Goal: Information Seeking & Learning: Learn about a topic

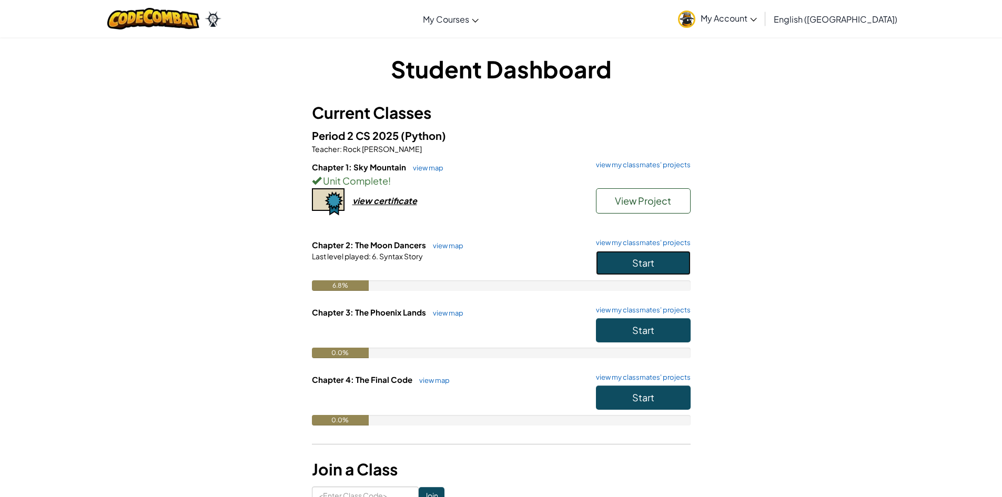
click at [655, 264] on button "Start" at bounding box center [643, 263] width 95 height 24
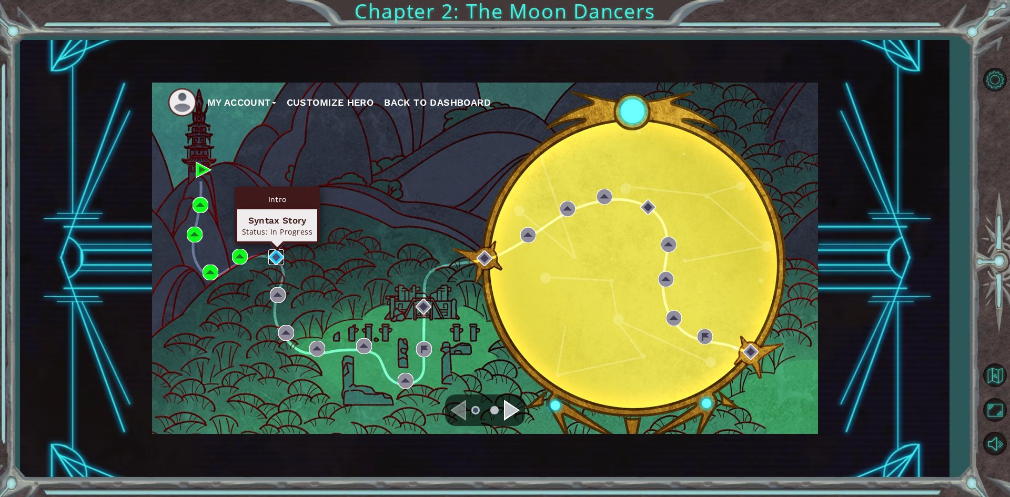
click at [273, 257] on img at bounding box center [276, 257] width 16 height 16
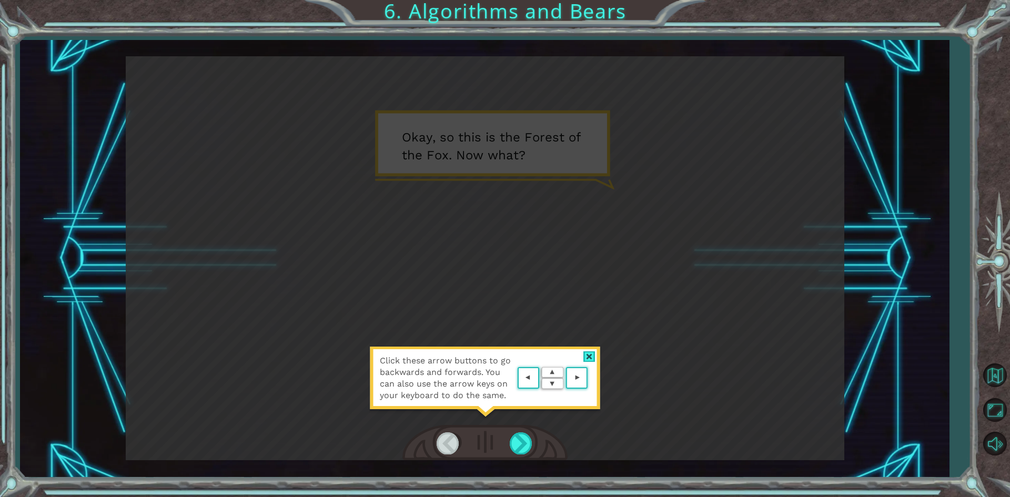
click at [588, 354] on div at bounding box center [589, 356] width 12 height 11
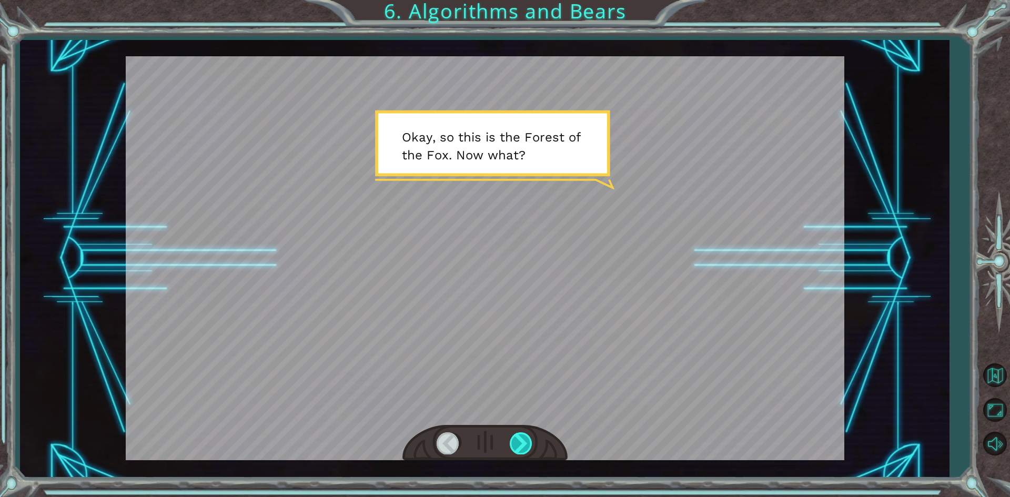
click at [517, 435] on div at bounding box center [521, 443] width 24 height 22
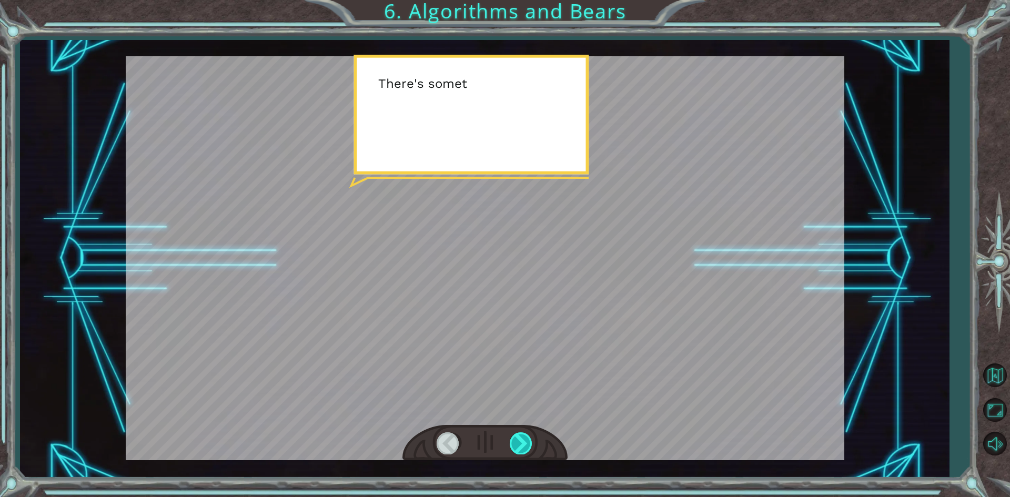
click at [517, 435] on div at bounding box center [521, 443] width 24 height 22
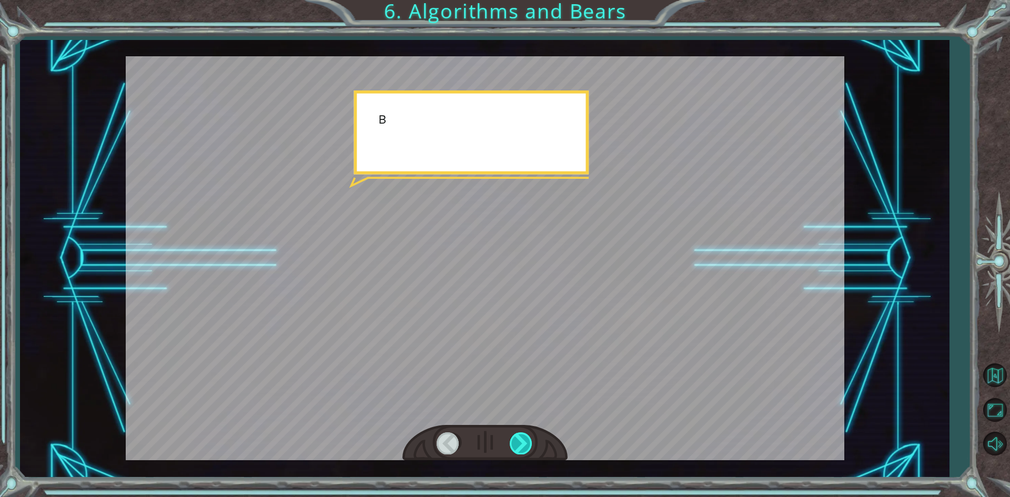
click at [517, 435] on div at bounding box center [521, 443] width 24 height 22
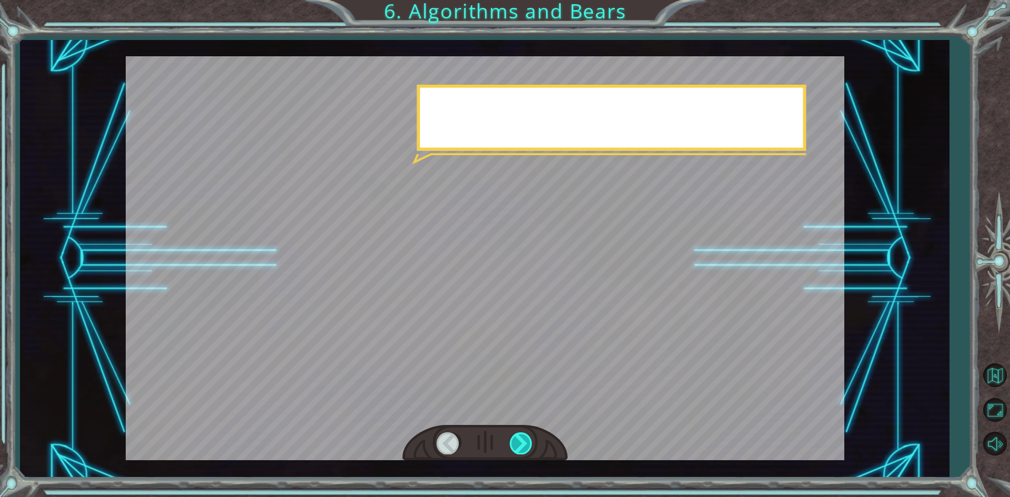
click at [517, 435] on div at bounding box center [521, 443] width 24 height 22
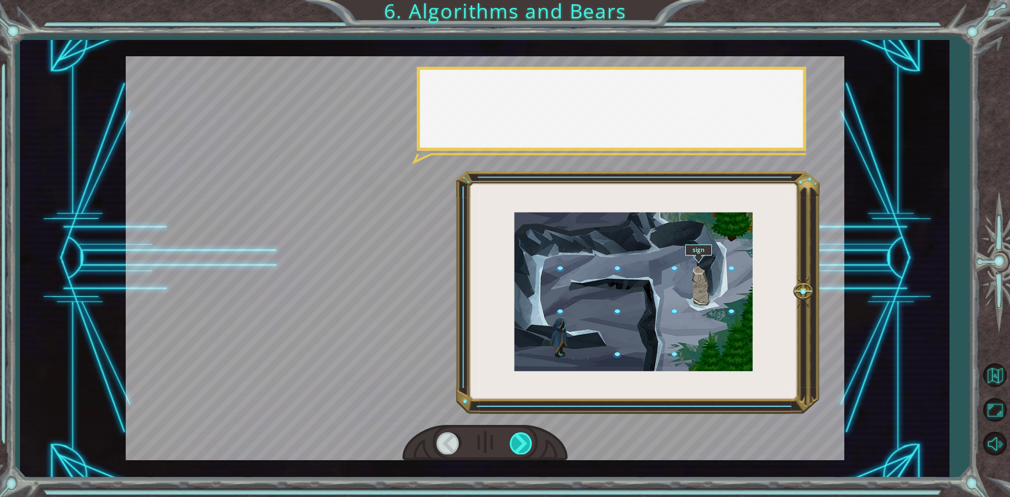
click at [517, 435] on div at bounding box center [521, 443] width 24 height 22
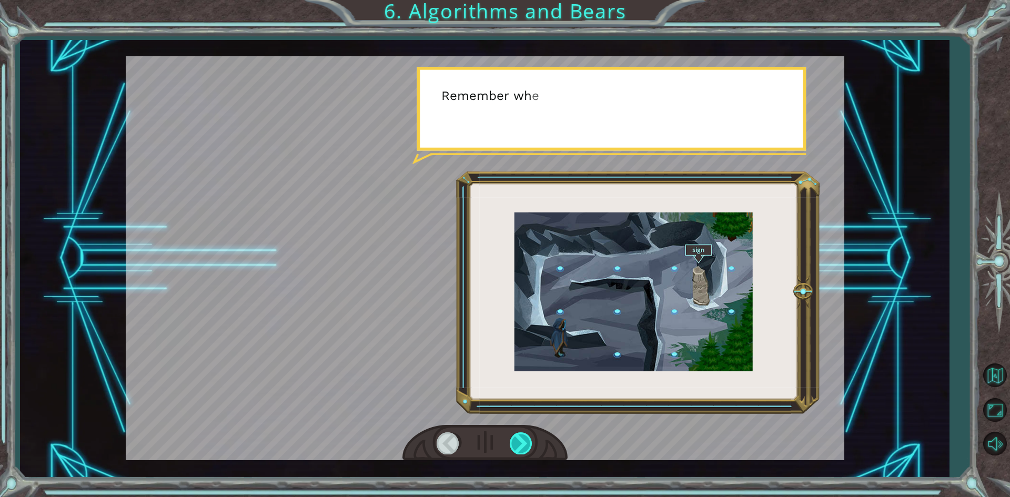
click at [517, 435] on div at bounding box center [521, 443] width 24 height 22
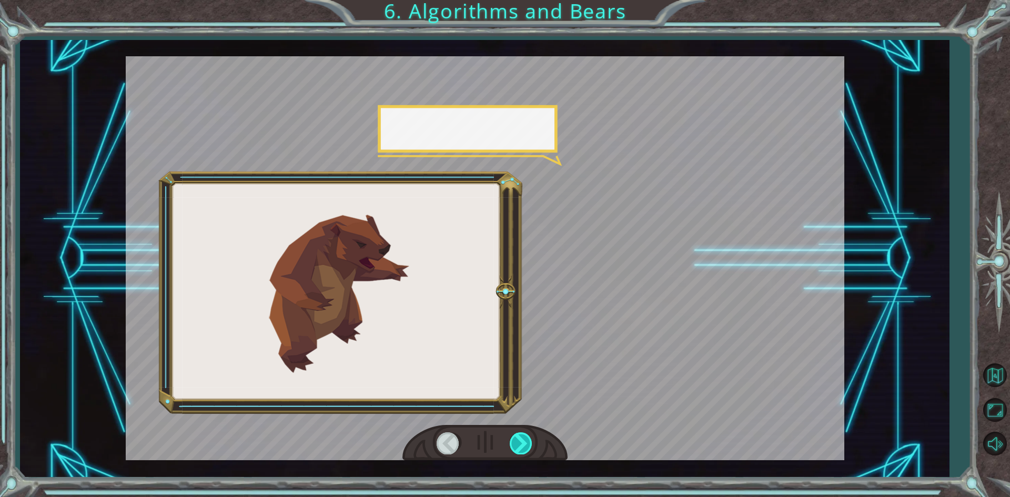
click at [517, 435] on div at bounding box center [521, 443] width 24 height 22
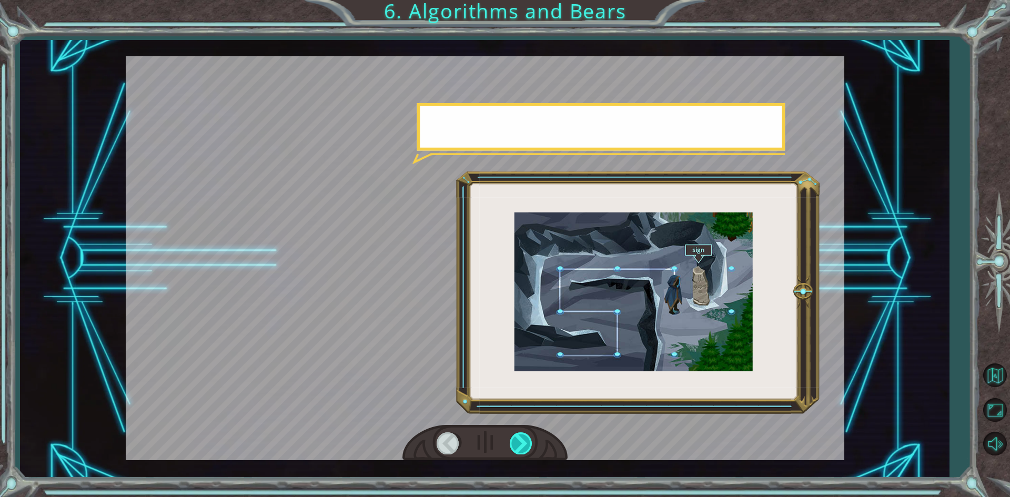
click at [517, 435] on div at bounding box center [521, 443] width 24 height 22
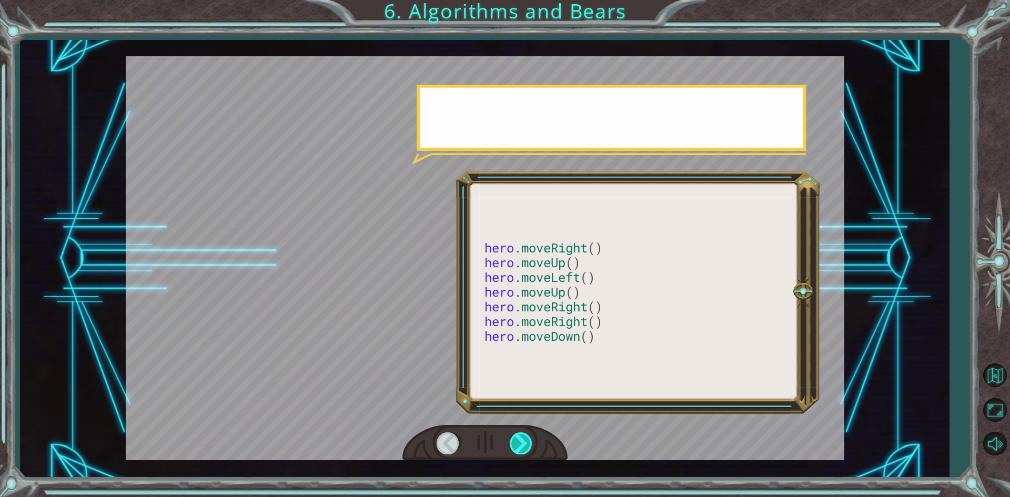
click at [517, 435] on div at bounding box center [521, 443] width 24 height 22
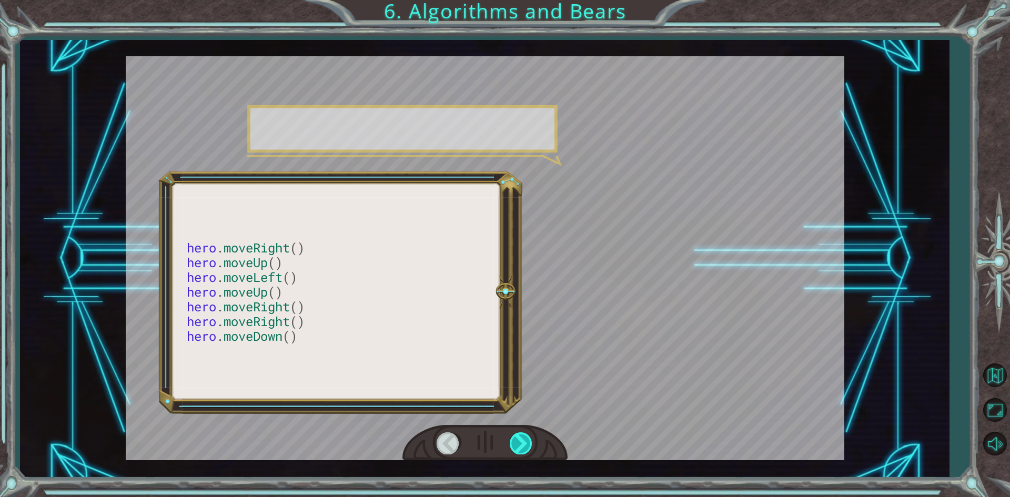
click at [517, 435] on div at bounding box center [521, 443] width 24 height 22
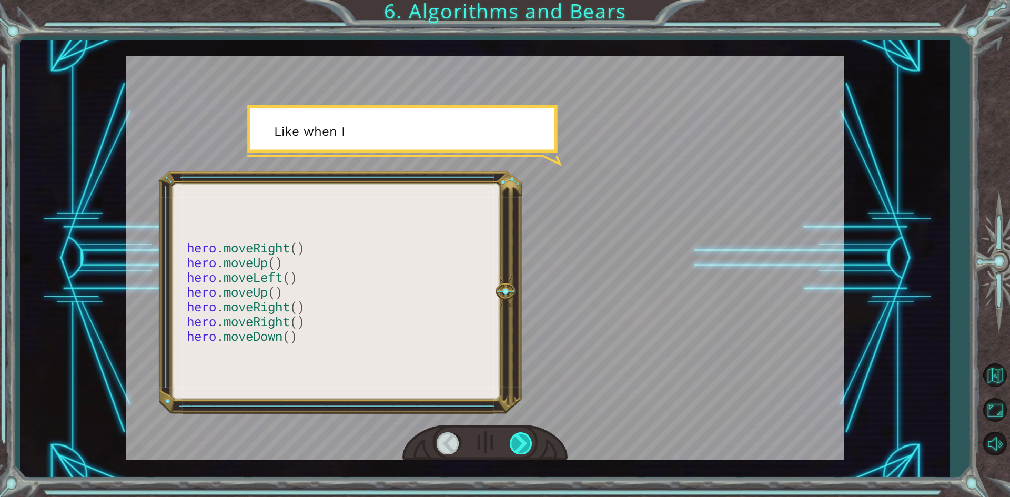
click at [517, 435] on div at bounding box center [521, 443] width 24 height 22
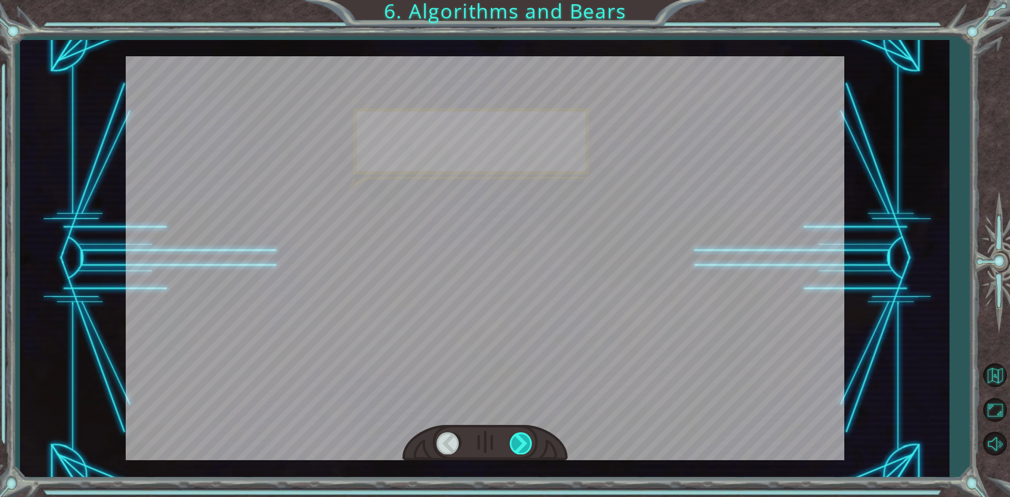
click at [517, 435] on div at bounding box center [521, 443] width 24 height 22
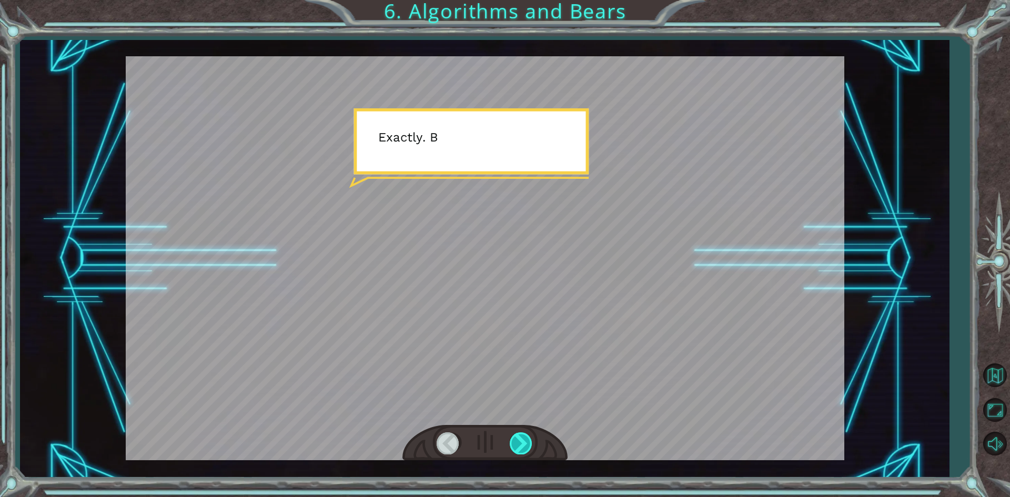
click at [517, 435] on div at bounding box center [521, 443] width 24 height 22
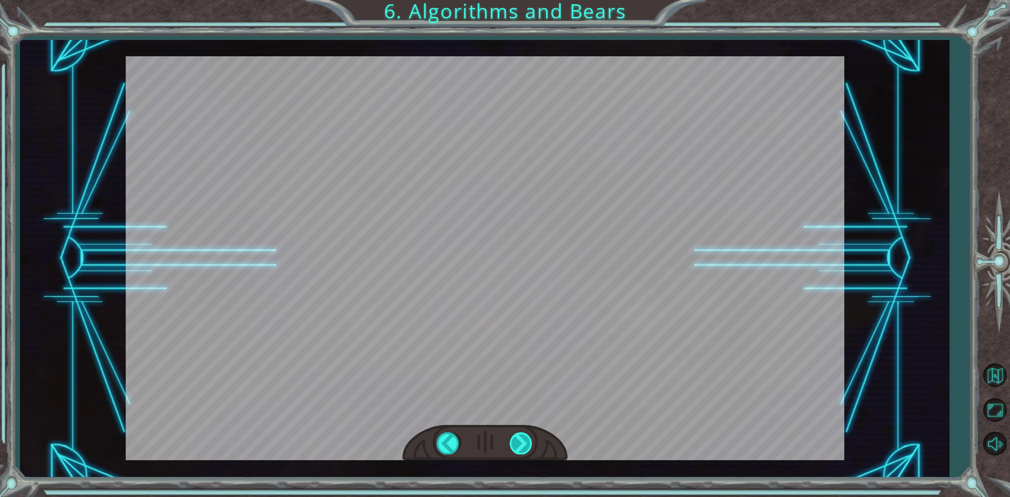
click at [517, 435] on div at bounding box center [521, 443] width 24 height 22
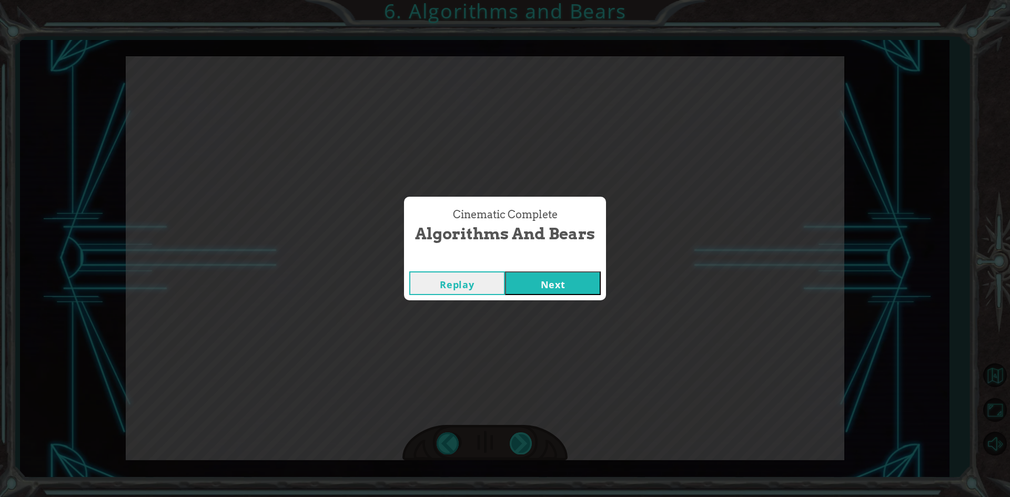
click at [517, 435] on div "Cinematic Complete Algorithms and Bears Replay Next" at bounding box center [505, 248] width 1010 height 497
click at [579, 290] on button "Next" at bounding box center [553, 283] width 96 height 24
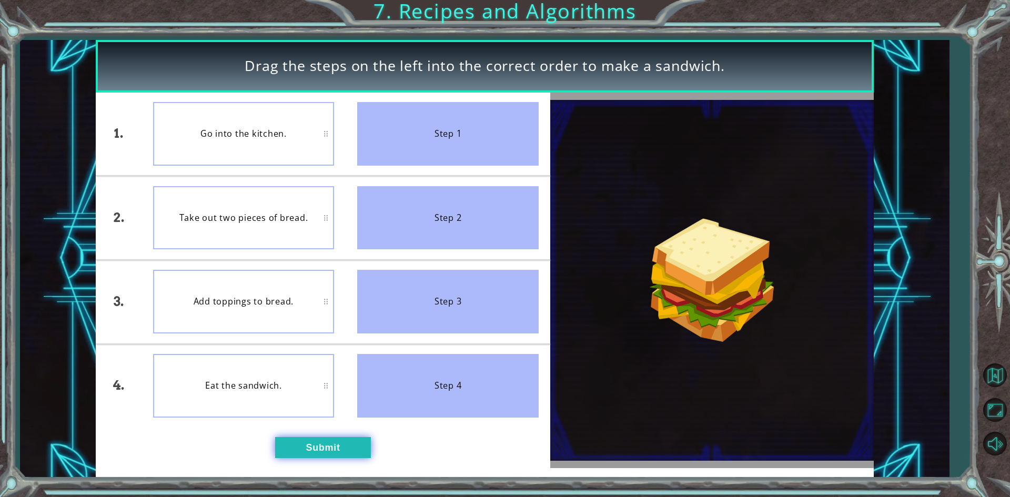
click at [312, 439] on button "Submit" at bounding box center [323, 447] width 96 height 21
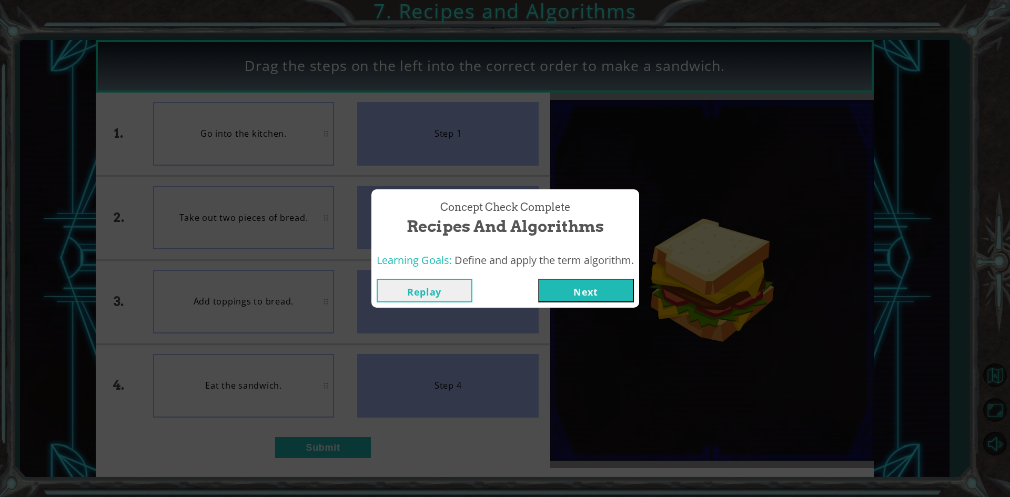
click at [591, 293] on button "Next" at bounding box center [586, 291] width 96 height 24
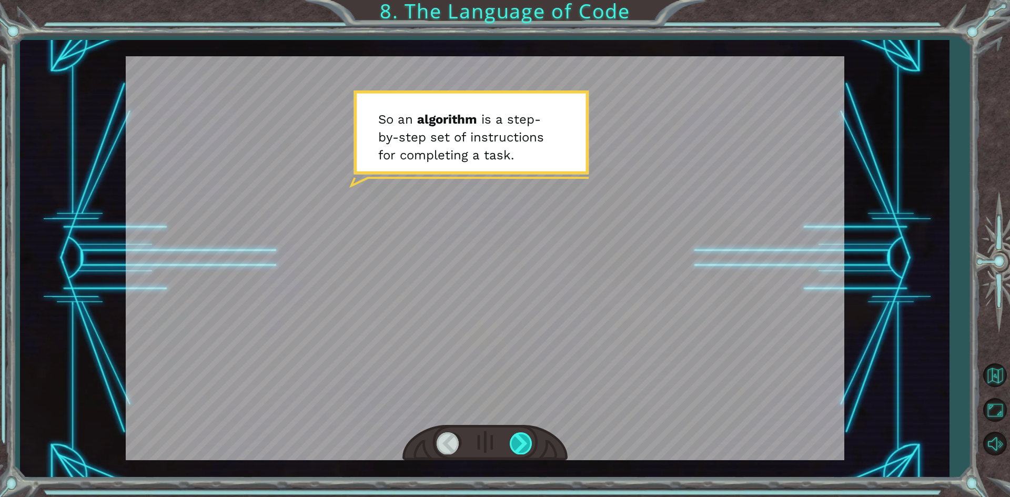
click at [525, 443] on div at bounding box center [521, 443] width 24 height 22
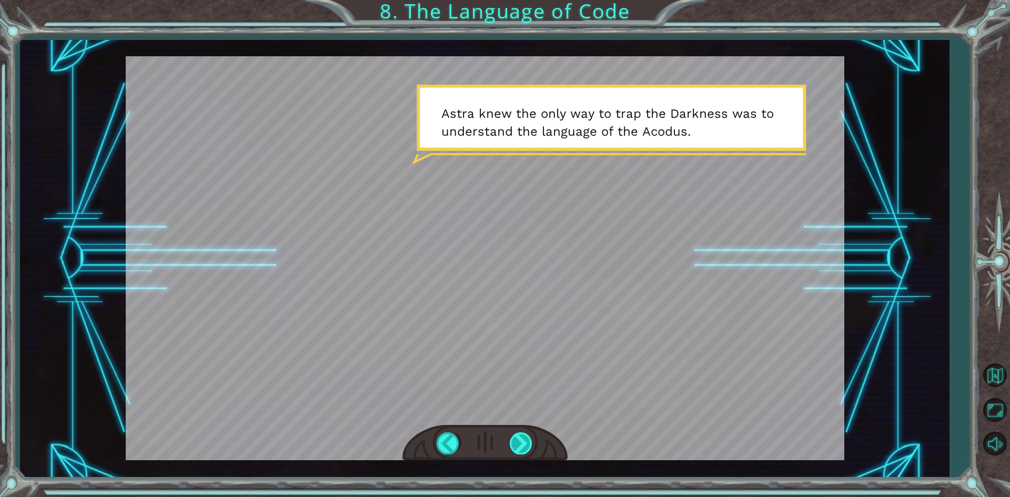
click at [519, 444] on div at bounding box center [521, 443] width 24 height 22
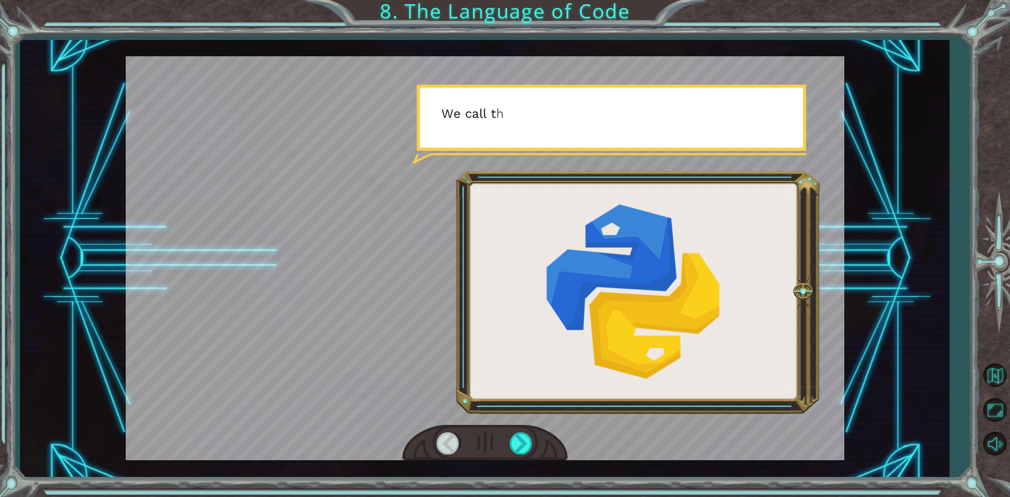
drag, startPoint x: 519, startPoint y: 444, endPoint x: 497, endPoint y: 454, distance: 24.2
click at [497, 454] on div at bounding box center [484, 443] width 165 height 36
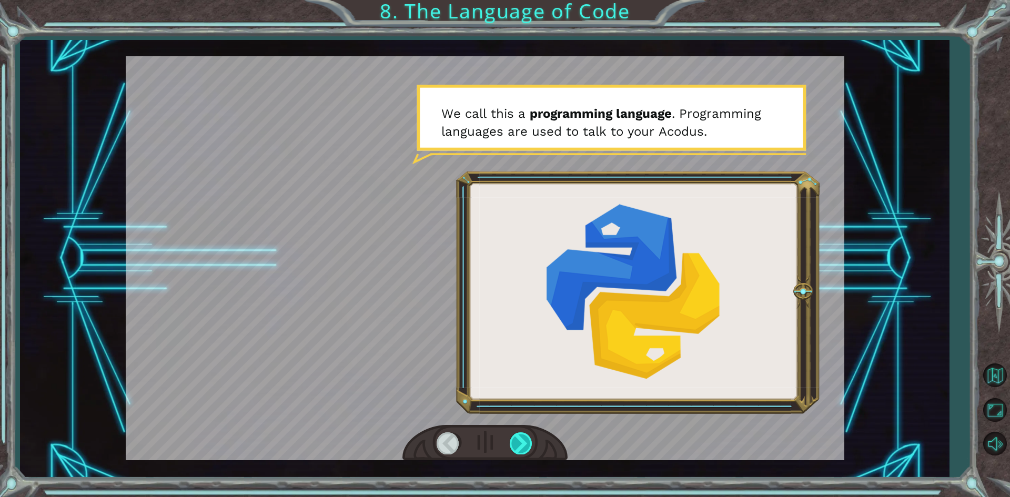
click at [517, 433] on div at bounding box center [521, 443] width 24 height 22
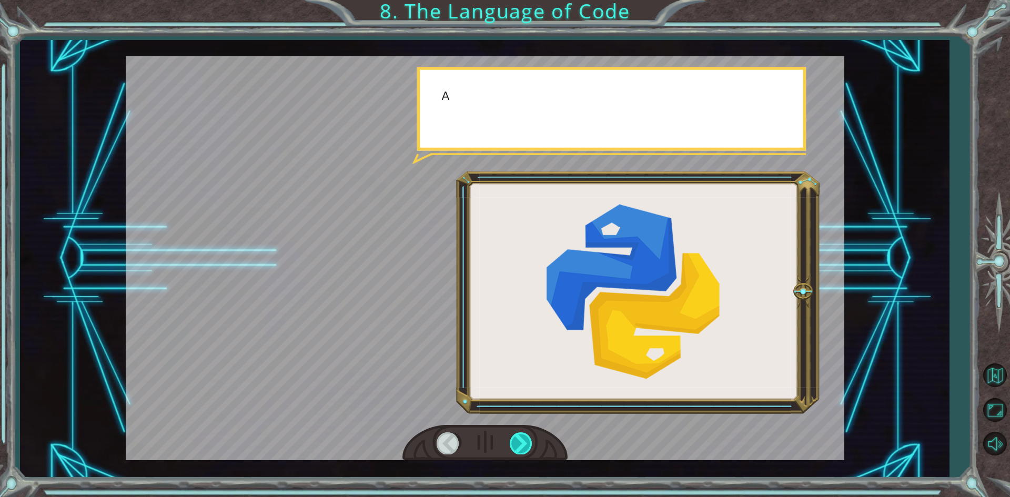
click at [517, 433] on div at bounding box center [521, 443] width 24 height 22
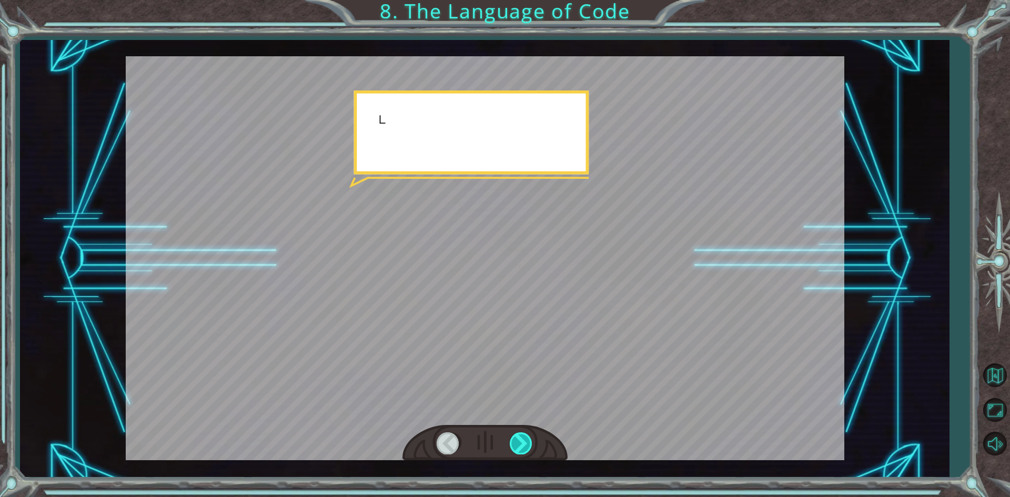
click at [517, 433] on div at bounding box center [521, 443] width 24 height 22
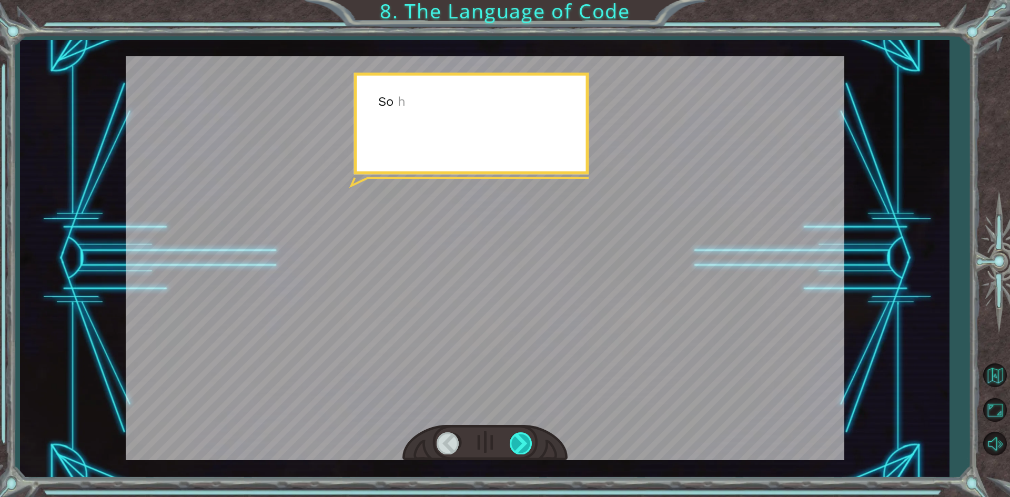
click at [517, 433] on div at bounding box center [521, 443] width 24 height 22
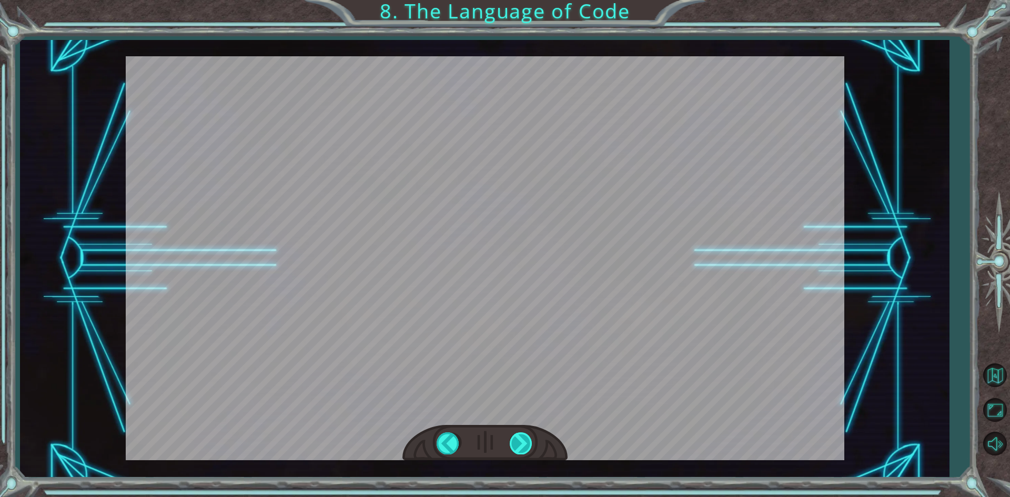
click at [517, 433] on div at bounding box center [521, 443] width 24 height 22
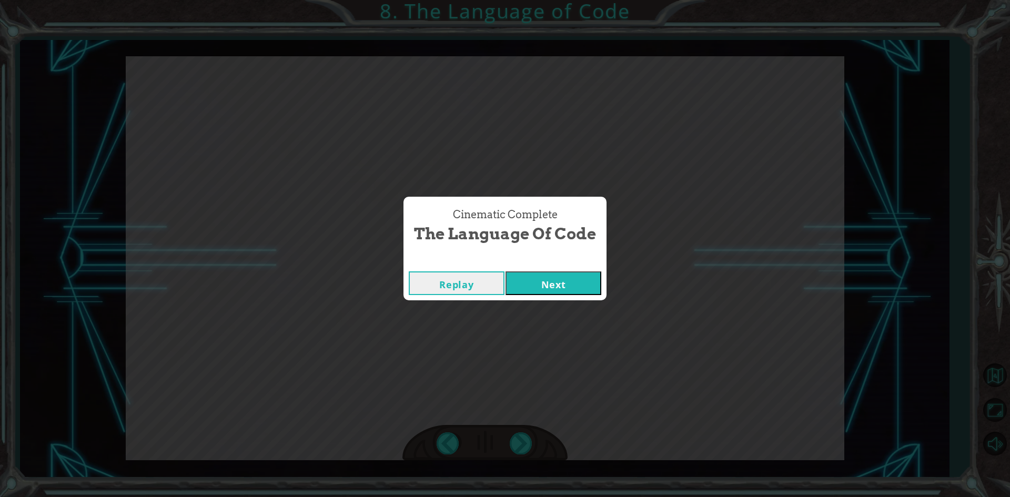
click at [524, 273] on button "Next" at bounding box center [553, 283] width 96 height 24
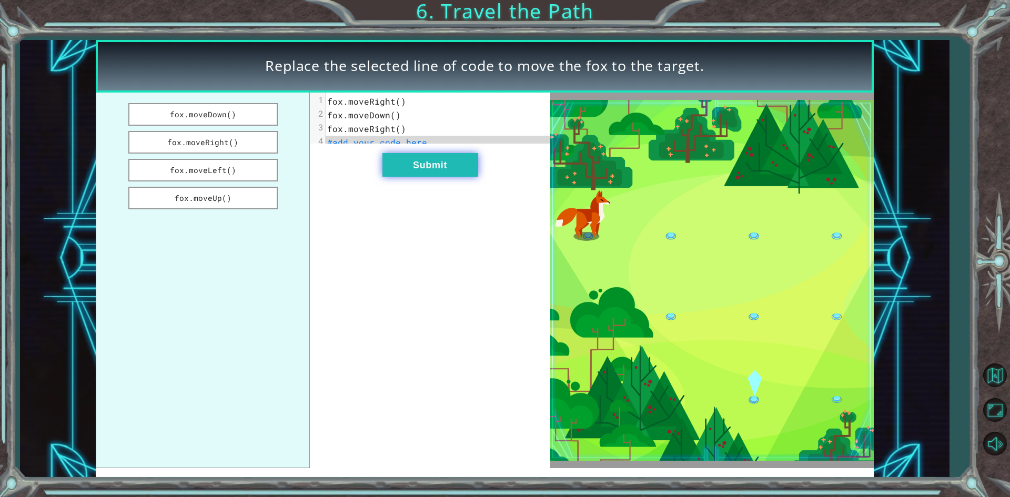
click at [468, 177] on button "Submit" at bounding box center [430, 165] width 96 height 24
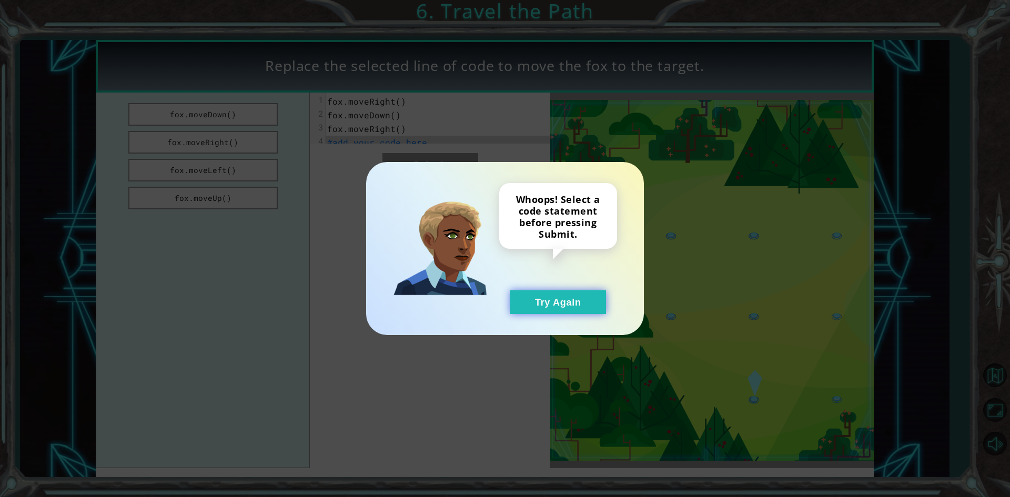
click at [555, 298] on button "Try Again" at bounding box center [558, 302] width 96 height 24
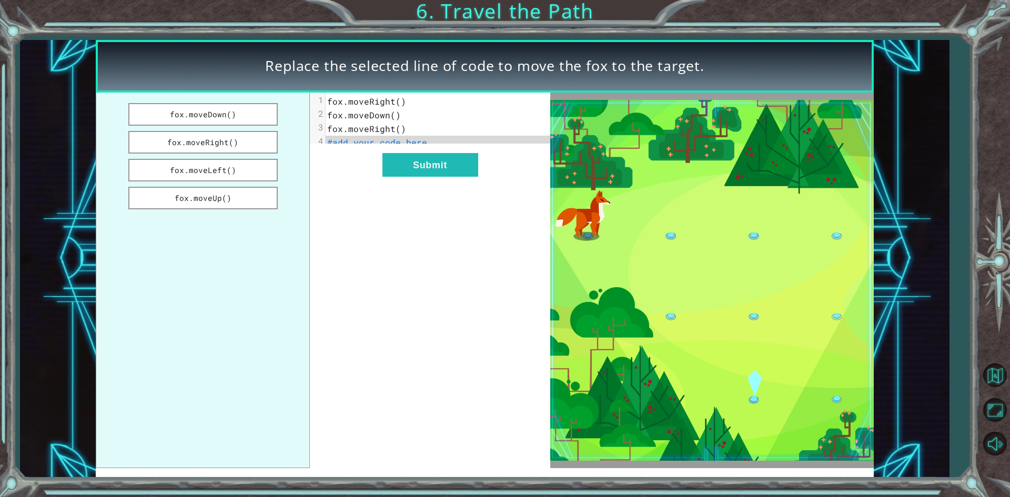
drag, startPoint x: 226, startPoint y: 117, endPoint x: 350, endPoint y: 89, distance: 127.1
click at [350, 89] on div "Replace the selected line of code to move the fox to the target. fox.moveDown()…" at bounding box center [484, 258] width 777 height 437
click at [203, 114] on button "fox.moveDown()" at bounding box center [202, 114] width 149 height 23
click at [431, 174] on button "Submit" at bounding box center [430, 165] width 96 height 24
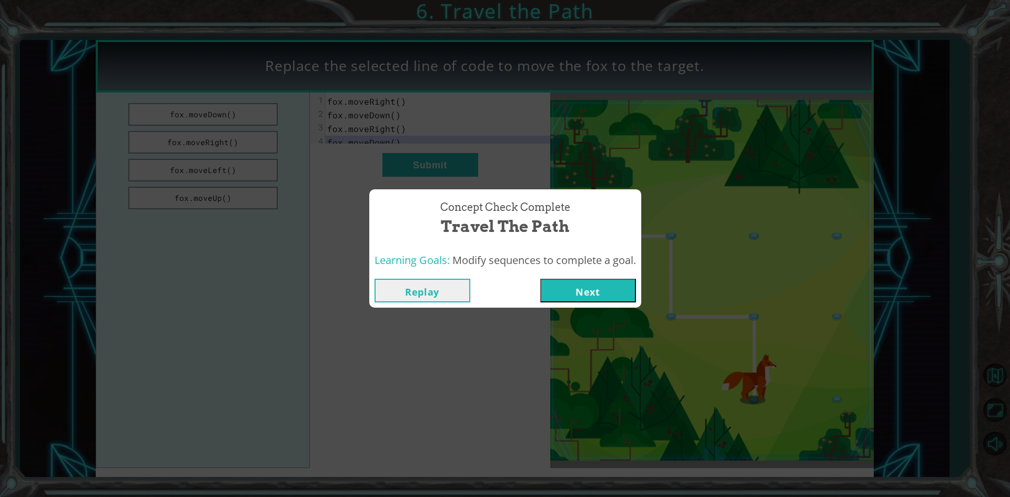
click at [592, 286] on button "Next" at bounding box center [588, 291] width 96 height 24
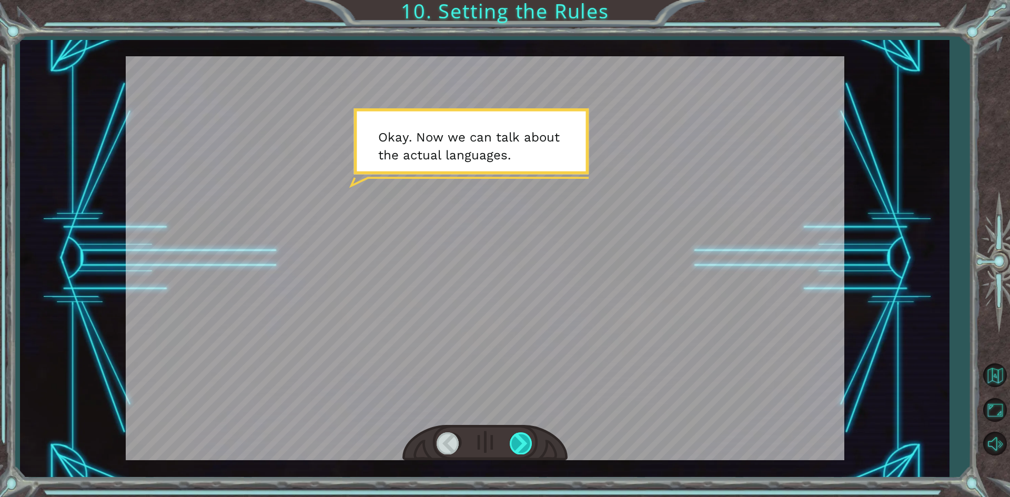
click at [522, 436] on div at bounding box center [521, 443] width 24 height 22
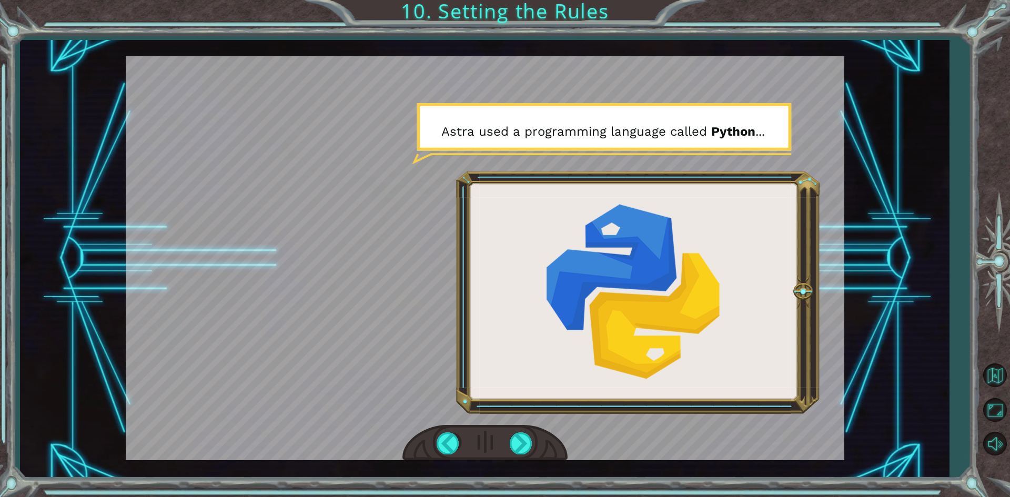
click at [388, 159] on div at bounding box center [485, 258] width 718 height 404
click at [518, 445] on div at bounding box center [521, 443] width 24 height 22
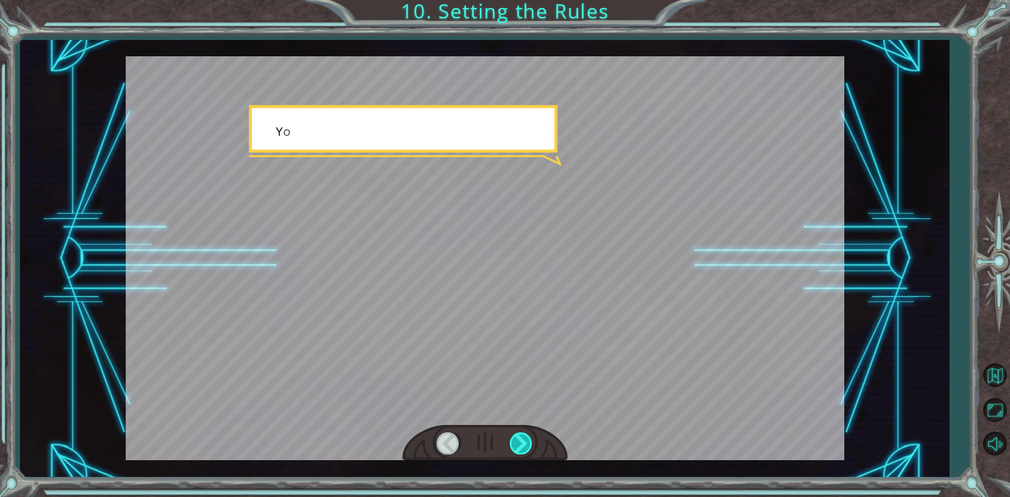
click at [518, 445] on div at bounding box center [521, 443] width 24 height 22
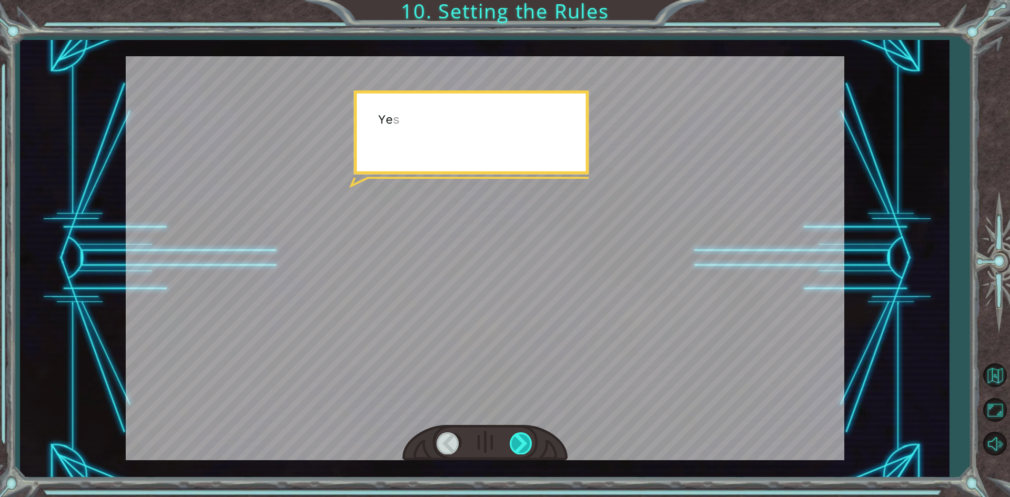
click at [518, 445] on div at bounding box center [521, 443] width 24 height 22
click at [518, 446] on div at bounding box center [521, 443] width 24 height 22
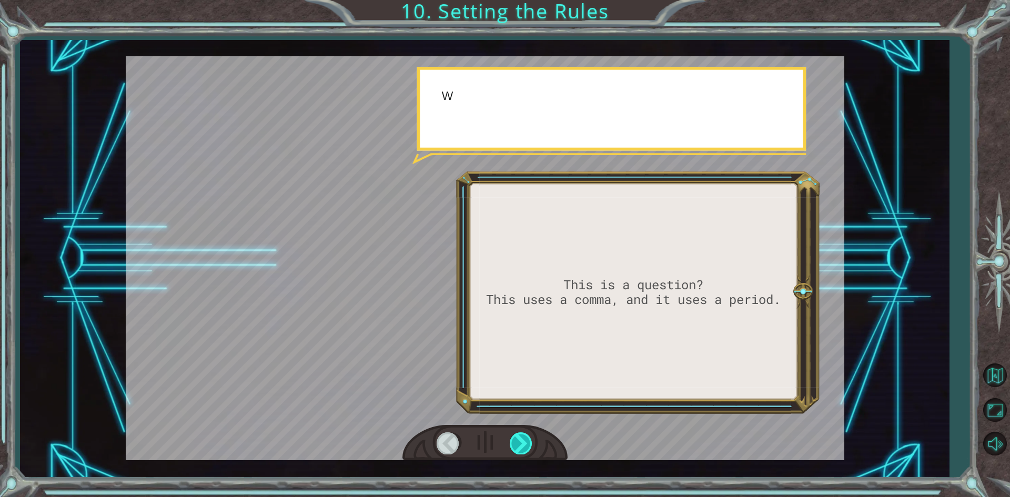
click at [518, 446] on div at bounding box center [521, 443] width 24 height 22
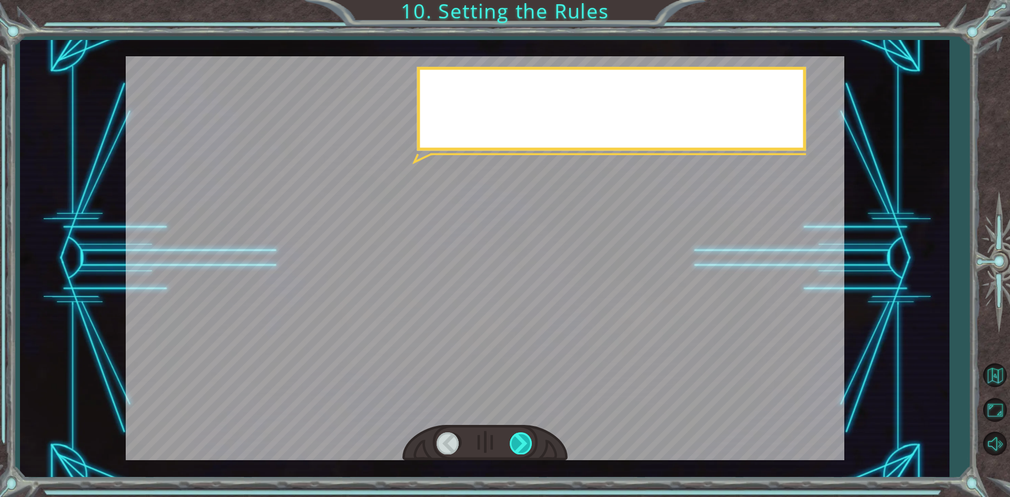
click at [518, 446] on div at bounding box center [521, 443] width 24 height 22
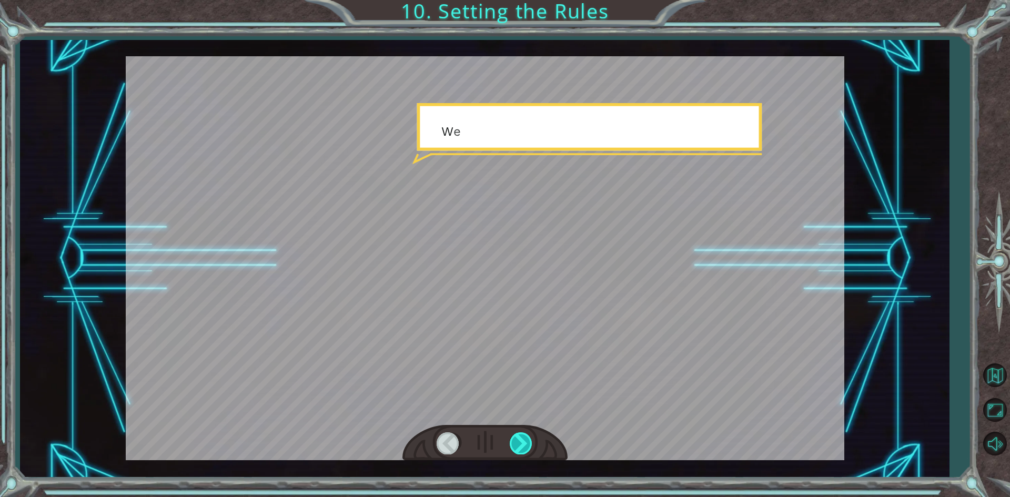
click at [518, 446] on div at bounding box center [521, 443] width 24 height 22
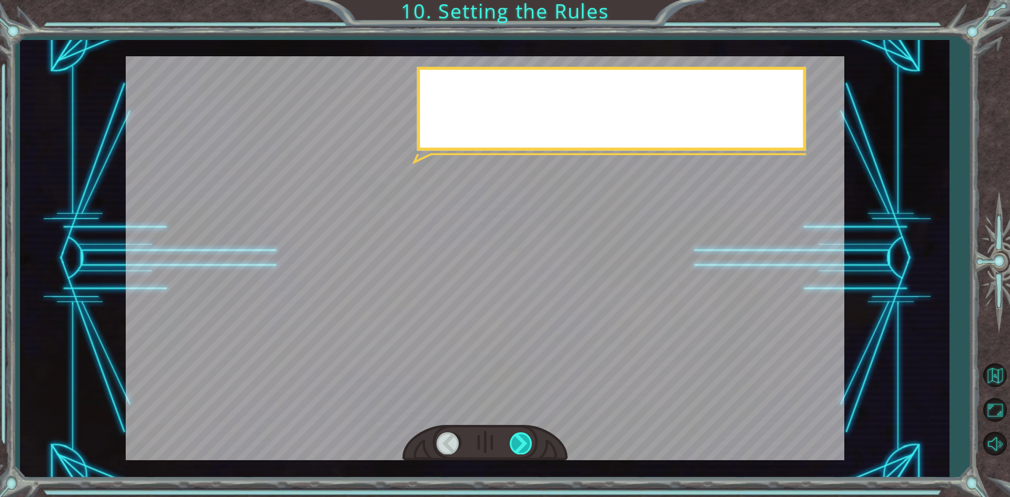
click at [518, 446] on div at bounding box center [521, 443] width 24 height 22
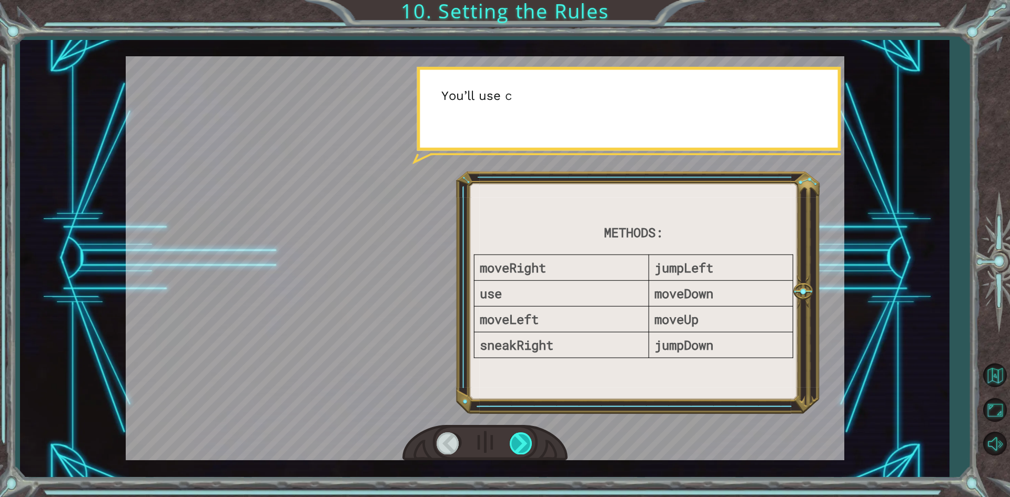
click at [518, 446] on div at bounding box center [521, 443] width 24 height 22
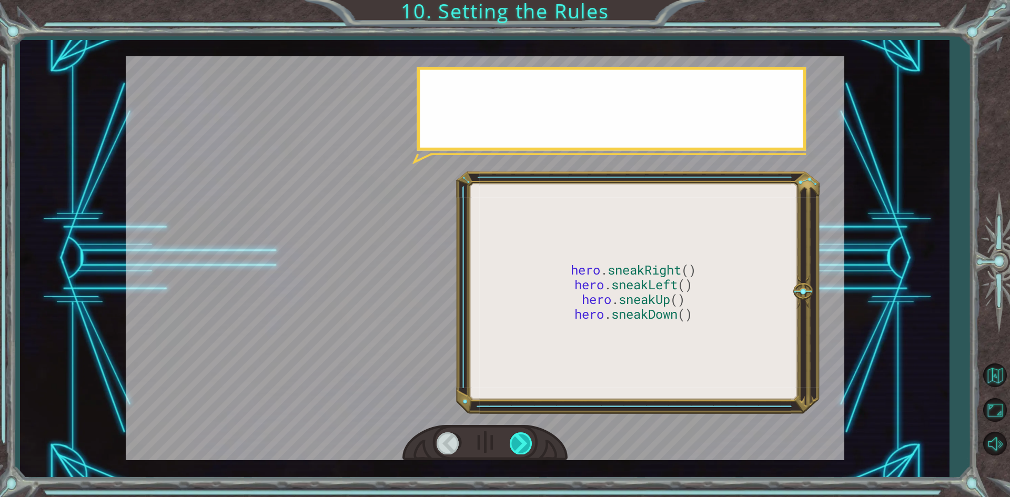
click at [518, 446] on div at bounding box center [521, 443] width 24 height 22
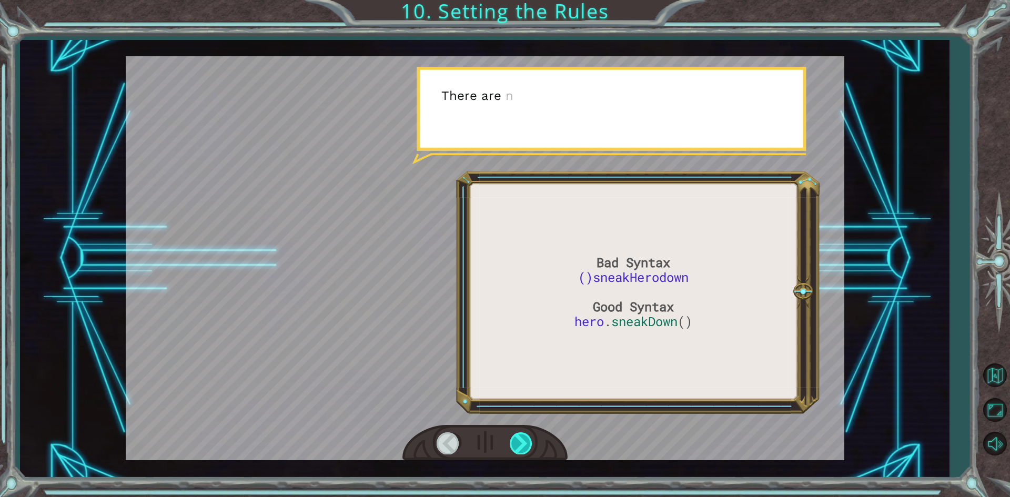
click at [518, 446] on div at bounding box center [521, 443] width 24 height 22
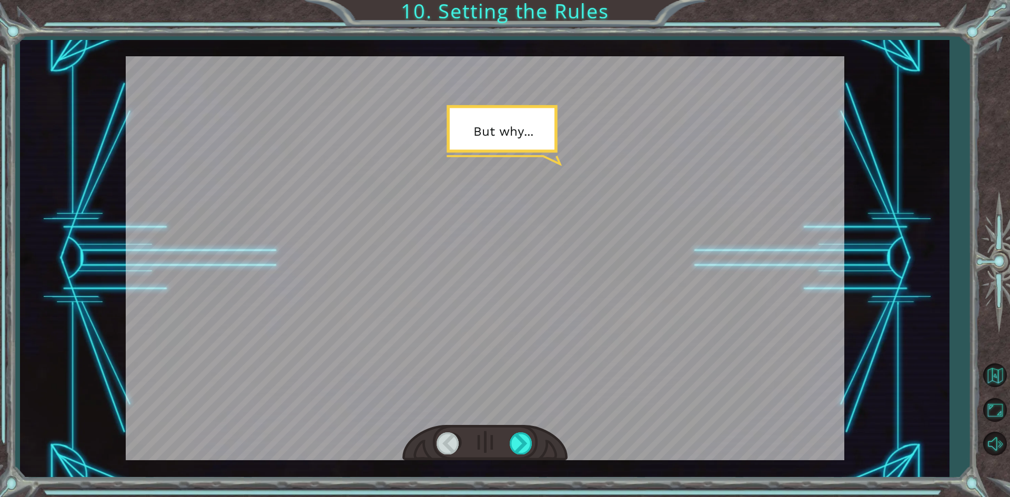
click at [523, 419] on div at bounding box center [485, 258] width 718 height 404
click at [521, 447] on div at bounding box center [521, 443] width 24 height 22
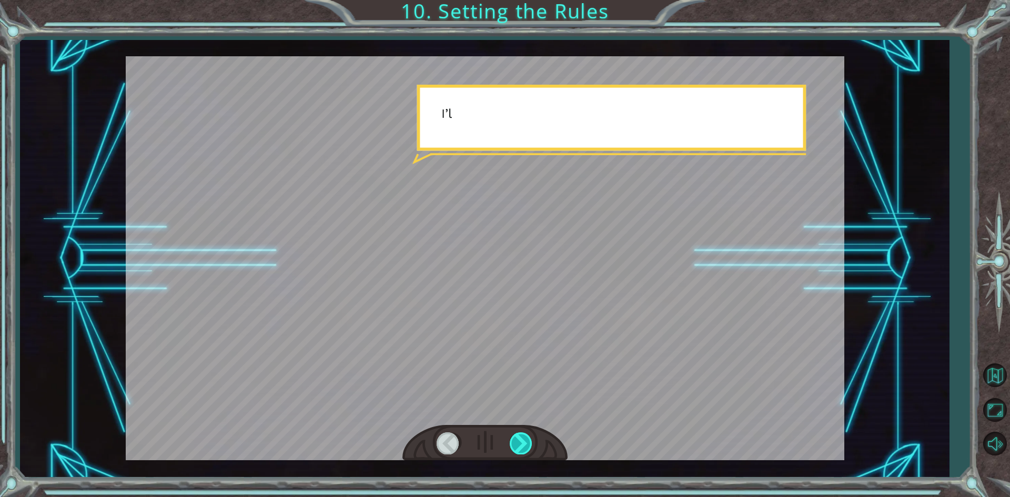
click at [521, 447] on div at bounding box center [521, 443] width 24 height 22
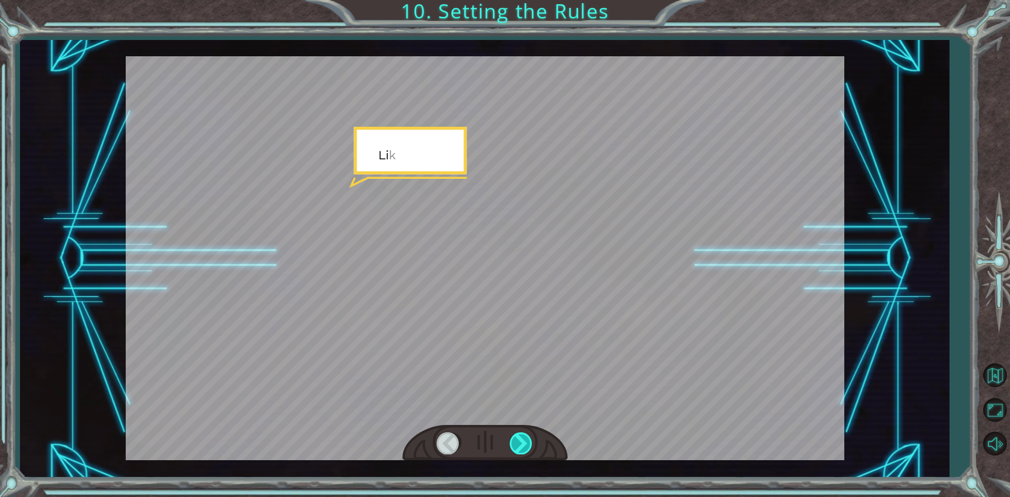
click at [521, 447] on div at bounding box center [521, 443] width 24 height 22
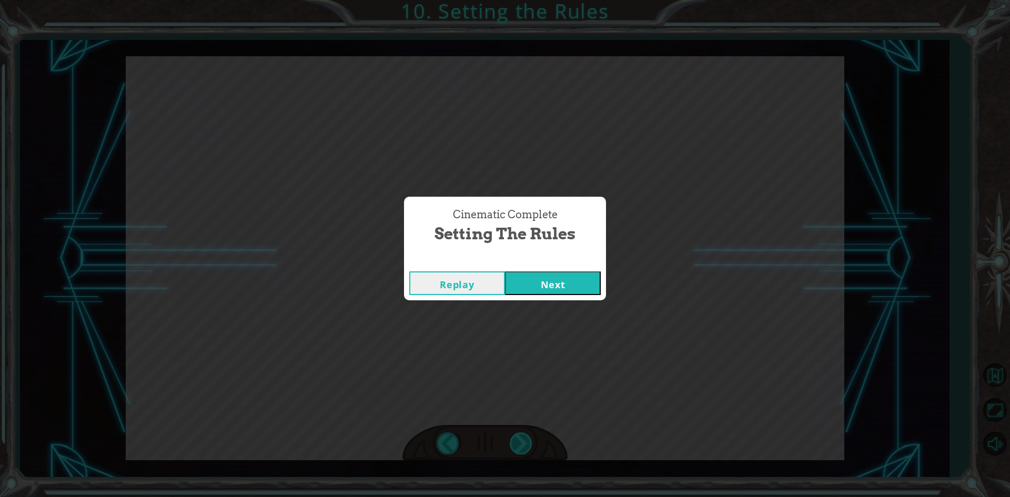
click at [521, 447] on div "Cinematic Complete Setting the Rules Replay Next" at bounding box center [505, 248] width 1010 height 497
click at [573, 284] on button "Next" at bounding box center [553, 283] width 96 height 24
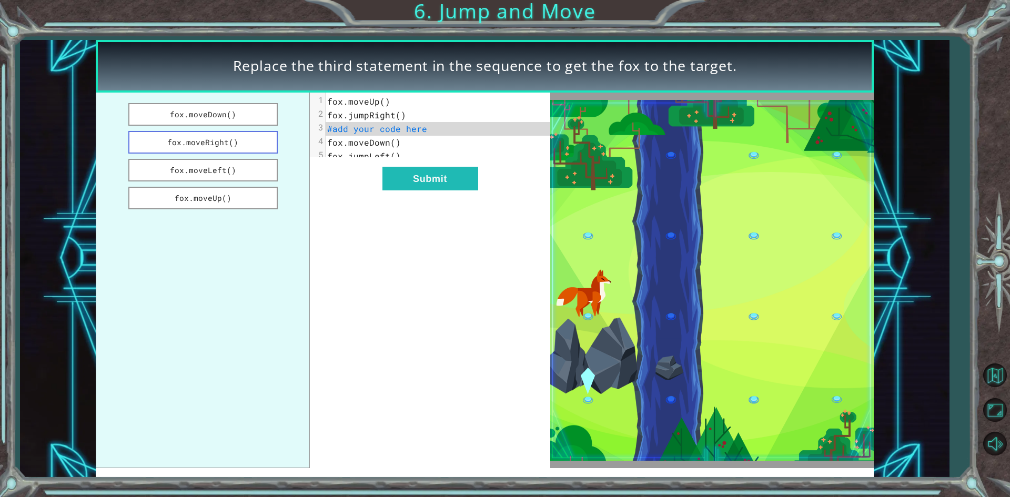
click at [208, 137] on button "fox.moveRight()" at bounding box center [202, 142] width 149 height 23
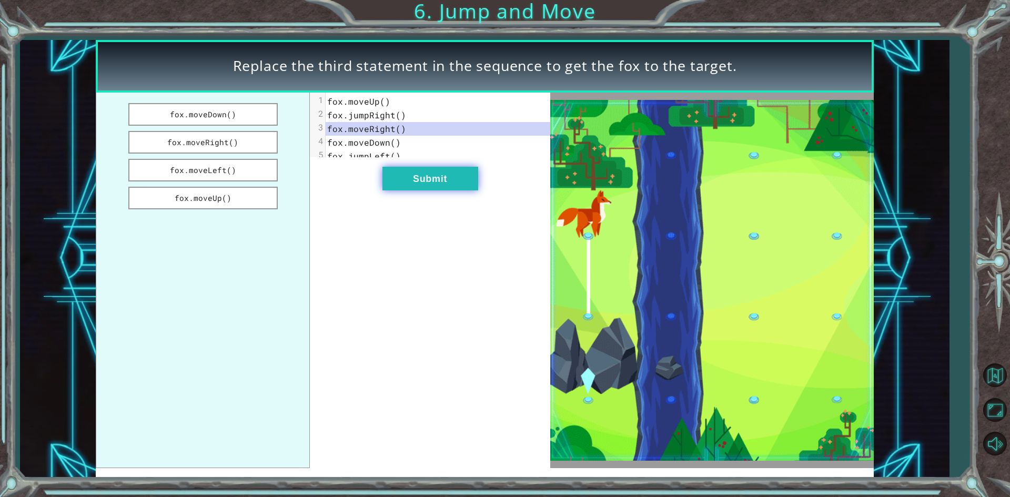
click at [410, 180] on button "Submit" at bounding box center [430, 179] width 96 height 24
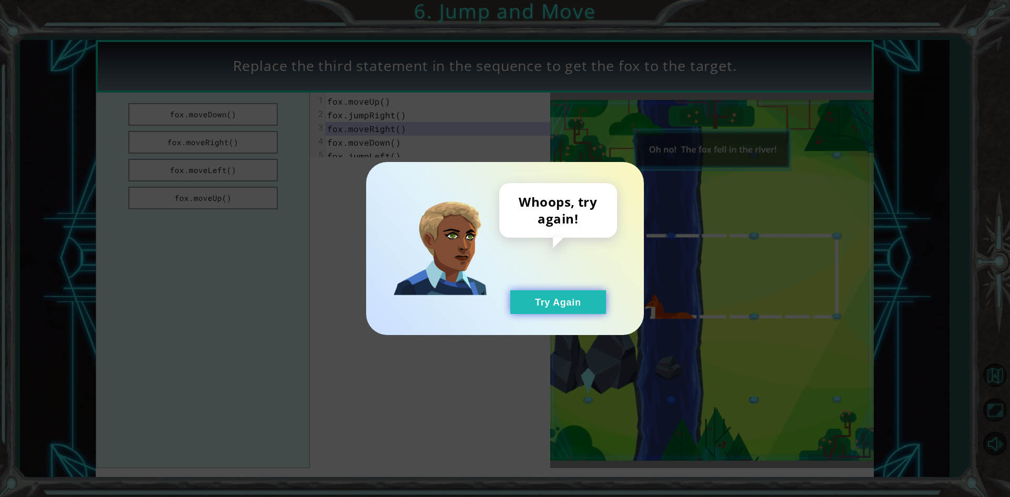
click at [565, 298] on button "Try Again" at bounding box center [558, 302] width 96 height 24
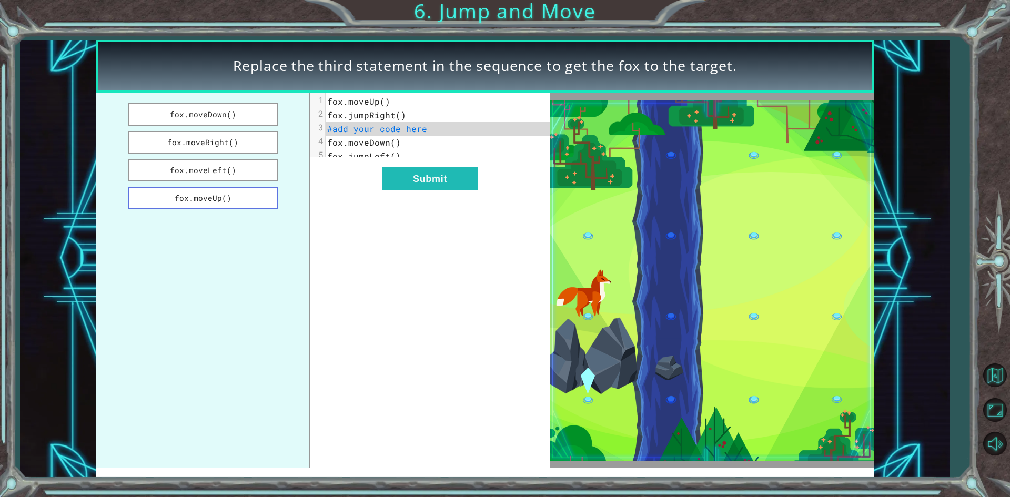
click at [238, 202] on button "fox.moveUp()" at bounding box center [202, 198] width 149 height 23
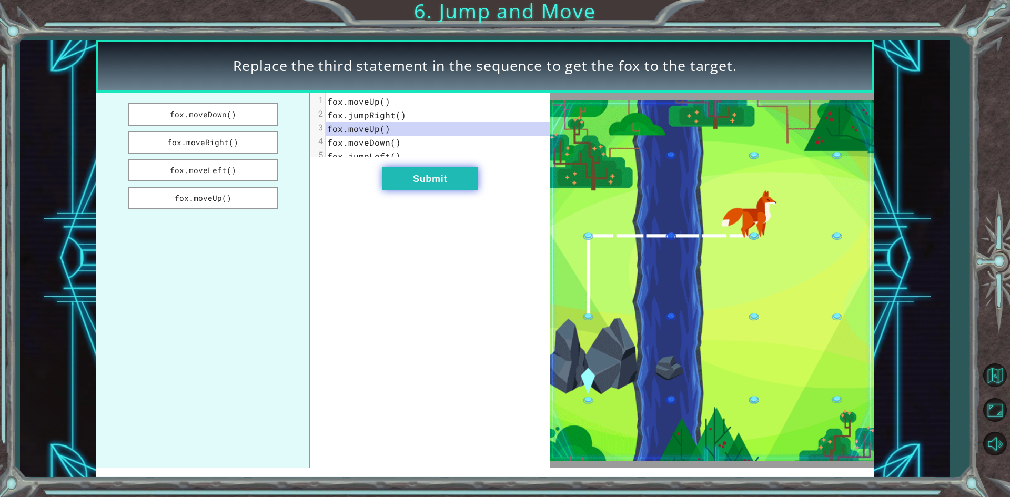
click at [404, 178] on button "Submit" at bounding box center [430, 179] width 96 height 24
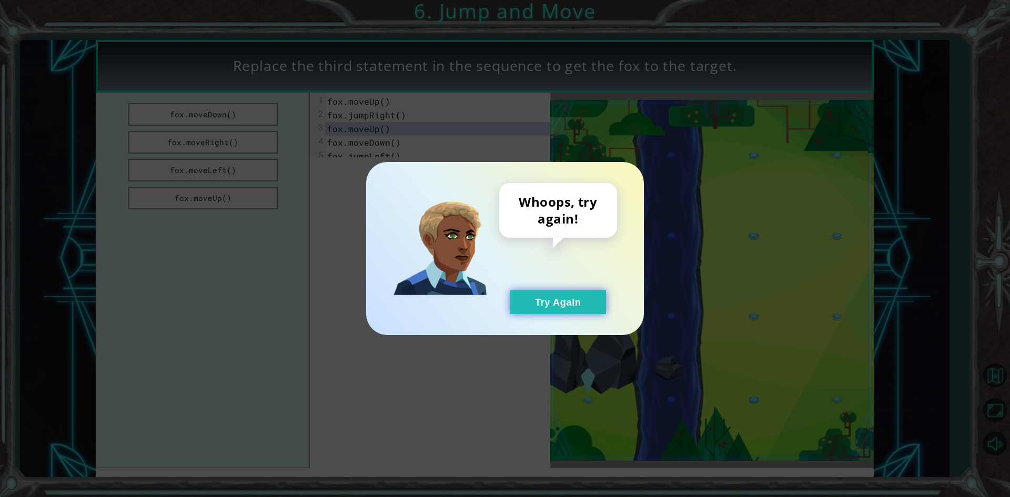
click at [570, 301] on button "Try Again" at bounding box center [558, 302] width 96 height 24
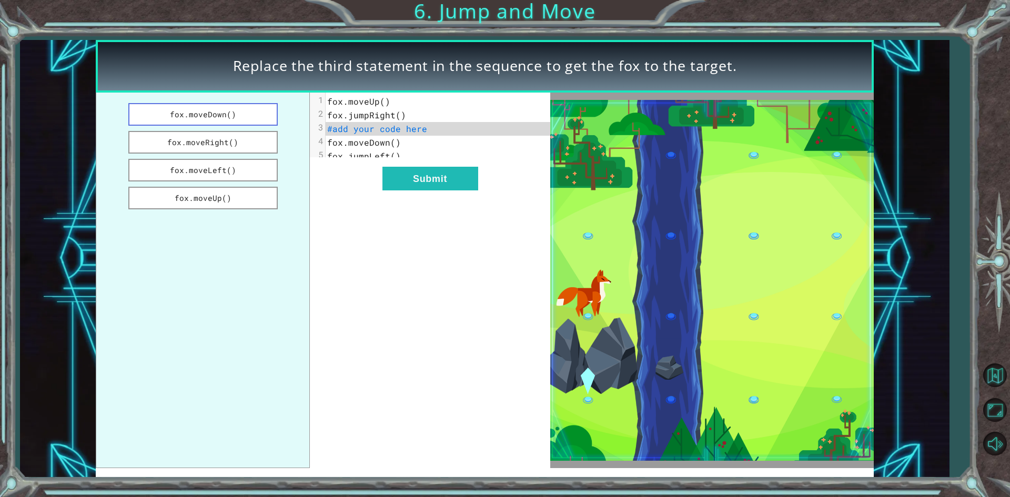
click at [189, 114] on button "fox.moveDown()" at bounding box center [202, 114] width 149 height 23
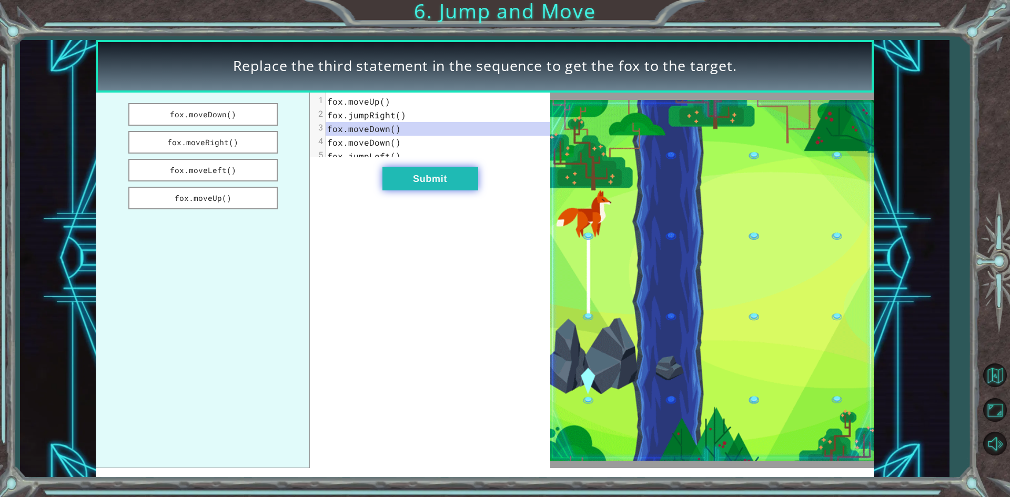
click at [435, 179] on button "Submit" at bounding box center [430, 179] width 96 height 24
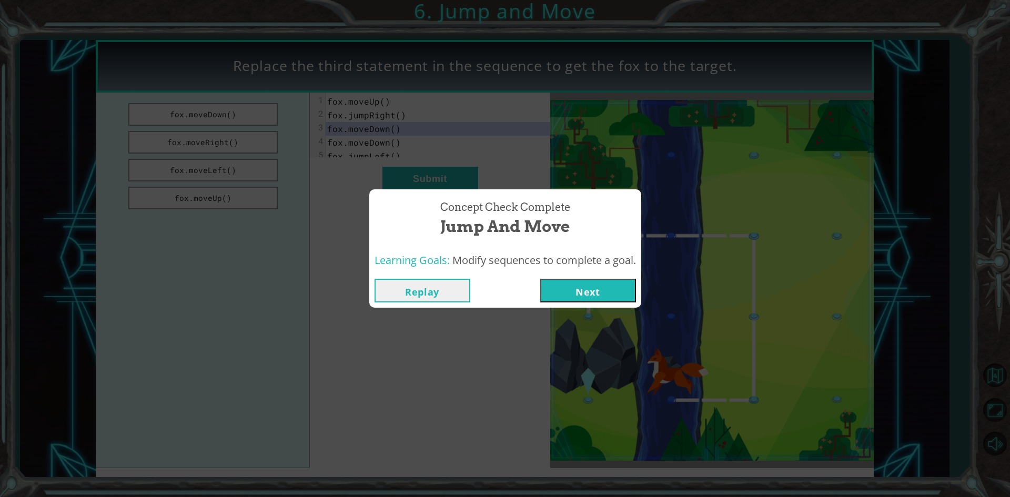
click at [579, 281] on button "Next" at bounding box center [588, 291] width 96 height 24
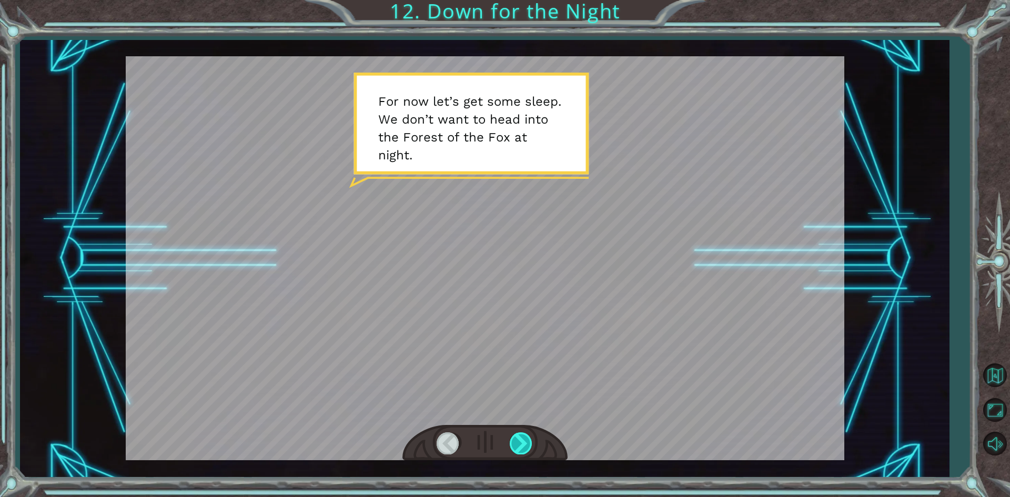
click at [517, 433] on div at bounding box center [521, 443] width 24 height 22
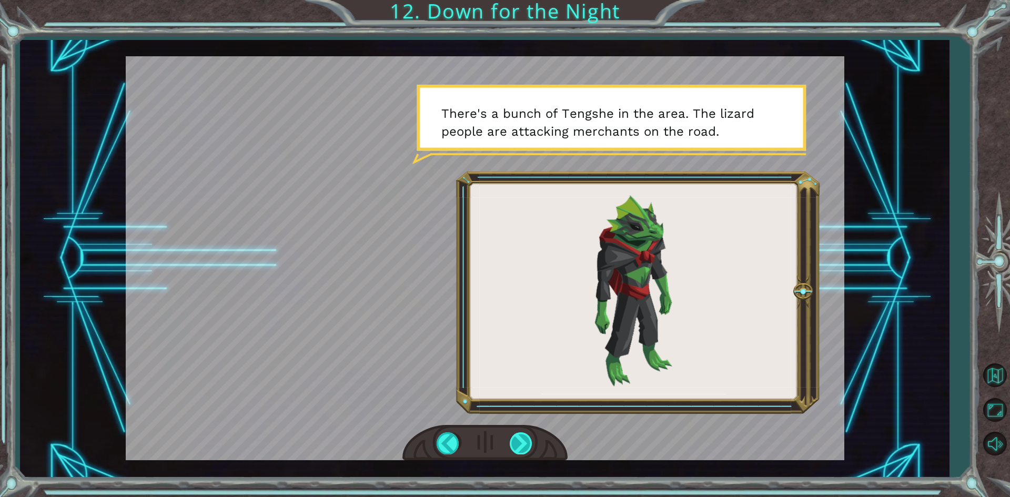
click at [517, 433] on div at bounding box center [521, 443] width 24 height 22
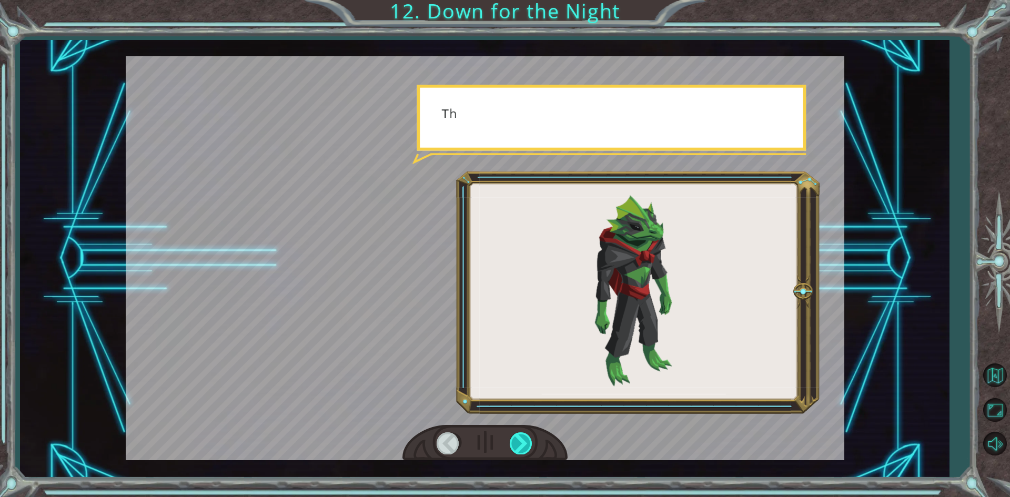
click at [517, 433] on div at bounding box center [521, 443] width 24 height 22
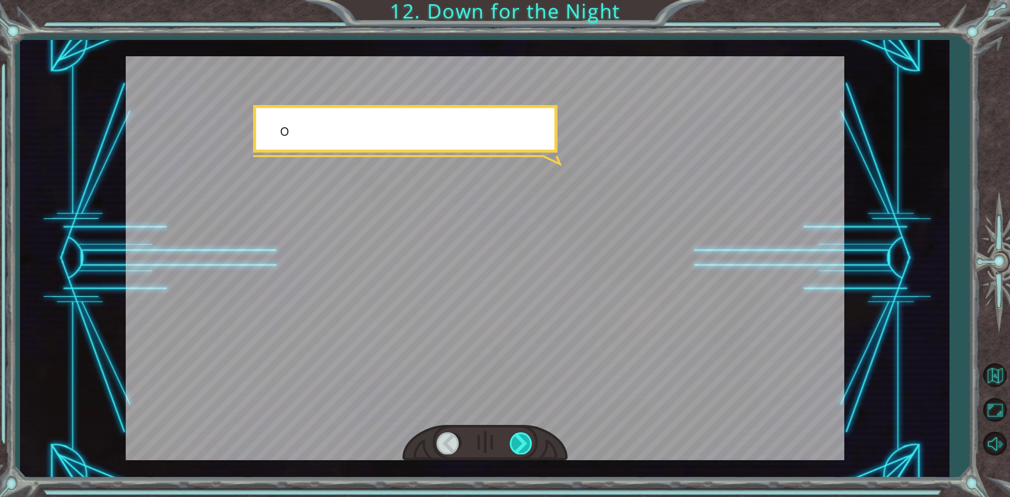
click at [517, 433] on div at bounding box center [521, 443] width 24 height 22
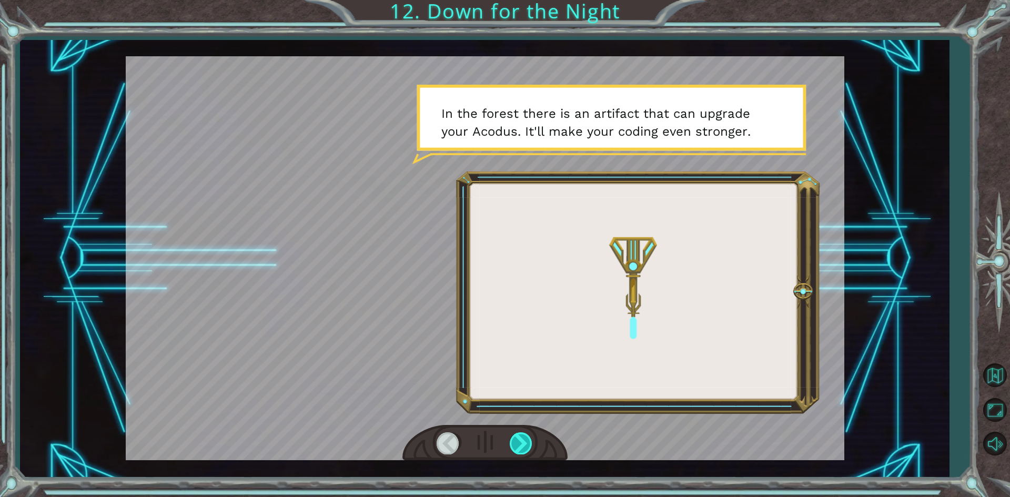
click at [517, 433] on div at bounding box center [521, 443] width 24 height 22
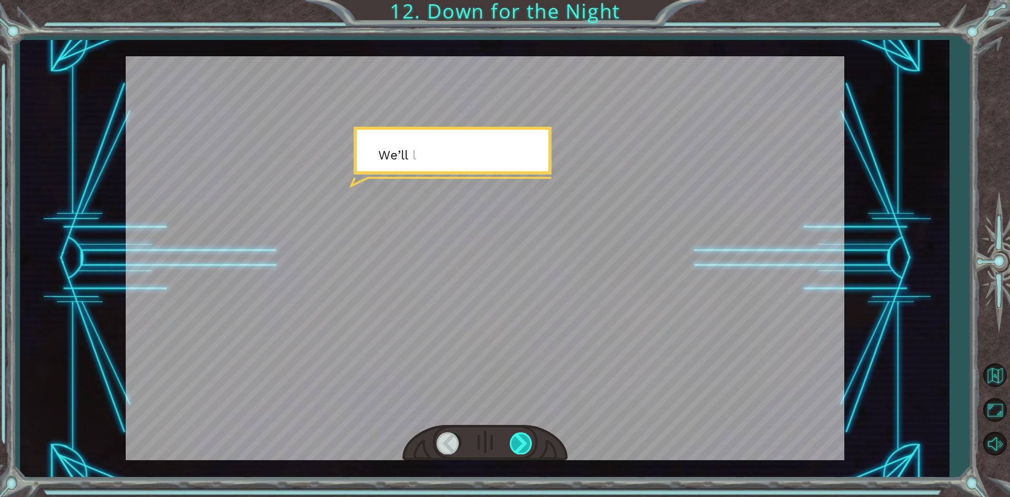
click at [517, 433] on div at bounding box center [521, 443] width 24 height 22
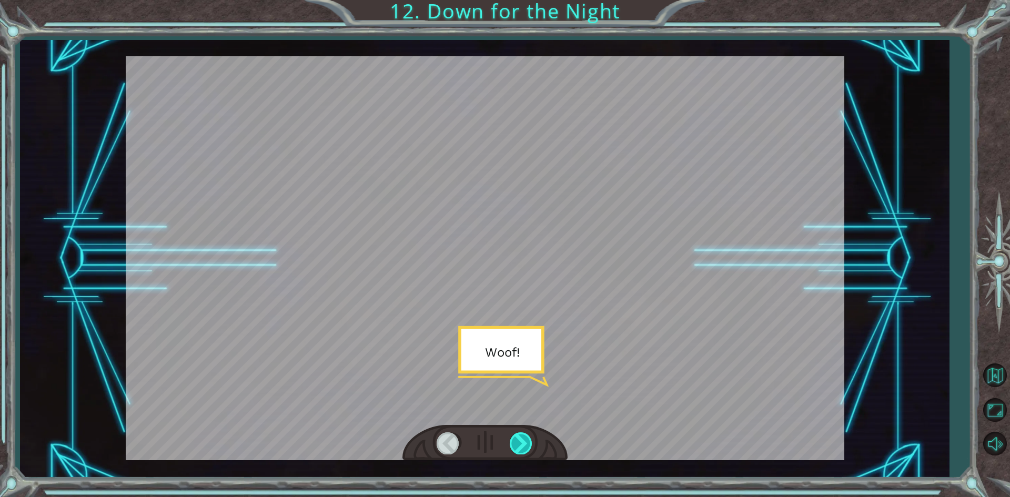
click at [517, 433] on div at bounding box center [521, 443] width 24 height 22
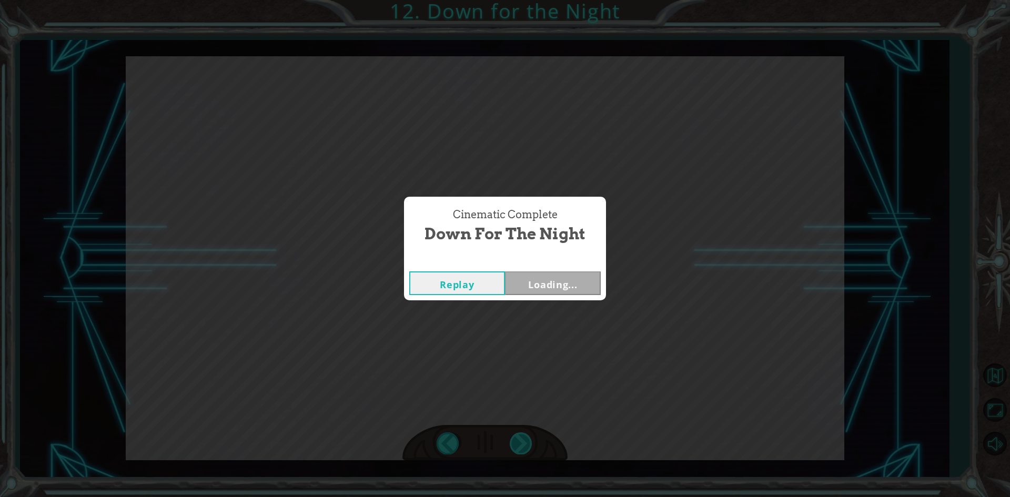
click at [517, 0] on div "F o r n o w l e t ’ s g e t s o m e s l e e p . W e d o n ’ t w a n t t o h e a…" at bounding box center [505, 0] width 1010 height 0
click at [550, 282] on button "Next" at bounding box center [553, 283] width 96 height 24
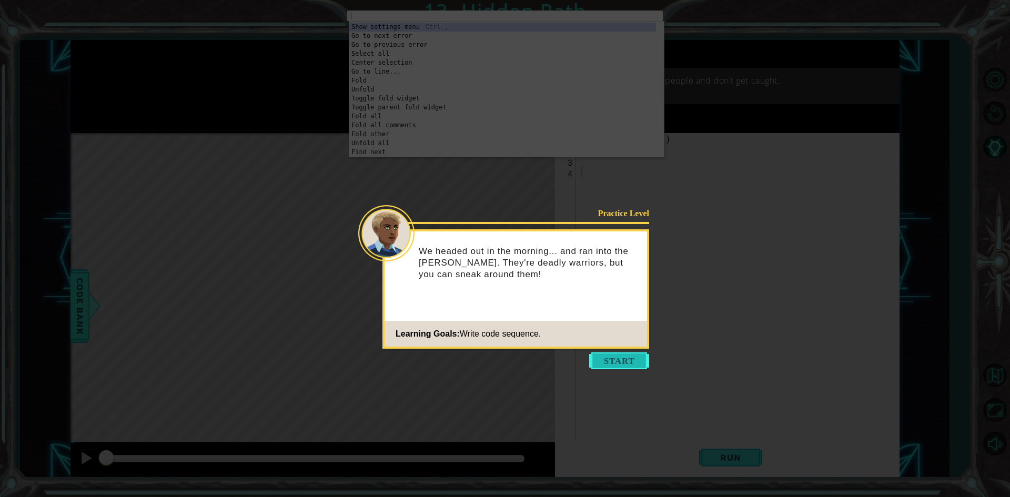
click at [613, 362] on button "Start" at bounding box center [619, 360] width 60 height 17
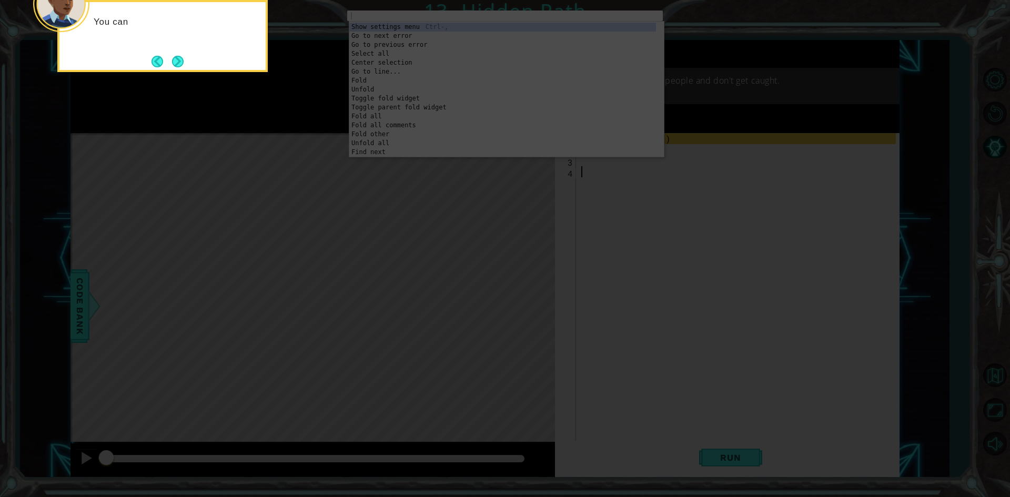
click at [543, 468] on icon at bounding box center [505, 74] width 1010 height 845
click at [176, 58] on button "Next" at bounding box center [178, 63] width 12 height 12
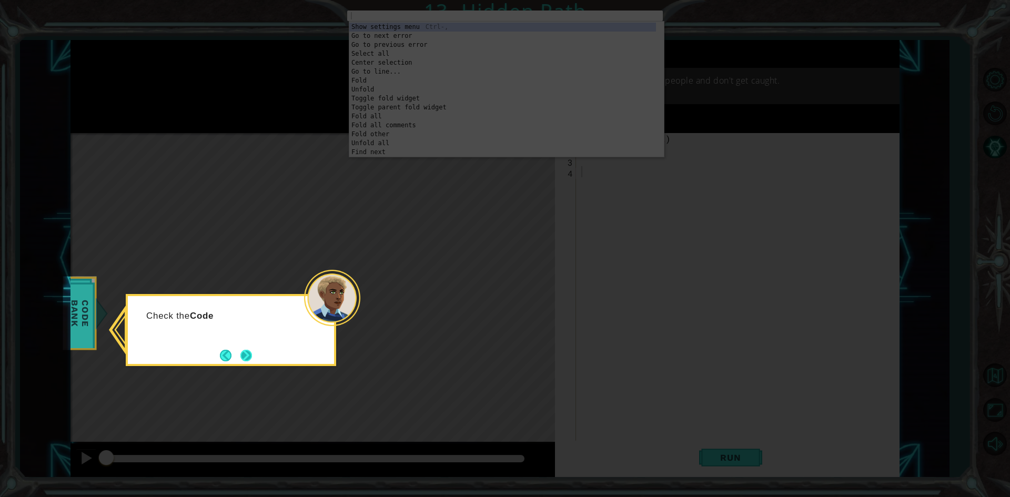
click at [252, 355] on button "Next" at bounding box center [246, 355] width 15 height 15
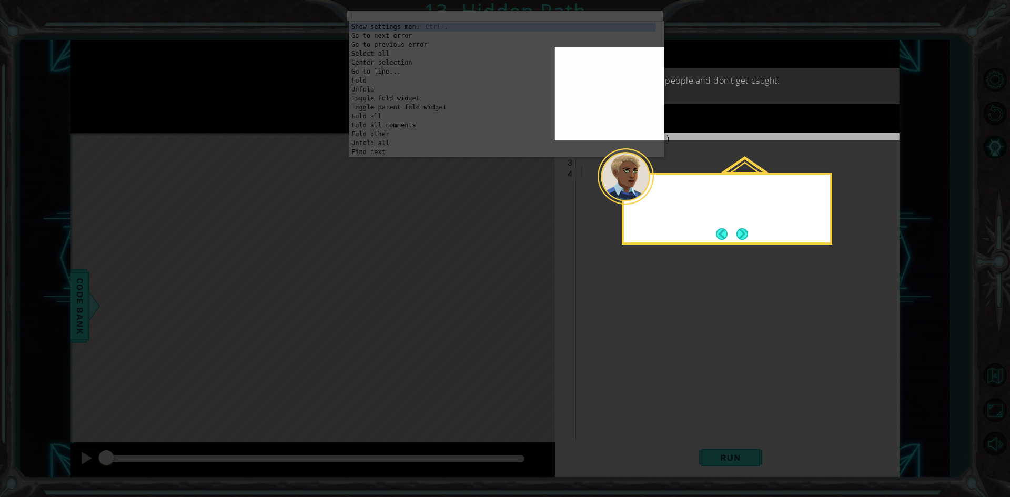
click at [252, 355] on icon at bounding box center [505, 248] width 1010 height 497
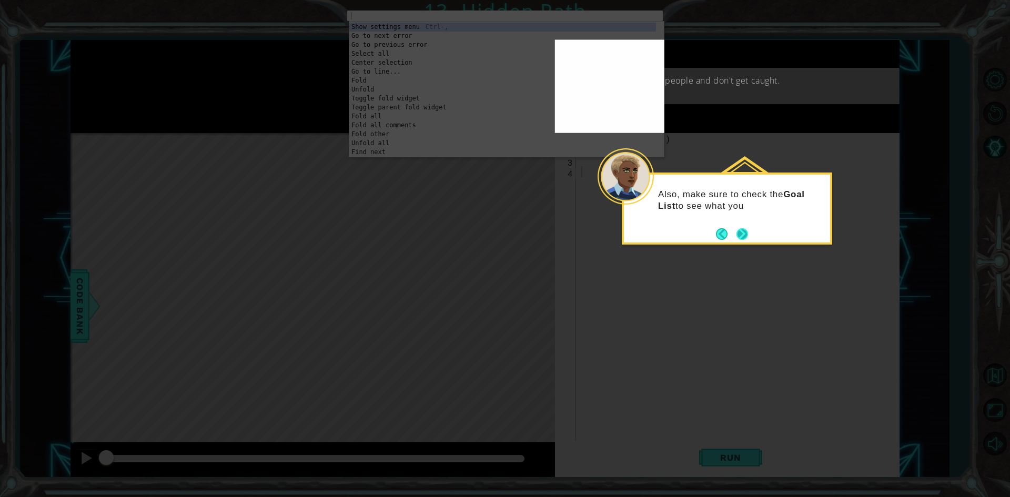
click at [744, 233] on button "Next" at bounding box center [741, 233] width 13 height 13
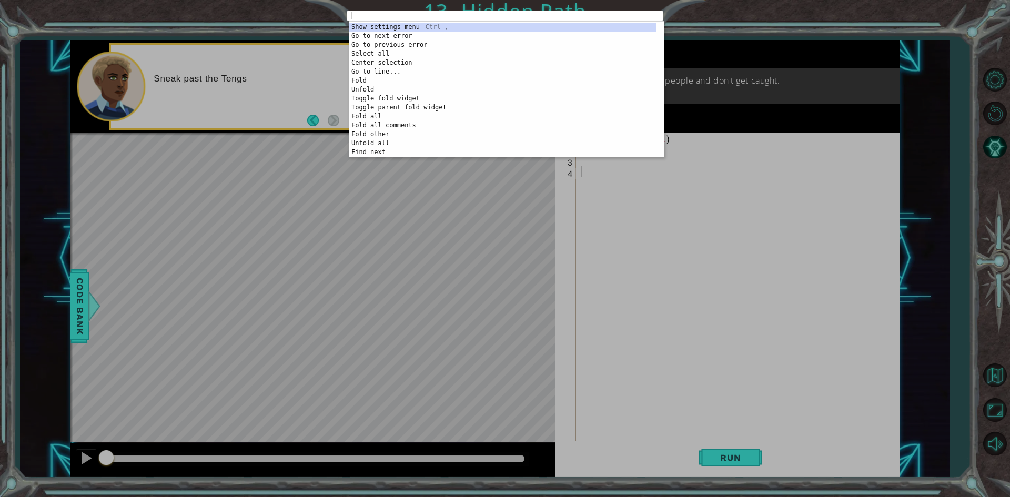
click at [324, 174] on div "1 ההההההההההההההההההההההההההההההההההההההההההההההההההההההההההההההההההההההההההההה…" at bounding box center [505, 248] width 1010 height 497
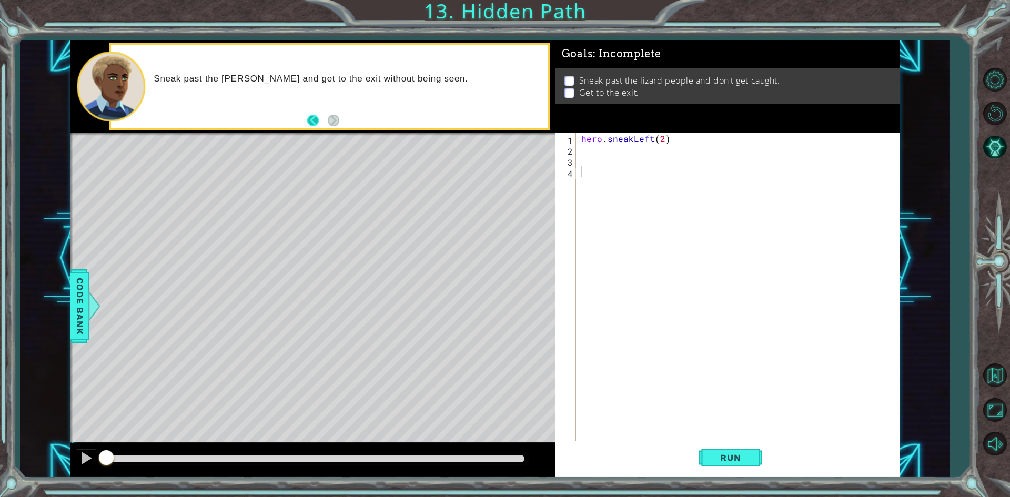
click at [312, 117] on button "Back" at bounding box center [317, 121] width 21 height 12
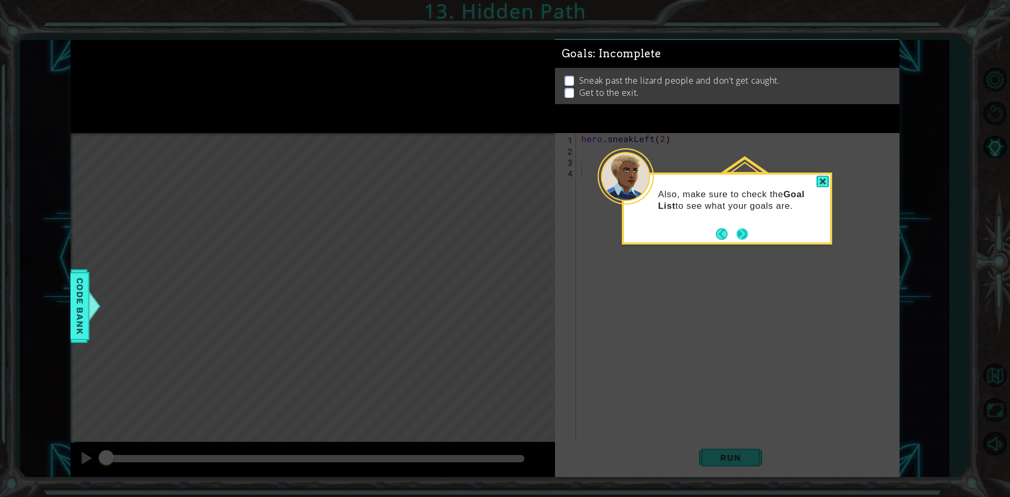
click at [738, 237] on button "Next" at bounding box center [742, 233] width 13 height 13
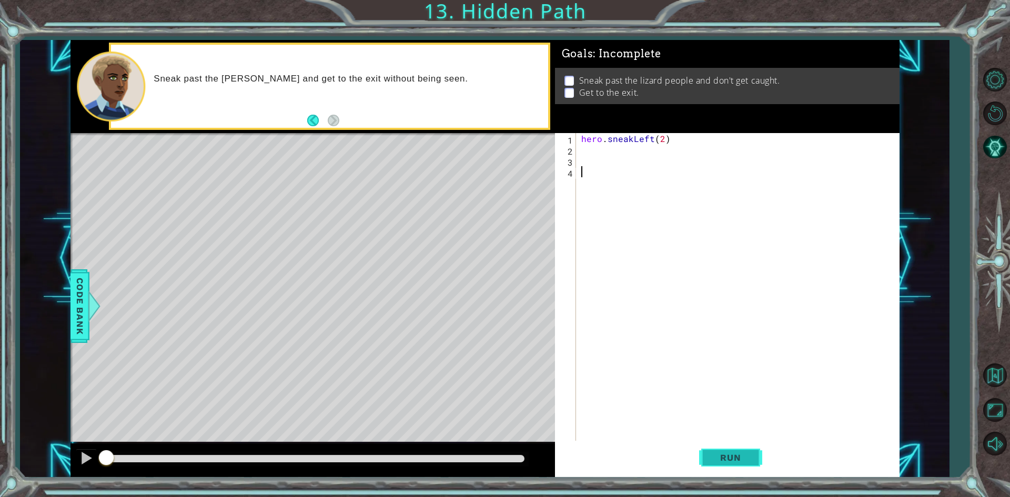
click at [749, 463] on span "Run" at bounding box center [730, 457] width 42 height 11
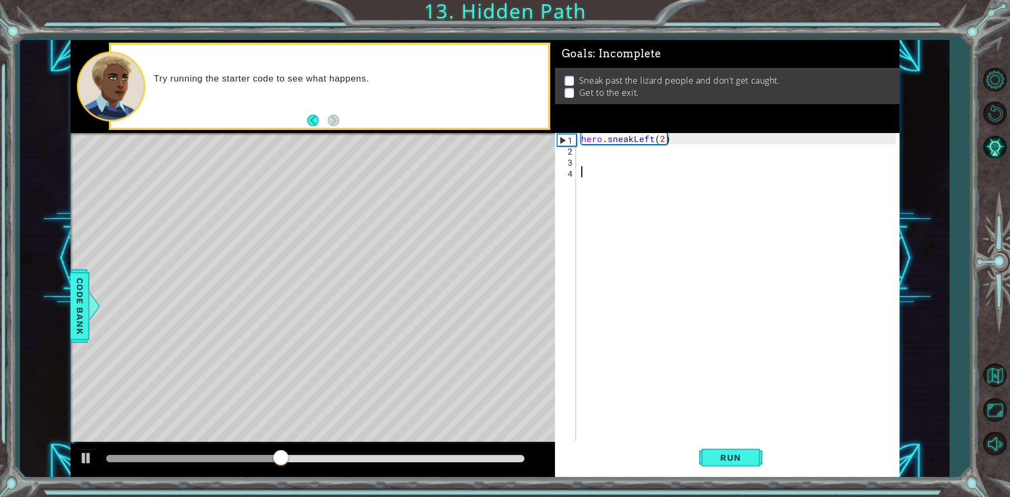
click at [583, 157] on div "hero . sneakLeft ( 2 )" at bounding box center [740, 298] width 322 height 331
click at [587, 152] on div "hero . sneakLeft ( 2 )" at bounding box center [740, 298] width 322 height 331
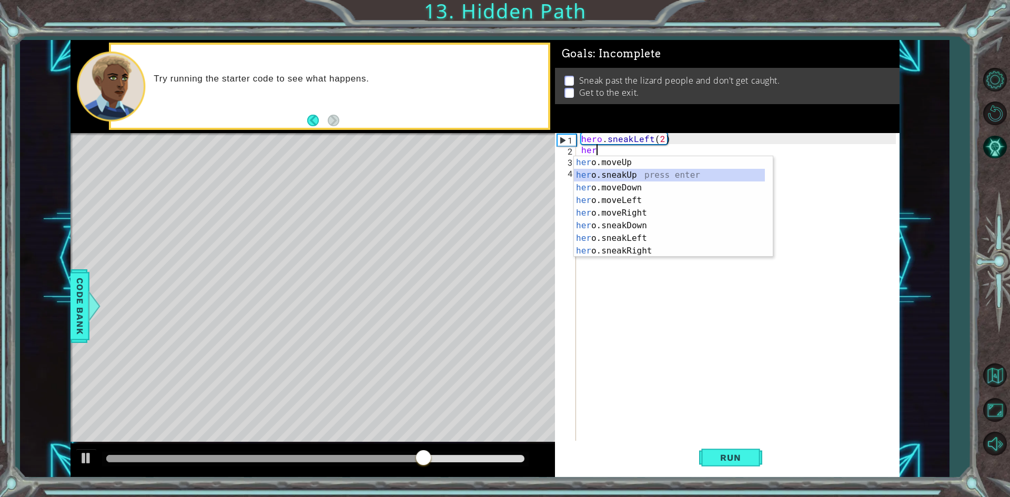
click at [605, 169] on div "her o.moveUp press enter her o.sneakUp press enter her o.moveDown press enter h…" at bounding box center [669, 219] width 191 height 126
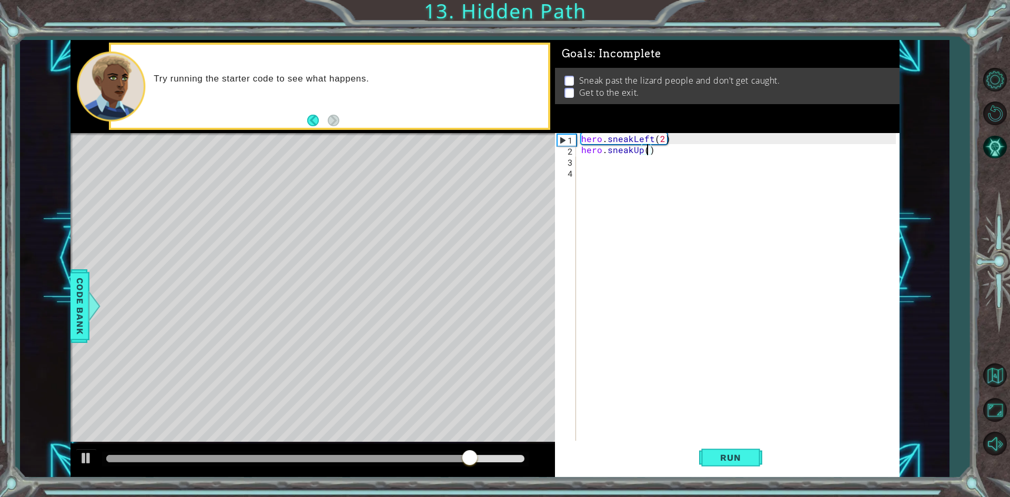
scroll to position [0, 4]
type textarea "hero.sneakUp(2)"
click at [732, 460] on span "Run" at bounding box center [730, 457] width 42 height 11
click at [588, 169] on div "hero . sneakLeft ( 2 ) hero . sneakUp ( 2 )" at bounding box center [740, 298] width 322 height 331
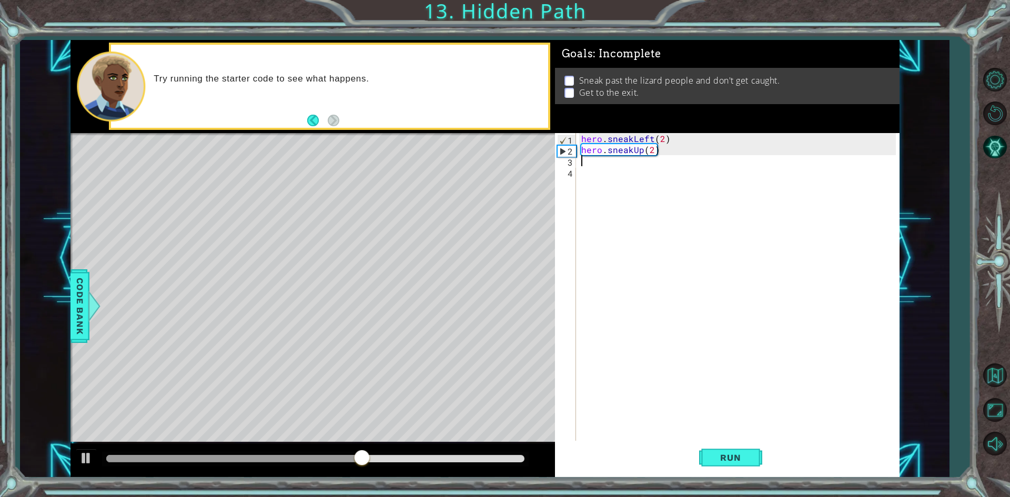
click at [587, 159] on div "hero . sneakLeft ( 2 ) hero . sneakUp ( 2 )" at bounding box center [740, 298] width 322 height 331
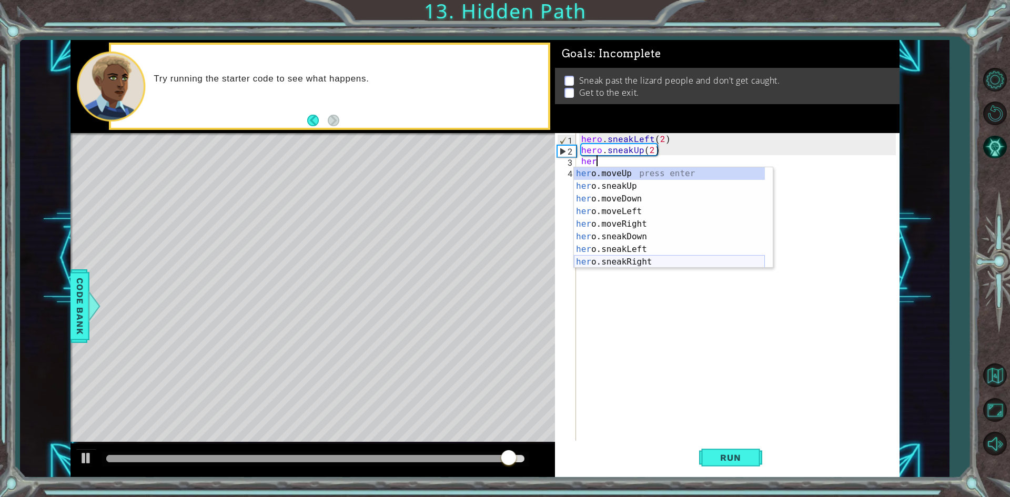
click at [625, 262] on div "her o.moveUp press enter her o.sneakUp press enter her o.moveDown press enter h…" at bounding box center [669, 230] width 191 height 126
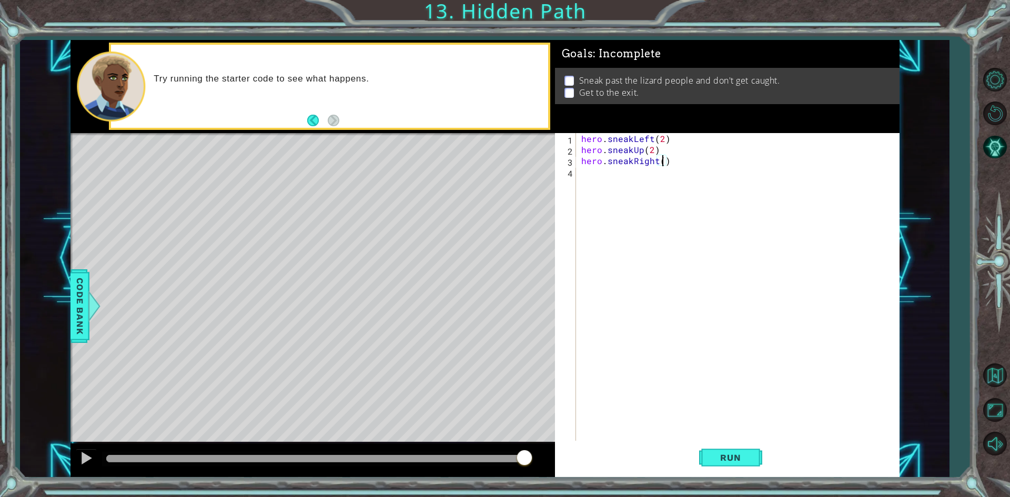
type textarea "hero.sneakRight(2)"
click at [587, 181] on div "hero . sneakLeft ( 2 ) hero . sneakUp ( 2 ) hero . sneakRight ( 2 )" at bounding box center [740, 298] width 322 height 331
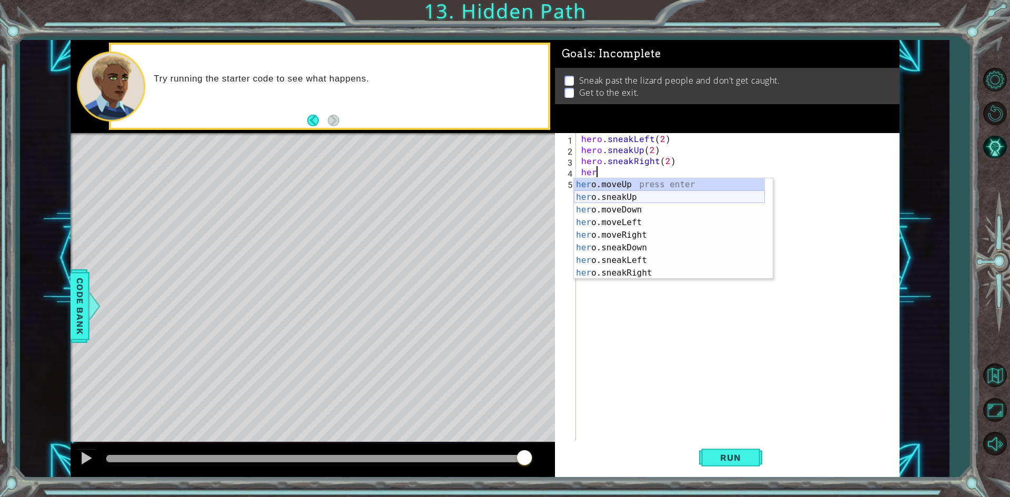
click at [616, 197] on div "her o.moveUp press enter her o.sneakUp press enter her o.moveDown press enter h…" at bounding box center [669, 241] width 191 height 126
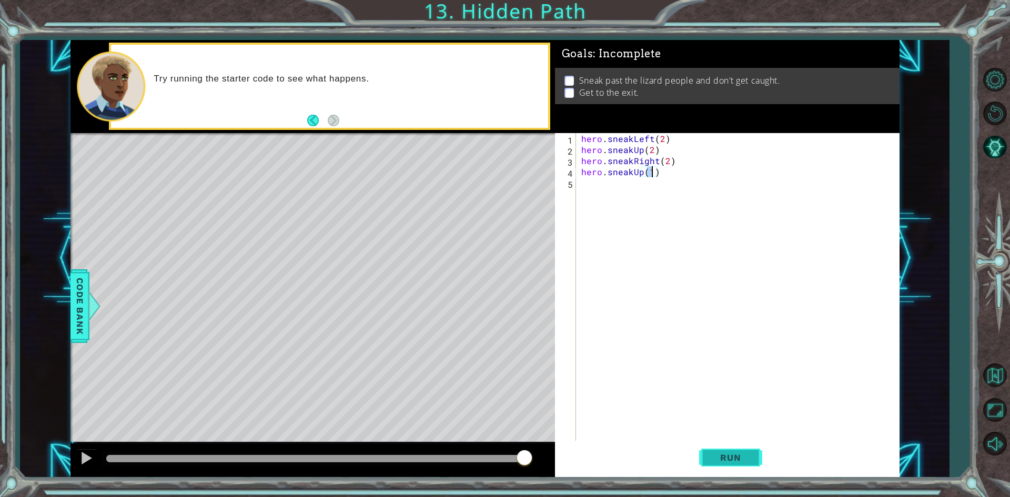
type textarea "hero.sneakUp(1)"
click at [723, 452] on span "Run" at bounding box center [730, 457] width 42 height 11
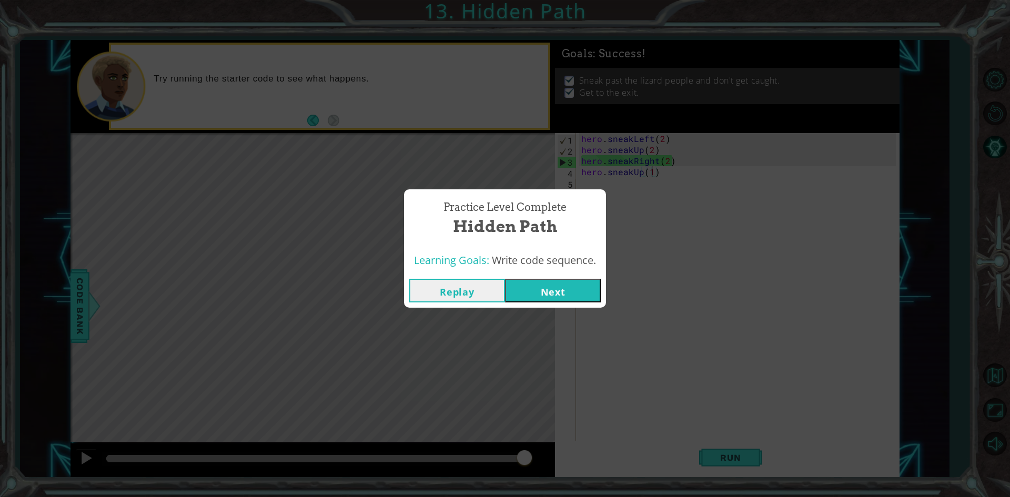
click at [525, 288] on button "Next" at bounding box center [553, 291] width 96 height 24
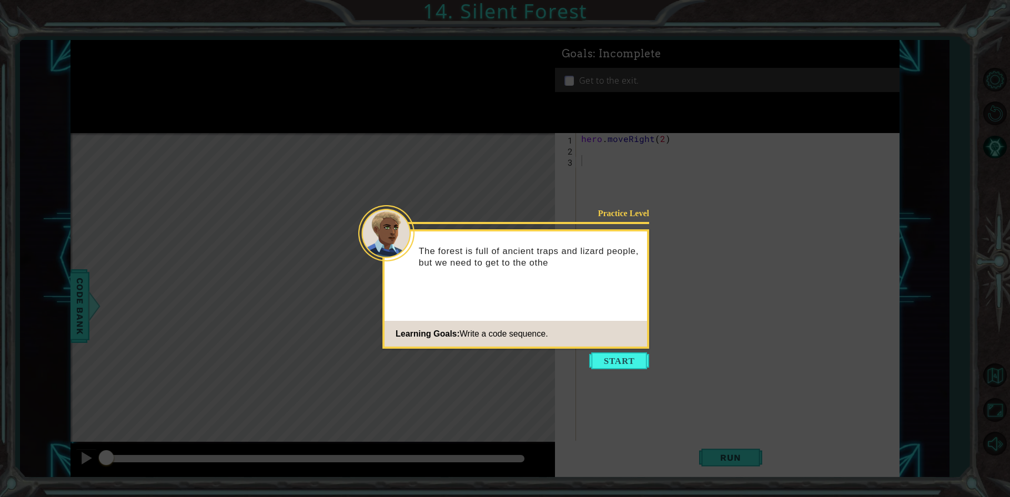
click at [606, 370] on icon at bounding box center [505, 248] width 1010 height 497
click at [612, 355] on button "Start" at bounding box center [619, 360] width 60 height 17
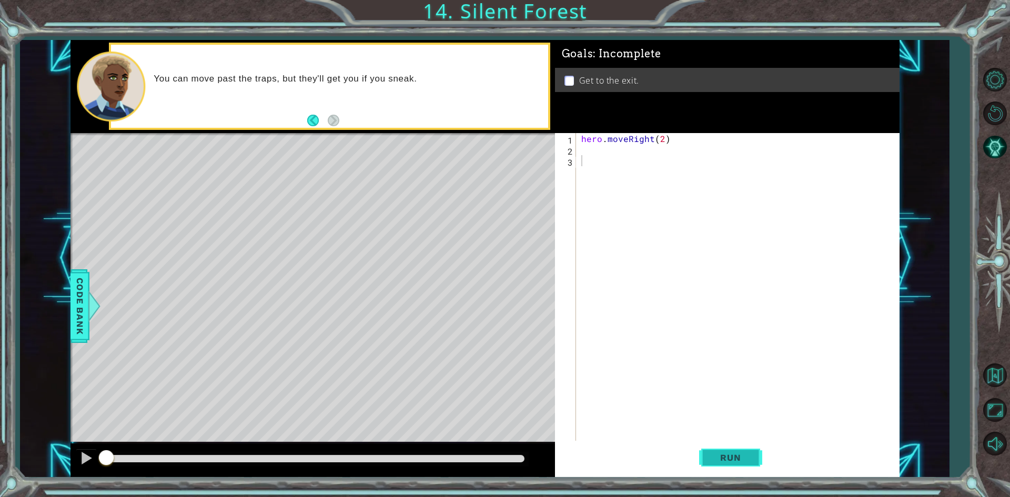
click at [731, 443] on button "Run" at bounding box center [730, 458] width 63 height 34
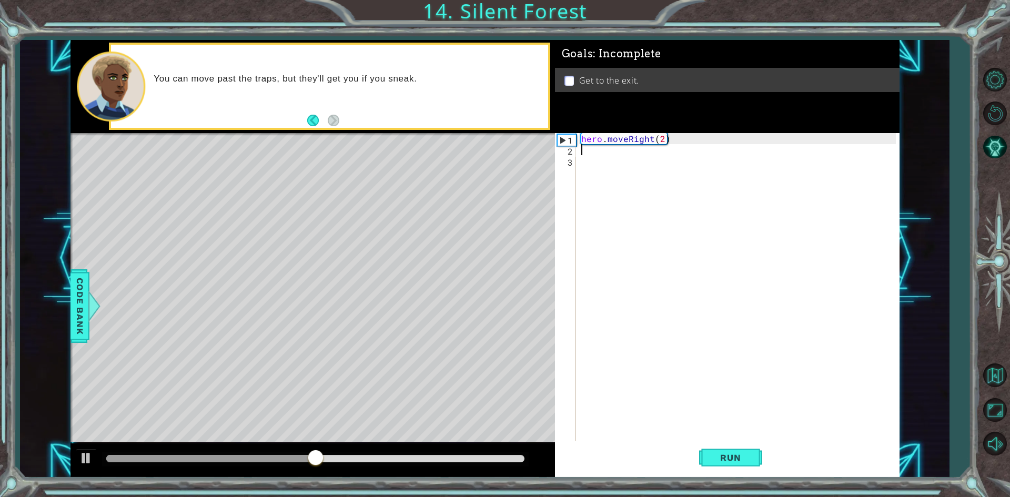
click at [586, 155] on div "hero . moveRight ( 2 )" at bounding box center [740, 298] width 322 height 331
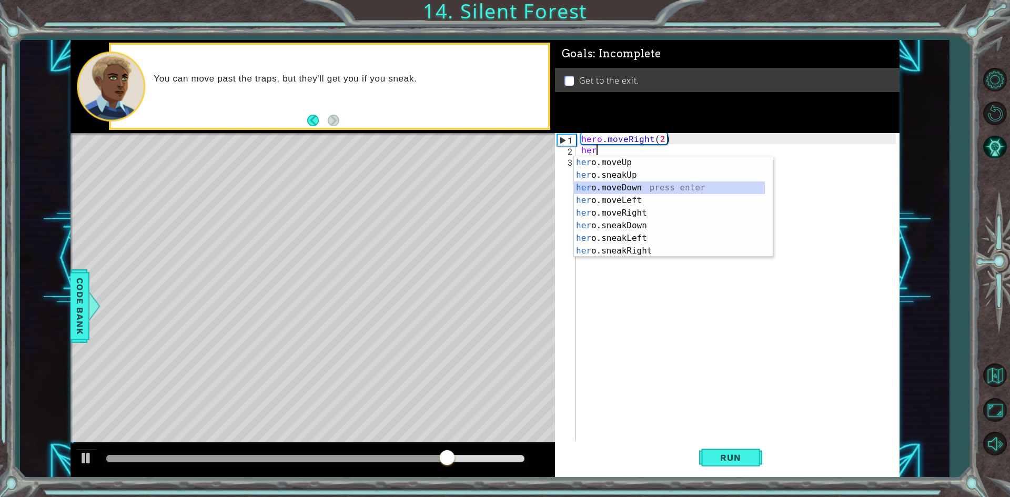
click at [617, 184] on div "her o.moveUp press enter her o.sneakUp press enter her o.moveDown press enter h…" at bounding box center [669, 219] width 191 height 126
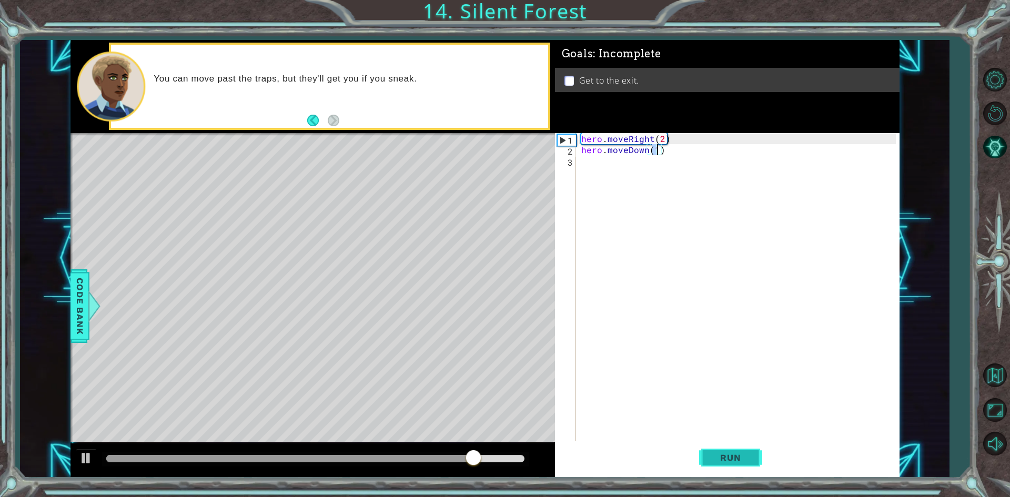
type textarea "hero.moveDown(1)"
click at [745, 462] on span "Run" at bounding box center [730, 457] width 42 height 11
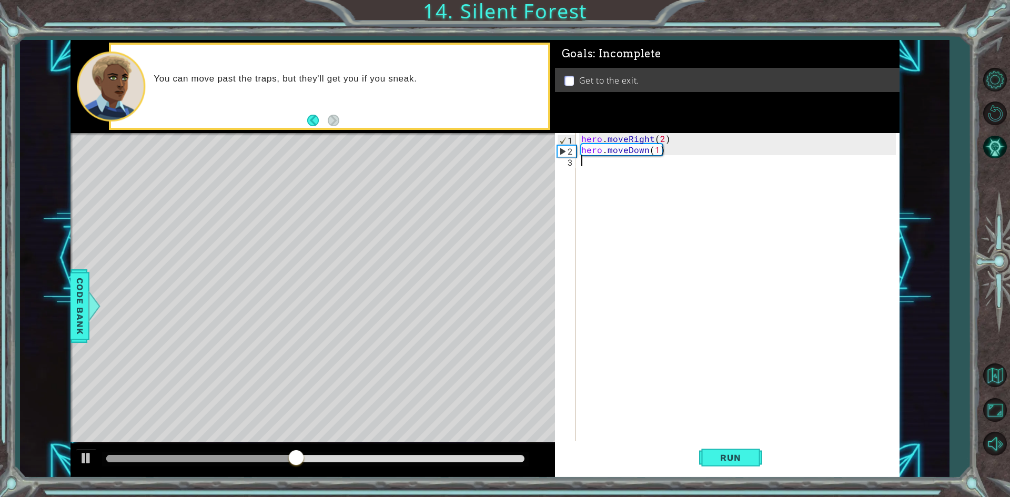
click at [580, 161] on div "hero . moveRight ( 2 ) hero . moveDown ( 1 )" at bounding box center [740, 298] width 322 height 331
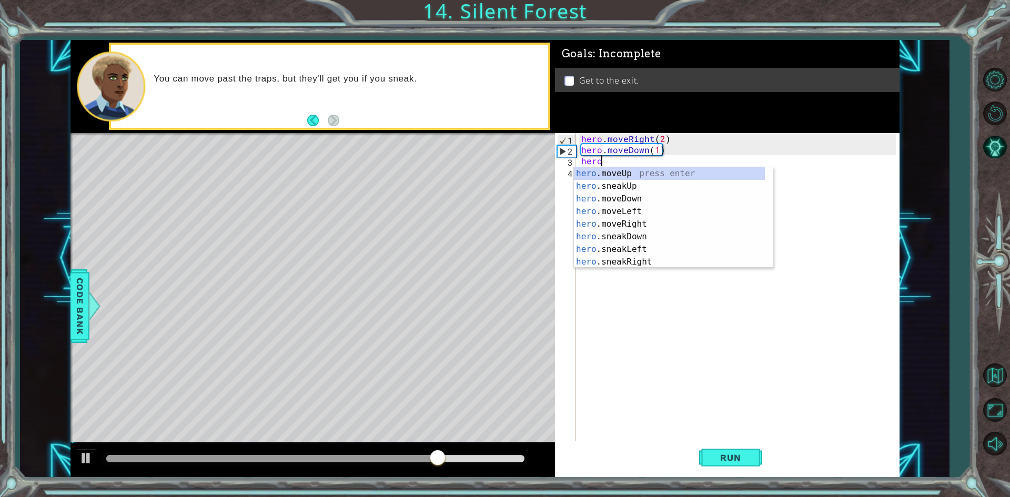
scroll to position [0, 1]
click at [651, 260] on div "hero .moveUp press enter hero .sneakUp press enter hero .moveDown press enter h…" at bounding box center [669, 230] width 191 height 126
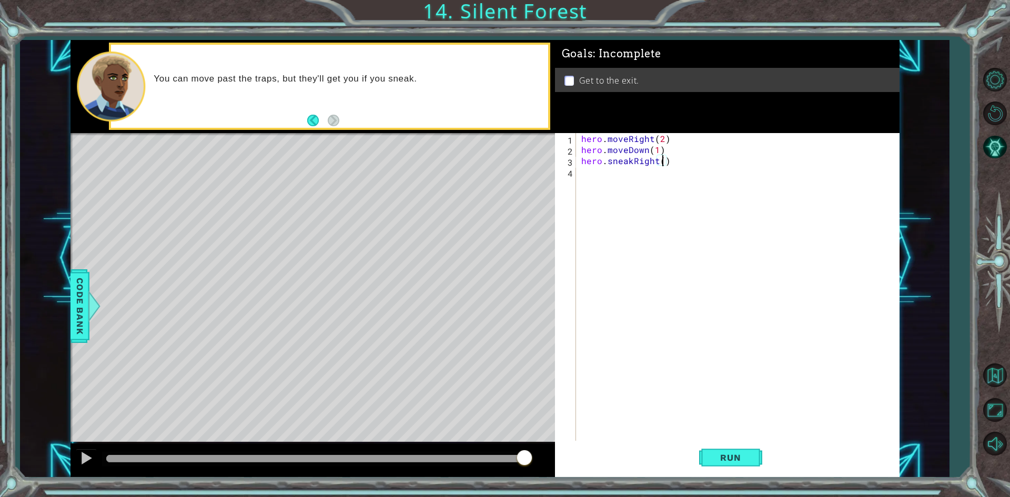
type textarea "hero.sneakRight(2)"
click at [584, 177] on div "hero . moveRight ( 2 ) hero . moveDown ( 1 ) hero . sneakRight ( 2 )" at bounding box center [740, 298] width 322 height 331
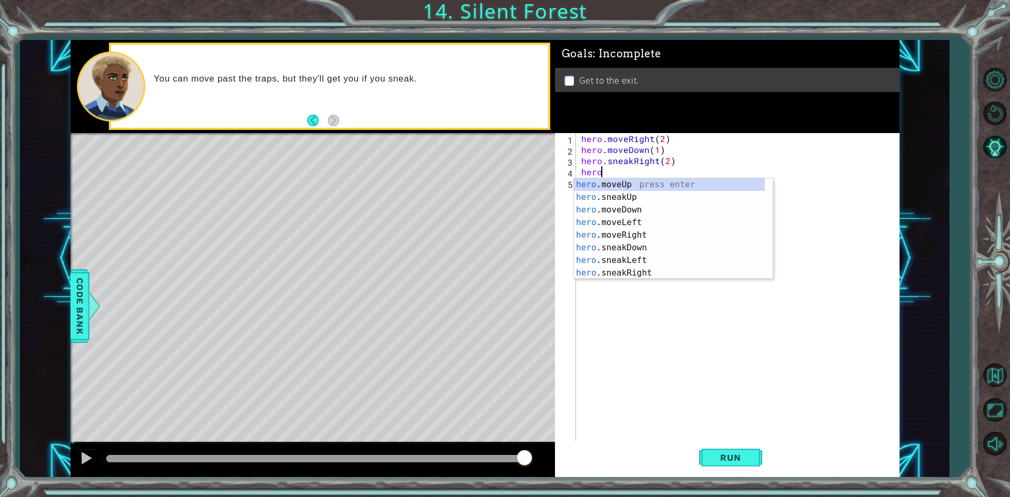
scroll to position [0, 1]
type textarea "hero"
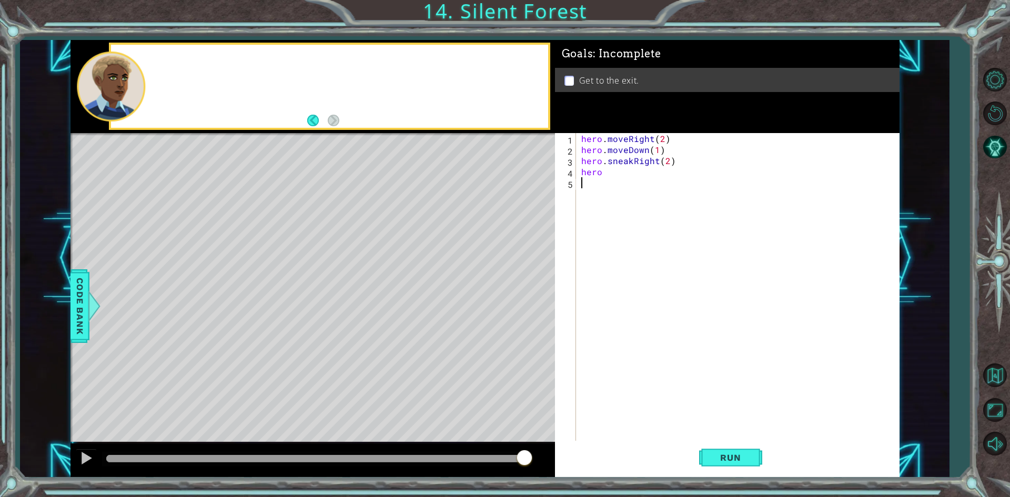
click at [644, 197] on div "hero . moveRight ( 2 ) hero . moveDown ( 1 ) hero . sneakRight ( 2 ) hero" at bounding box center [740, 298] width 322 height 331
click at [602, 174] on div "hero . moveRight ( 2 ) hero . moveDown ( 1 ) hero . sneakRight ( 2 ) hero" at bounding box center [740, 298] width 322 height 331
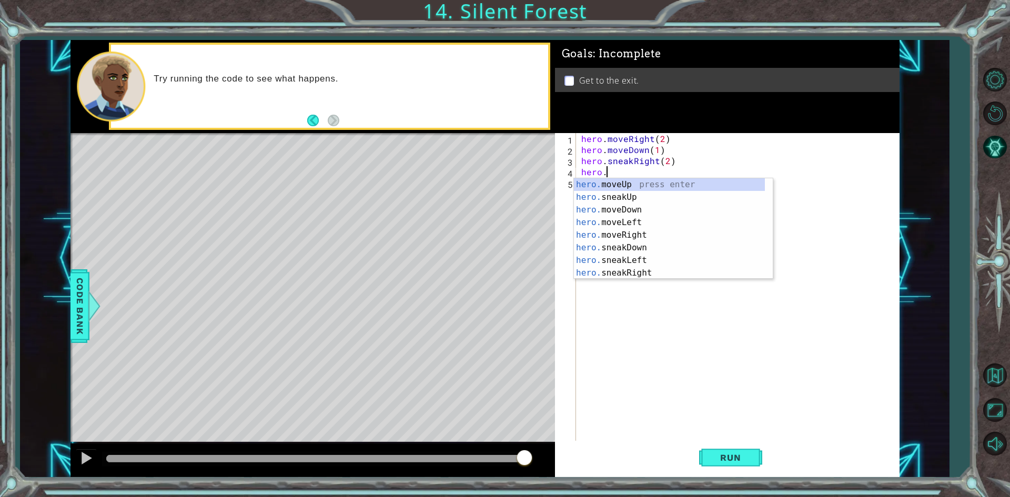
scroll to position [0, 1]
click at [610, 193] on div "hero. moveUp press enter hero. sneakUp press enter hero. moveDown press enter h…" at bounding box center [669, 241] width 191 height 126
type textarea "hero.sneakUp(1)"
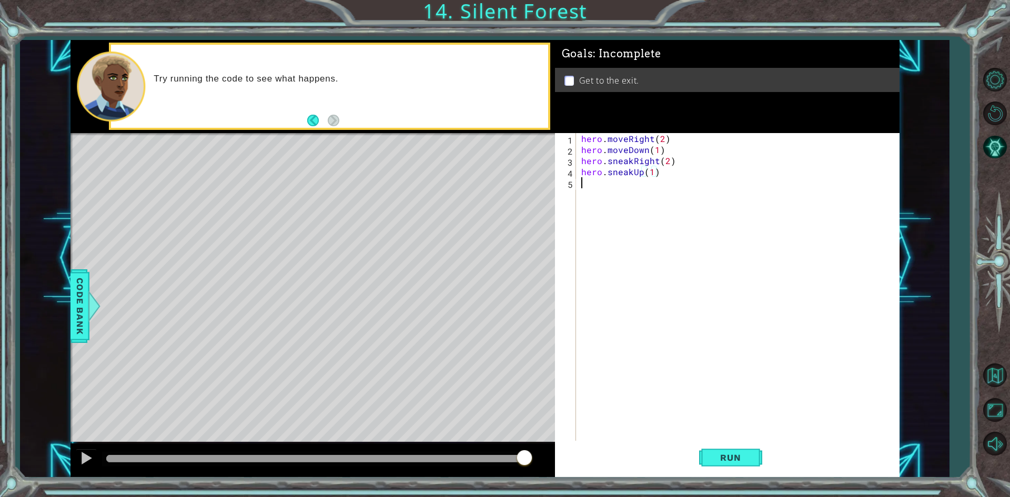
click at [582, 184] on div "hero . moveRight ( 2 ) hero . moveDown ( 1 ) hero . sneakRight ( 2 ) hero . sne…" at bounding box center [740, 298] width 322 height 331
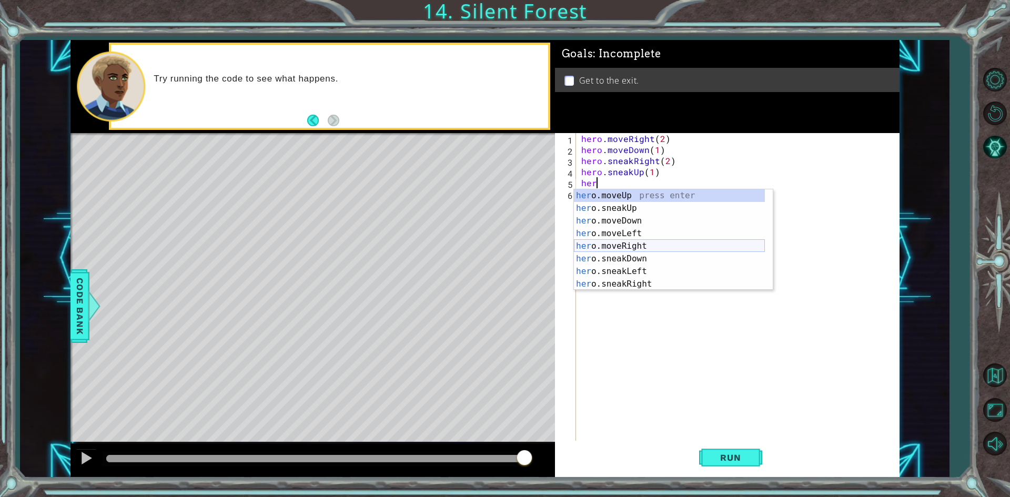
click at [594, 244] on div "her o.moveUp press enter her o.sneakUp press enter her o.moveDown press enter h…" at bounding box center [669, 252] width 191 height 126
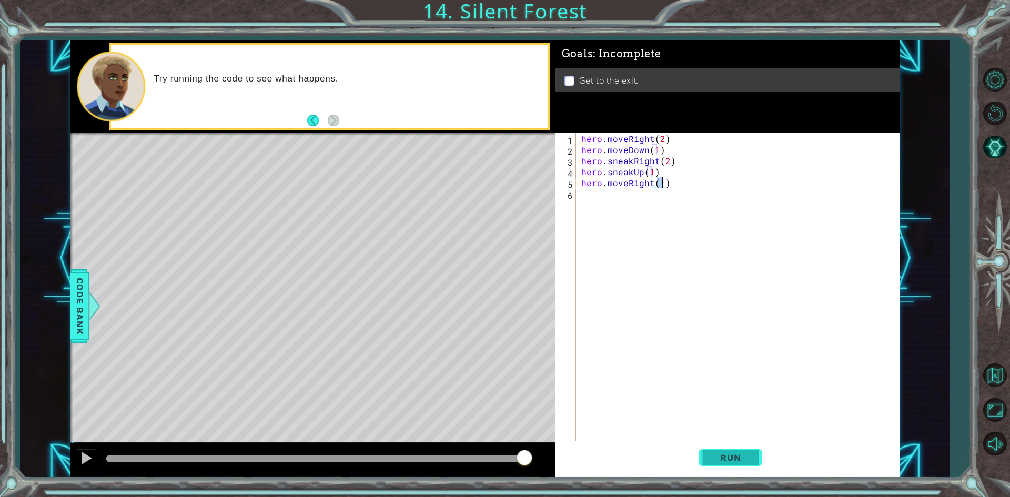
type textarea "hero.moveRight(1)"
click at [722, 447] on button "Run" at bounding box center [730, 458] width 63 height 34
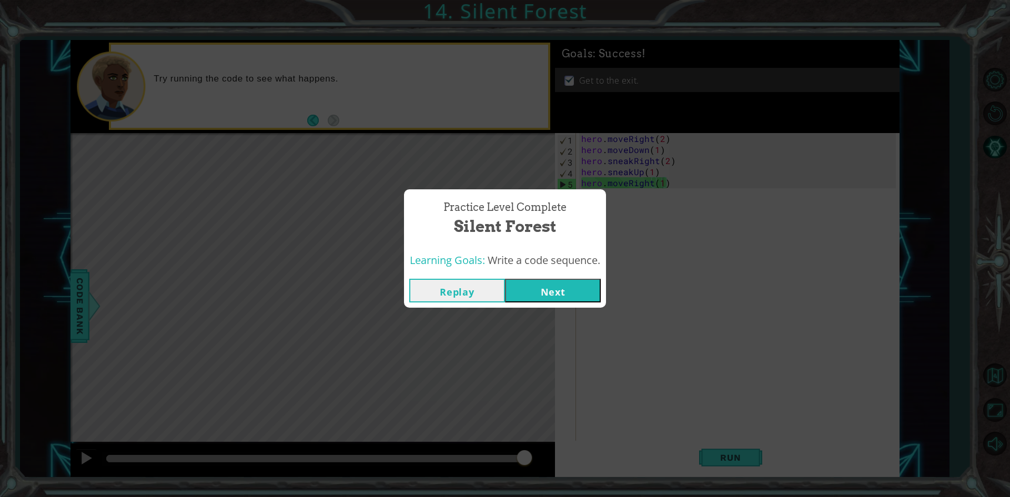
click at [525, 289] on button "Next" at bounding box center [553, 291] width 96 height 24
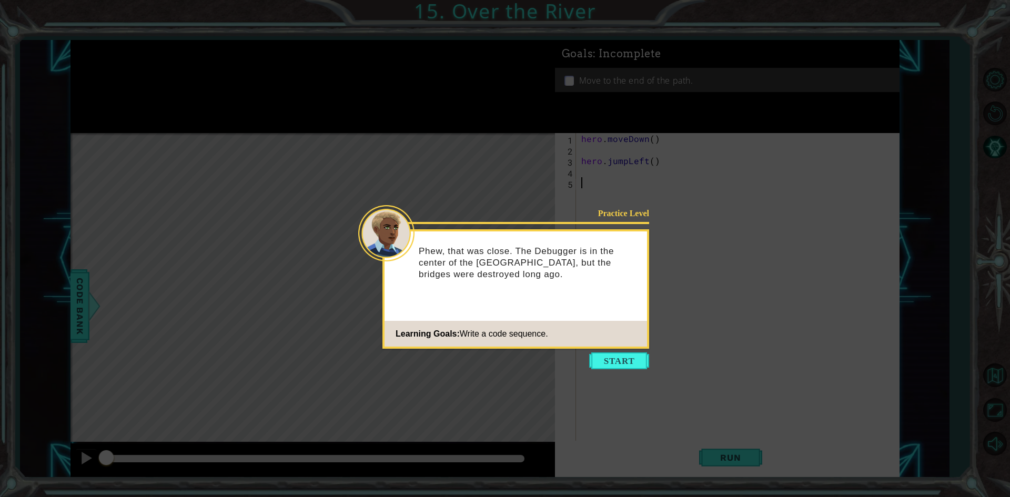
click at [619, 350] on icon at bounding box center [505, 248] width 1010 height 497
click at [599, 358] on button "Start" at bounding box center [619, 360] width 60 height 17
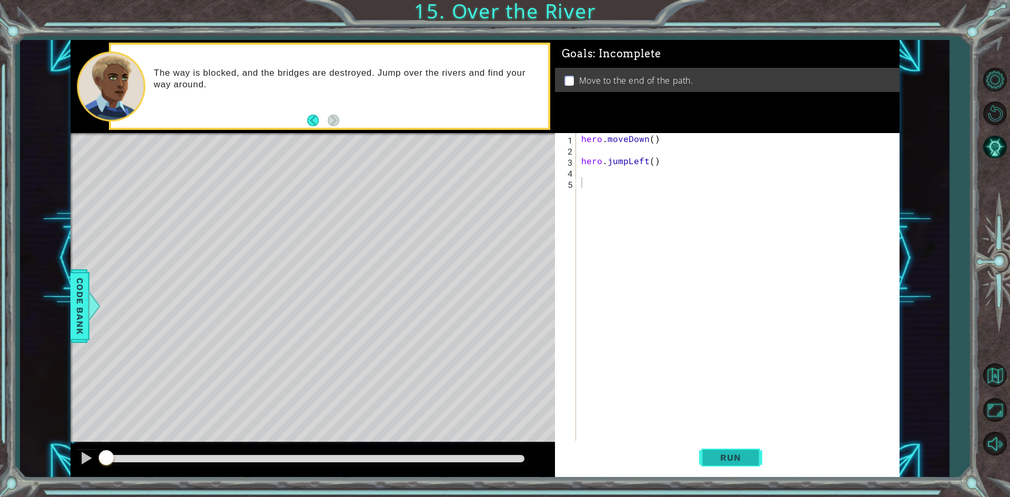
click at [755, 462] on button "Run" at bounding box center [730, 458] width 63 height 34
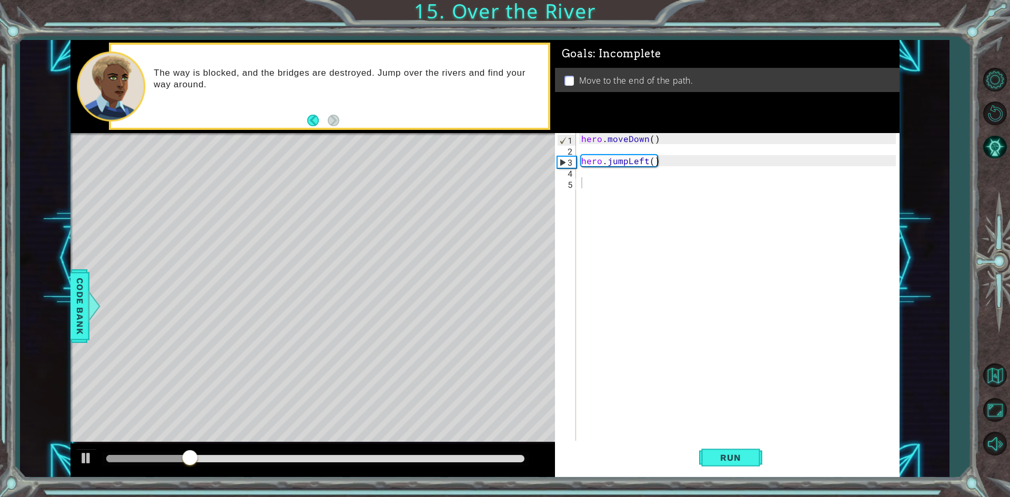
click at [578, 174] on div "1 2 3 4 5 hero . moveDown ( ) hero . jumpLeft ( ) ההההההההההההההההההההההההההההה…" at bounding box center [725, 287] width 341 height 309
click at [580, 174] on div "hero . moveDown ( ) hero . jumpLeft ( )" at bounding box center [740, 298] width 322 height 331
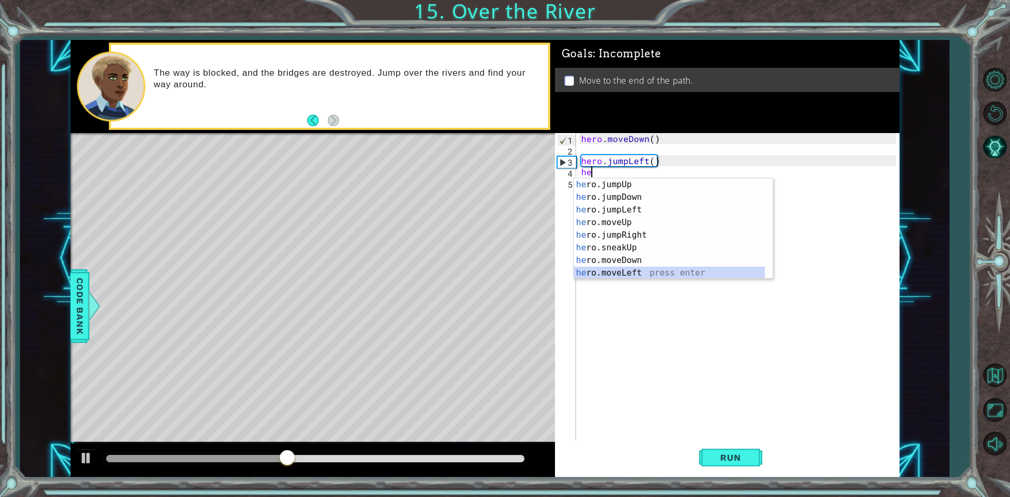
click at [625, 269] on div "he ro.jumpUp press enter he ro.jumpDown press enter he ro.jumpLeft press enter …" at bounding box center [669, 241] width 191 height 126
type textarea "hero.moveLeft(1)"
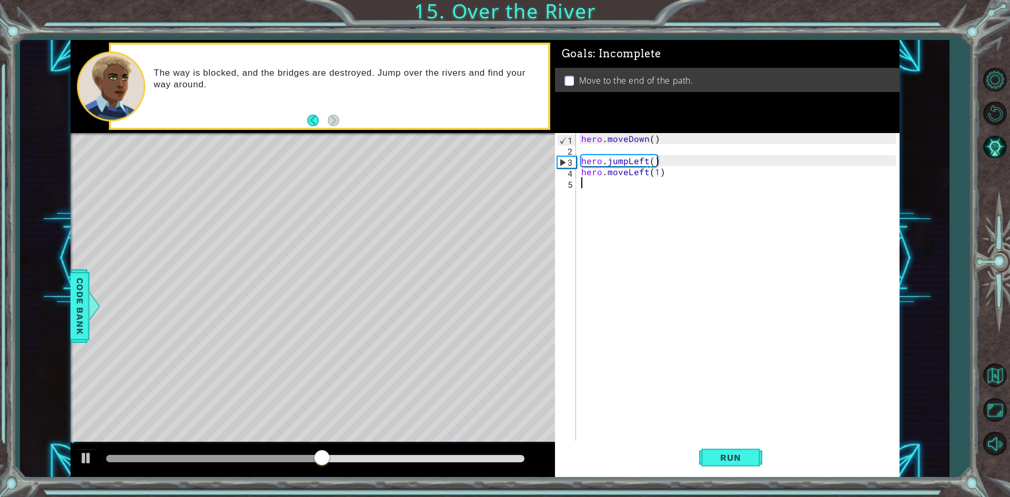
click at [585, 189] on div "hero . moveDown ( ) hero . jumpLeft ( ) hero . moveLeft ( 1 )" at bounding box center [740, 298] width 322 height 331
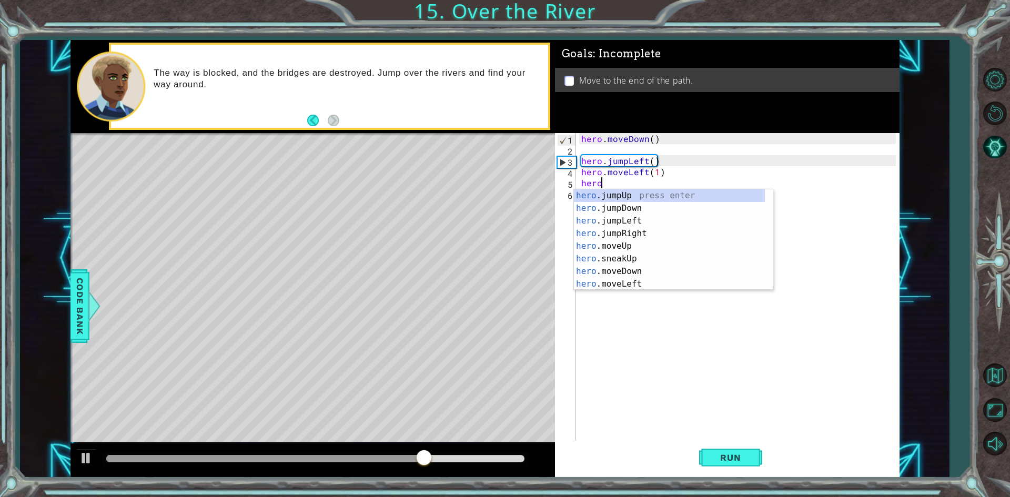
type textarea "hero"
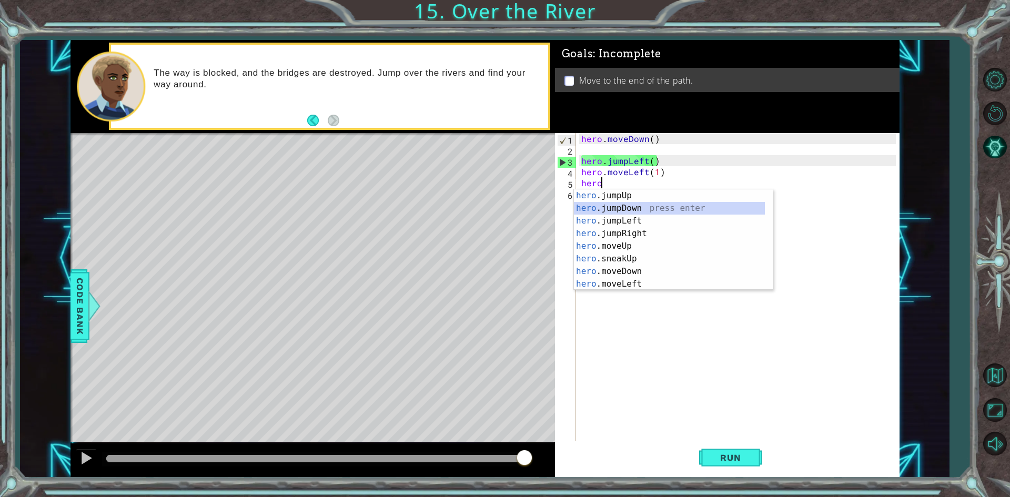
click at [624, 205] on div "hero .jumpUp press enter hero .jumpDown press enter hero .jumpLeft press enter …" at bounding box center [669, 252] width 191 height 126
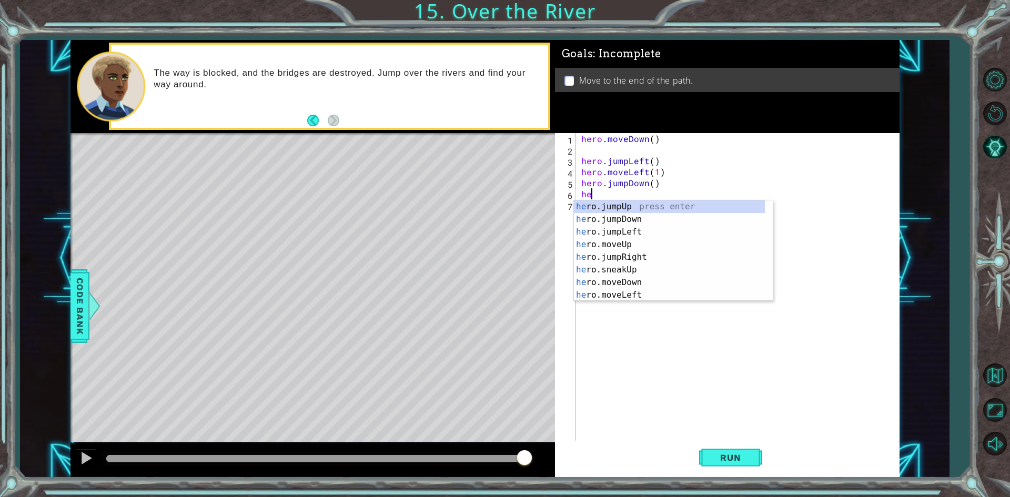
type textarea "her"
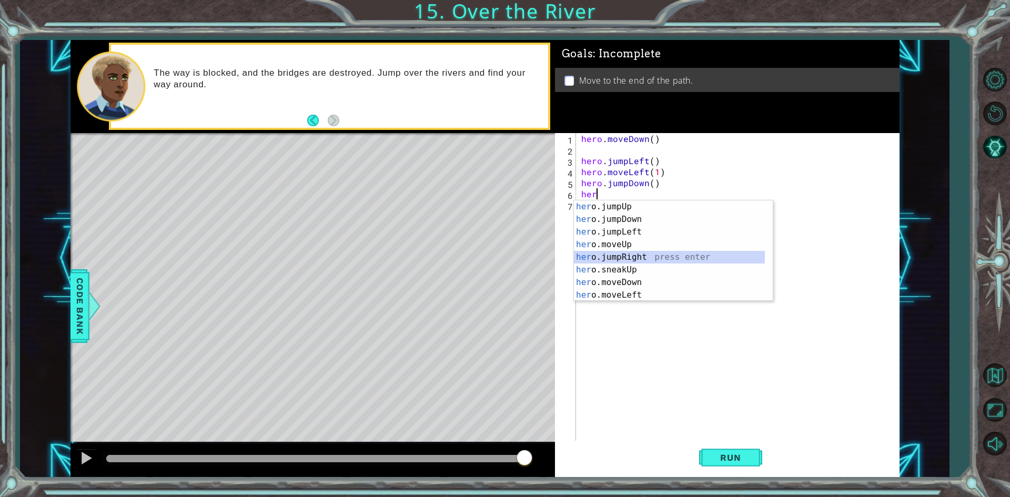
click at [620, 256] on div "her o.jumpUp press enter her o.jumpDown press enter her o.jumpLeft press enter …" at bounding box center [669, 263] width 191 height 126
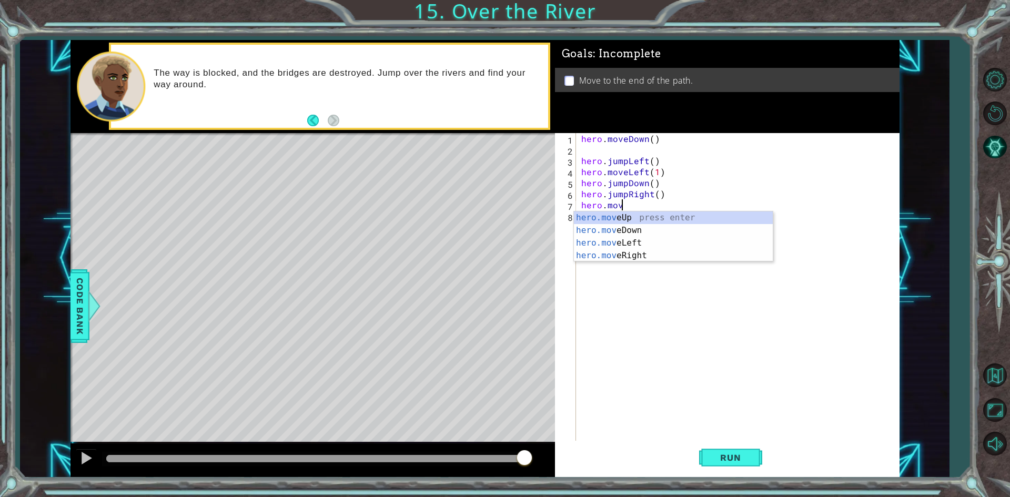
scroll to position [0, 2]
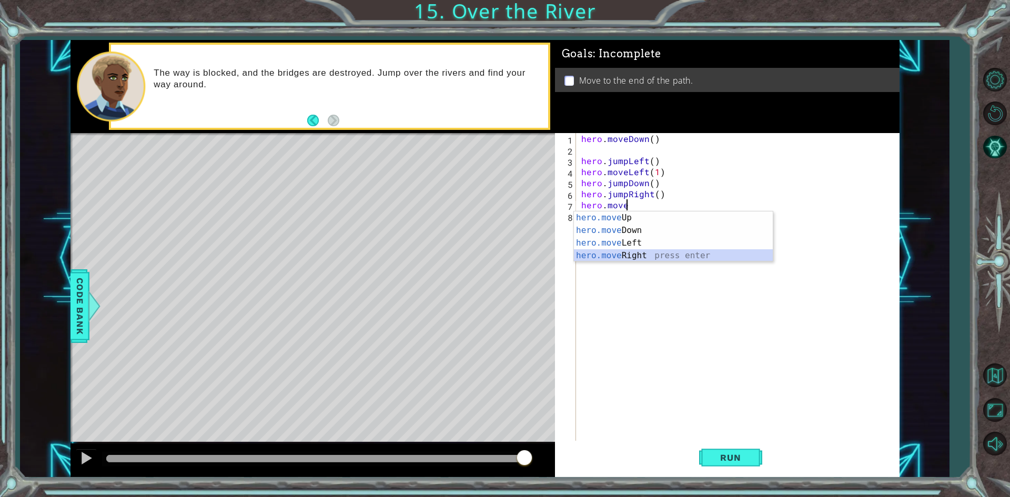
click at [618, 257] on div "hero.move Up press enter hero.move Down press enter hero.move Left press enter …" at bounding box center [673, 249] width 199 height 76
type textarea "hero.moveRight(1)"
click at [580, 220] on div "hero . moveDown ( ) hero . jumpLeft ( ) hero . moveLeft ( 1 ) hero . jumpDown (…" at bounding box center [740, 298] width 322 height 331
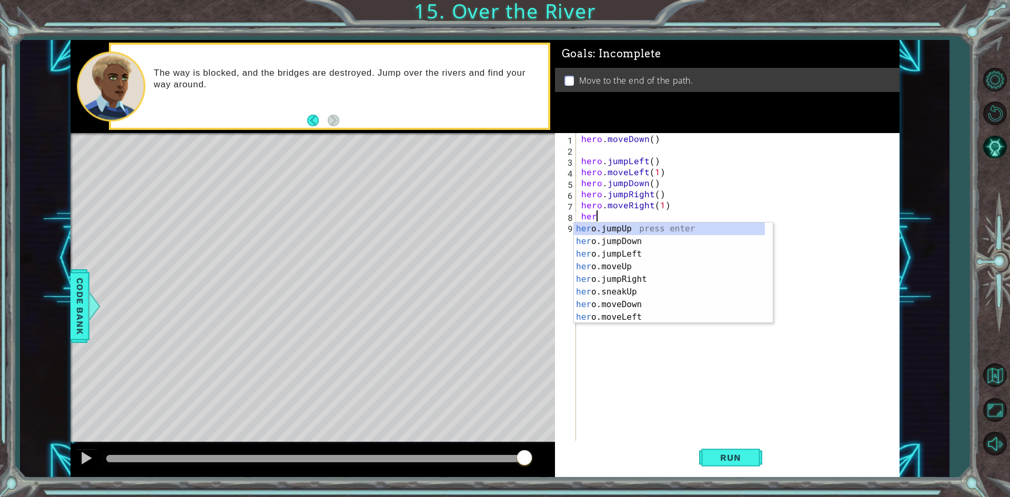
scroll to position [0, 1]
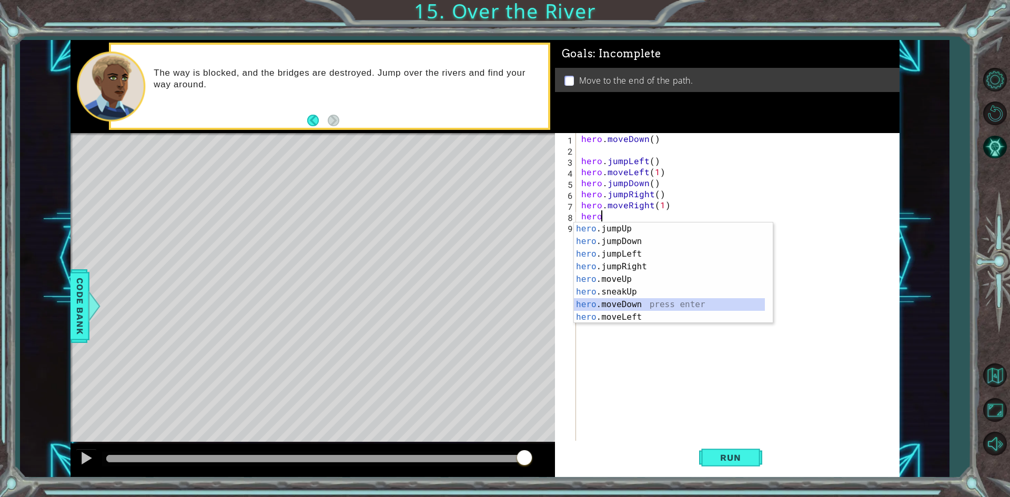
click at [604, 307] on div "hero .jumpUp press enter hero .jumpDown press enter hero .jumpLeft press enter …" at bounding box center [669, 285] width 191 height 126
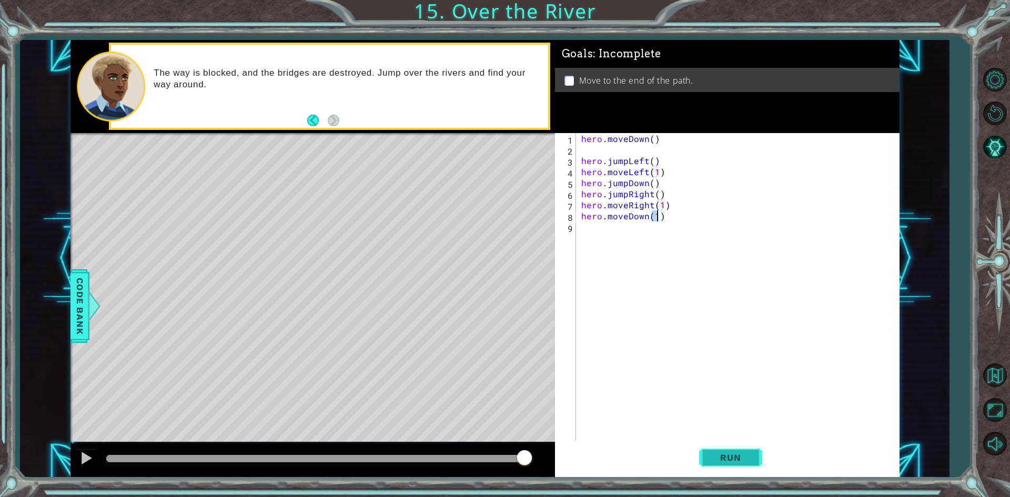
type textarea "hero.moveDown(1)"
click at [733, 457] on span "Run" at bounding box center [730, 457] width 42 height 11
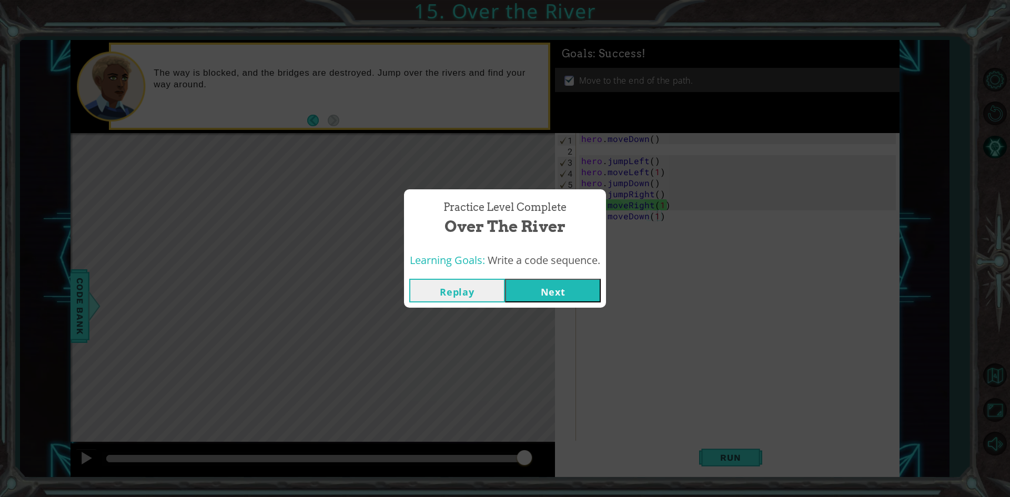
click at [511, 294] on button "Next" at bounding box center [553, 291] width 96 height 24
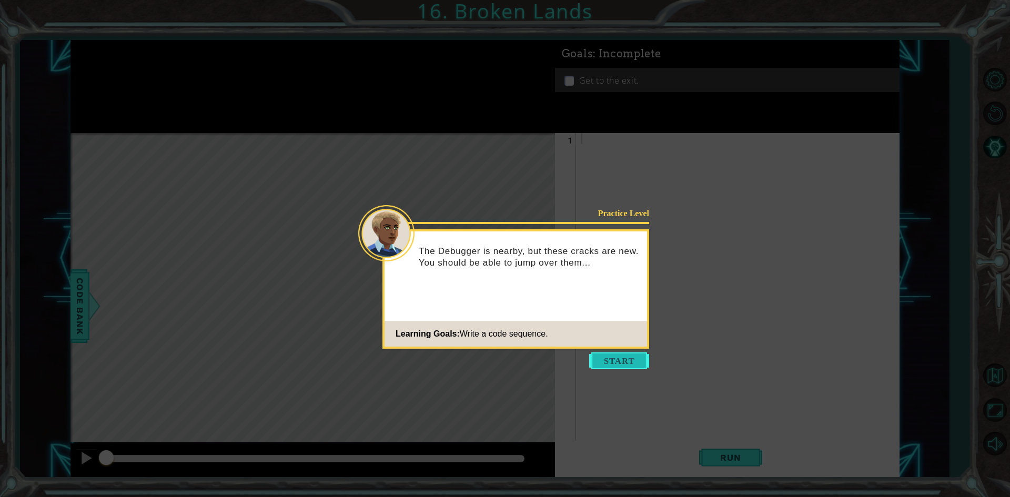
click at [615, 359] on button "Start" at bounding box center [619, 360] width 60 height 17
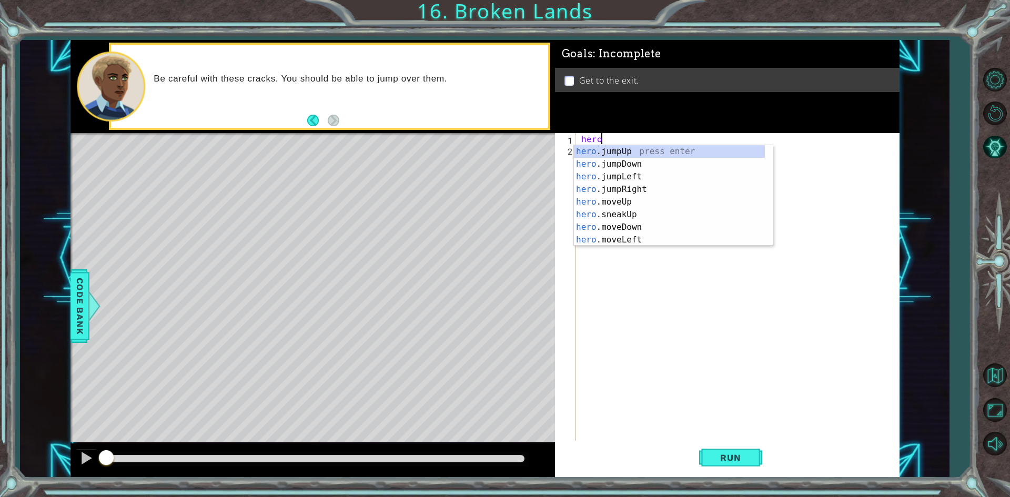
scroll to position [0, 1]
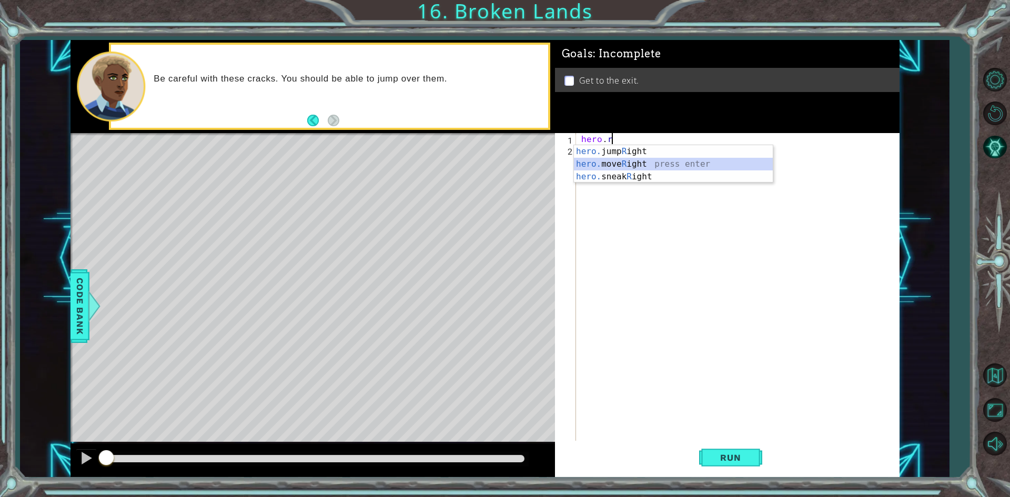
click at [638, 164] on div "hero. jump R ight press enter hero. move R ight press enter hero. sneak R ight …" at bounding box center [673, 176] width 199 height 63
type textarea "hero.moveRight(1)"
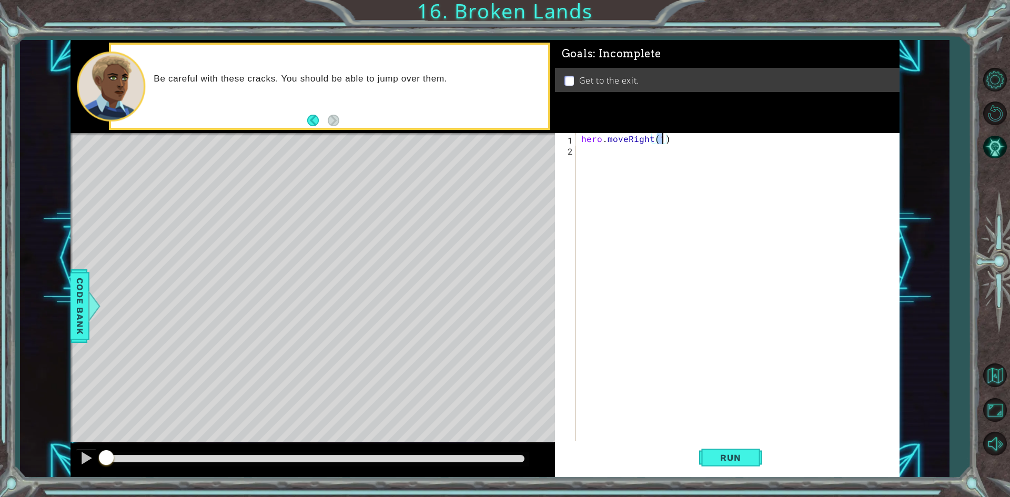
click at [580, 159] on div "hero . moveRight ( 1 )" at bounding box center [740, 298] width 322 height 331
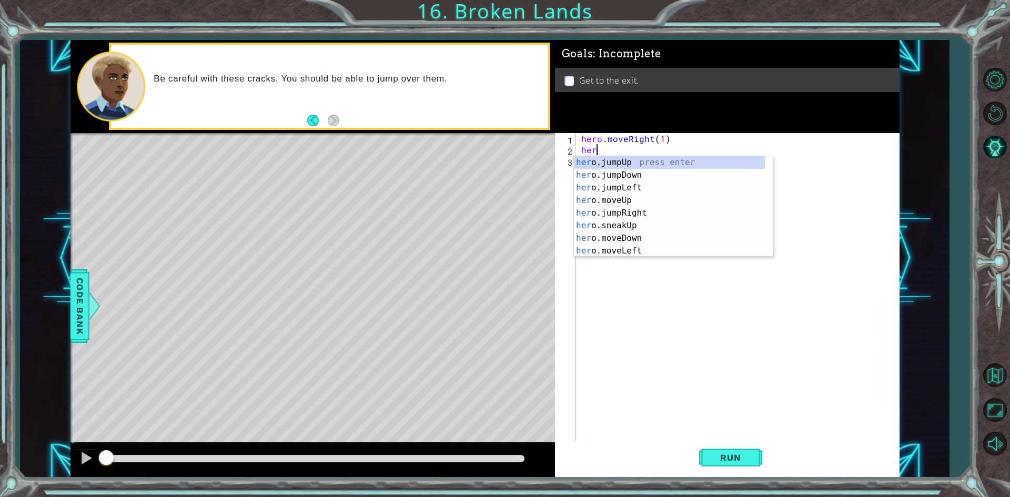
type textarea "hero"
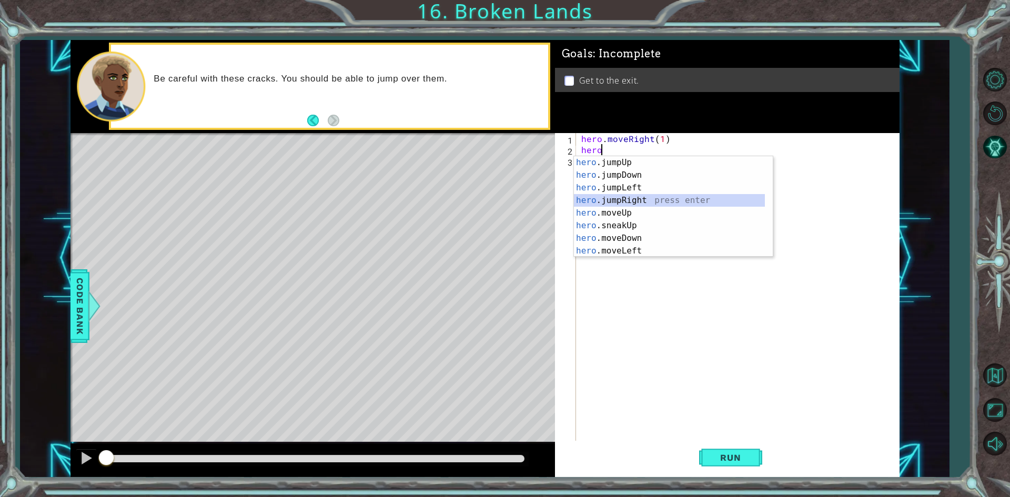
click at [612, 202] on div "hero .jumpUp press enter hero .jumpDown press enter hero .jumpLeft press enter …" at bounding box center [669, 219] width 191 height 126
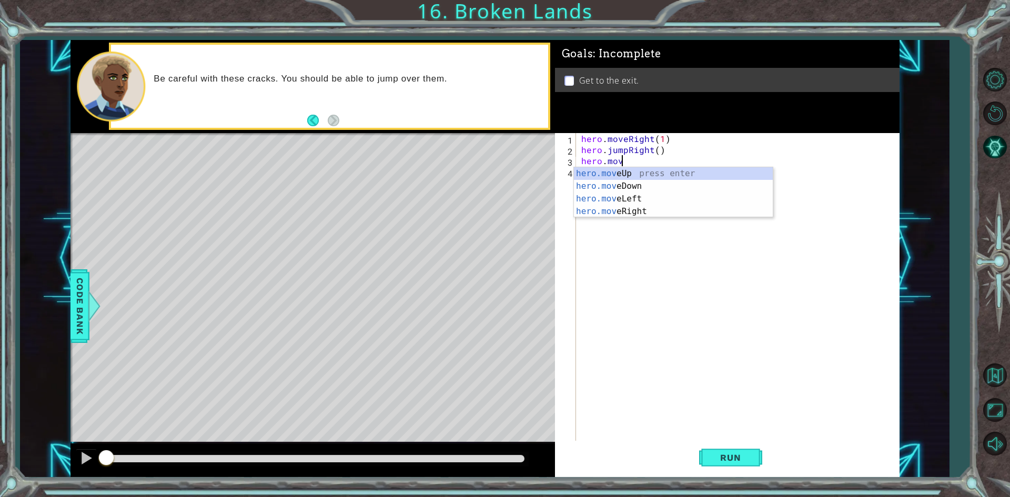
scroll to position [0, 2]
click at [623, 206] on div "hero.move Up press enter hero.move Down press enter hero.move Left press enter …" at bounding box center [673, 205] width 199 height 76
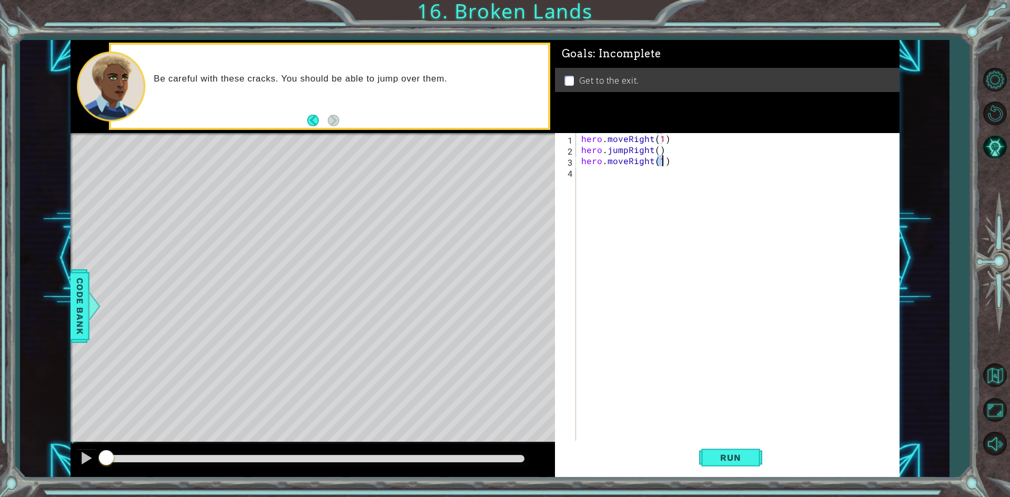
type textarea "hero.moveRight(1)"
click at [593, 179] on div "hero . moveRight ( 1 ) hero . jumpRight ( ) hero . moveRight ( 1 )" at bounding box center [740, 298] width 322 height 331
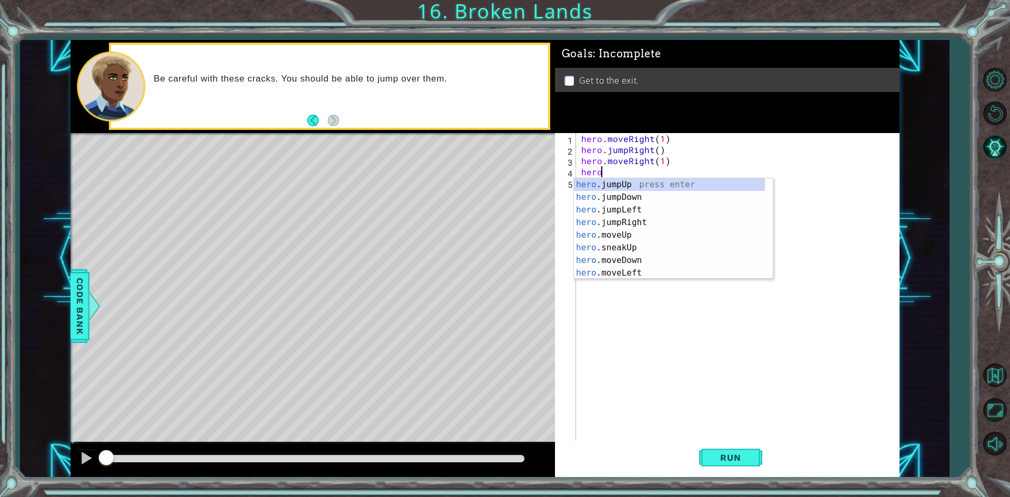
scroll to position [0, 1]
click at [613, 236] on div "hero .jumpUp press enter hero .jumpDown press enter hero .jumpLeft press enter …" at bounding box center [669, 241] width 191 height 126
click at [637, 182] on div "hero. jumpUp press enter hero. jumpDown press enter hero. jumpLeft press enter …" at bounding box center [669, 241] width 191 height 126
type textarea "hero.jumpUp()"
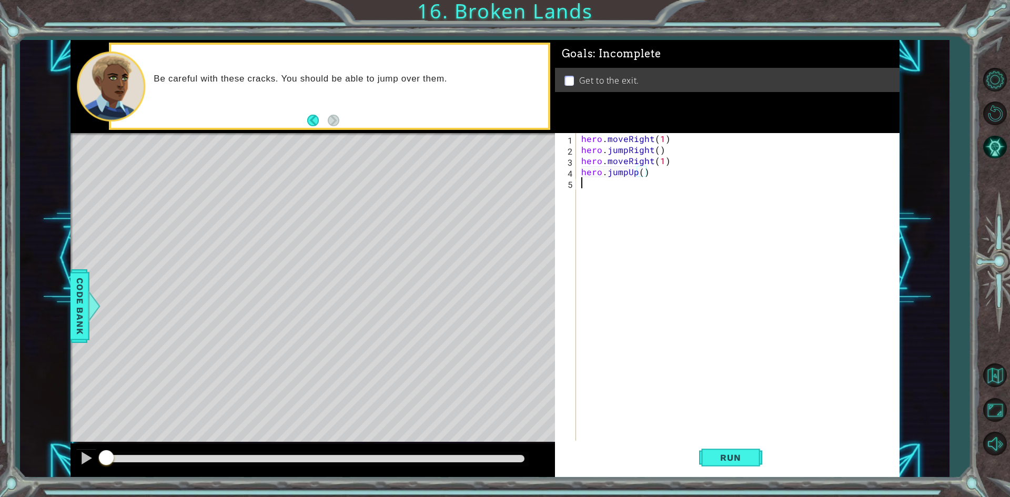
click at [590, 189] on div "hero . moveRight ( 1 ) hero . jumpRight ( ) hero . moveRight ( 1 ) hero . jumpU…" at bounding box center [740, 298] width 322 height 331
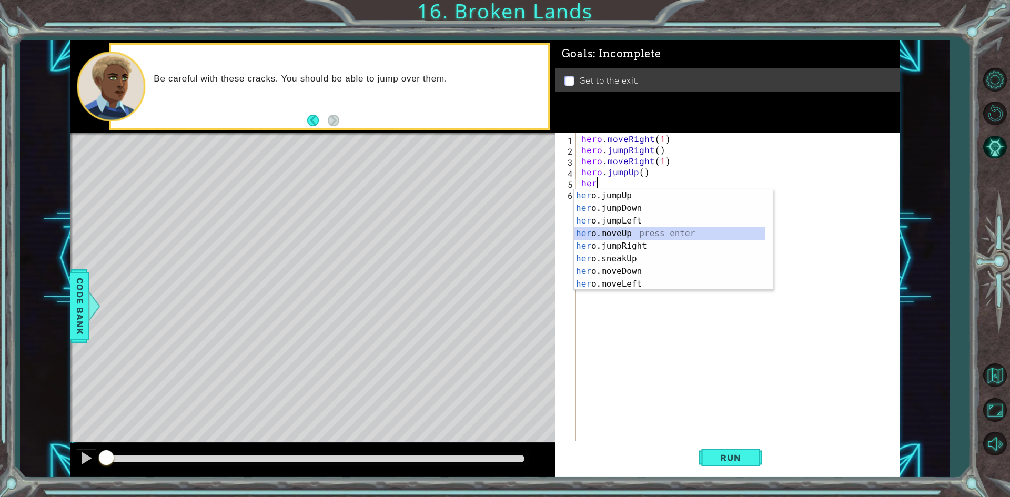
click at [611, 232] on div "her o.jumpUp press enter her o.jumpDown press enter her o.jumpLeft press enter …" at bounding box center [669, 252] width 191 height 126
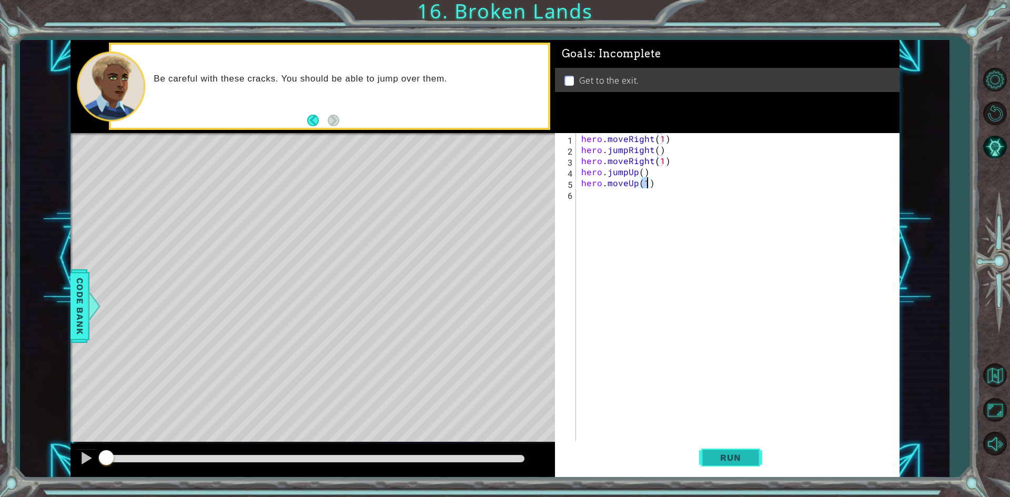
type textarea "hero.moveUp(1)"
click at [737, 455] on span "Run" at bounding box center [730, 457] width 42 height 11
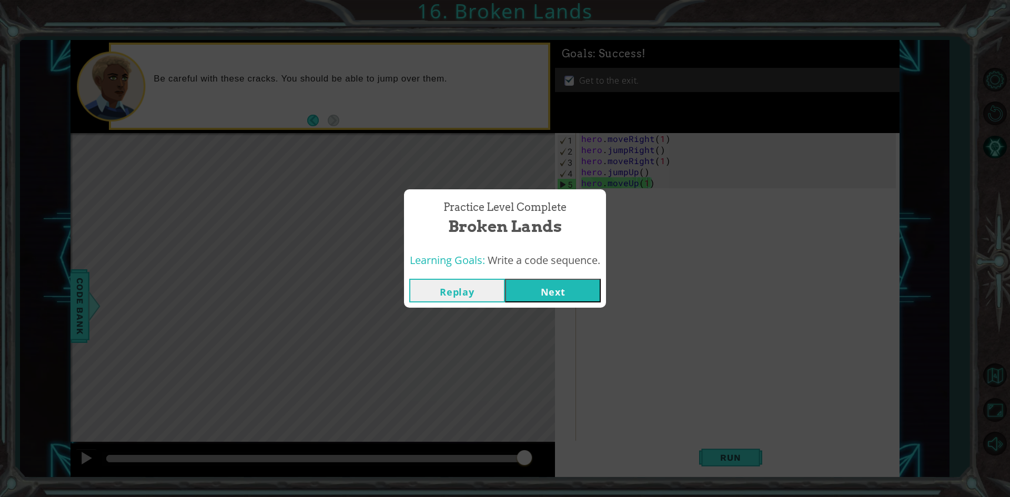
click at [581, 282] on button "Next" at bounding box center [553, 291] width 96 height 24
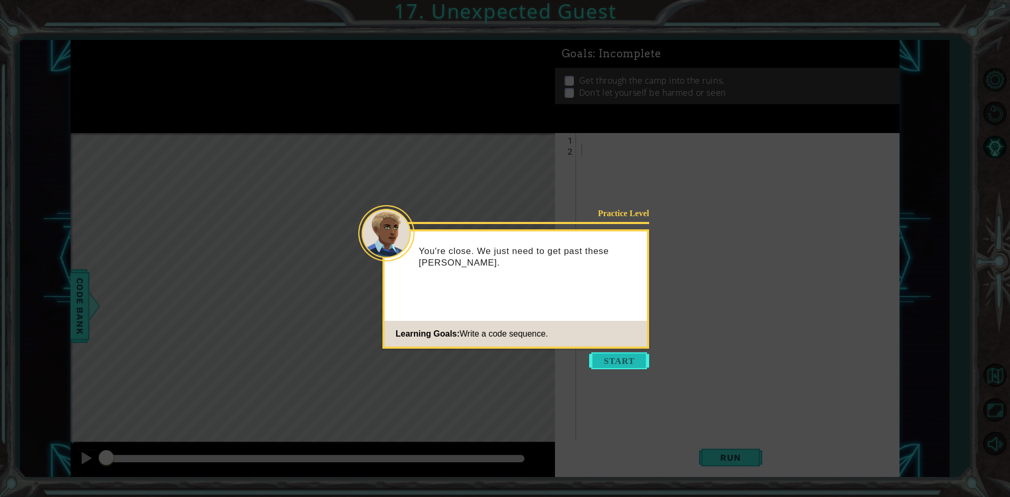
click at [630, 358] on button "Start" at bounding box center [619, 360] width 60 height 17
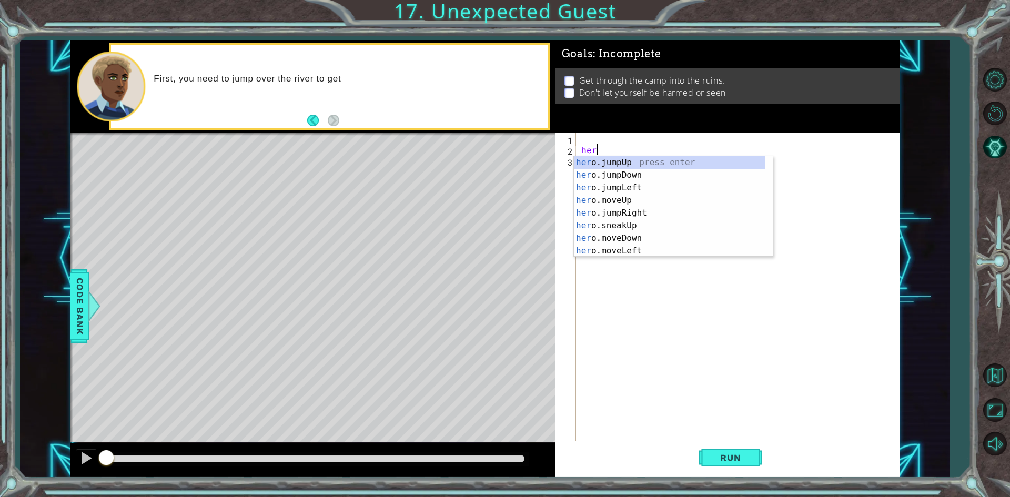
type textarea "hero"
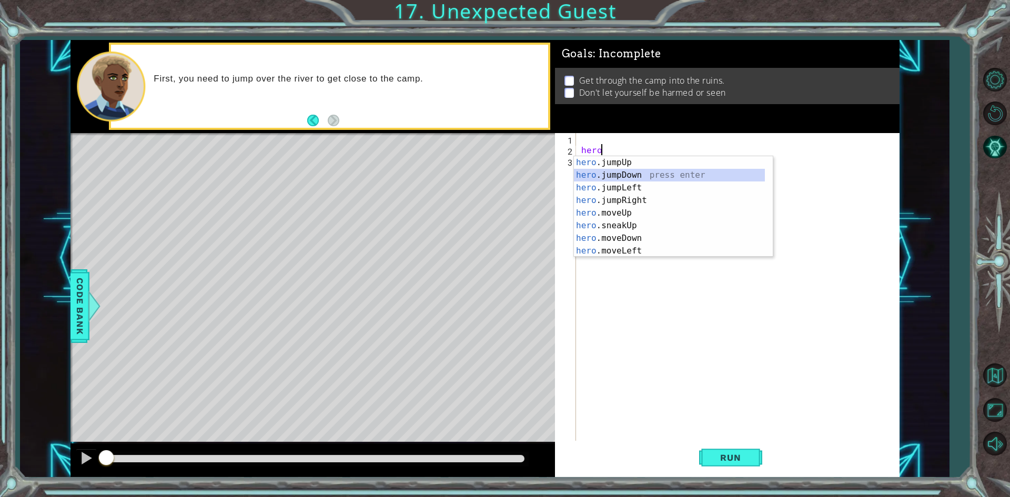
click at [601, 176] on div "hero .jumpUp press enter hero .jumpDown press enter hero .jumpLeft press enter …" at bounding box center [669, 219] width 191 height 126
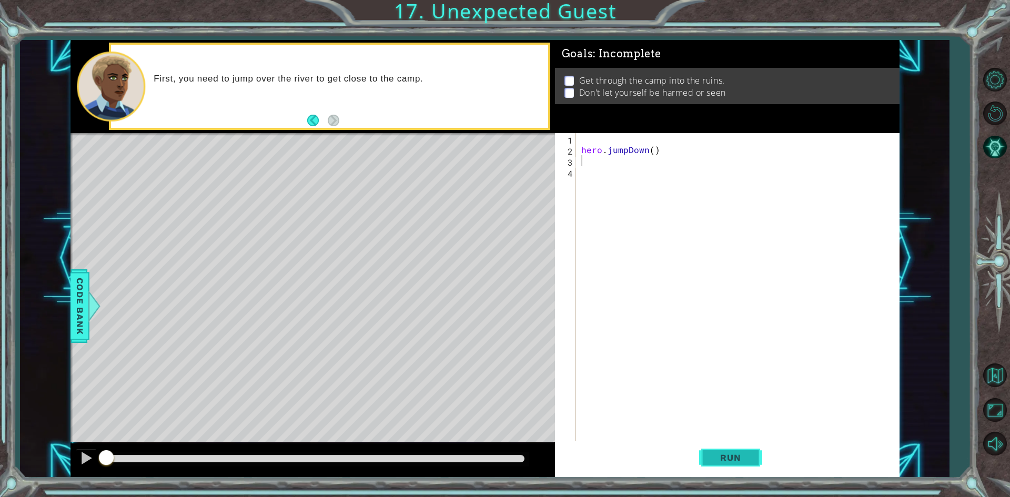
click at [727, 450] on button "Run" at bounding box center [730, 458] width 63 height 34
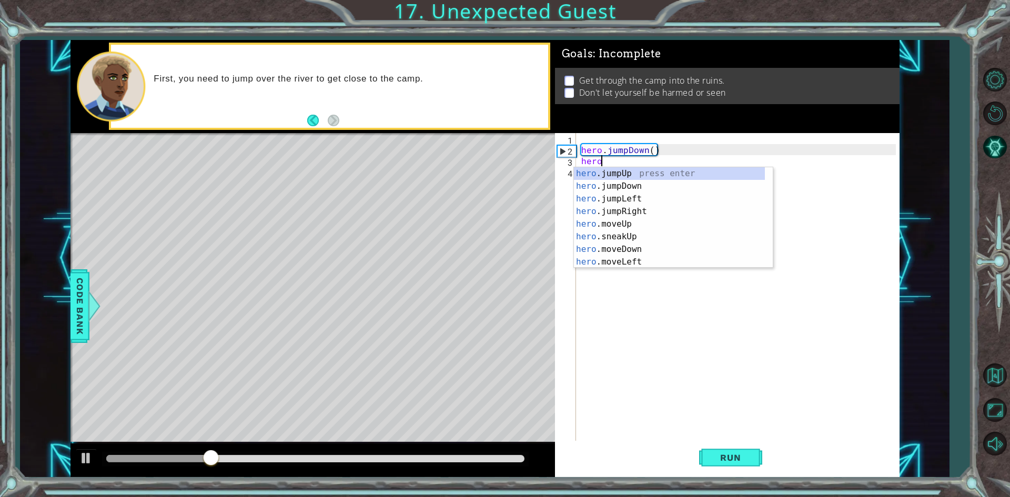
type textarea "hero"
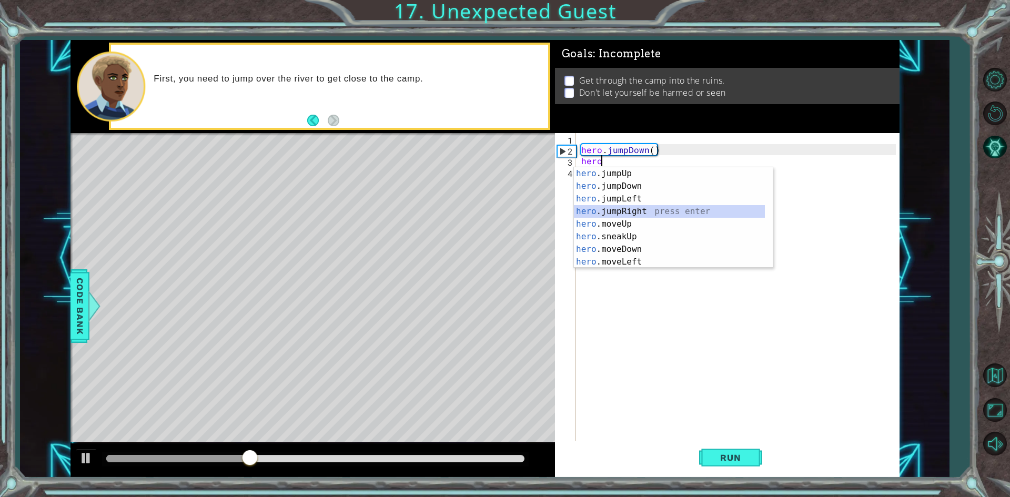
click at [615, 215] on div "hero .jumpUp press enter hero .jumpDown press enter hero .jumpLeft press enter …" at bounding box center [669, 230] width 191 height 126
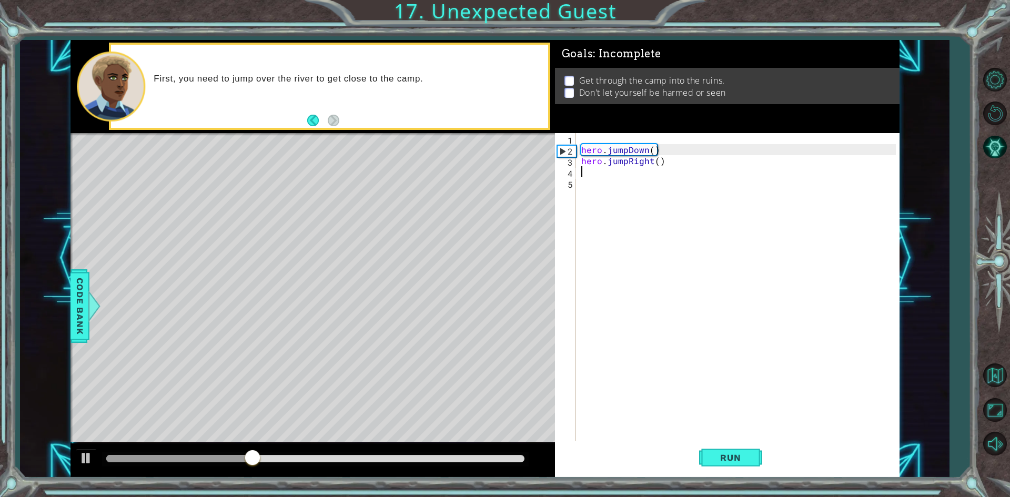
scroll to position [0, 0]
click at [747, 451] on button "Run" at bounding box center [730, 458] width 63 height 34
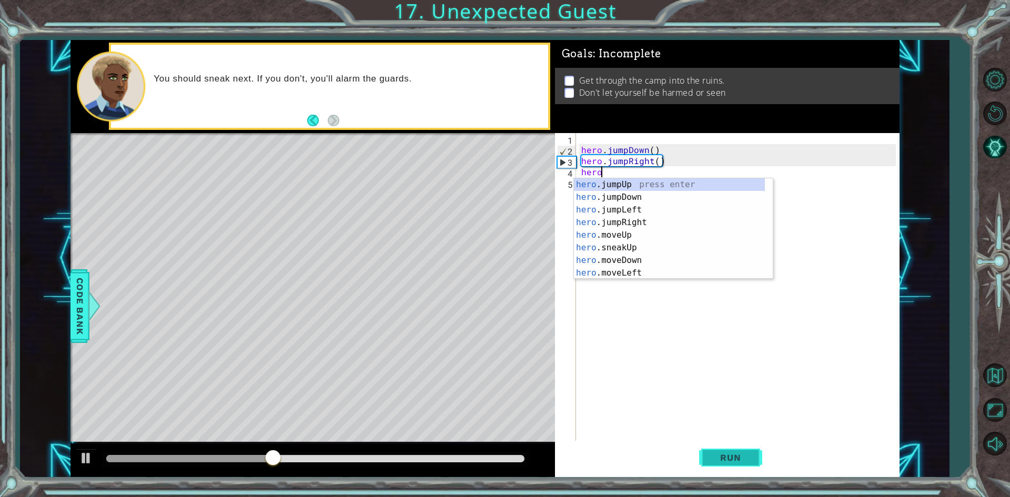
scroll to position [0, 1]
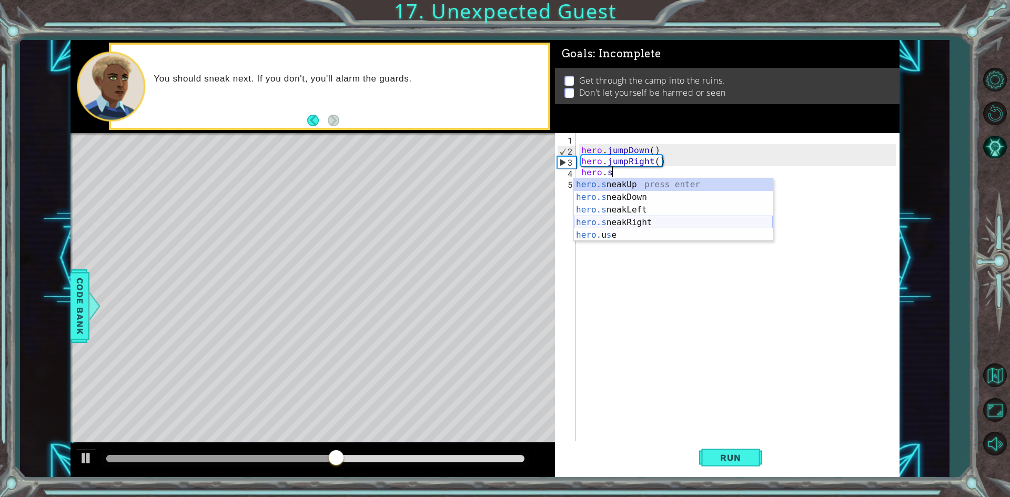
click at [608, 220] on div "hero.s neakUp press enter hero.s neakDown press enter hero.s neakLeft press ent…" at bounding box center [673, 222] width 199 height 88
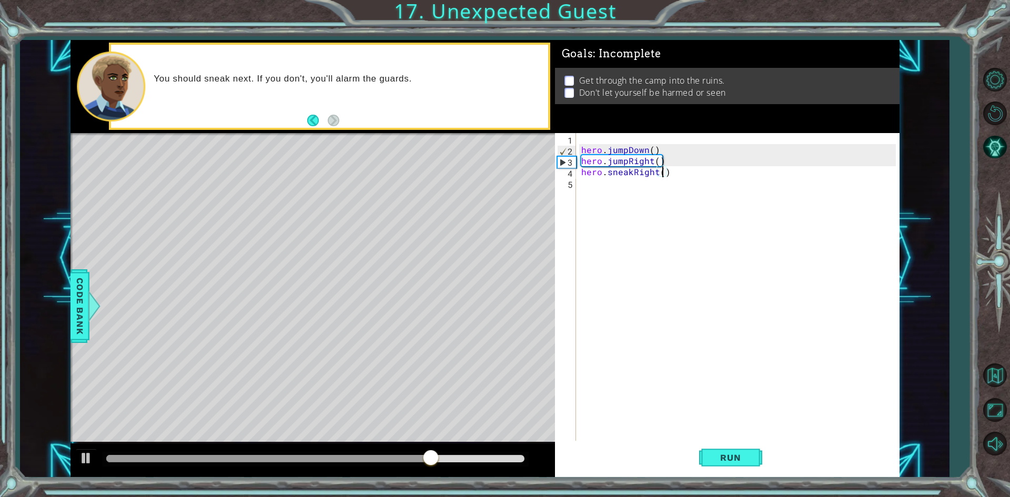
type textarea "hero.sneakRight(3)"
click at [587, 185] on div "hero . jumpDown ( ) hero . jumpRight ( ) hero . sneakRight ( 3 )" at bounding box center [740, 298] width 322 height 331
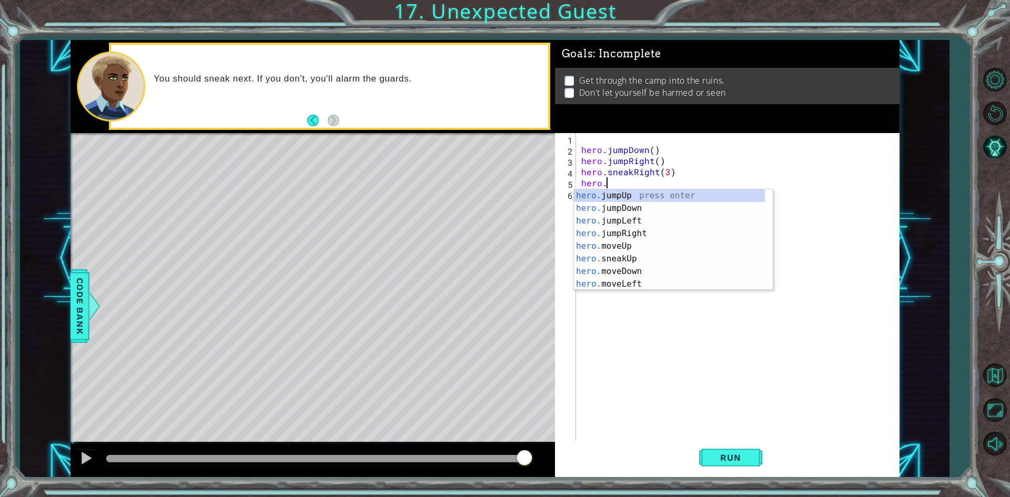
scroll to position [0, 1]
click at [628, 195] on div "hero.s neakUp press enter hero.s neakDown press enter hero.s neakLeft press ent…" at bounding box center [673, 233] width 199 height 88
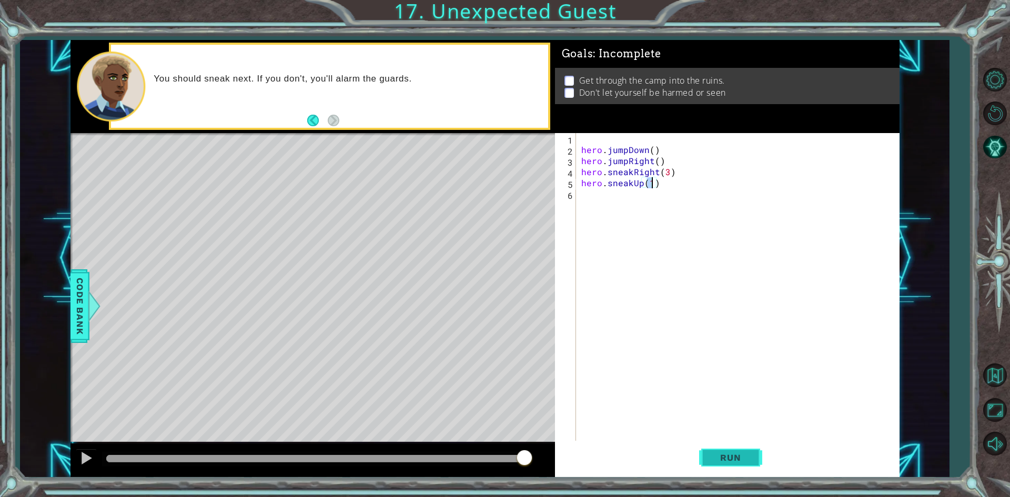
click at [724, 445] on button "Run" at bounding box center [730, 458] width 63 height 34
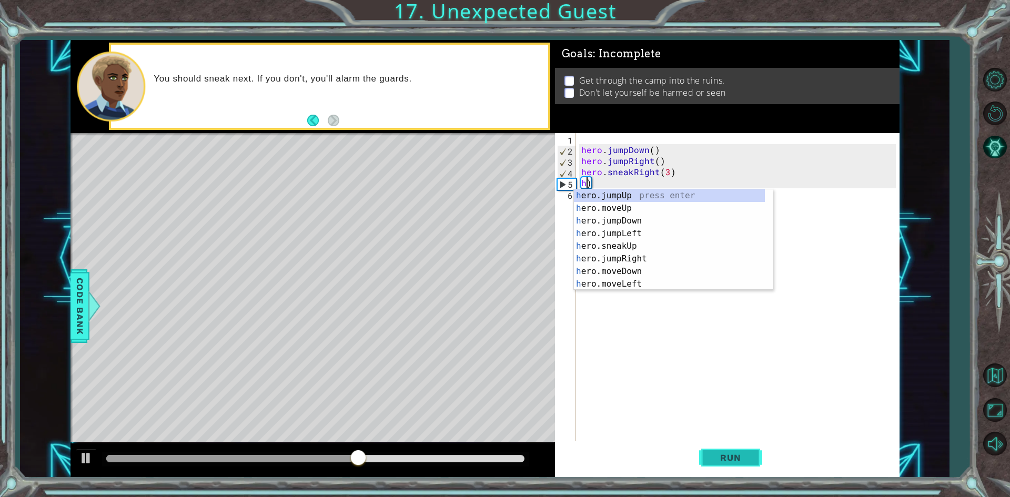
scroll to position [0, 0]
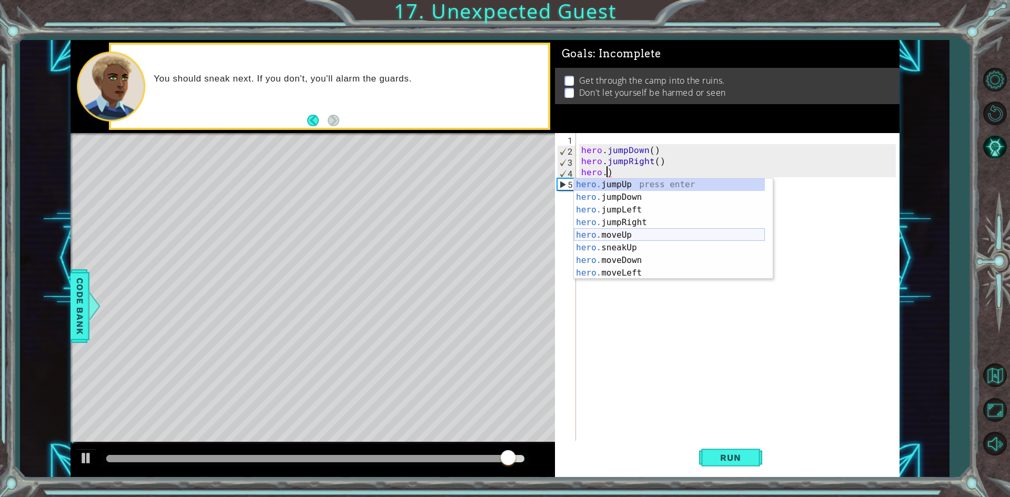
click at [611, 230] on div "hero. jumpUp press enter hero. jumpDown press enter hero. jumpLeft press enter …" at bounding box center [669, 241] width 191 height 126
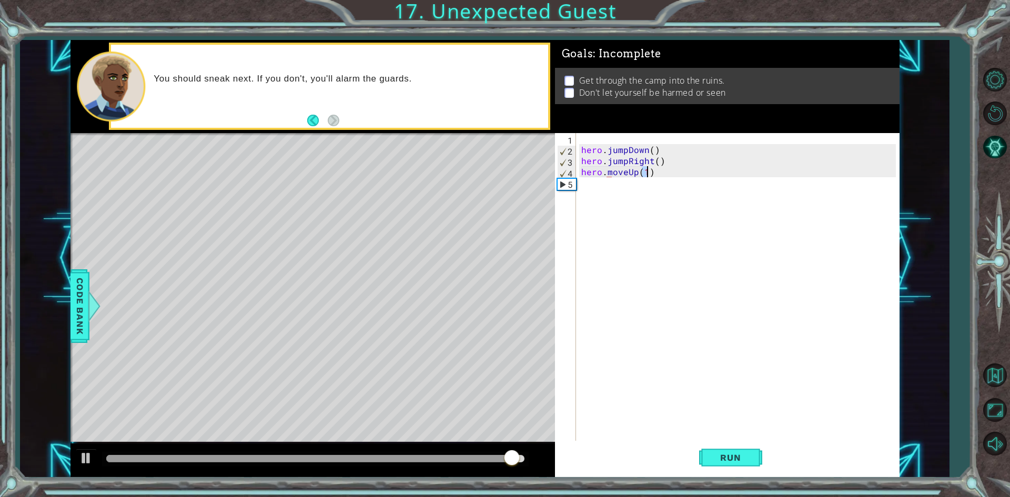
type textarea "hero.moveUp(1)"
click at [585, 188] on div "hero . jumpDown ( ) hero . jumpRight ( ) hero . moveUp ( 1 )" at bounding box center [740, 298] width 322 height 331
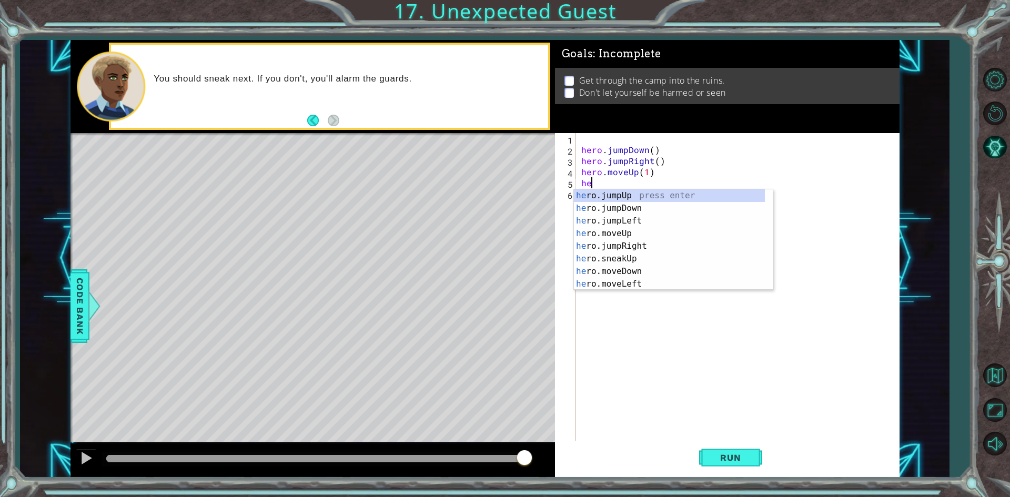
type textarea "her"
click at [619, 192] on div "her o.jumpUp press enter her o.jumpDown press enter her o.jumpLeft press enter …" at bounding box center [669, 252] width 191 height 126
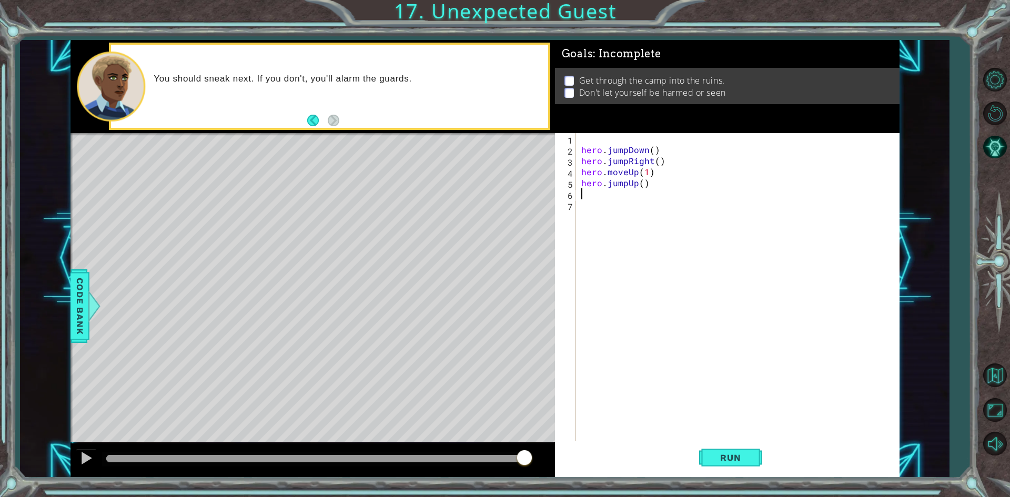
click at [647, 188] on div "hero . jumpDown ( ) hero . jumpRight ( ) hero . moveUp ( 1 ) hero . jumpUp ( )" at bounding box center [740, 298] width 322 height 331
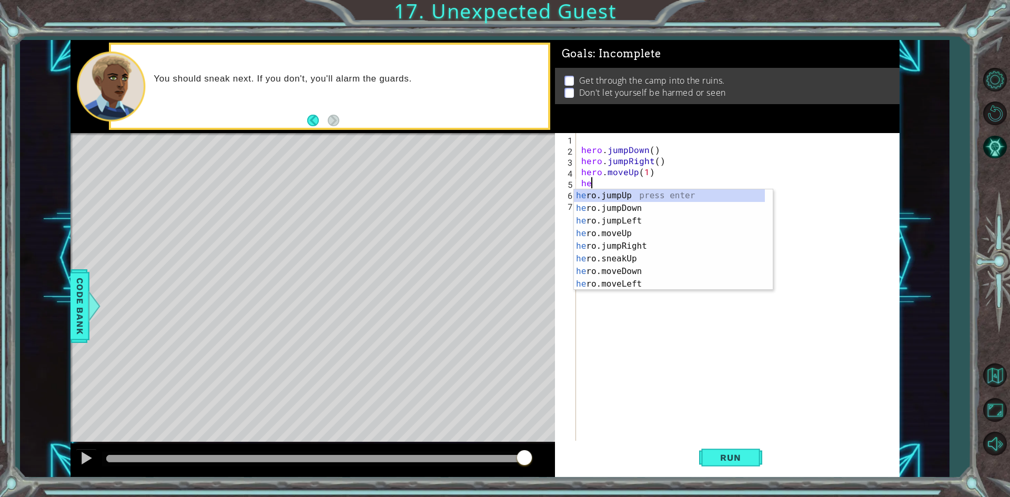
type textarea "h"
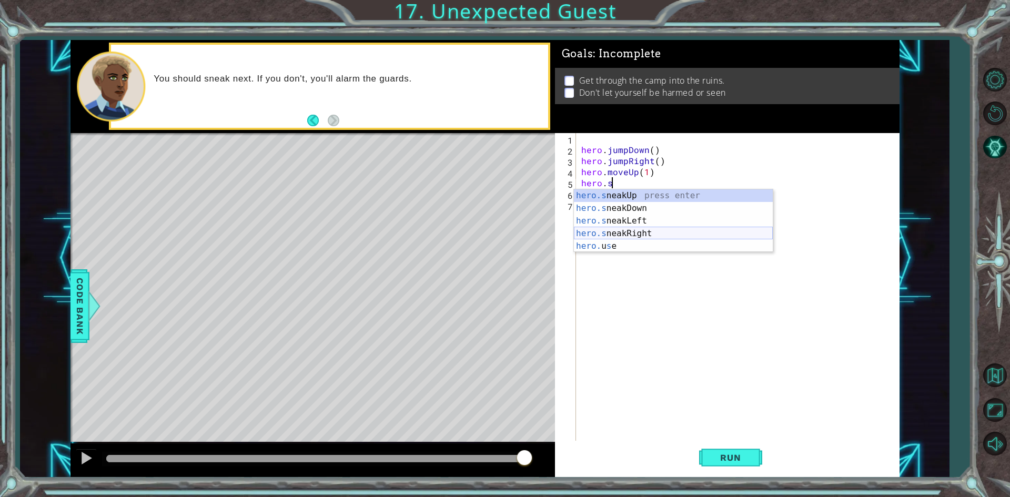
click at [616, 231] on div "hero.s neakUp press enter hero.s neakDown press enter hero.s neakLeft press ent…" at bounding box center [673, 233] width 199 height 88
type textarea "hero.sneakRight(1)"
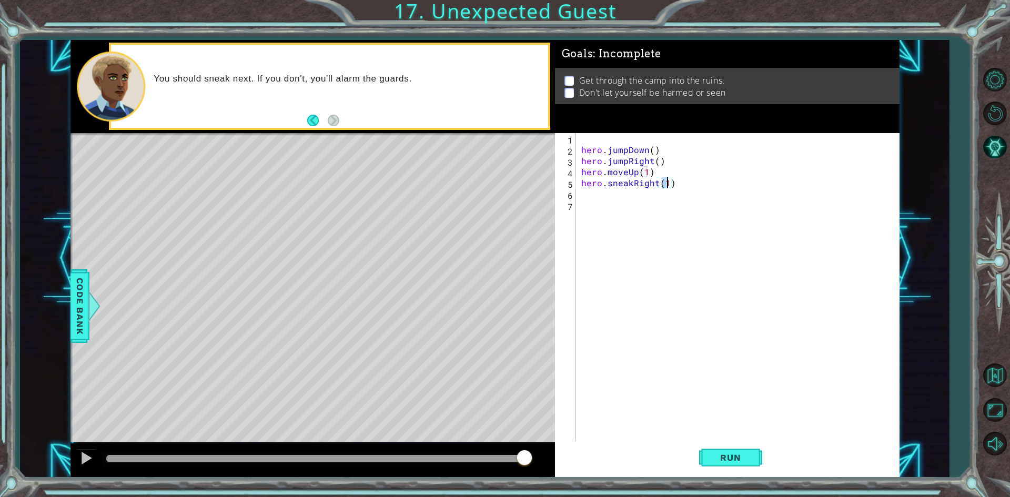
click at [581, 197] on div "hero . jumpDown ( ) hero . jumpRight ( ) hero . moveUp ( 1 ) hero . sneakRight …" at bounding box center [740, 298] width 322 height 331
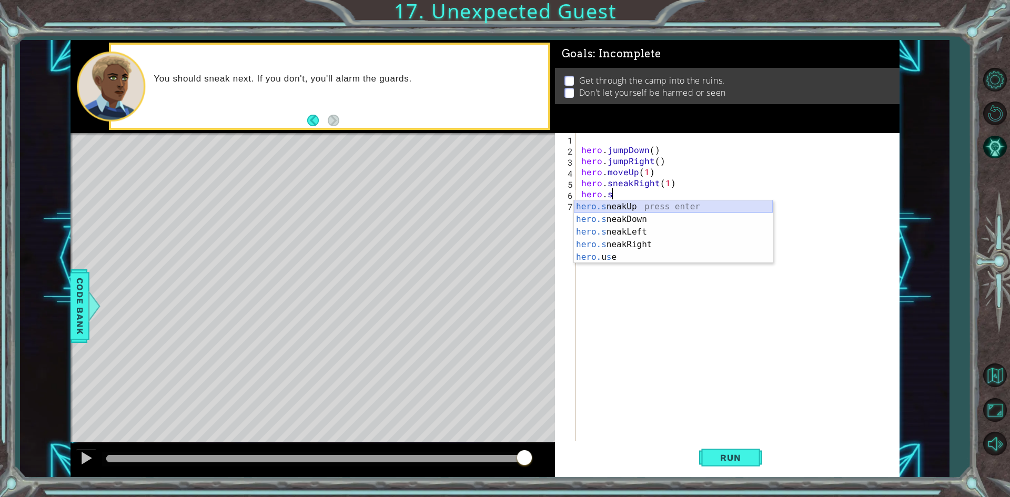
click at [624, 198] on body "1 ההההההההההההההההההההההההההההההההההההההההההההההההההההההההההההההההההההההההההההה…" at bounding box center [505, 248] width 1010 height 497
click at [608, 201] on div "hero.s neakUp press enter hero.s neakDown press enter hero.s neakLeft press ent…" at bounding box center [673, 244] width 199 height 88
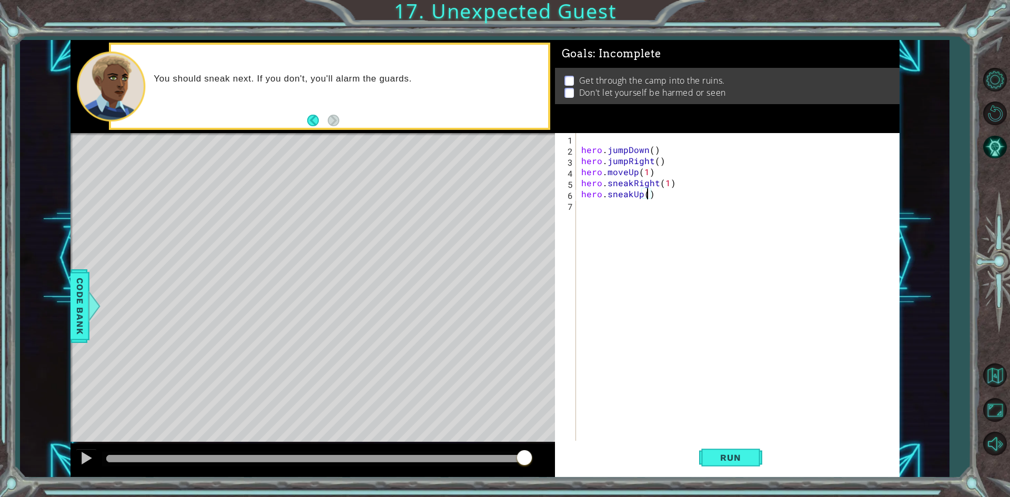
type textarea "hero.sneakUp(2)"
click at [603, 205] on div "hero . jumpDown ( ) hero . jumpRight ( ) hero . moveUp ( 1 ) hero . sneakRight …" at bounding box center [740, 298] width 322 height 331
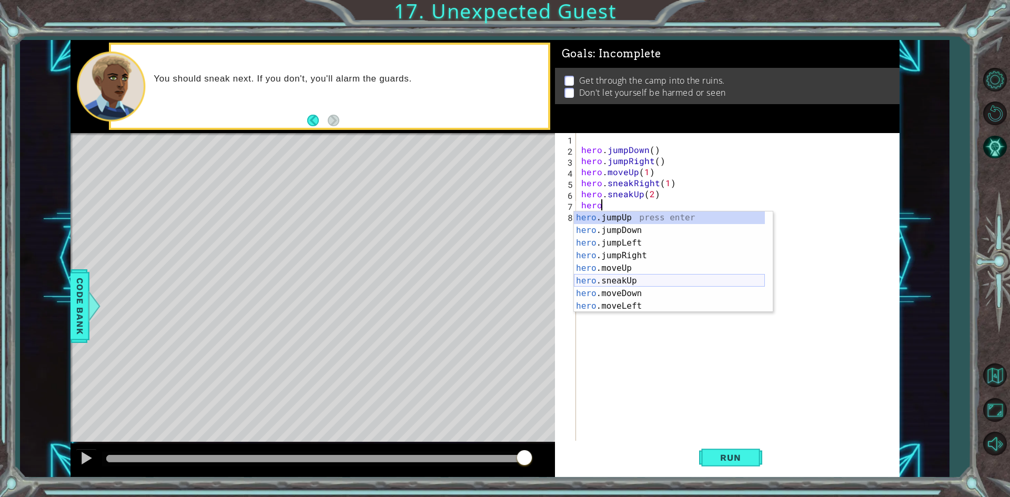
scroll to position [0, 1]
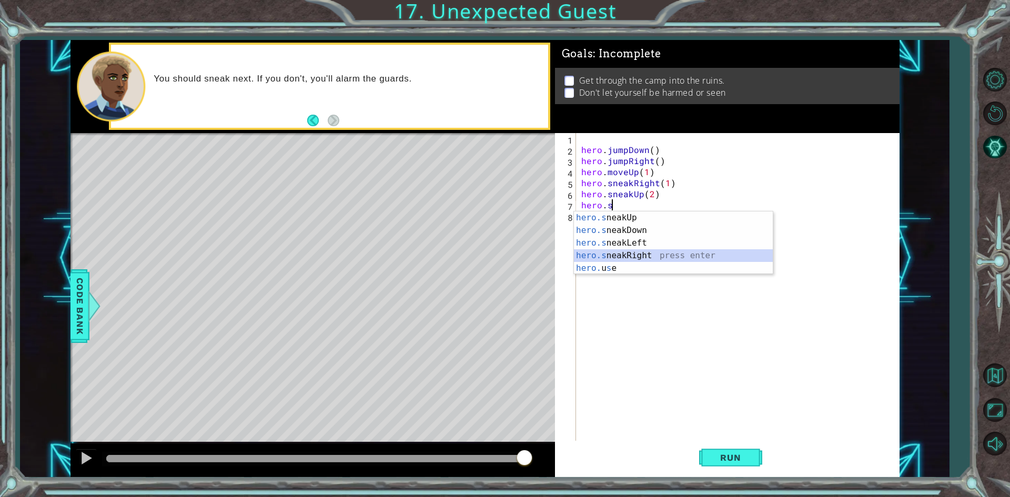
click at [641, 254] on div "hero.s neakUp press enter hero.s neakDown press enter hero.s neakLeft press ent…" at bounding box center [673, 255] width 199 height 88
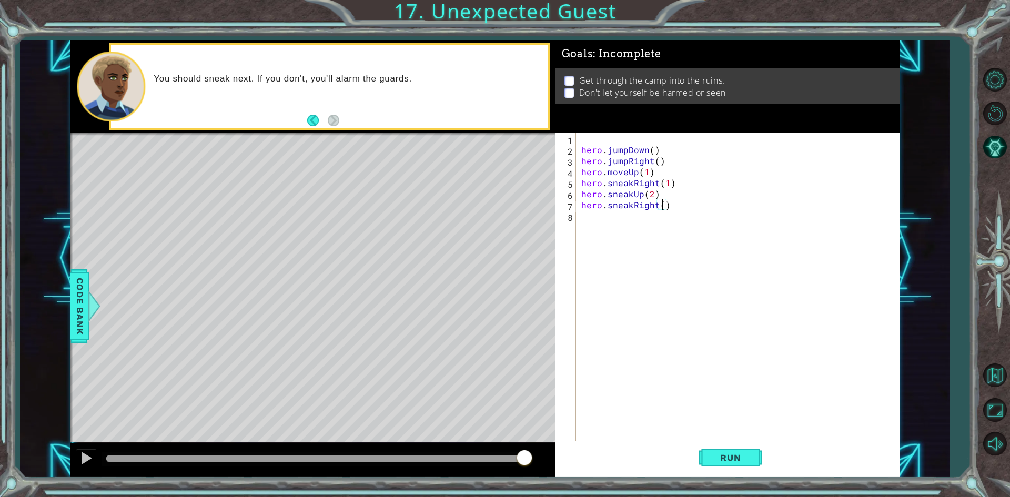
type textarea "hero.sneakRight(2)"
click at [583, 217] on div "hero . jumpDown ( ) hero . jumpRight ( ) hero . moveUp ( 1 ) hero . sneakRight …" at bounding box center [740, 298] width 322 height 331
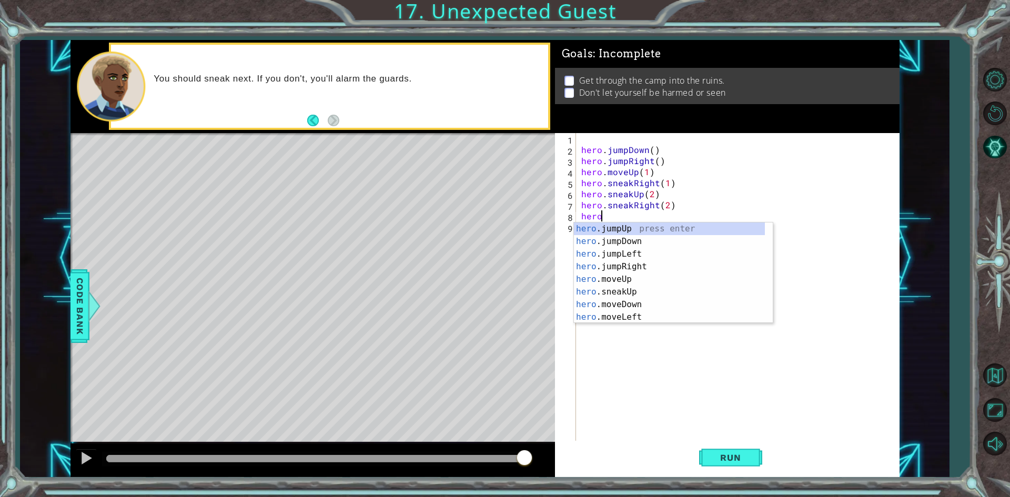
scroll to position [0, 1]
click at [606, 239] on div "hero.s neakUp press enter hero.s neakDown press enter hero.s neakLeft press ent…" at bounding box center [673, 266] width 199 height 88
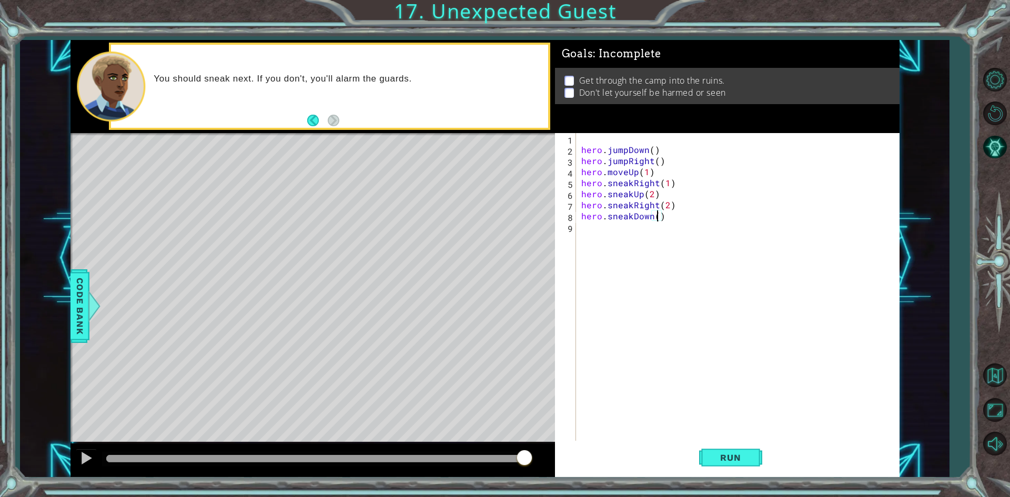
scroll to position [0, 5]
type textarea "hero.sneakDown(2)"
click at [745, 458] on span "Run" at bounding box center [730, 457] width 42 height 11
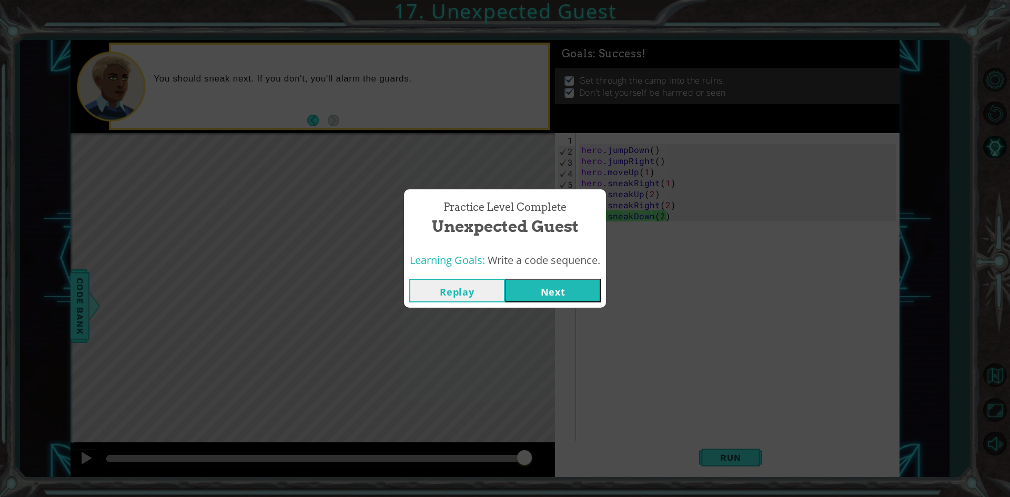
click at [520, 298] on button "Next" at bounding box center [553, 291] width 96 height 24
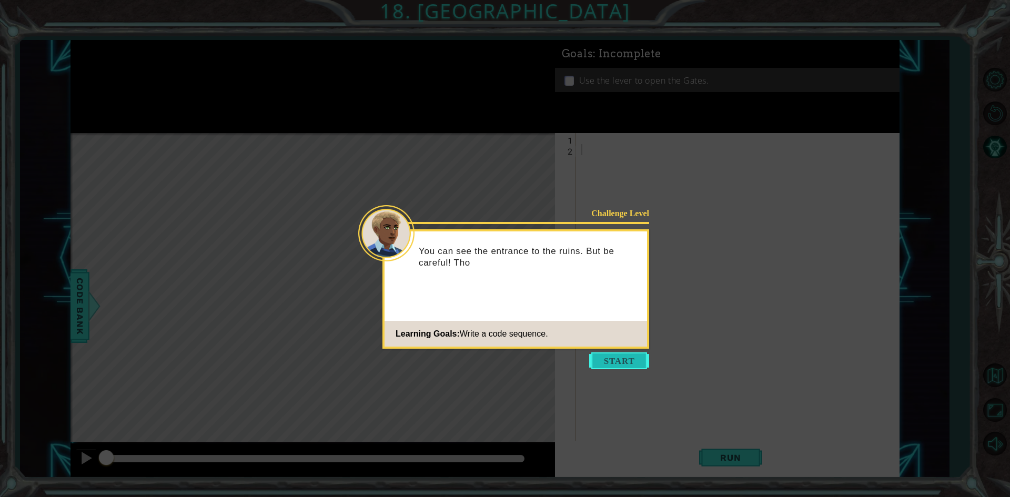
click at [599, 360] on button "Start" at bounding box center [619, 360] width 60 height 17
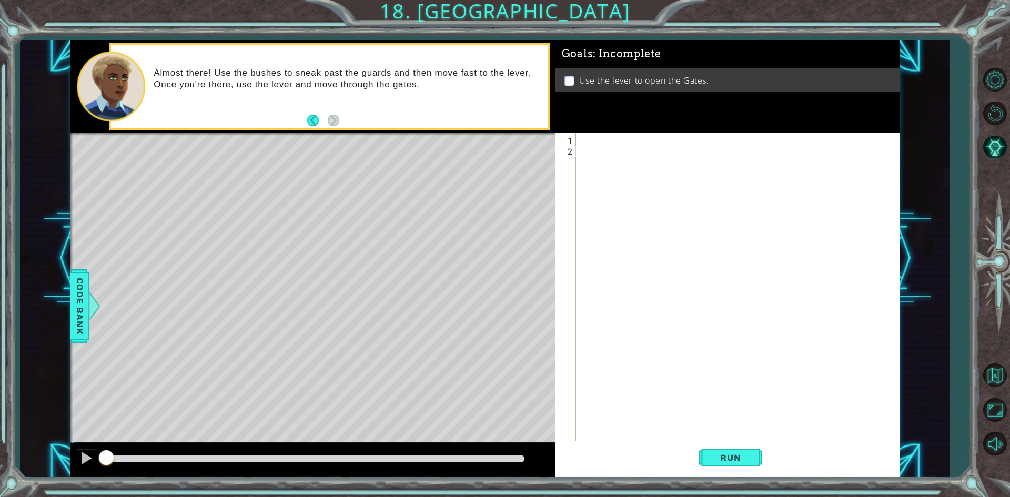
click at [585, 140] on div at bounding box center [740, 298] width 322 height 331
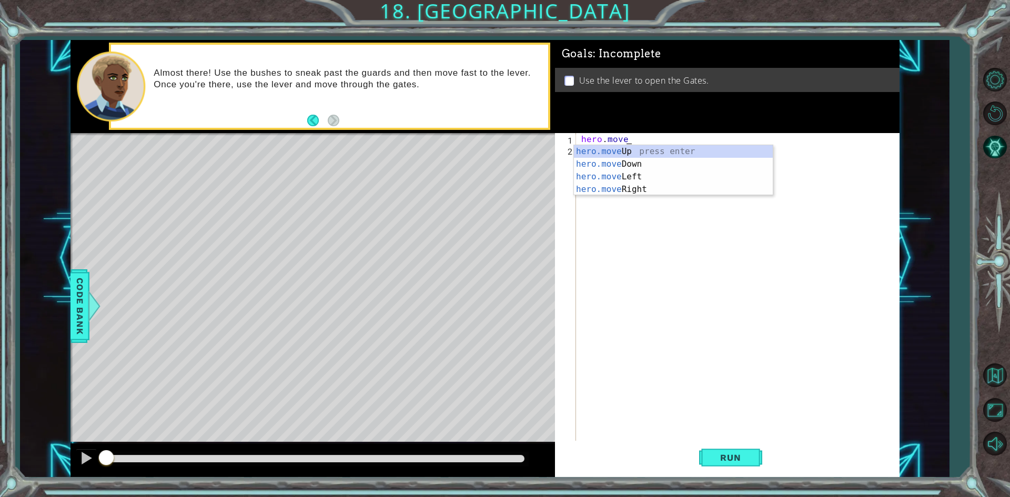
scroll to position [0, 2]
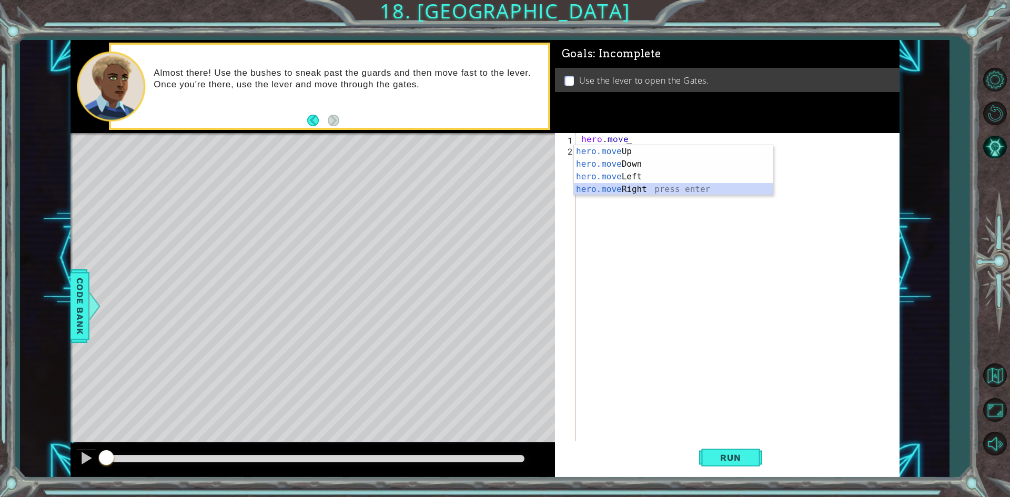
click at [625, 187] on div "hero.move Up press enter hero.move Down press enter hero.move Left press enter …" at bounding box center [673, 183] width 199 height 76
type textarea "hero.moveRight(1)"
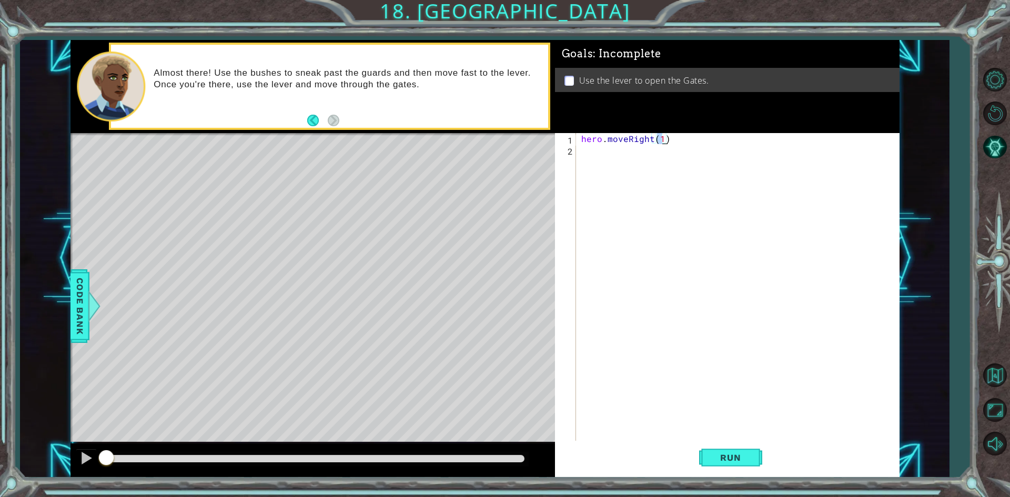
click at [579, 150] on div "hero . moveRight ( 1 )" at bounding box center [740, 298] width 322 height 331
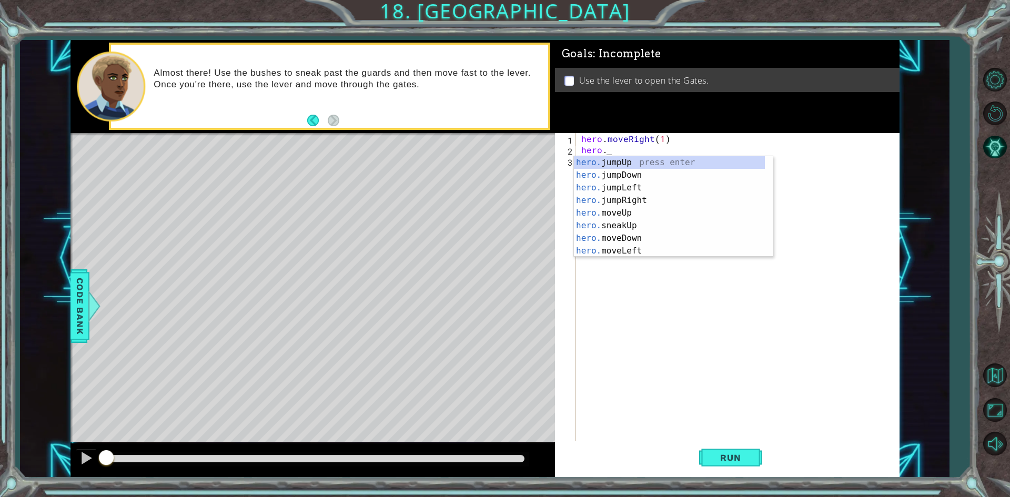
scroll to position [0, 1]
click at [627, 161] on div "hero.s neakUp press enter hero.s neakDown press enter hero.s neakLeft press ent…" at bounding box center [673, 200] width 199 height 88
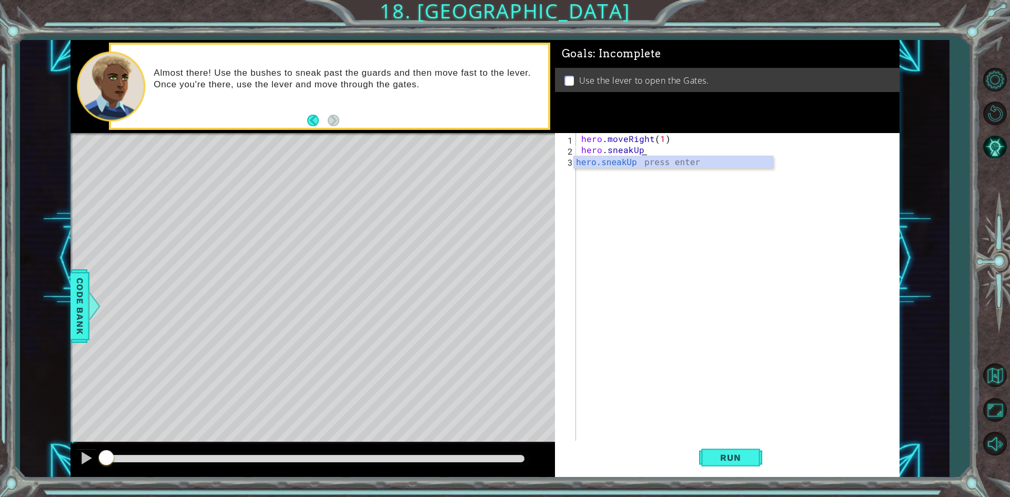
scroll to position [0, 3]
click at [635, 159] on div "hero.sneakUp press enter" at bounding box center [673, 175] width 199 height 38
type textarea "hero.sneakUp(2)"
click at [580, 169] on div "hero . moveRight ( 1 ) hero . sneakUp ( 2" at bounding box center [740, 298] width 322 height 331
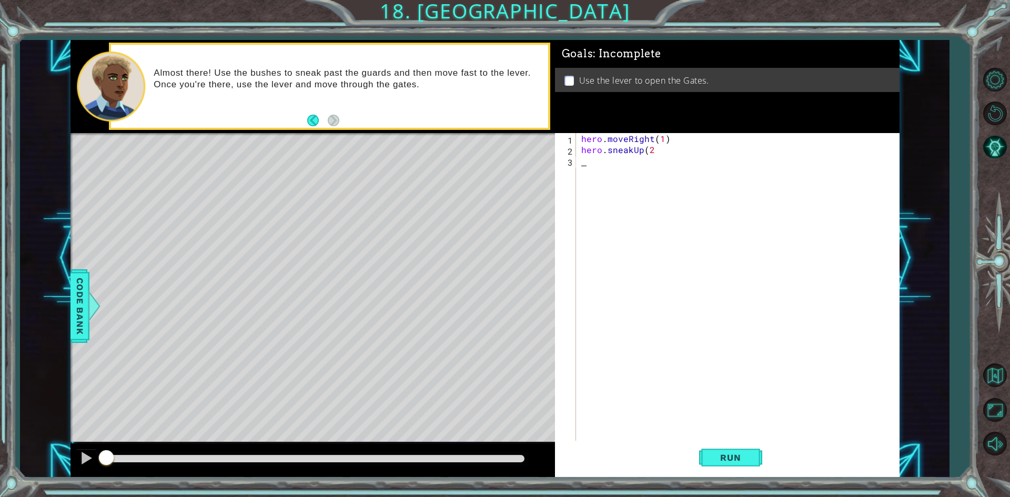
scroll to position [0, 0]
click at [585, 164] on div "hero . moveRight ( 1 ) hero . sneakUp ( 2" at bounding box center [740, 298] width 322 height 331
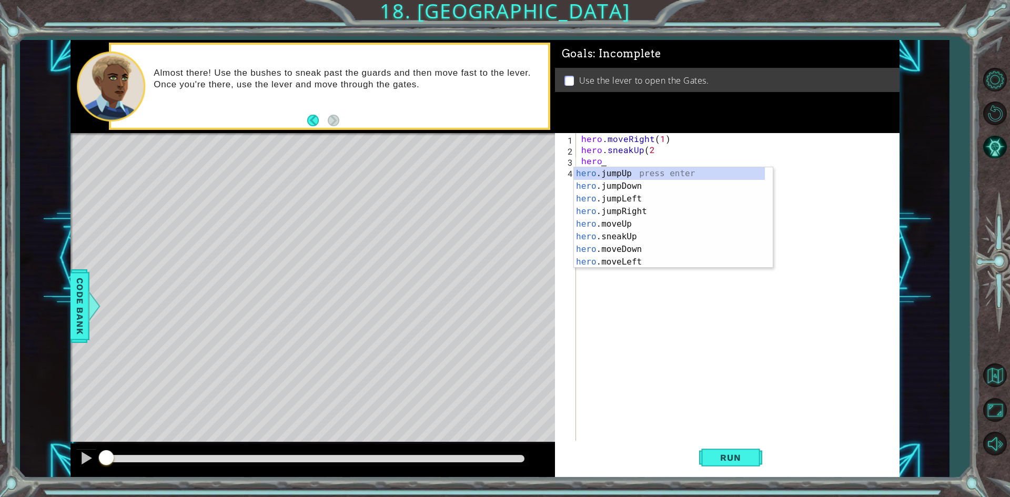
scroll to position [0, 1]
click at [664, 211] on div "hero.s neakUp press enter hero.s neakDown press enter hero.s neakLeft press ent…" at bounding box center [673, 211] width 199 height 88
type textarea "hero.sneakRight(1)"
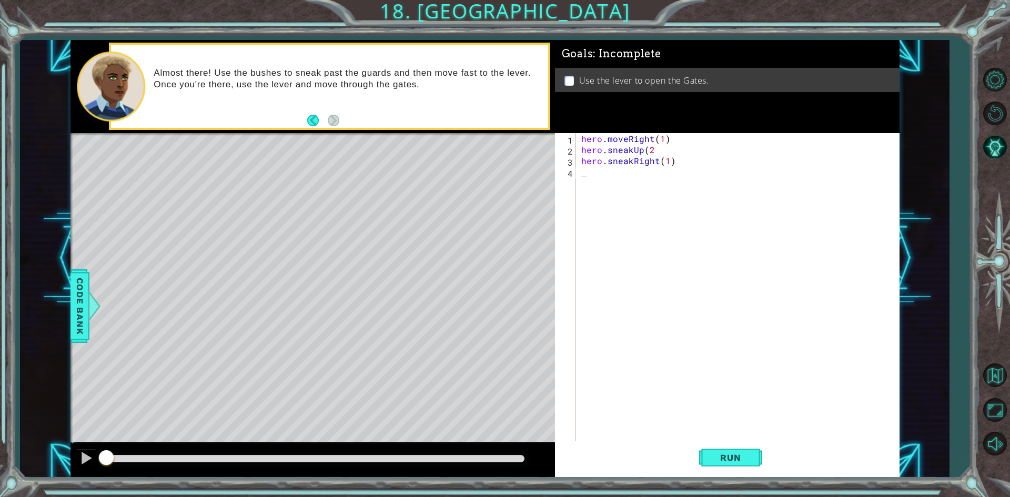
click at [580, 179] on div "hero . moveRight ( 1 ) hero . sneakUp ( 2 hero . sneakRight ( 1 )" at bounding box center [740, 298] width 322 height 331
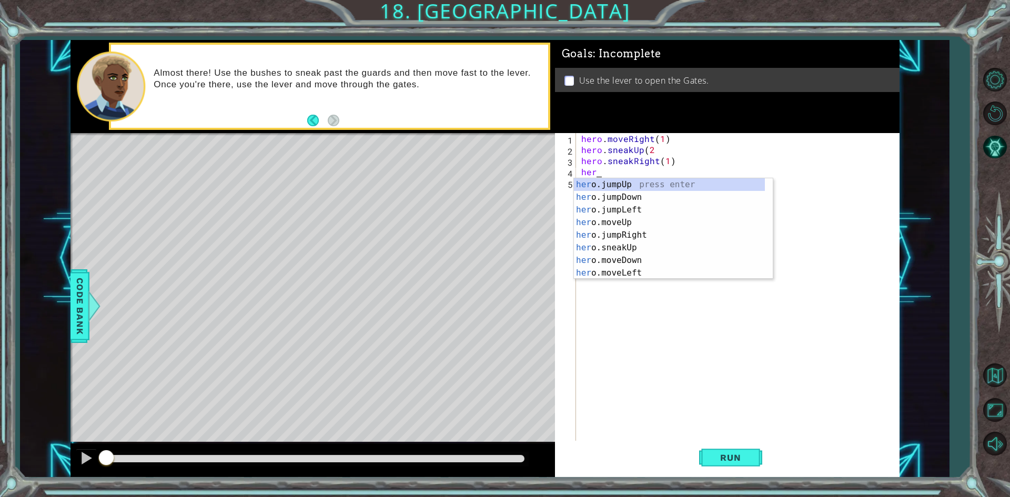
scroll to position [0, 1]
click at [622, 246] on div "hero .jumpUp press enter hero .jumpDown press enter hero .jumpLeft press enter …" at bounding box center [669, 241] width 191 height 126
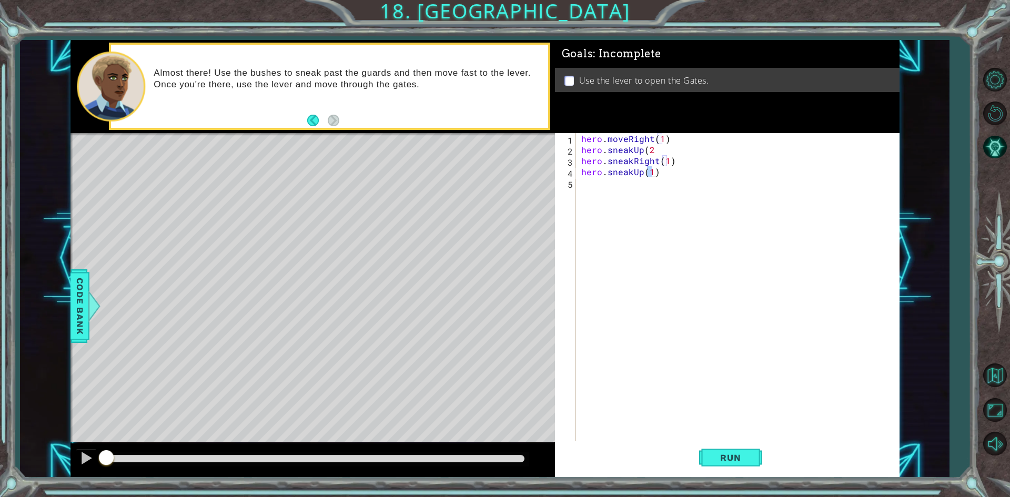
type textarea "hero.sneakUp(1)"
click at [580, 189] on div "hero . moveRight ( 1 ) hero . sneakUp ( 2 hero . sneakRight ( 1 ) hero . sneakU…" at bounding box center [740, 298] width 322 height 331
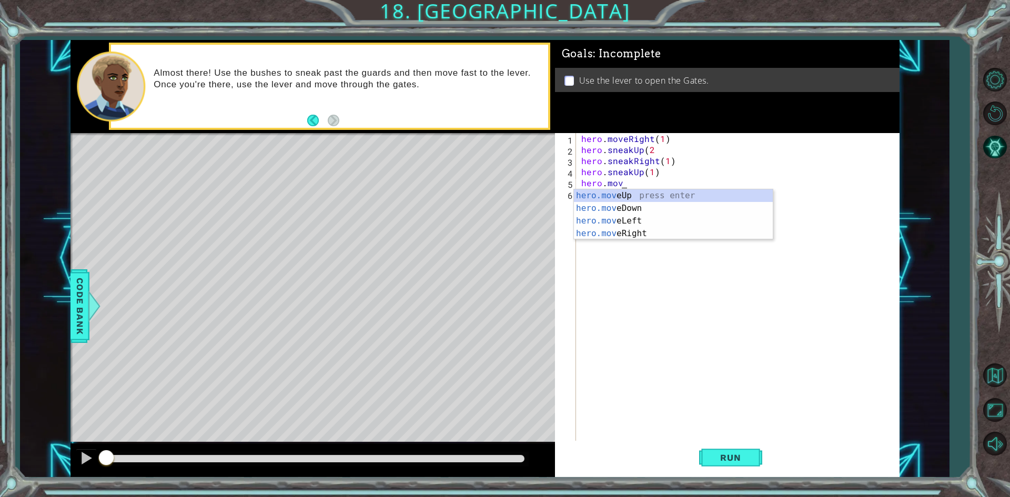
scroll to position [0, 2]
click at [613, 236] on div "hero.move Up press enter hero.move Down press enter hero.move Left press enter …" at bounding box center [673, 227] width 199 height 76
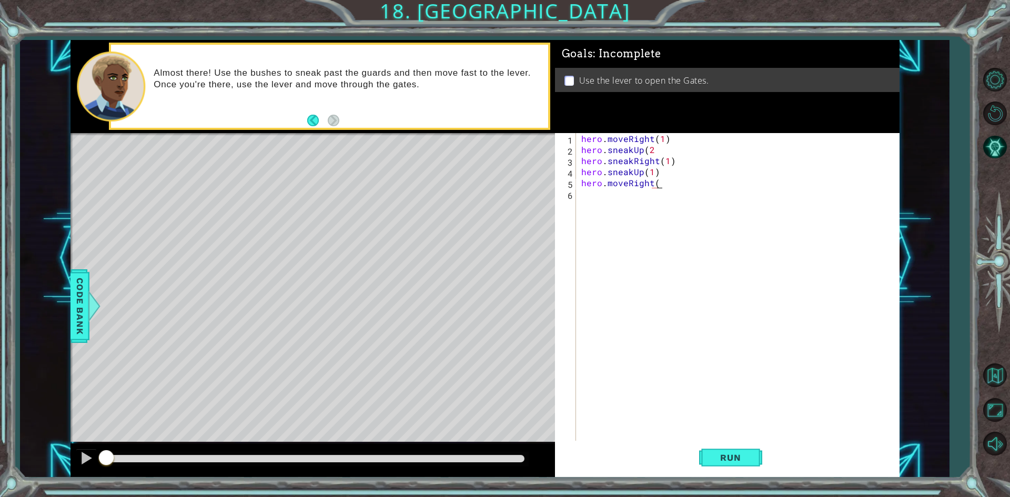
scroll to position [0, 4]
click at [666, 191] on div "hero.moveRigh t press enter" at bounding box center [673, 208] width 199 height 38
click at [659, 193] on div "hero.moveRight press enter" at bounding box center [673, 208] width 199 height 38
click at [661, 180] on div "hero . moveRight ( 1 ) hero . sneakUp ( 2 hero . sneakRight ( 1 ) hero . sneakU…" at bounding box center [740, 298] width 322 height 331
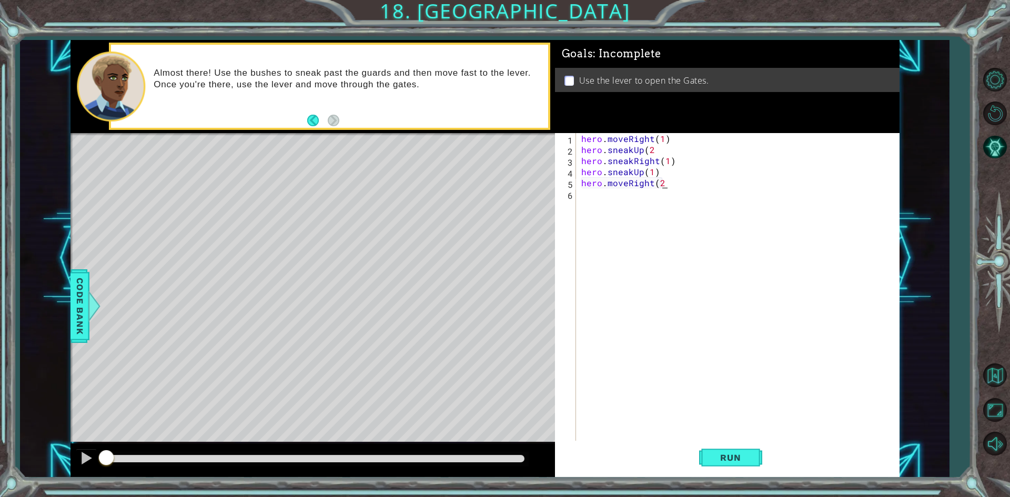
type textarea "hero.moveRight(2)"
click at [582, 198] on div "hero . moveRight ( 1 ) hero . sneakUp ( 2 hero . sneakRight ( 1 ) hero . sneakU…" at bounding box center [740, 298] width 322 height 331
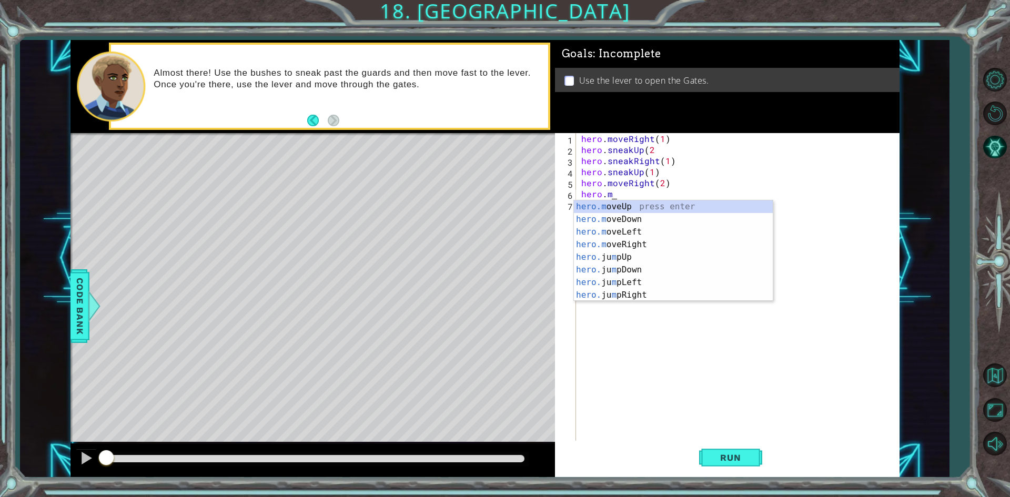
scroll to position [0, 2]
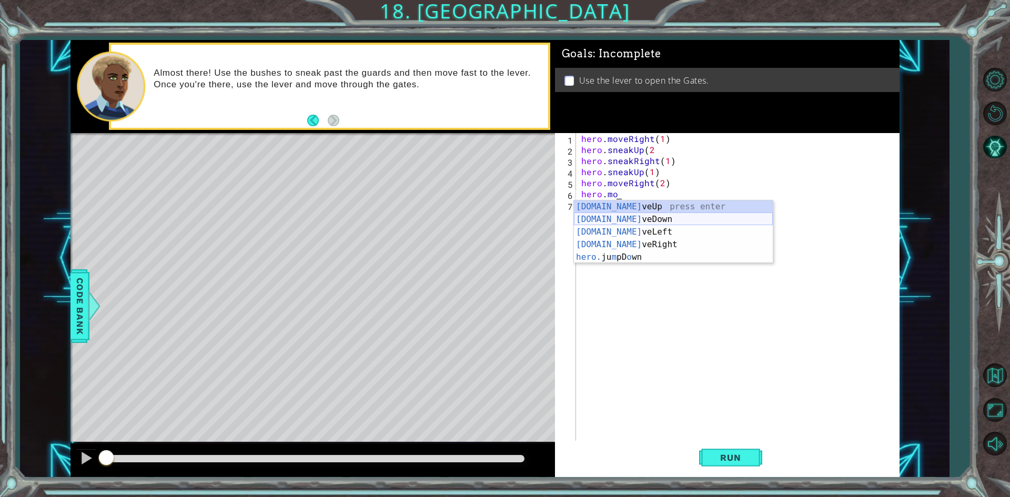
click at [605, 215] on div "[DOMAIN_NAME] veUp press enter [DOMAIN_NAME] veDown press enter [DOMAIN_NAME] v…" at bounding box center [673, 244] width 199 height 88
type textarea "hero.moveDown(1)"
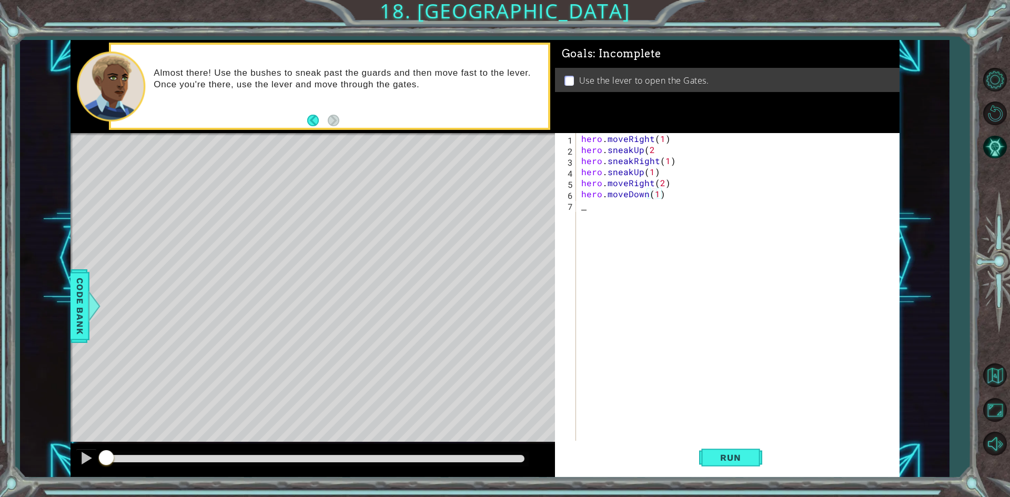
click at [596, 210] on div "hero . moveRight ( 1 ) hero . sneakUp ( 2 hero . sneakRight ( 1 ) hero . sneakU…" at bounding box center [740, 298] width 322 height 331
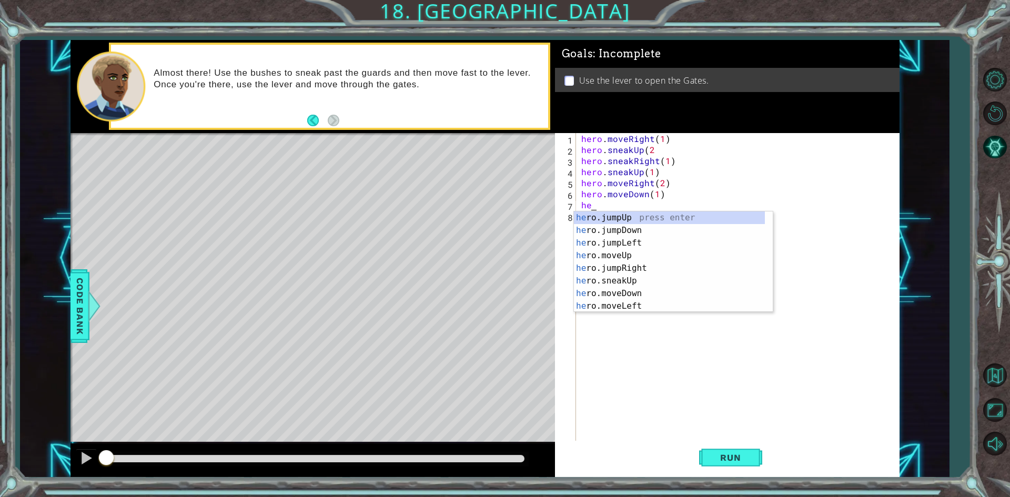
type textarea "her"
click at [636, 231] on div "her o.jumpUp press enter her o.jumpDown press enter her o.jumpLeft press enter …" at bounding box center [669, 274] width 191 height 126
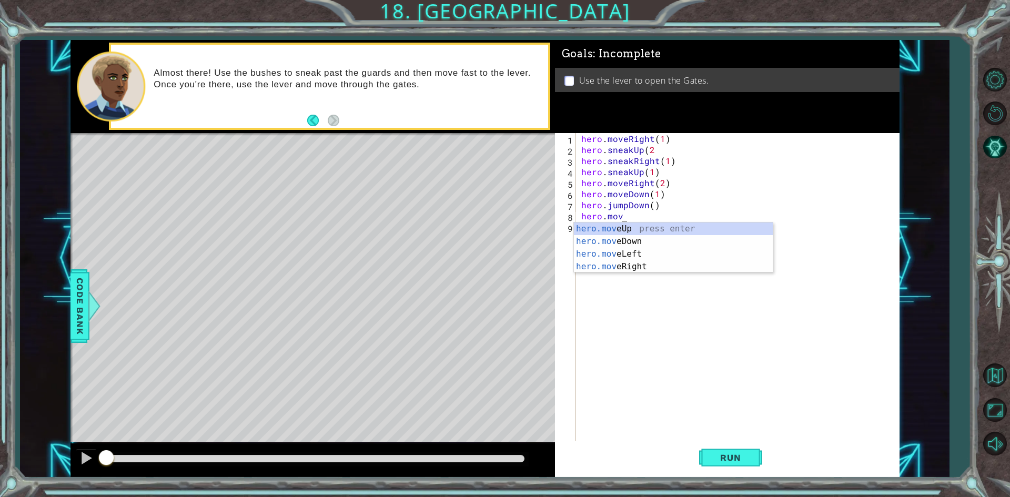
scroll to position [0, 2]
click at [606, 268] on div "hero.move Up press enter hero.move Down press enter hero.move Left press enter …" at bounding box center [673, 260] width 199 height 76
type textarea "hero.moveRight(2))"
click at [692, 254] on div "hero . moveRight ( 1 ) hero . sneakUp ( 2 hero . sneakRight ( 1 ) hero . sneakU…" at bounding box center [740, 298] width 322 height 331
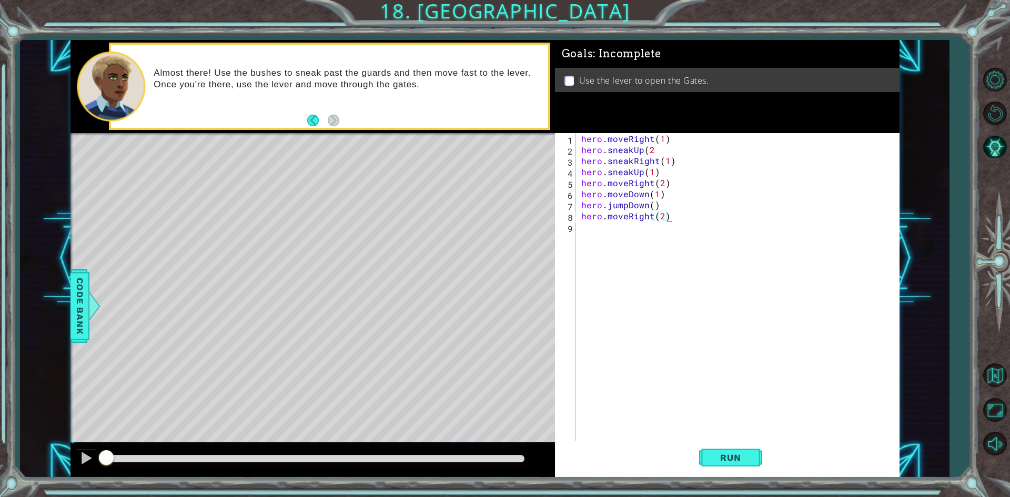
scroll to position [0, 0]
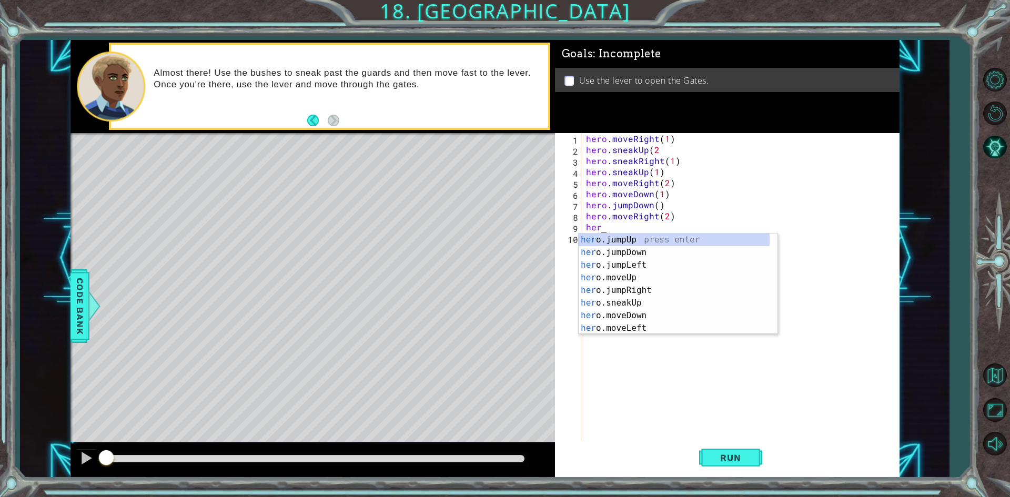
type textarea "her"
click at [614, 236] on div "her o.jumpUp press enter her o.jumpDown press enter her o.jumpLeft press enter …" at bounding box center [673, 296] width 191 height 126
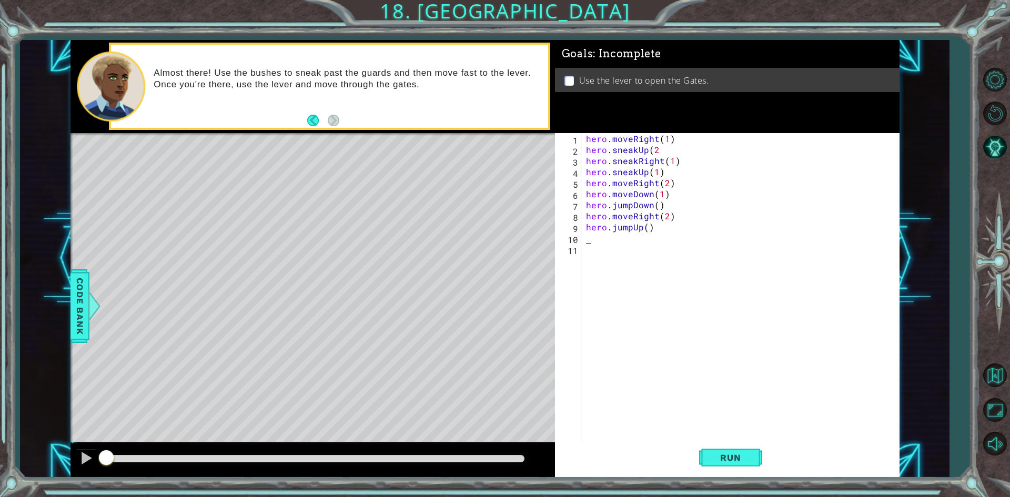
click at [587, 240] on div "hero . moveRight ( 1 ) hero . sneakUp ( 2 hero . sneakRight ( 1 ) hero . sneakU…" at bounding box center [742, 298] width 317 height 331
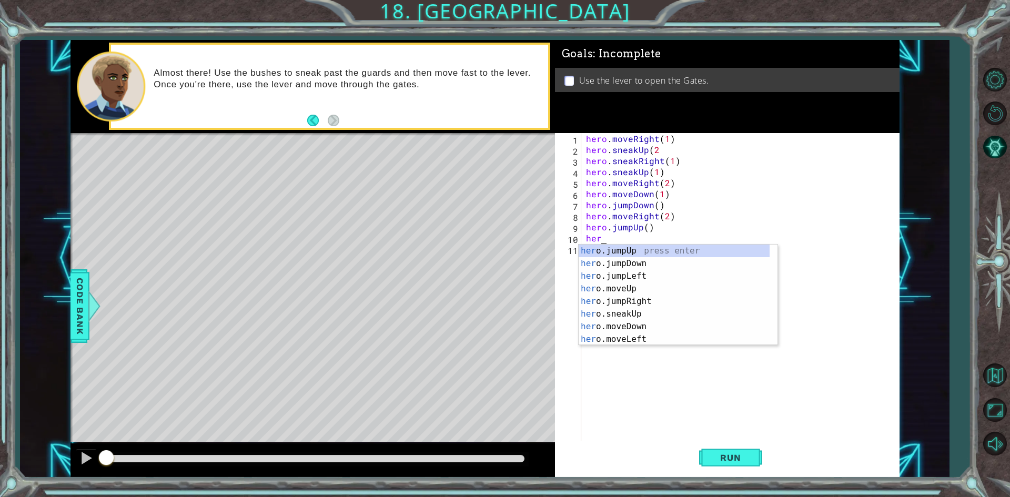
scroll to position [0, 1]
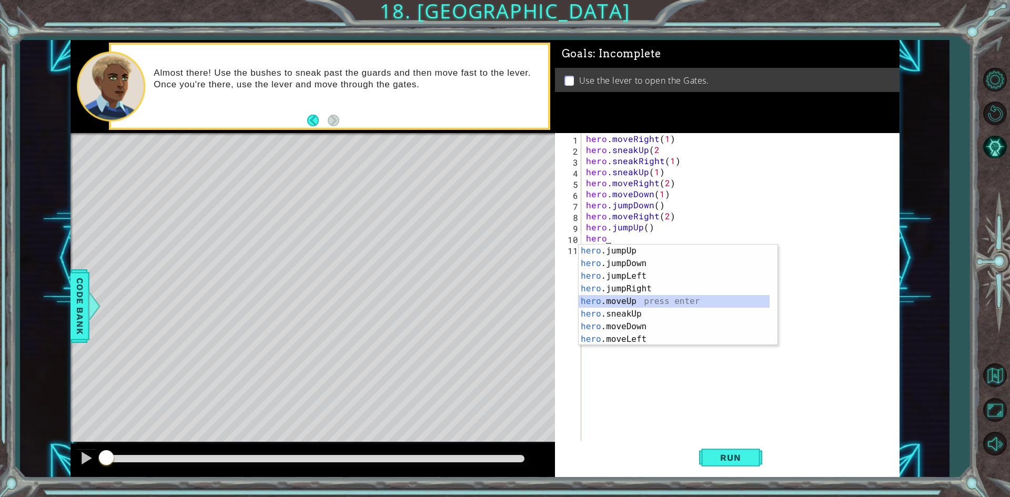
click at [629, 297] on div "hero .jumpUp press enter hero .jumpDown press enter hero .jumpLeft press enter …" at bounding box center [673, 307] width 191 height 126
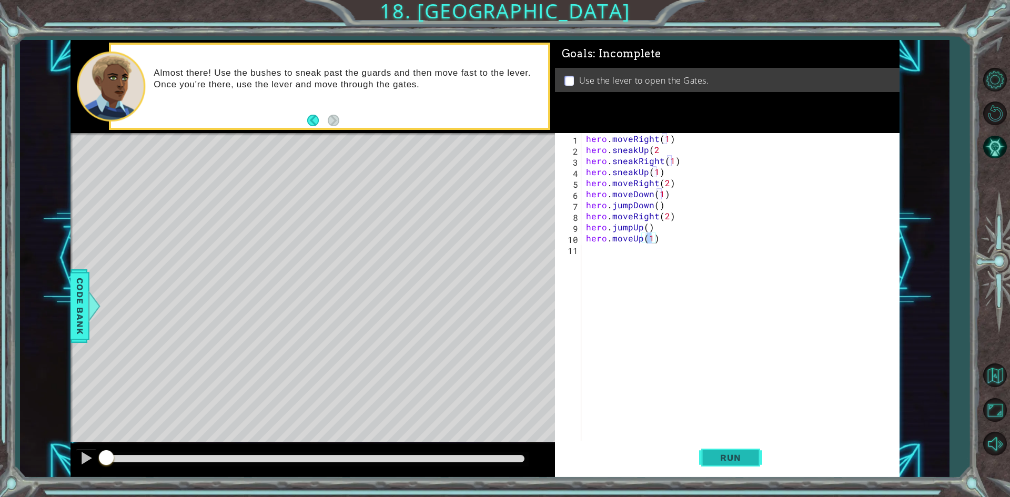
click at [741, 455] on span "Run" at bounding box center [730, 457] width 42 height 11
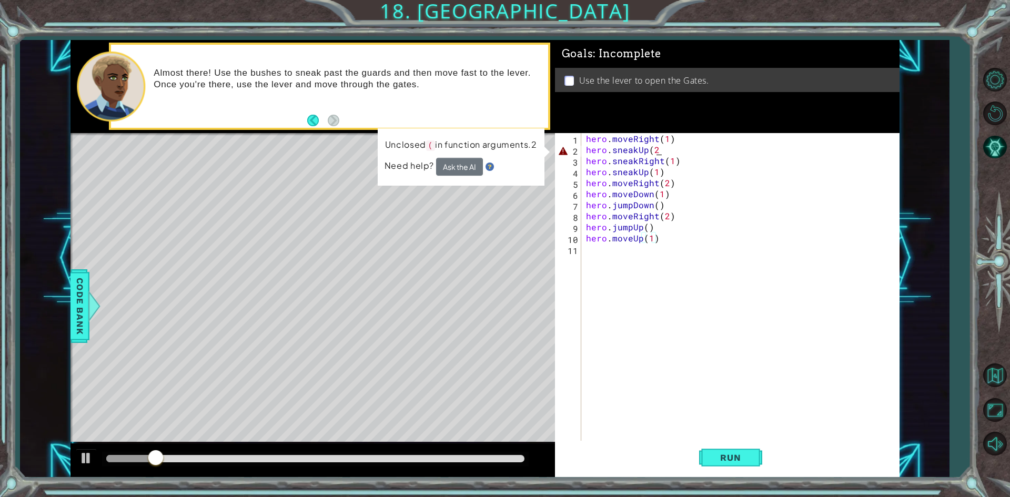
click at [657, 150] on div "hero . moveRight ( 1 ) hero . sneakUp ( 2 hero . sneakRight ( 1 ) hero . sneakU…" at bounding box center [742, 298] width 317 height 331
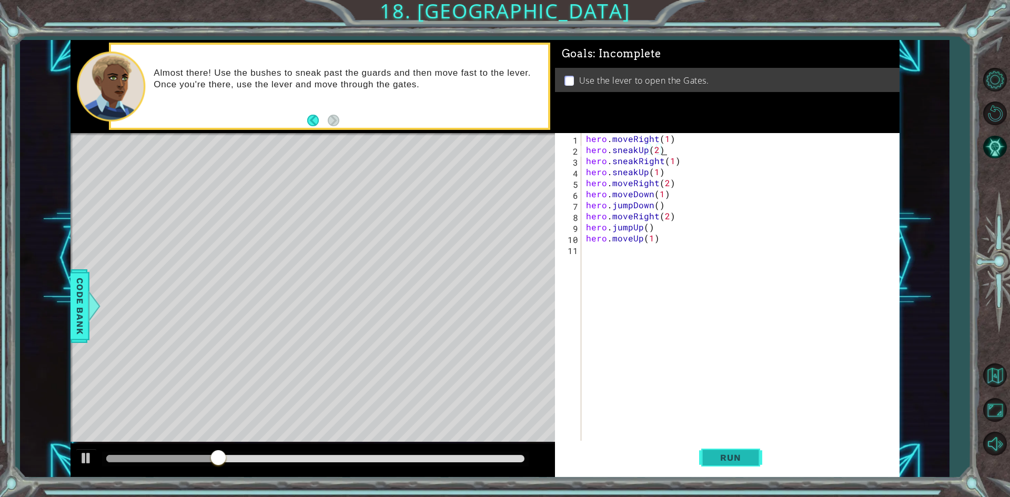
type textarea "hero.sneakUp(2)"
click at [711, 452] on button "Run" at bounding box center [730, 458] width 63 height 34
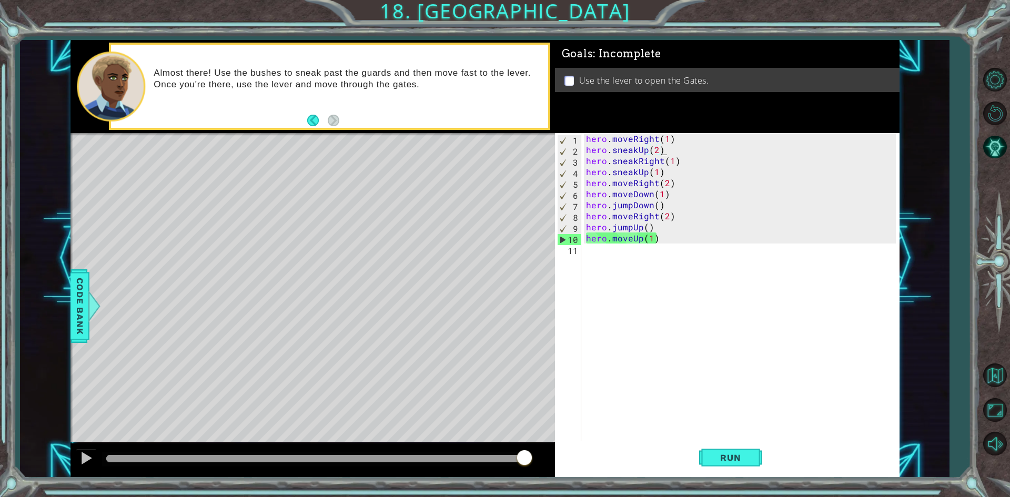
drag, startPoint x: 592, startPoint y: 252, endPoint x: 585, endPoint y: 256, distance: 8.0
click at [585, 256] on div "hero . moveRight ( 1 ) hero . sneakUp ( 2 ) hero . sneakRight ( 1 ) hero . snea…" at bounding box center [742, 298] width 317 height 331
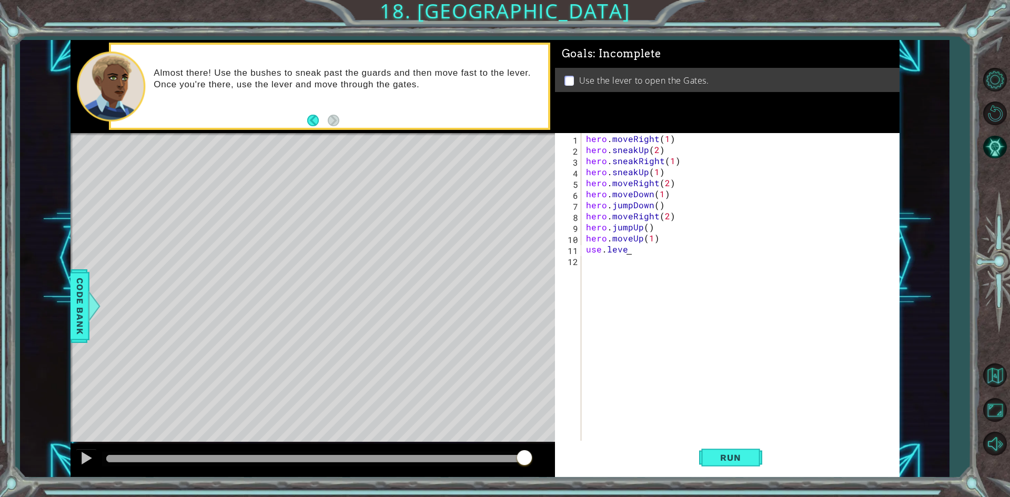
scroll to position [0, 2]
click at [727, 457] on span "Run" at bounding box center [730, 457] width 42 height 11
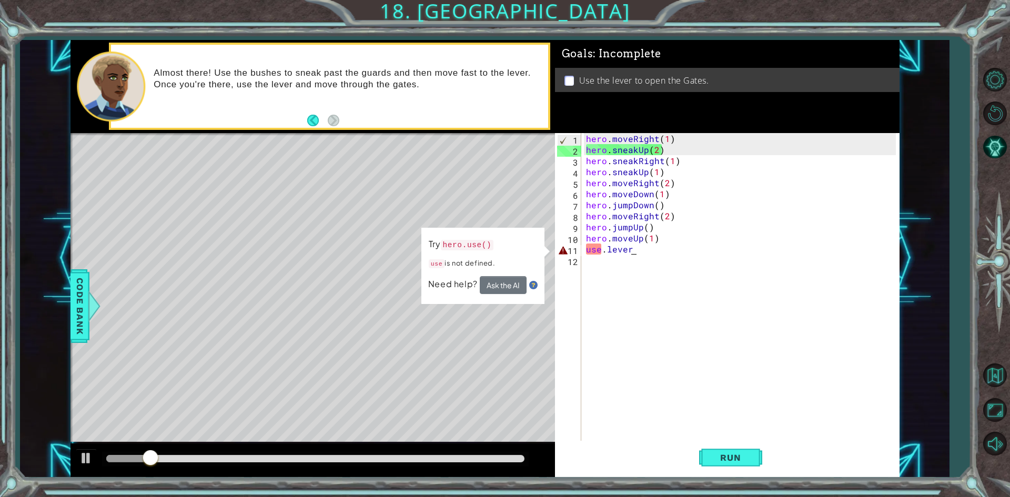
click at [631, 251] on div "hero . moveRight ( 1 ) hero . sneakUp ( 2 ) hero . sneakRight ( 1 ) hero . snea…" at bounding box center [742, 298] width 317 height 331
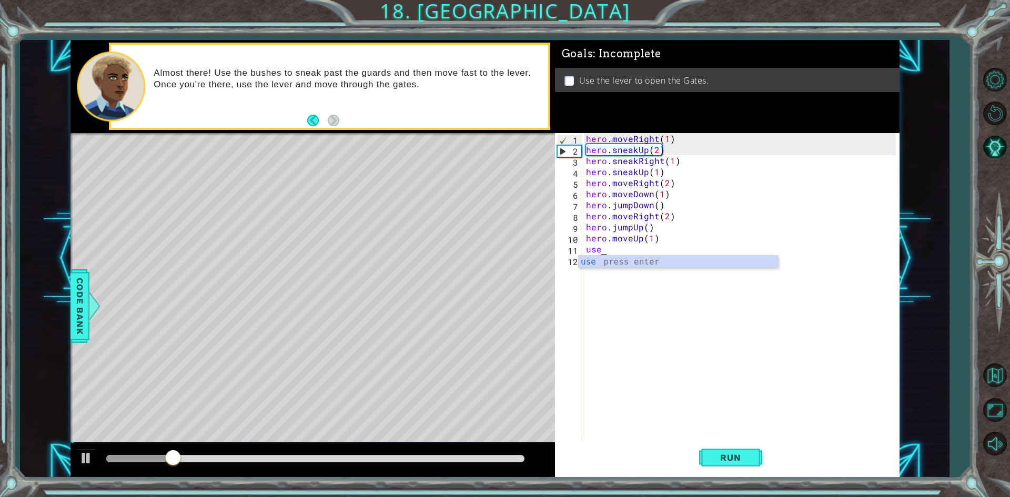
scroll to position [0, 0]
type textarea "u"
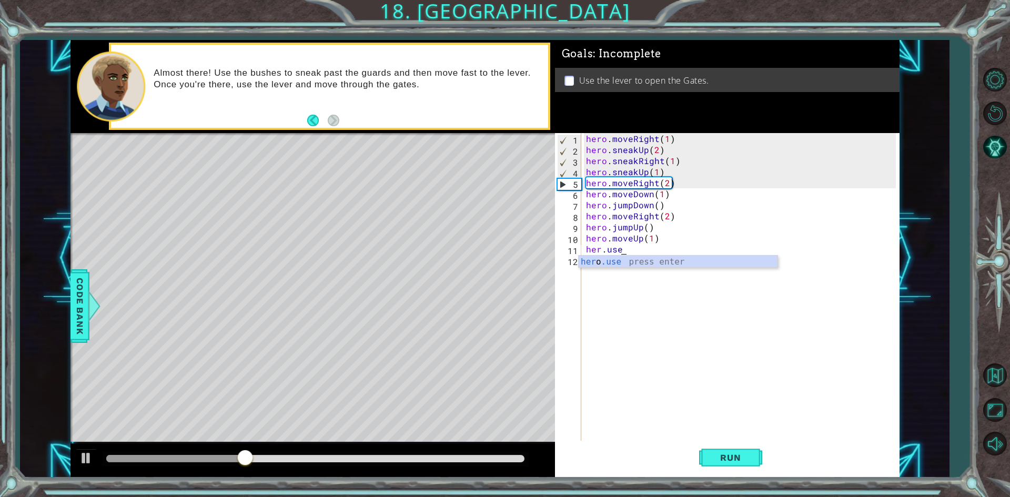
scroll to position [0, 2]
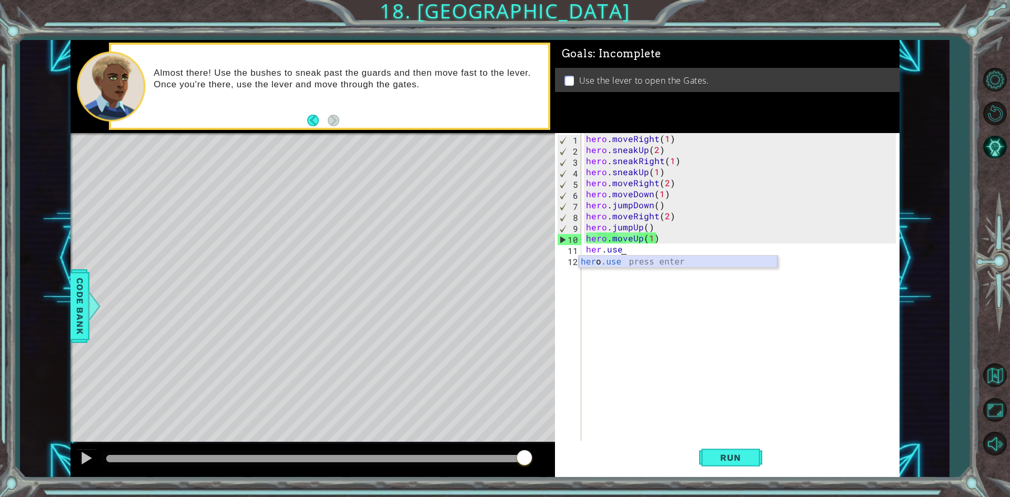
click at [622, 259] on div "her o .use press enter" at bounding box center [677, 275] width 199 height 38
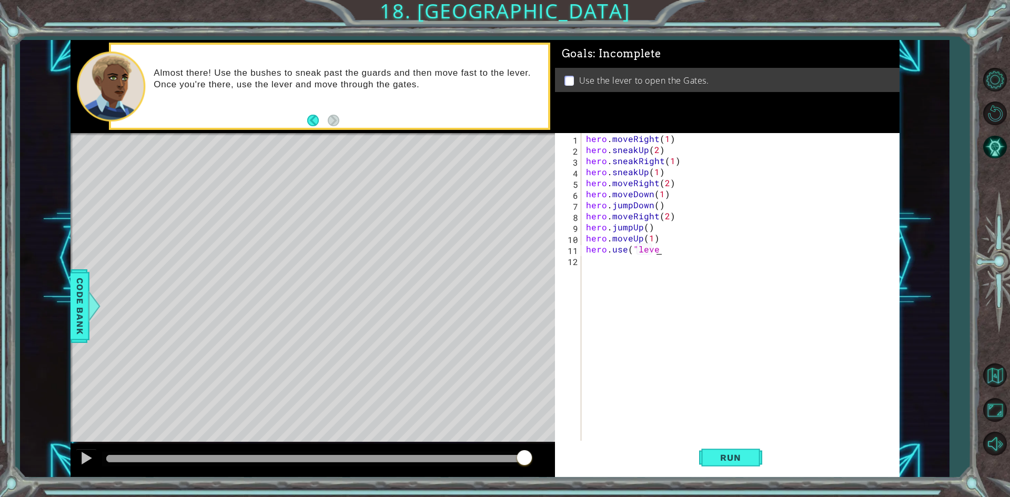
scroll to position [0, 5]
click at [757, 456] on button "Run" at bounding box center [730, 458] width 63 height 34
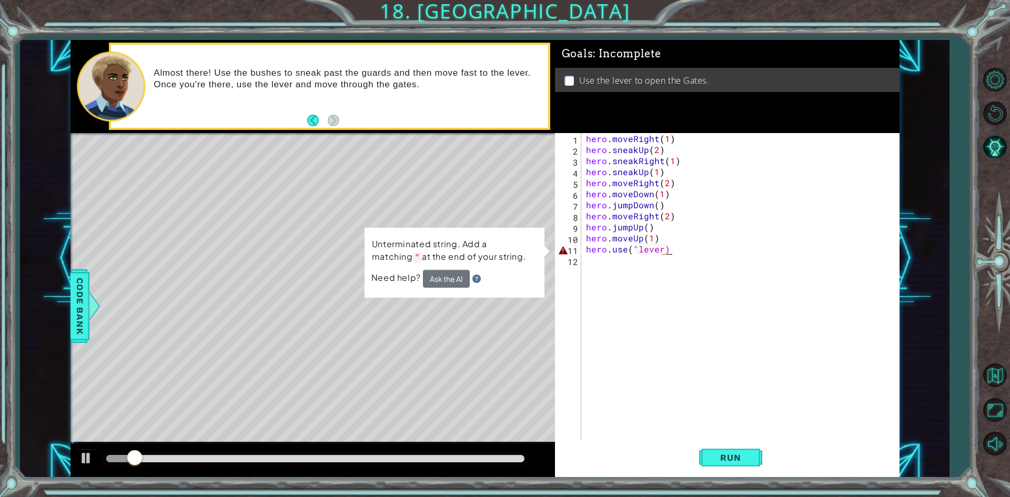
click at [674, 251] on div "hero . moveRight ( 1 ) hero . sneakUp ( 2 ) hero . sneakRight ( 1 ) hero . snea…" at bounding box center [742, 298] width 317 height 331
click at [673, 246] on div "hero . moveRight ( 1 ) hero . sneakUp ( 2 ) hero . sneakRight ( 1 ) hero . snea…" at bounding box center [742, 298] width 317 height 331
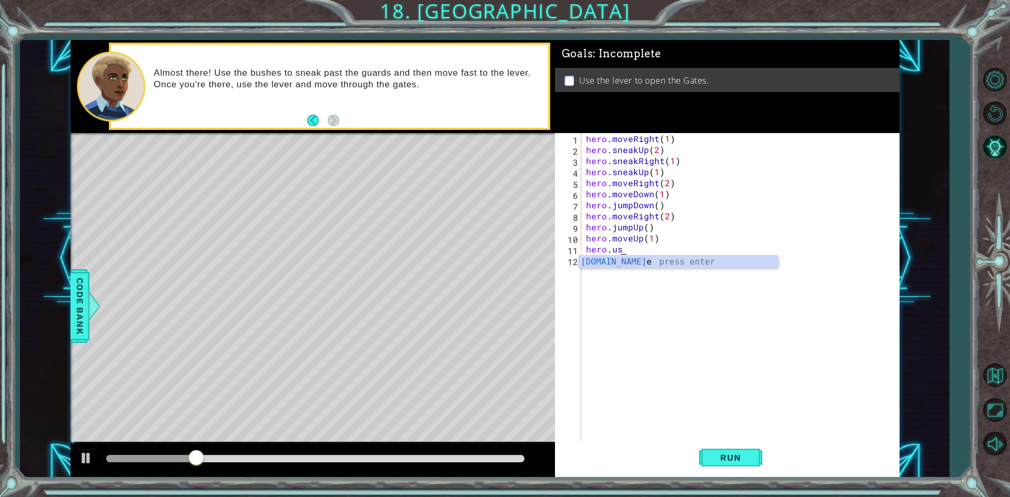
scroll to position [0, 2]
click at [663, 260] on div "[DOMAIN_NAME] e press enter" at bounding box center [677, 275] width 199 height 38
click at [664, 252] on div "hero . moveRight ( 1 ) hero . sneakUp ( 2 ) hero . sneakRight ( 1 ) hero . snea…" at bounding box center [740, 287] width 312 height 309
click at [665, 250] on div "hero . moveRight ( 1 ) hero . sneakUp ( 2 ) hero . sneakRight ( 1 ) hero . snea…" at bounding box center [742, 298] width 317 height 331
click at [665, 248] on div "hero . moveRight ( 1 ) hero . sneakUp ( 2 ) hero . sneakRight ( 1 ) hero . snea…" at bounding box center [742, 298] width 317 height 331
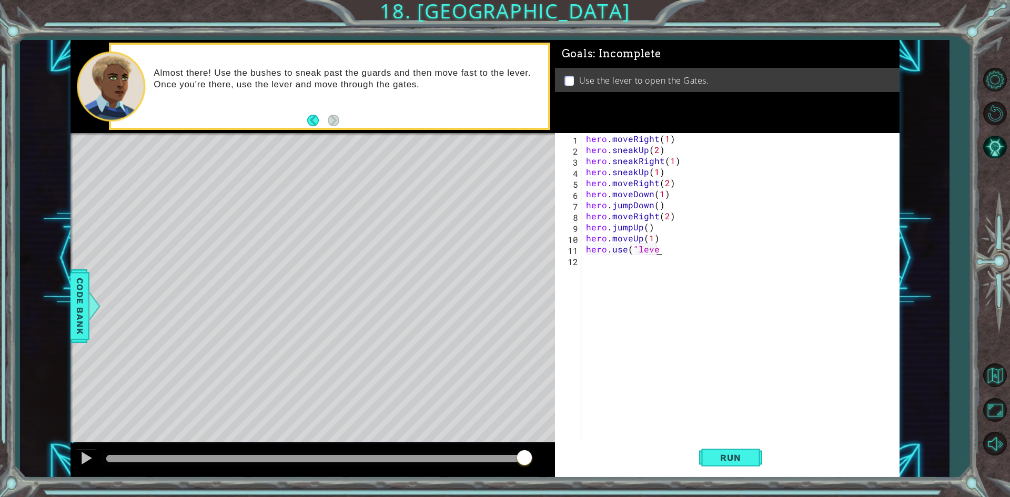
scroll to position [0, 4]
click at [728, 456] on span "Run" at bounding box center [730, 457] width 42 height 11
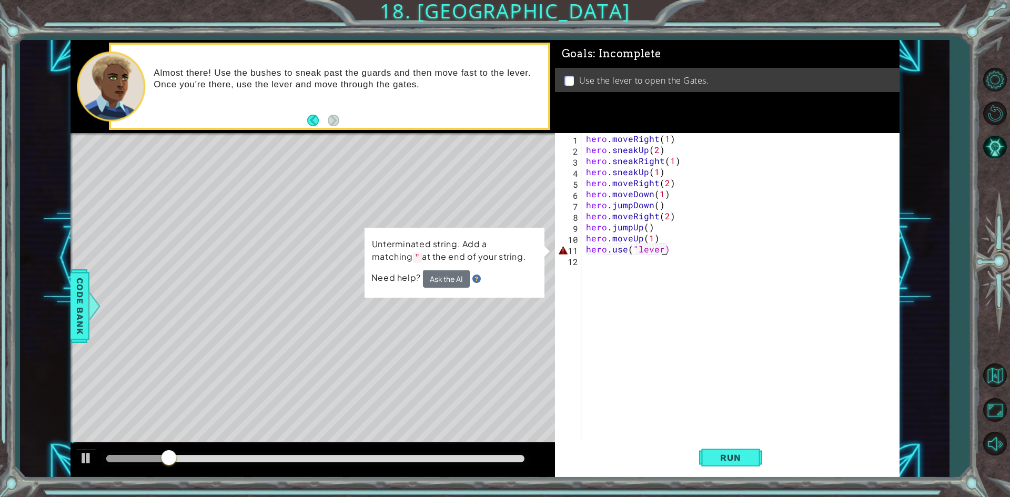
click at [659, 248] on div "hero . moveRight ( 1 ) hero . sneakUp ( 2 ) hero . sneakRight ( 1 ) hero . snea…" at bounding box center [742, 298] width 317 height 331
click at [661, 246] on div "hero . moveRight ( 1 ) hero . sneakUp ( 2 ) hero . sneakRight ( 1 ) hero . snea…" at bounding box center [742, 298] width 317 height 331
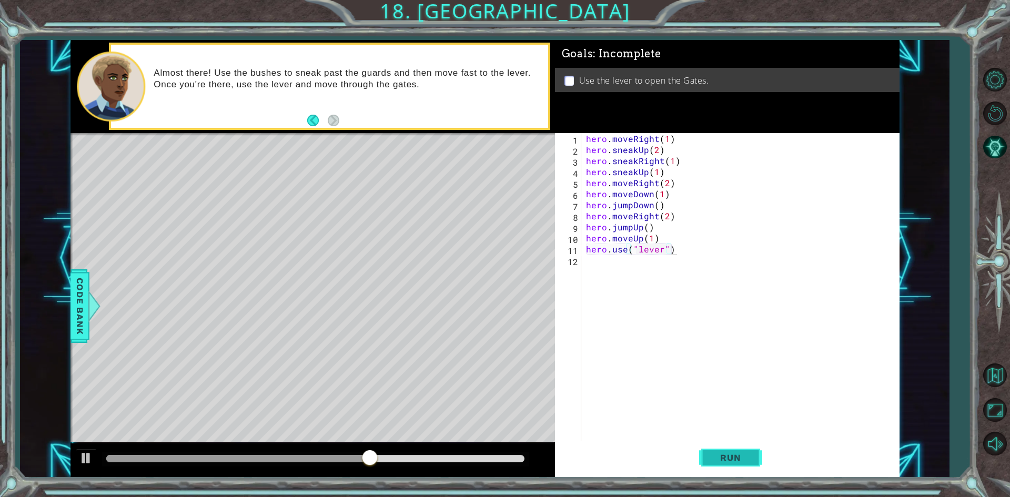
click at [729, 462] on span "Run" at bounding box center [730, 457] width 42 height 11
type textarea "hero.use("lever")"
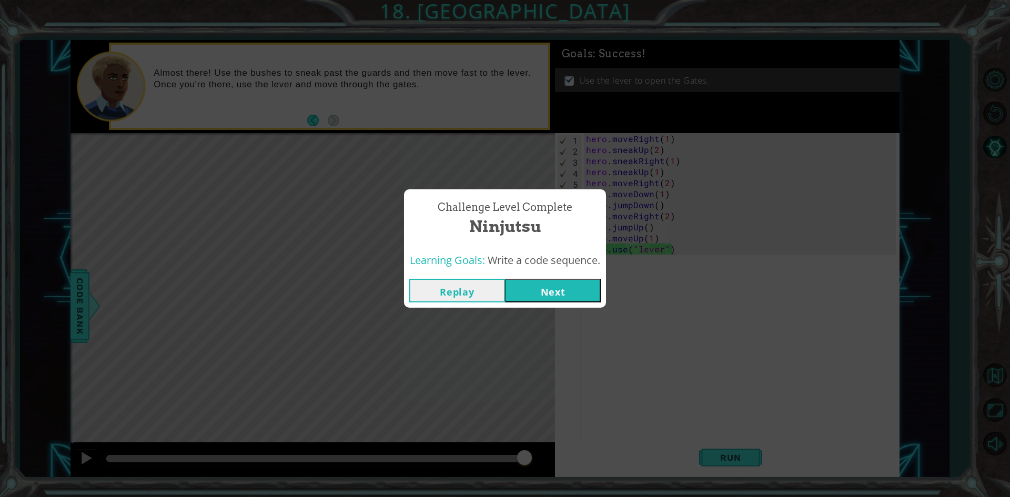
click at [535, 297] on button "Next" at bounding box center [553, 291] width 96 height 24
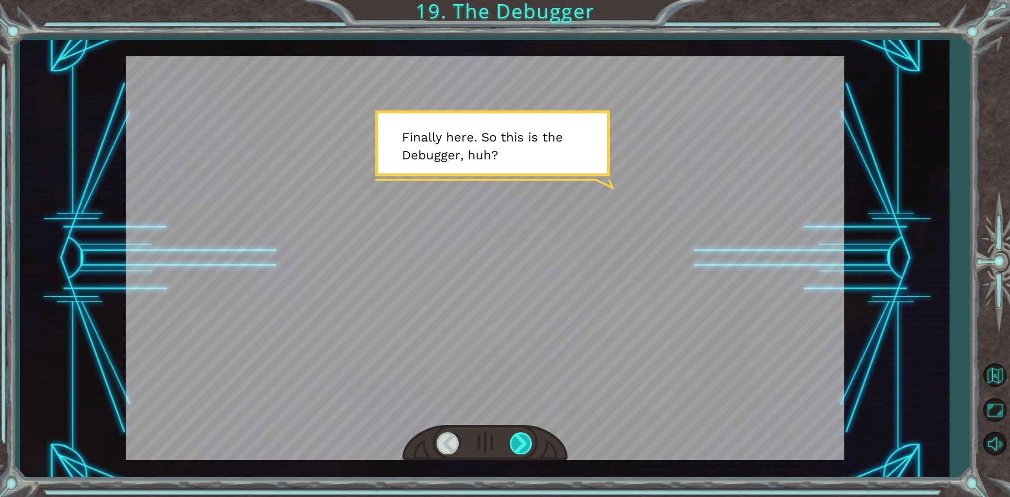
click at [520, 437] on div at bounding box center [521, 443] width 24 height 22
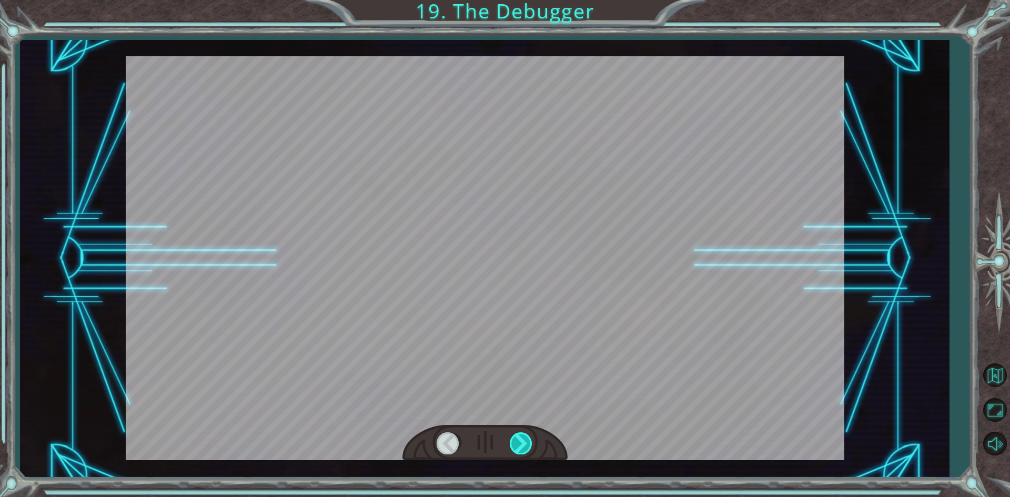
click at [520, 437] on div at bounding box center [521, 443] width 24 height 22
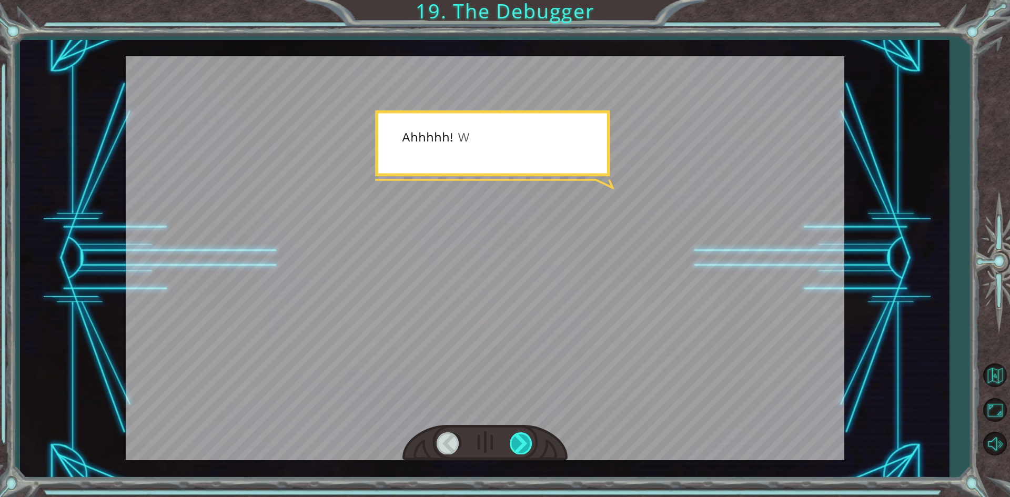
click at [520, 437] on div at bounding box center [521, 443] width 24 height 22
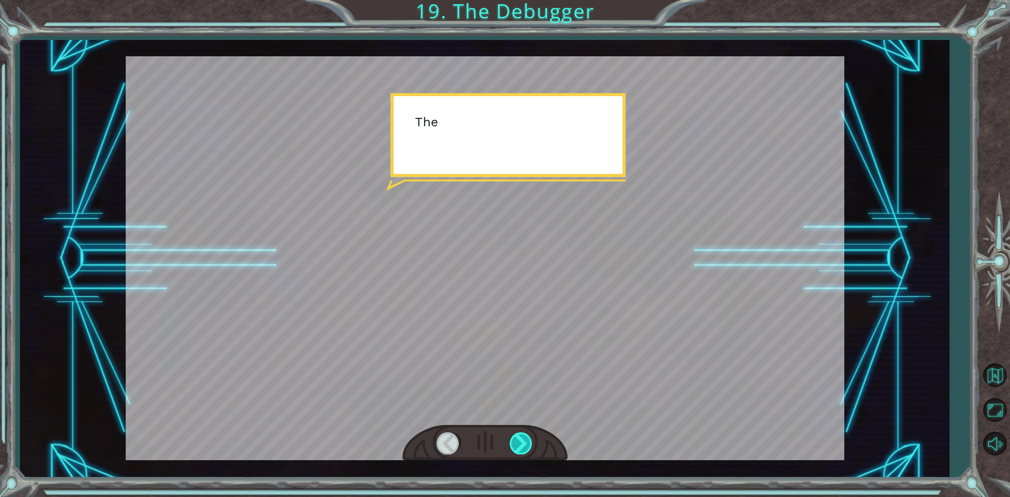
click at [520, 437] on div at bounding box center [521, 443] width 24 height 22
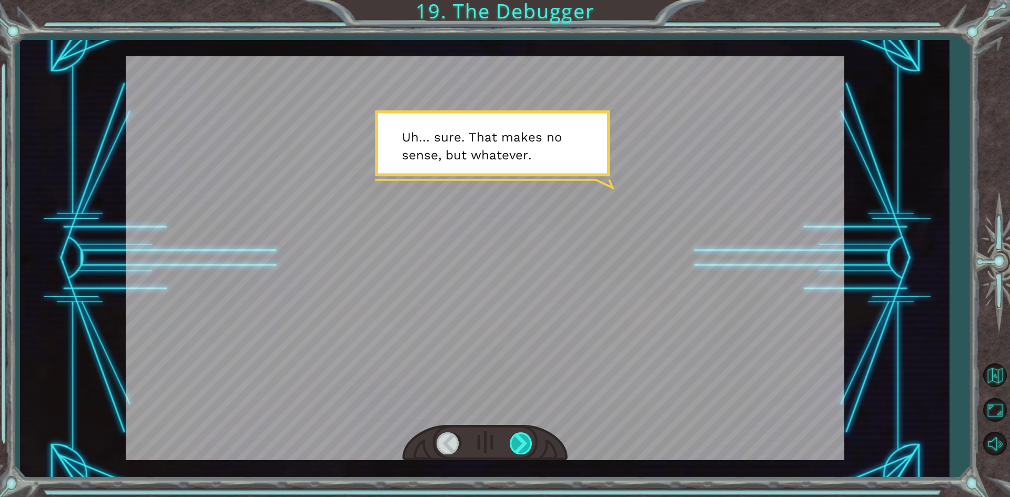
click at [522, 448] on div at bounding box center [521, 443] width 24 height 22
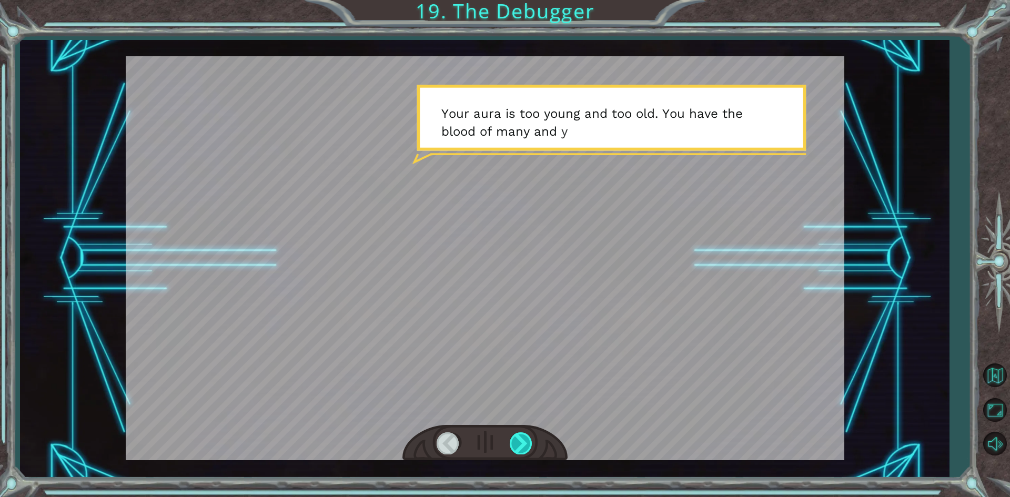
click at [522, 447] on div at bounding box center [521, 443] width 24 height 22
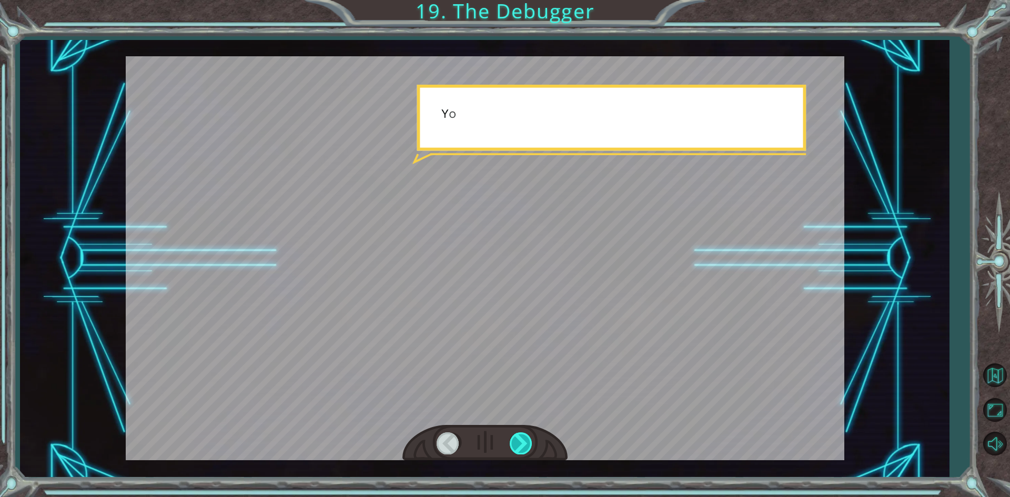
click at [522, 447] on div at bounding box center [521, 443] width 24 height 22
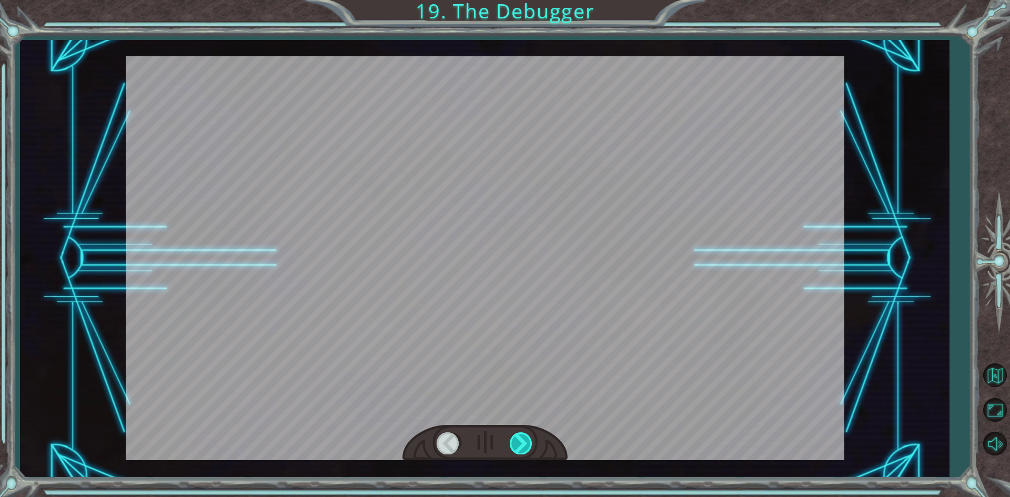
click at [522, 447] on div at bounding box center [521, 443] width 24 height 22
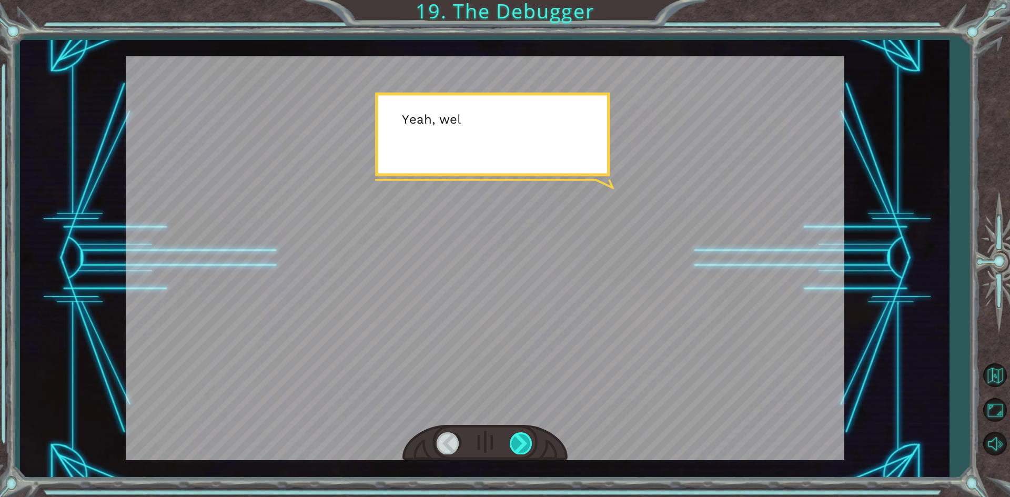
click at [522, 447] on div at bounding box center [521, 443] width 24 height 22
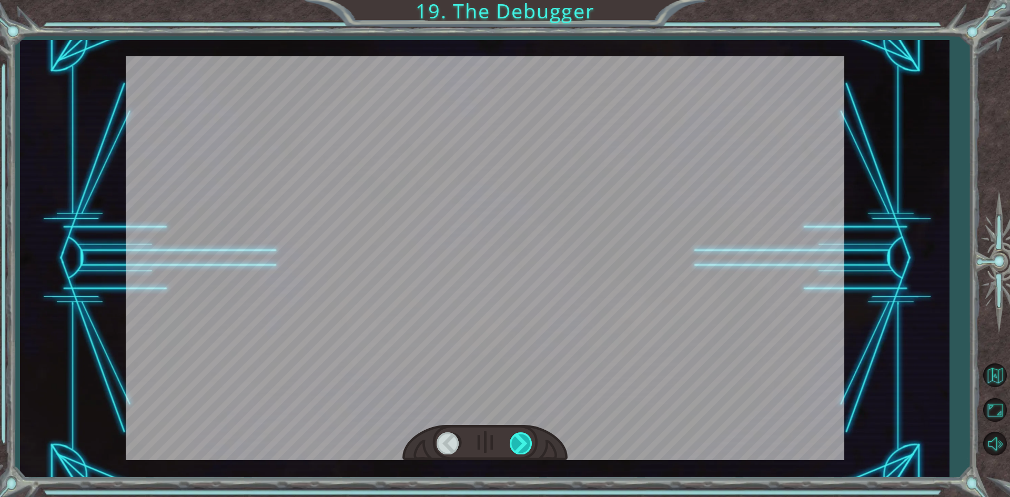
click at [522, 447] on div at bounding box center [521, 443] width 24 height 22
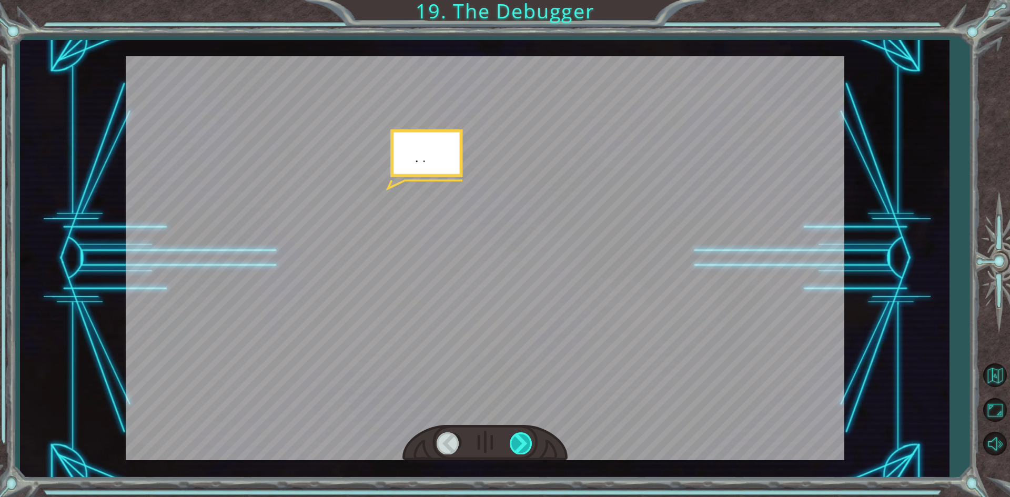
click at [522, 447] on div at bounding box center [521, 443] width 24 height 22
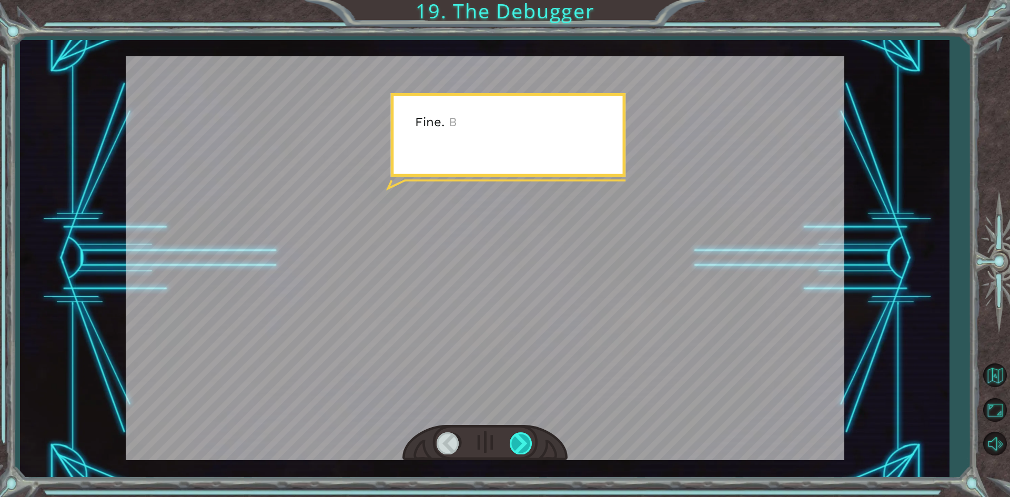
click at [522, 447] on div at bounding box center [521, 443] width 24 height 22
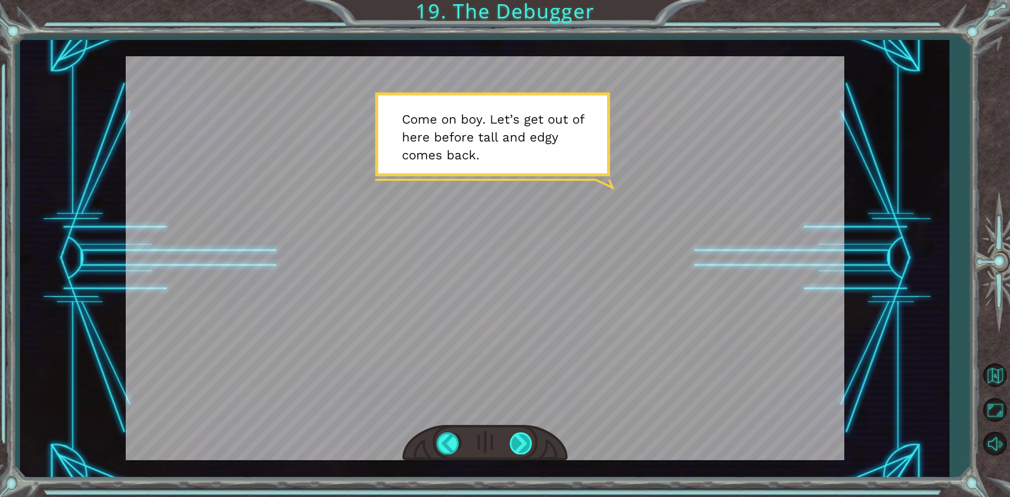
click at [524, 445] on div at bounding box center [521, 443] width 24 height 22
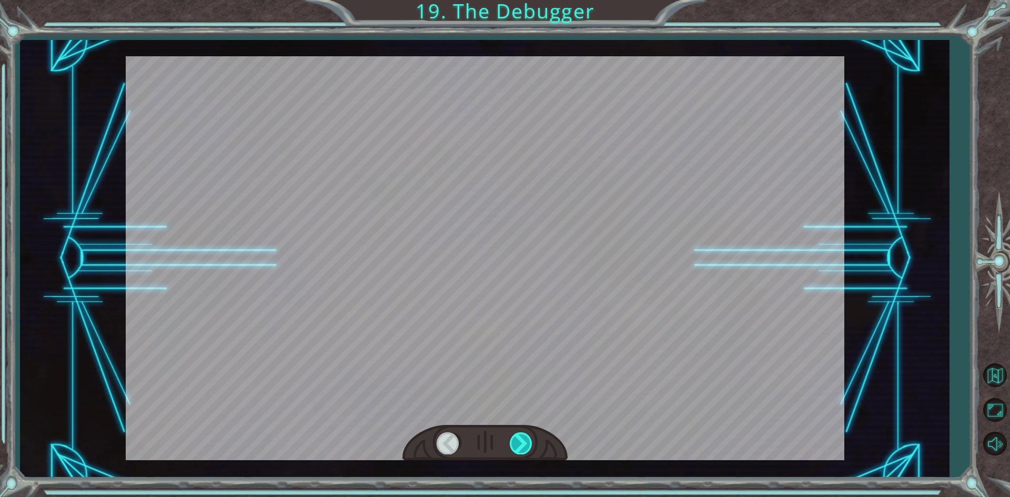
click at [524, 445] on div at bounding box center [521, 443] width 24 height 22
drag, startPoint x: 524, startPoint y: 445, endPoint x: 560, endPoint y: 433, distance: 37.9
click at [560, 433] on div at bounding box center [484, 443] width 165 height 36
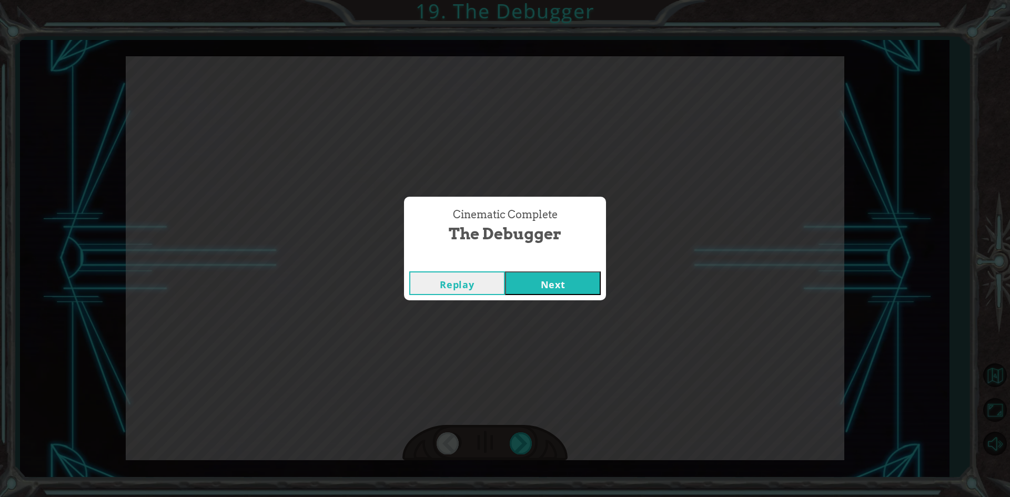
click at [545, 284] on button "Next" at bounding box center [553, 283] width 96 height 24
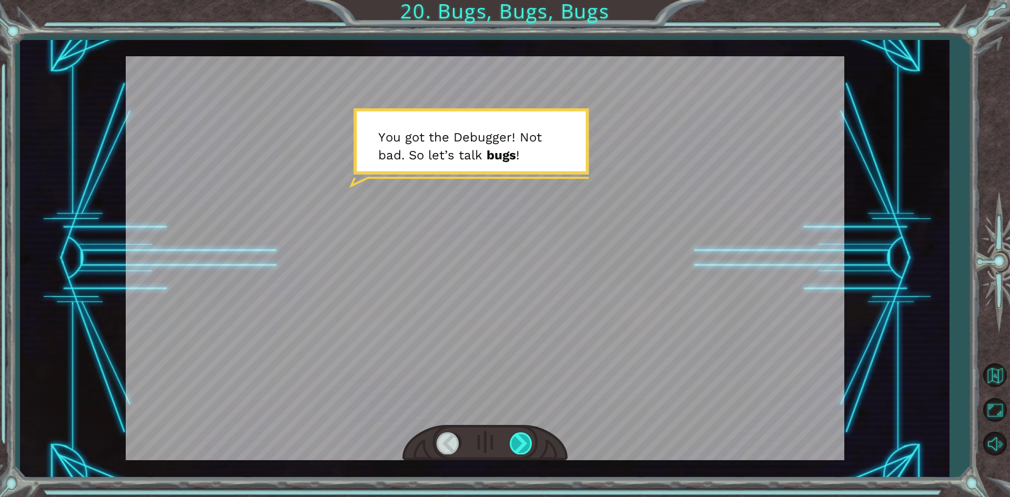
click at [522, 434] on div at bounding box center [521, 443] width 24 height 22
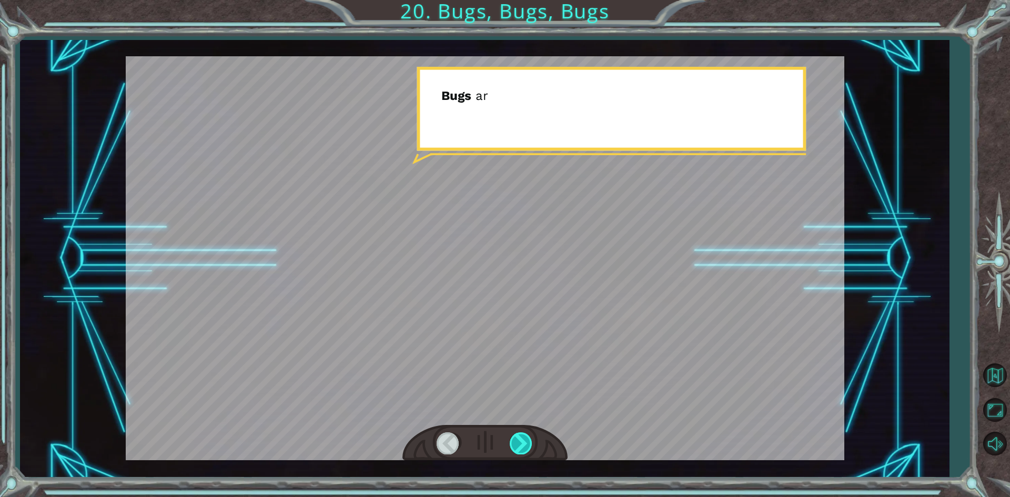
click at [522, 434] on div at bounding box center [521, 443] width 24 height 22
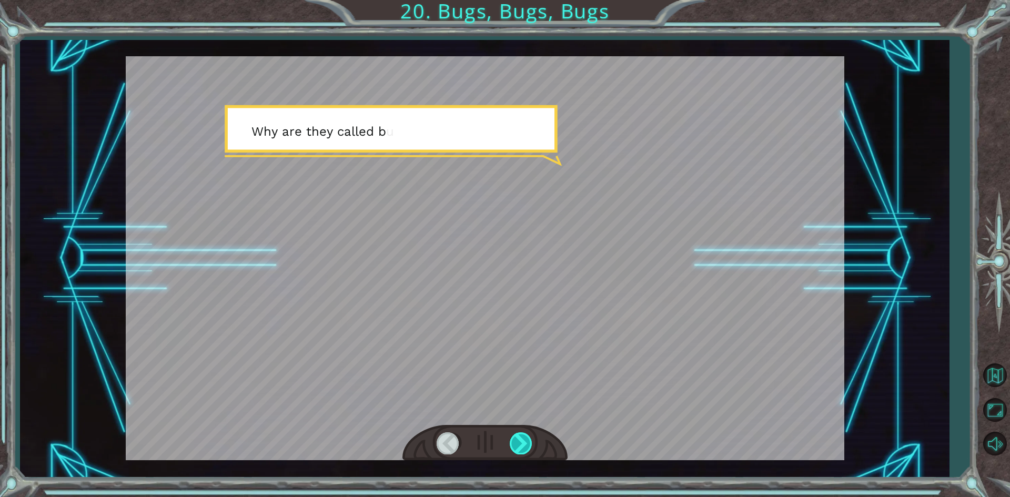
click at [522, 434] on div at bounding box center [521, 443] width 24 height 22
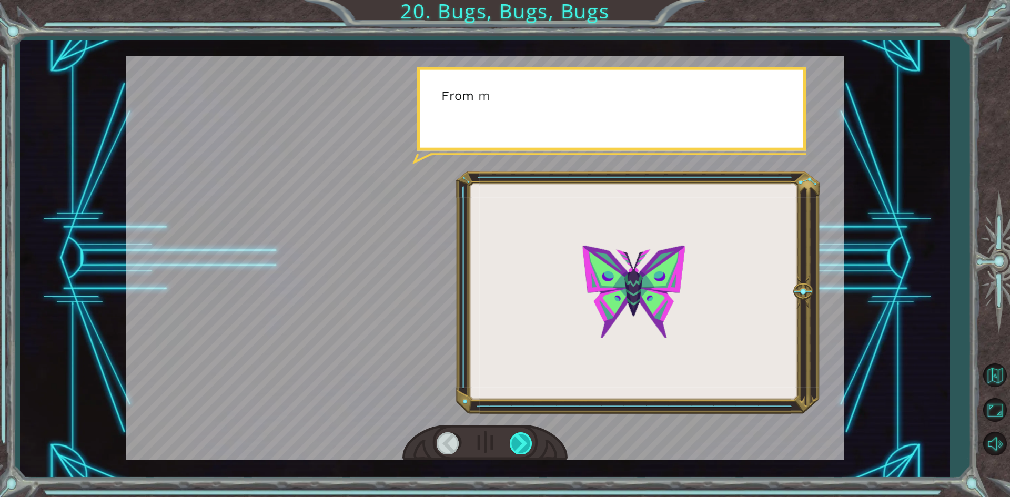
click at [522, 434] on div at bounding box center [521, 443] width 24 height 22
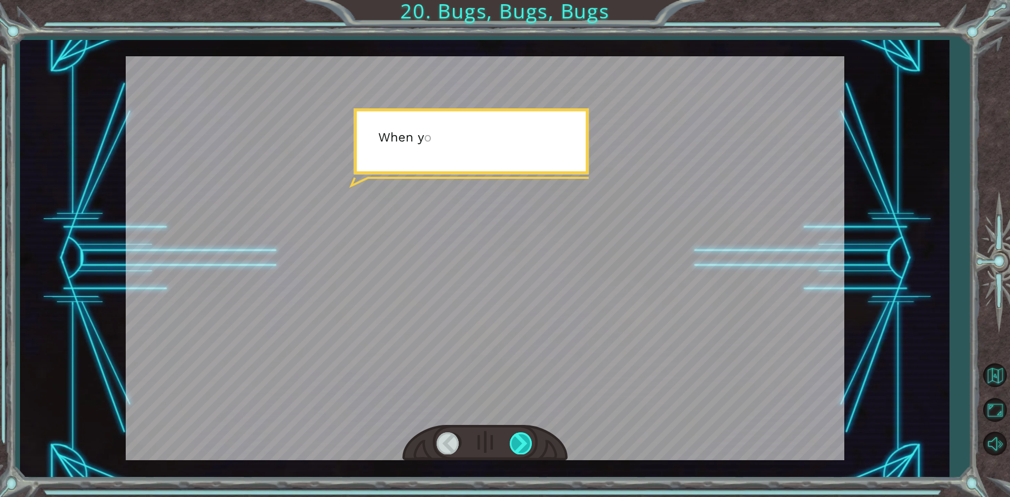
click at [522, 434] on div at bounding box center [521, 443] width 24 height 22
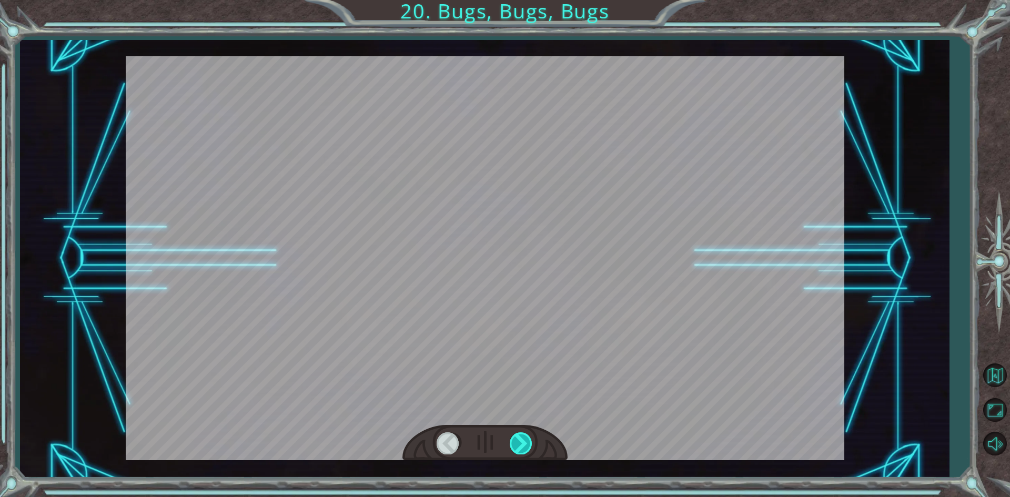
click at [522, 434] on div at bounding box center [521, 443] width 24 height 22
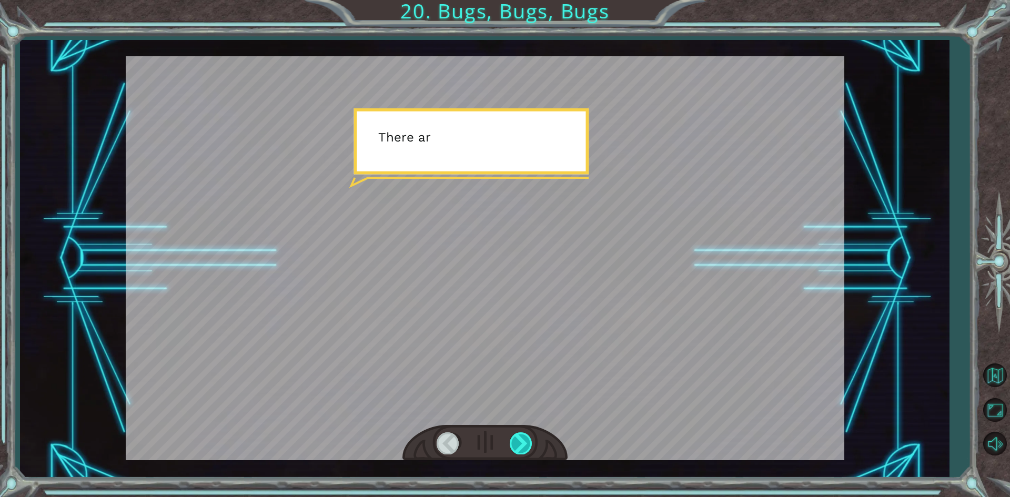
click at [522, 434] on div at bounding box center [521, 443] width 24 height 22
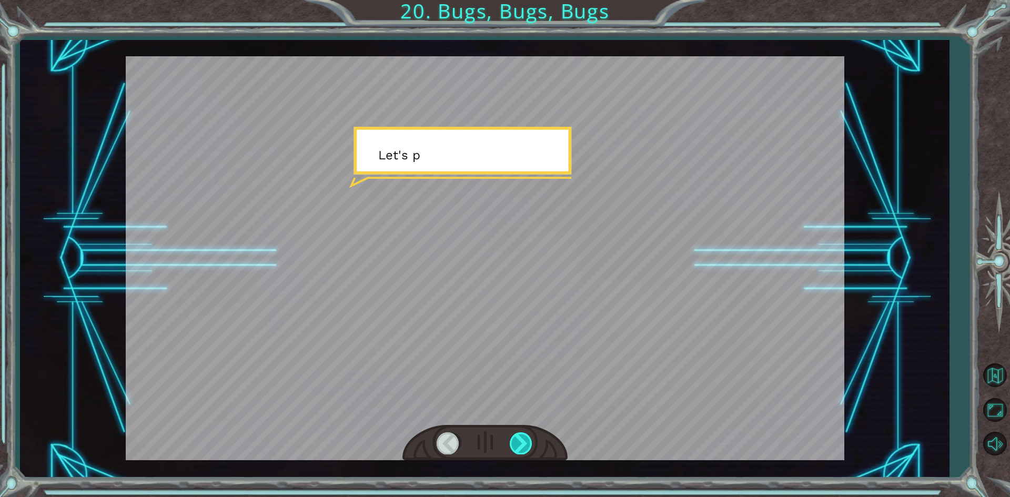
click at [522, 434] on div at bounding box center [521, 443] width 24 height 22
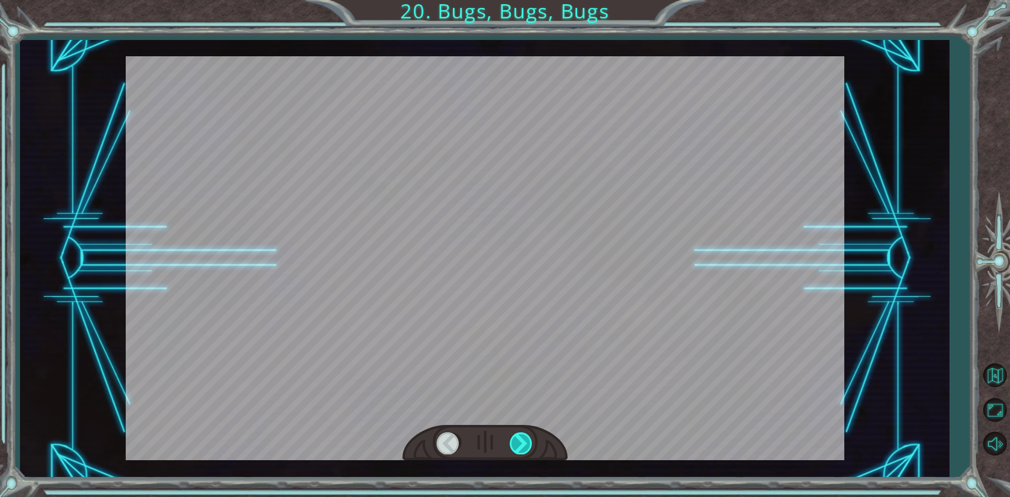
click at [522, 434] on div at bounding box center [521, 443] width 24 height 22
click at [522, 0] on div "Y o u g o t t h e D e b u g g e r ! N o t b a d . S o l e t ’ s t a l k b u g s…" at bounding box center [505, 0] width 1010 height 0
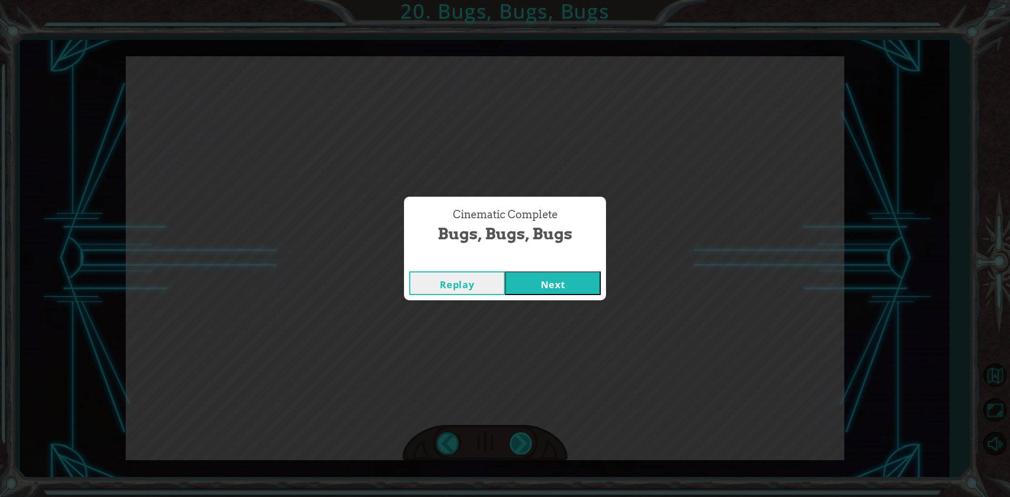
click at [522, 434] on div "Cinematic Complete Bugs, Bugs, Bugs Replay Next" at bounding box center [505, 248] width 1010 height 497
click at [532, 280] on button "Next" at bounding box center [553, 283] width 96 height 24
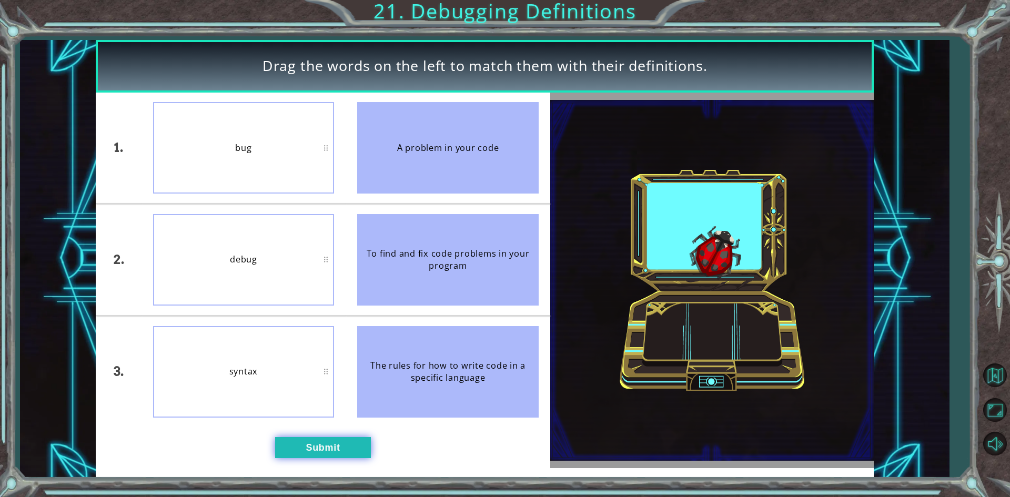
click at [309, 452] on button "Submit" at bounding box center [323, 447] width 96 height 21
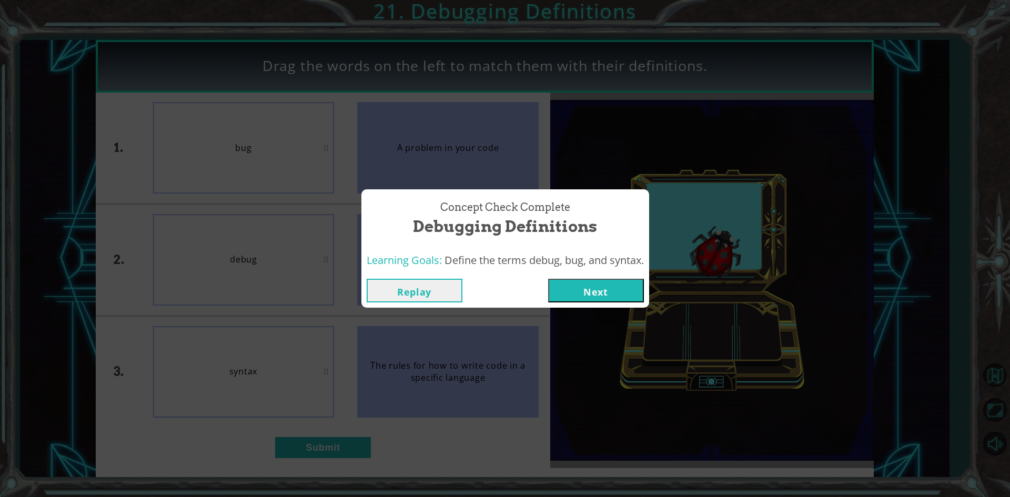
click at [569, 284] on button "Next" at bounding box center [596, 291] width 96 height 24
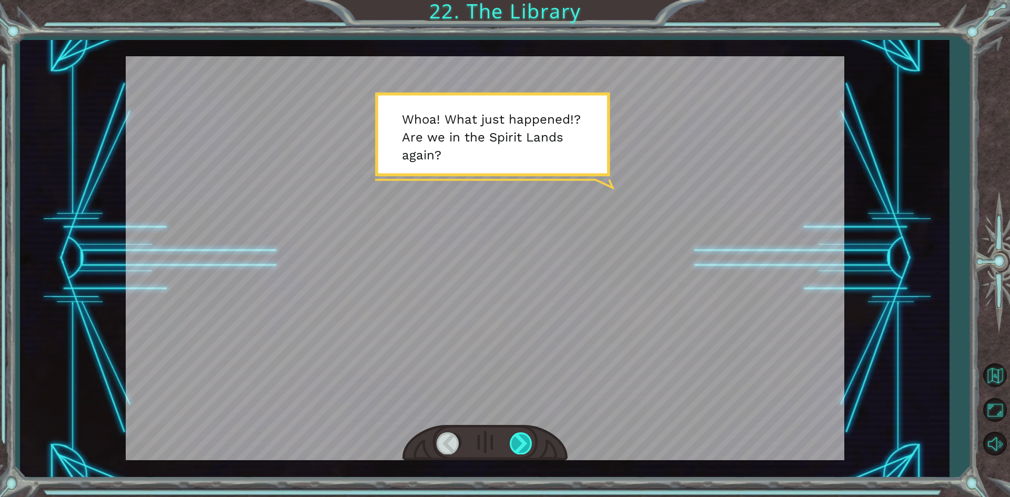
click at [521, 440] on div at bounding box center [521, 443] width 24 height 22
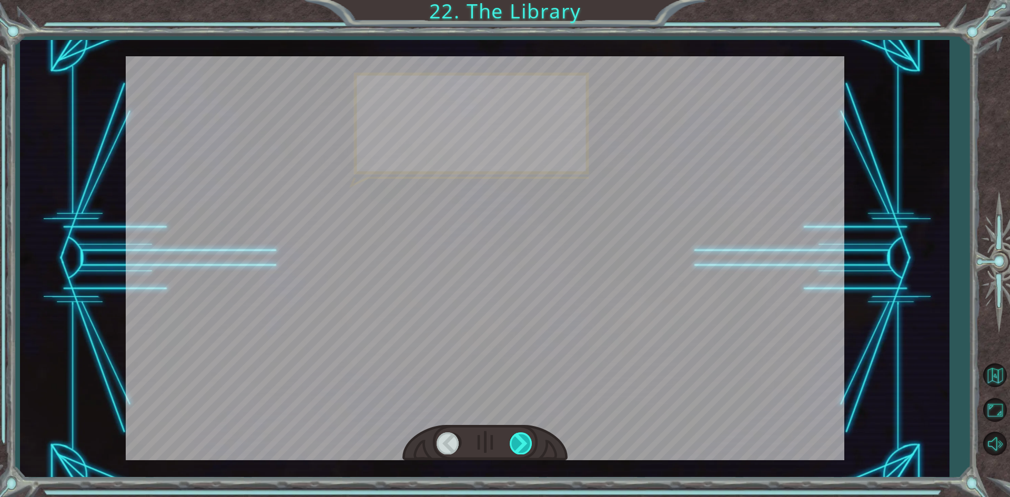
click at [521, 440] on div at bounding box center [521, 443] width 24 height 22
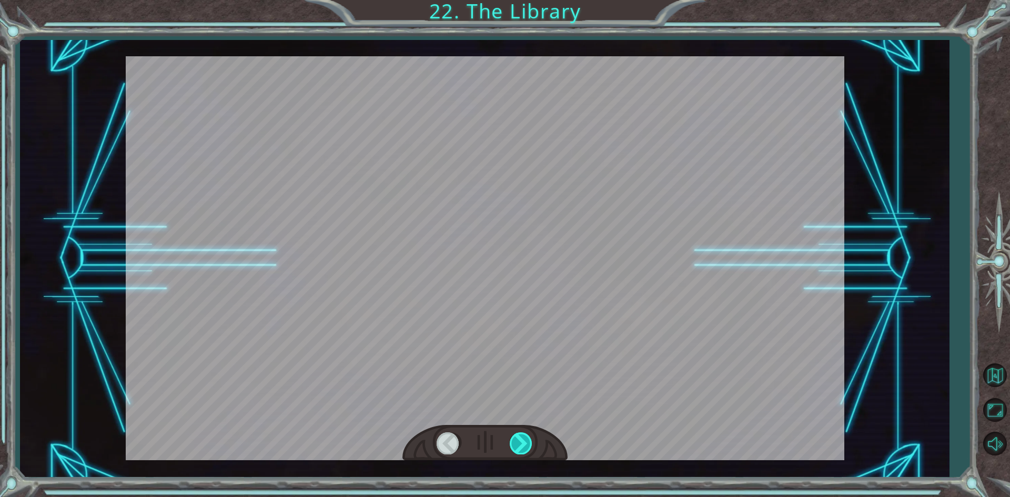
click at [521, 440] on div at bounding box center [521, 443] width 24 height 22
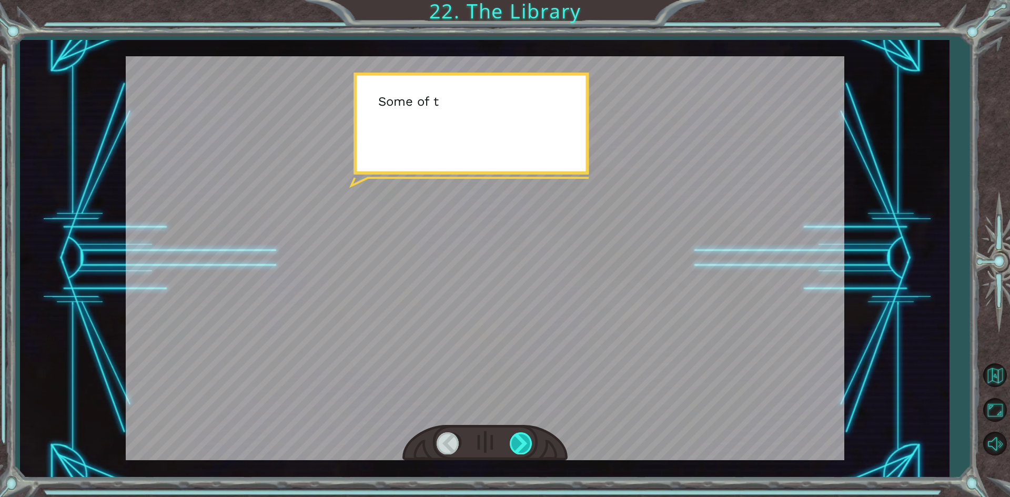
click at [521, 440] on div at bounding box center [521, 443] width 24 height 22
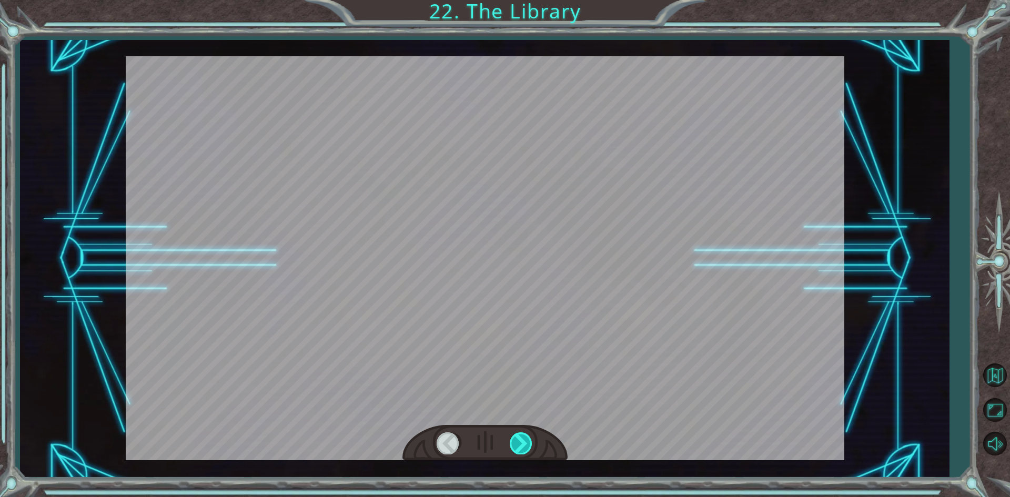
click at [521, 440] on div at bounding box center [521, 443] width 24 height 22
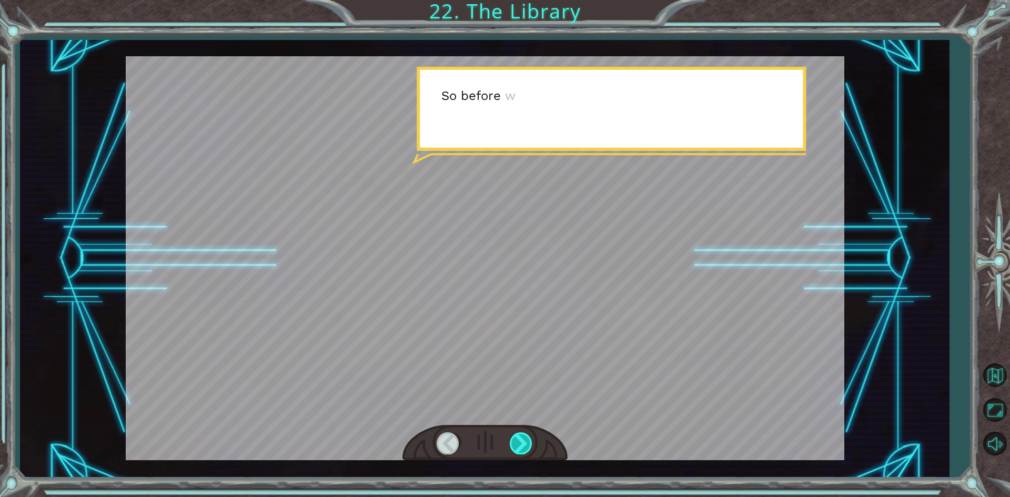
click at [521, 440] on div at bounding box center [521, 443] width 24 height 22
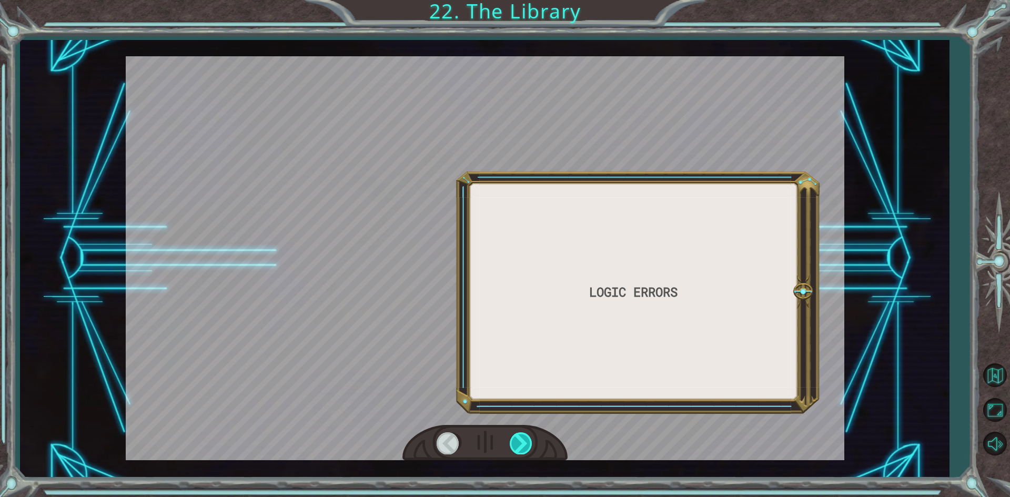
click at [521, 440] on div at bounding box center [521, 443] width 24 height 22
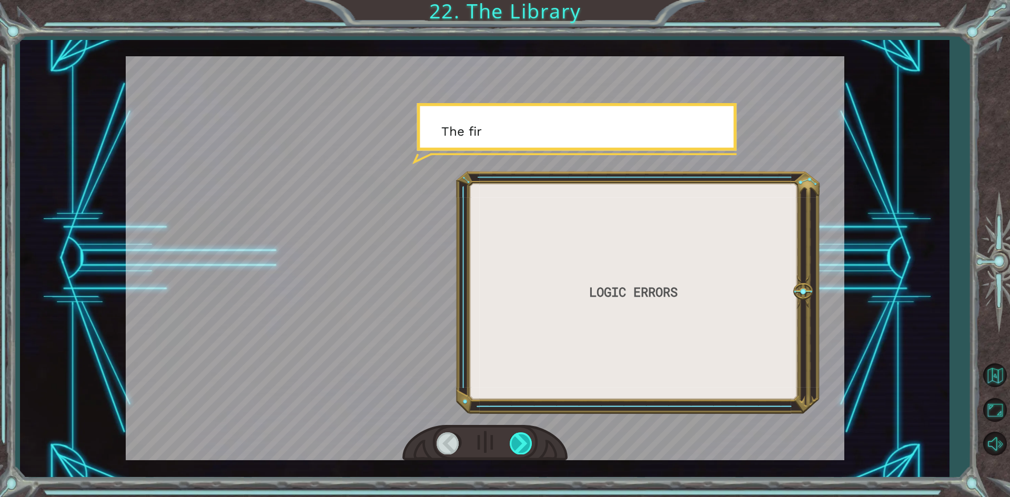
click at [521, 440] on div at bounding box center [521, 443] width 24 height 22
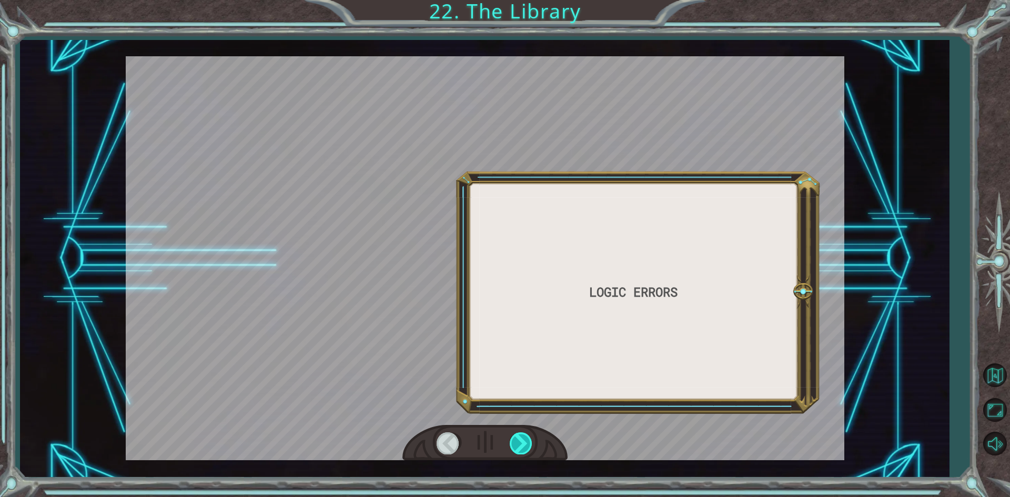
click at [521, 440] on div at bounding box center [521, 443] width 24 height 22
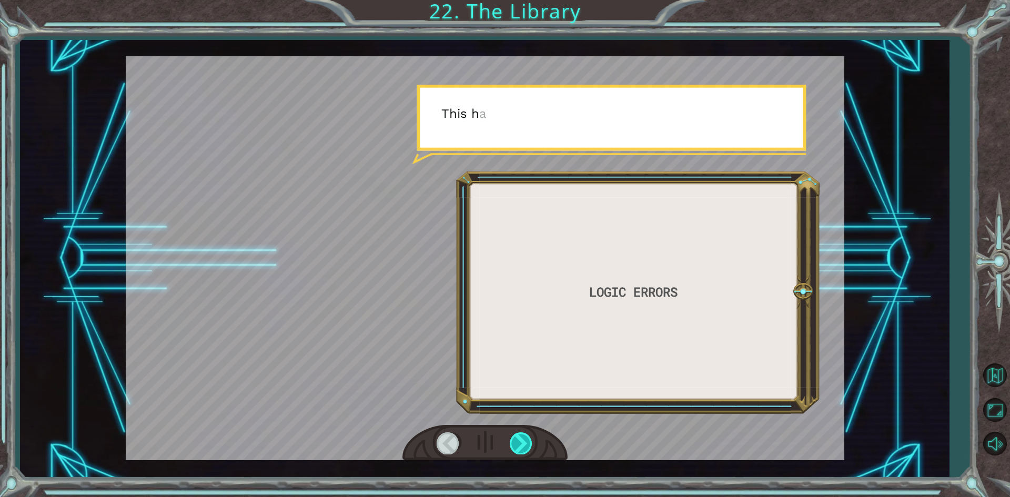
click at [521, 440] on div at bounding box center [521, 443] width 24 height 22
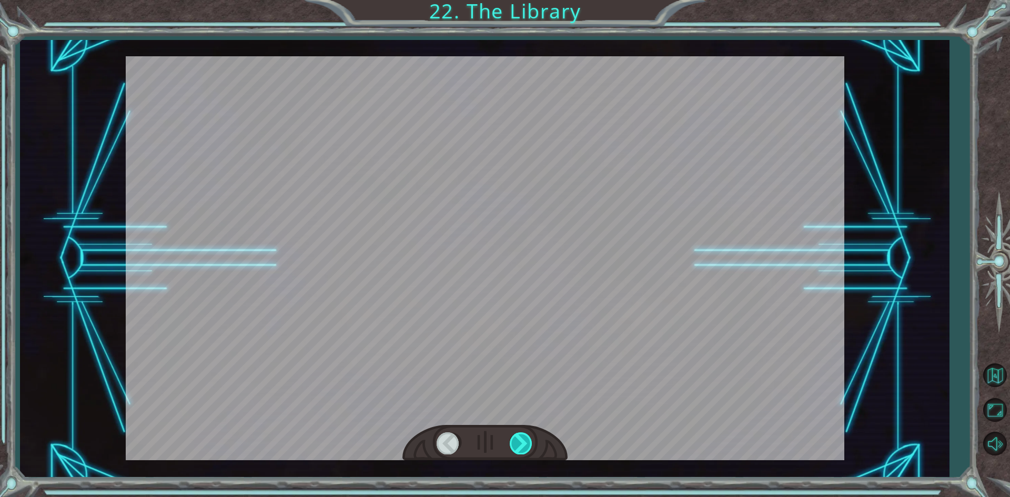
click at [521, 440] on div at bounding box center [521, 443] width 24 height 22
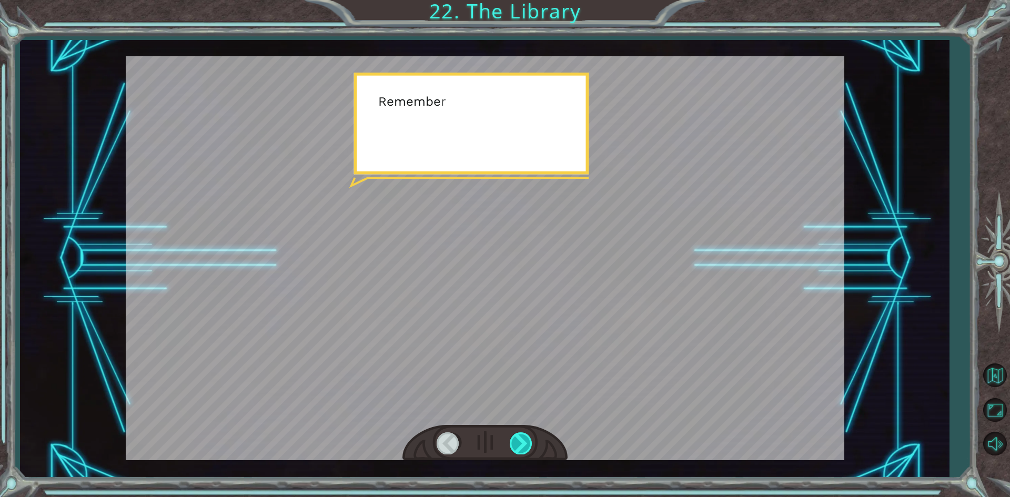
click at [521, 440] on div at bounding box center [521, 443] width 24 height 22
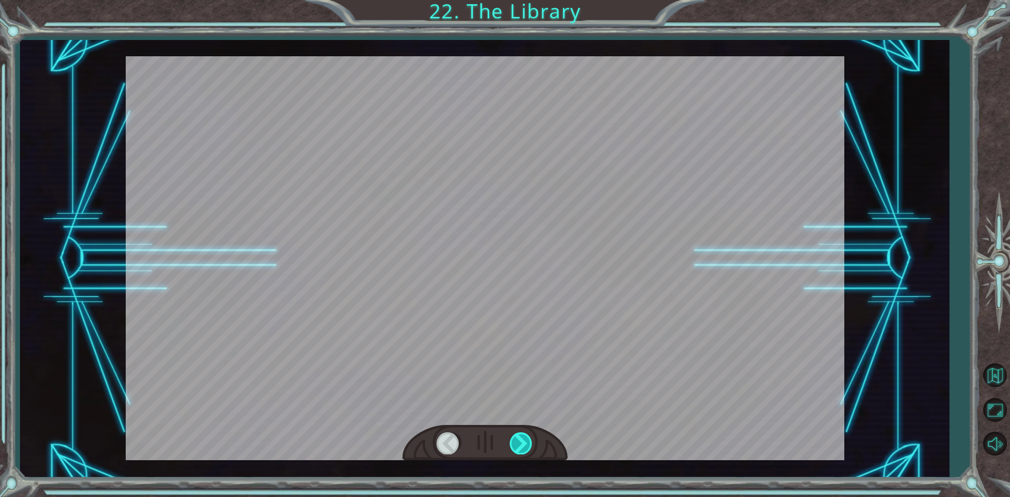
click at [521, 440] on div at bounding box center [521, 443] width 24 height 22
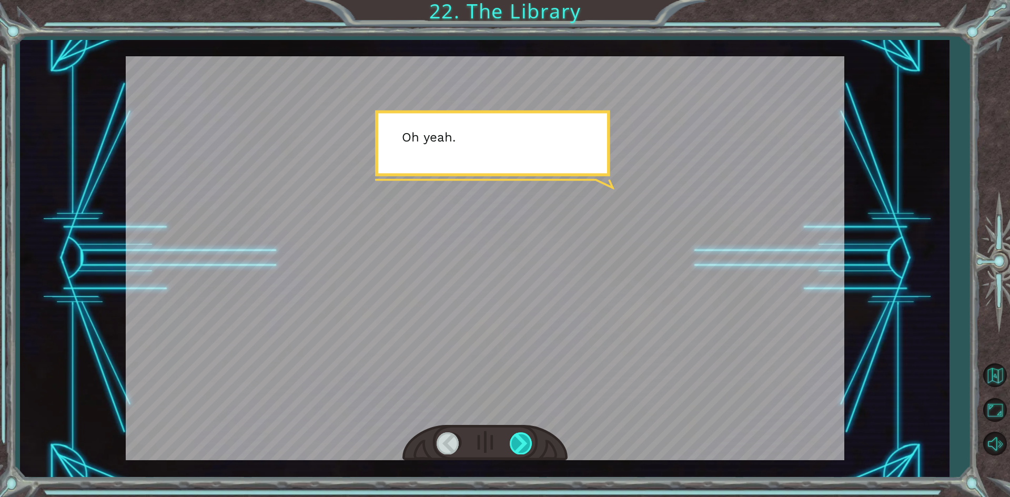
click at [521, 440] on div at bounding box center [521, 443] width 24 height 22
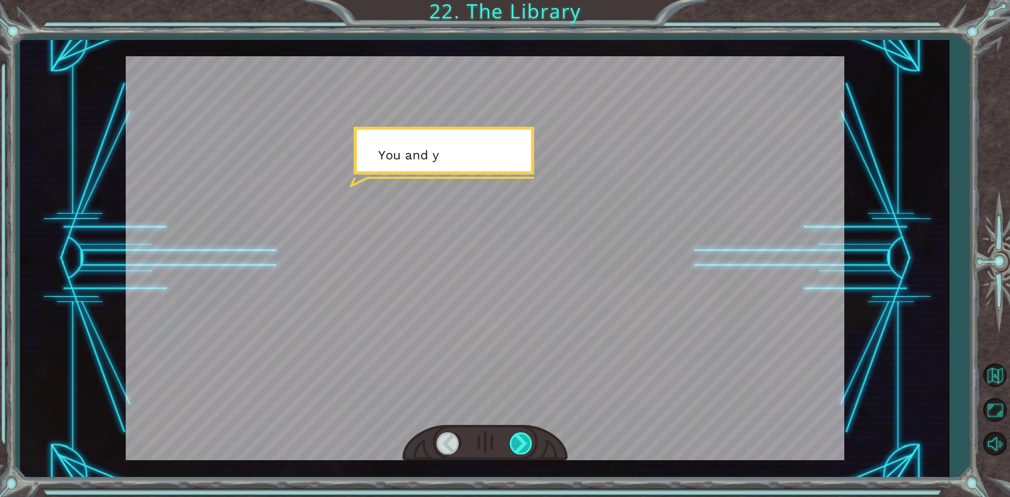
click at [521, 440] on div at bounding box center [521, 443] width 24 height 22
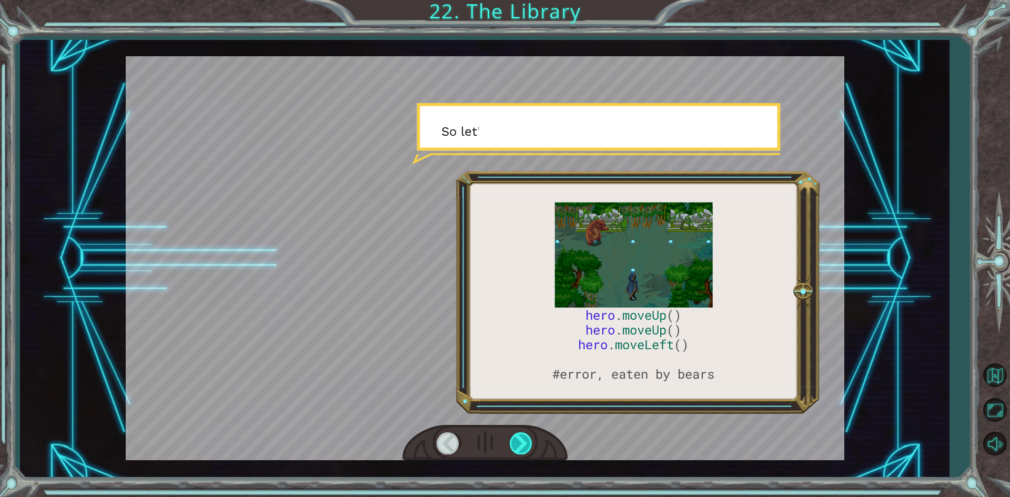
click at [521, 440] on div at bounding box center [521, 443] width 24 height 22
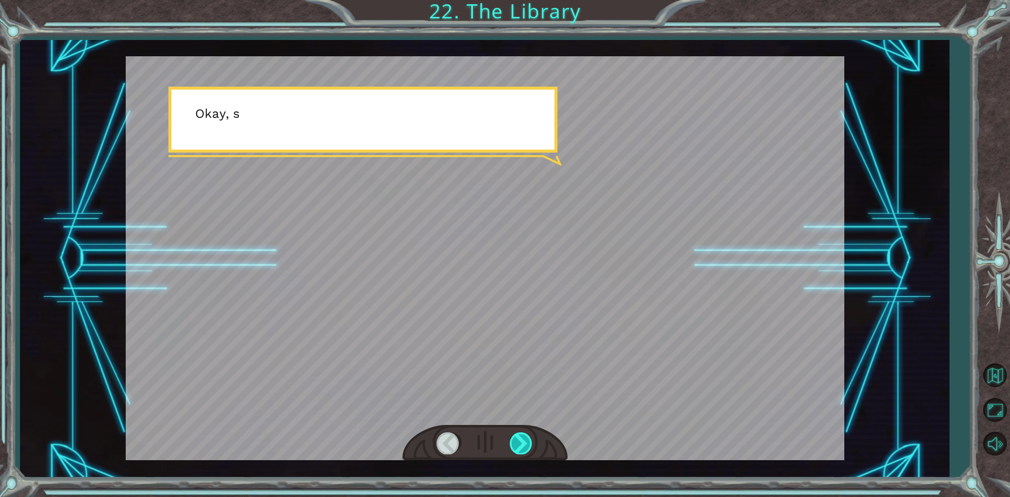
click at [521, 440] on div at bounding box center [521, 443] width 24 height 22
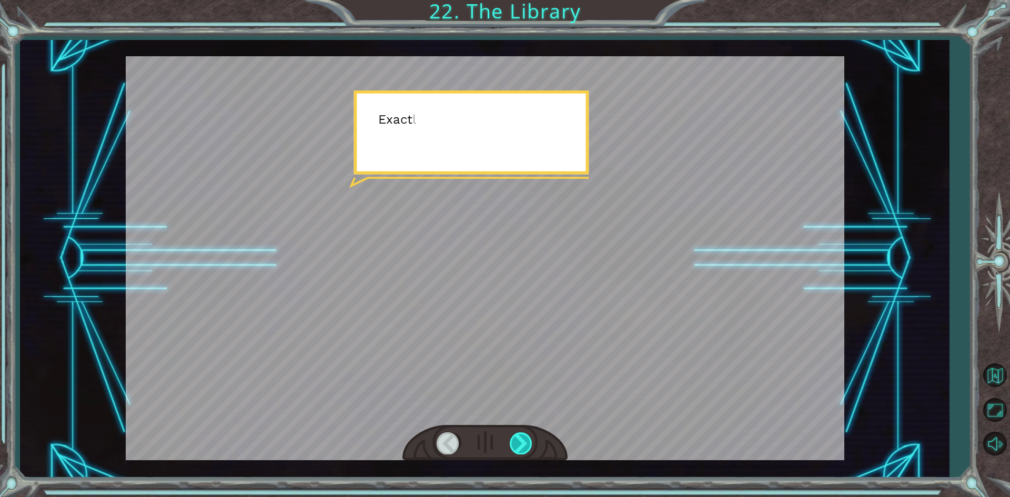
click at [521, 440] on div at bounding box center [521, 443] width 24 height 22
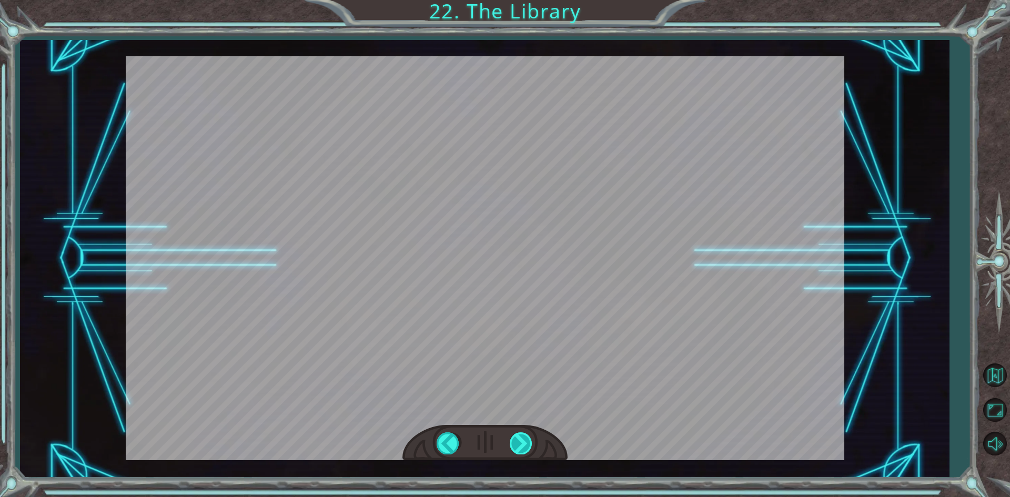
click at [521, 0] on div "hero . moveUp () hero . moveUp () hero . moveRight () #fixed, not eaten by bear…" at bounding box center [505, 0] width 1010 height 0
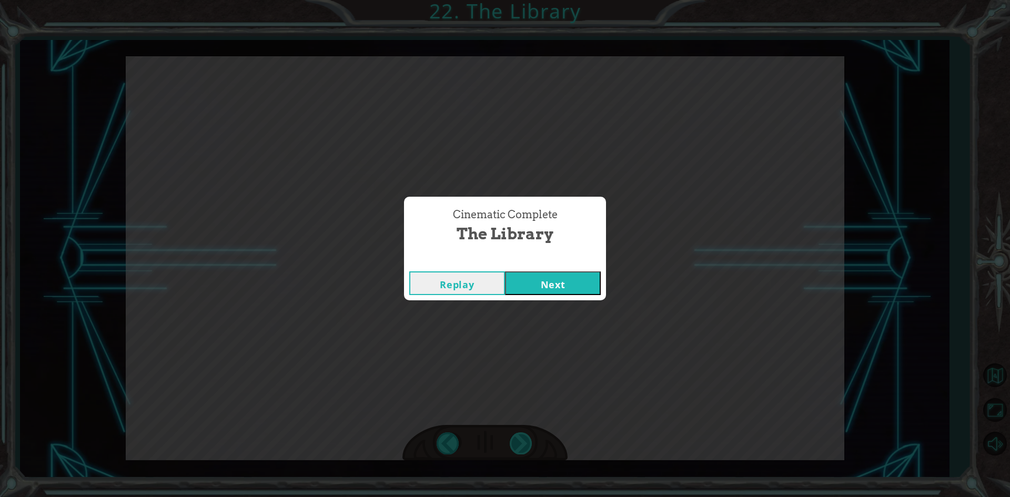
click at [521, 440] on div "Cinematic Complete The Library Replay Next" at bounding box center [505, 248] width 1010 height 497
click at [597, 275] on button "Next" at bounding box center [553, 283] width 96 height 24
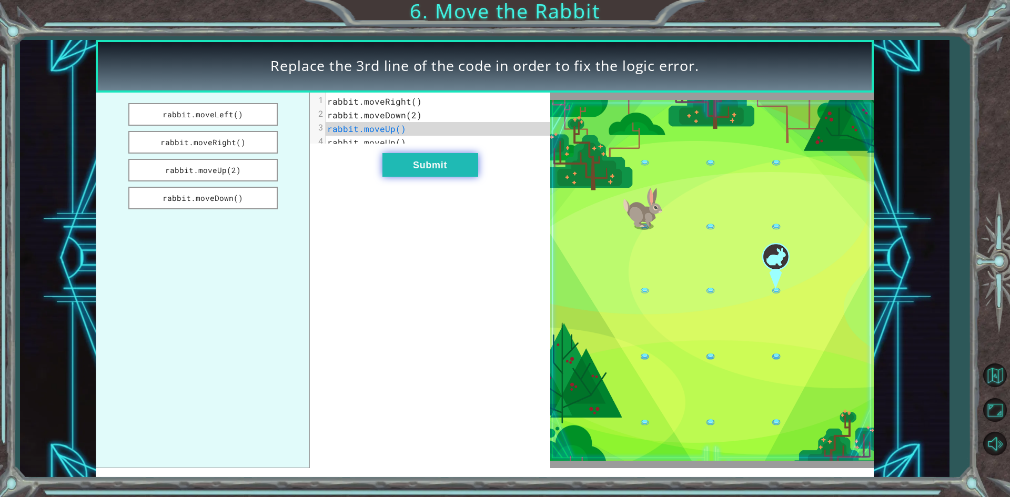
click at [423, 177] on button "Submit" at bounding box center [430, 165] width 96 height 24
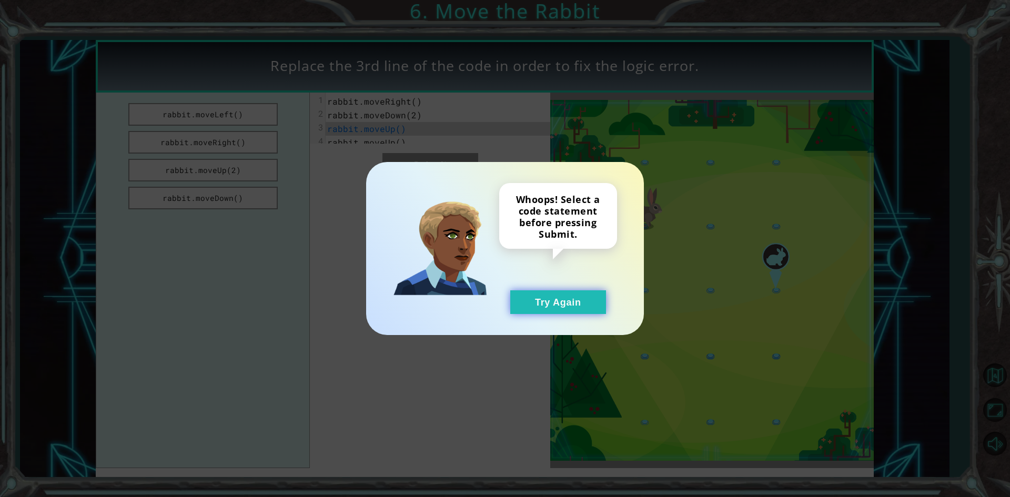
click at [579, 309] on button "Try Again" at bounding box center [558, 302] width 96 height 24
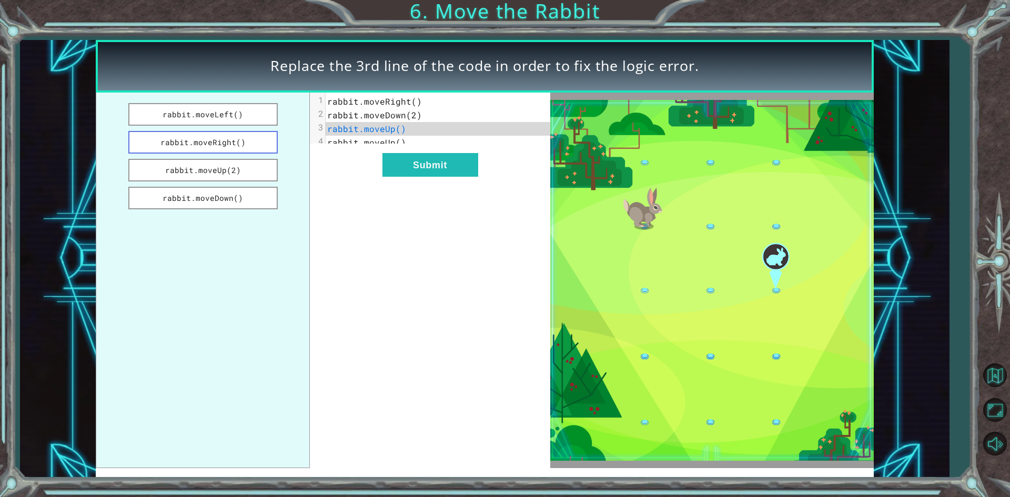
click at [230, 146] on button "rabbit.moveRight()" at bounding box center [202, 142] width 149 height 23
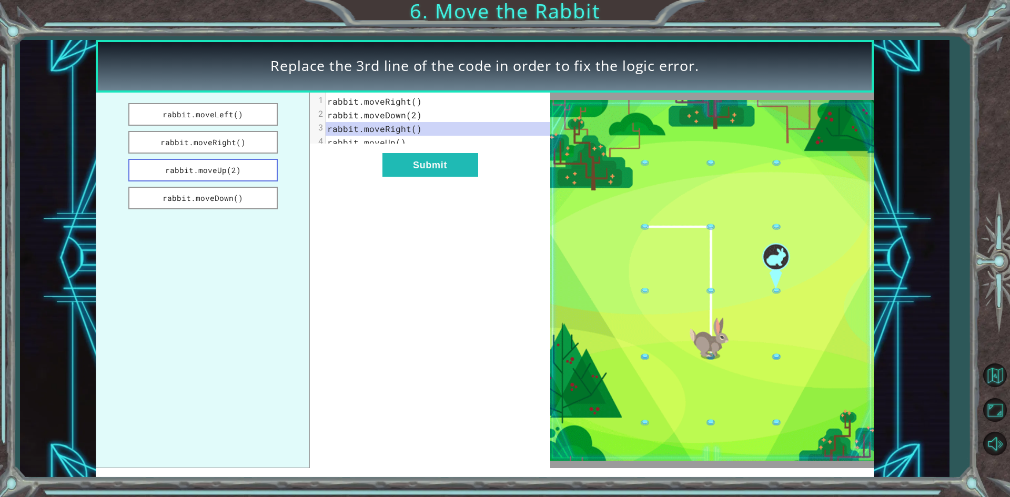
click at [128, 131] on button "rabbit.moveRight()" at bounding box center [202, 142] width 149 height 23
click at [417, 174] on button "Submit" at bounding box center [430, 165] width 96 height 24
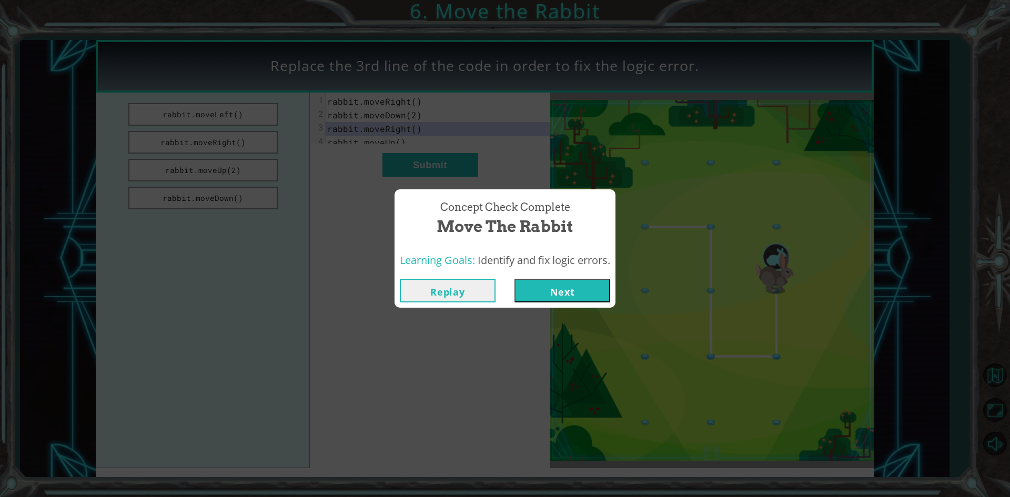
click at [541, 298] on button "Next" at bounding box center [562, 291] width 96 height 24
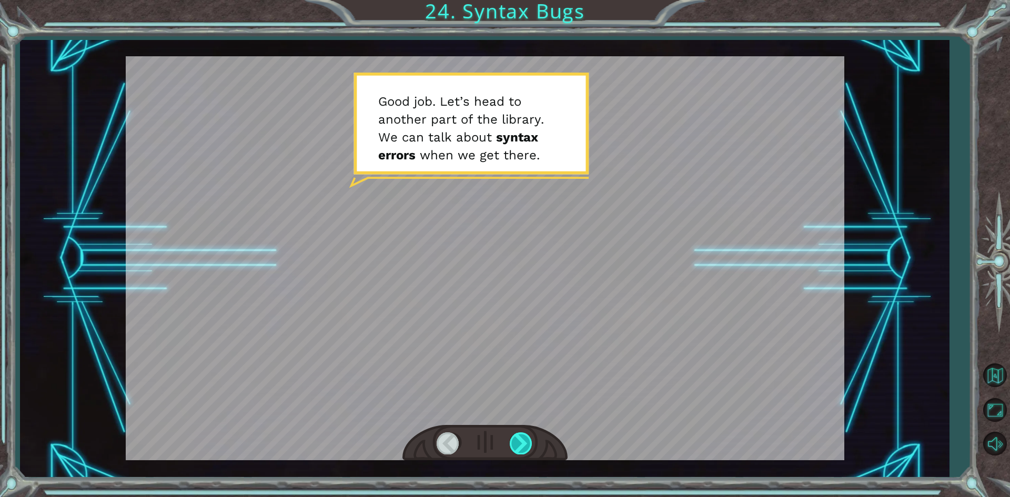
click at [528, 436] on div at bounding box center [521, 443] width 24 height 22
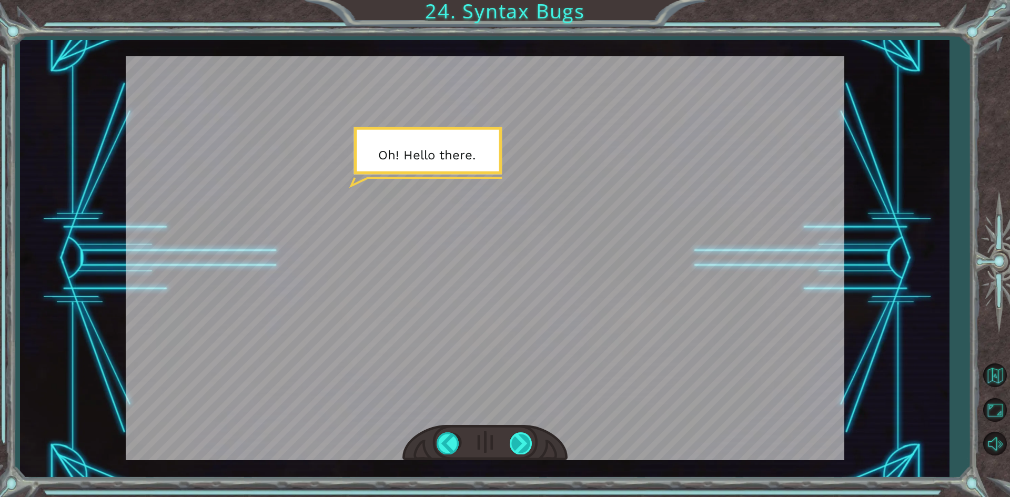
drag, startPoint x: 536, startPoint y: 439, endPoint x: 527, endPoint y: 441, distance: 9.1
click at [531, 440] on div at bounding box center [484, 443] width 165 height 36
click at [527, 441] on div at bounding box center [521, 443] width 24 height 22
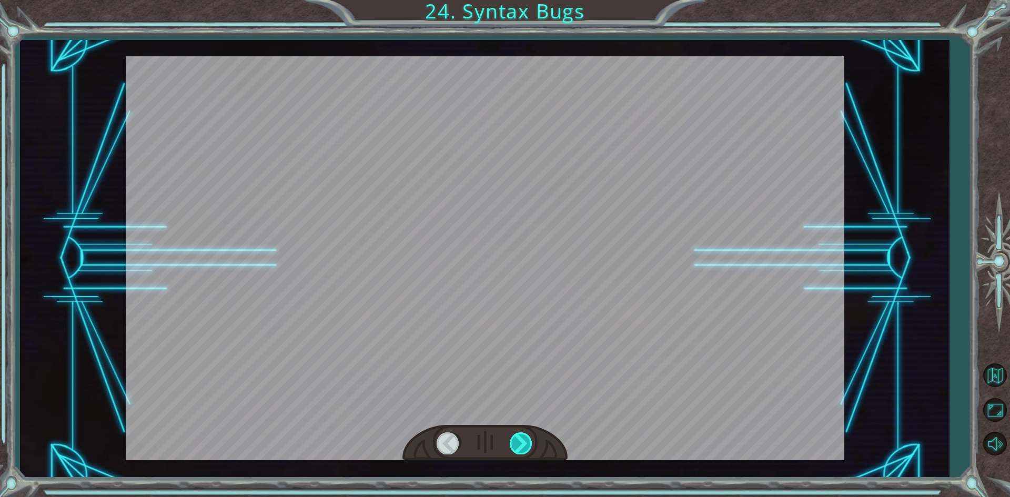
drag, startPoint x: 527, startPoint y: 441, endPoint x: 522, endPoint y: 444, distance: 6.9
click at [522, 444] on div at bounding box center [521, 443] width 24 height 22
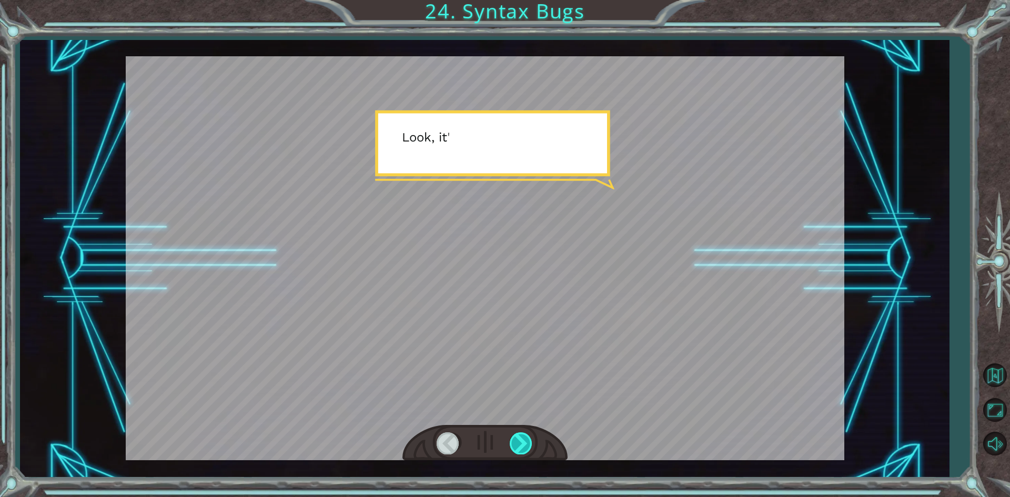
click at [522, 444] on div at bounding box center [521, 443] width 24 height 22
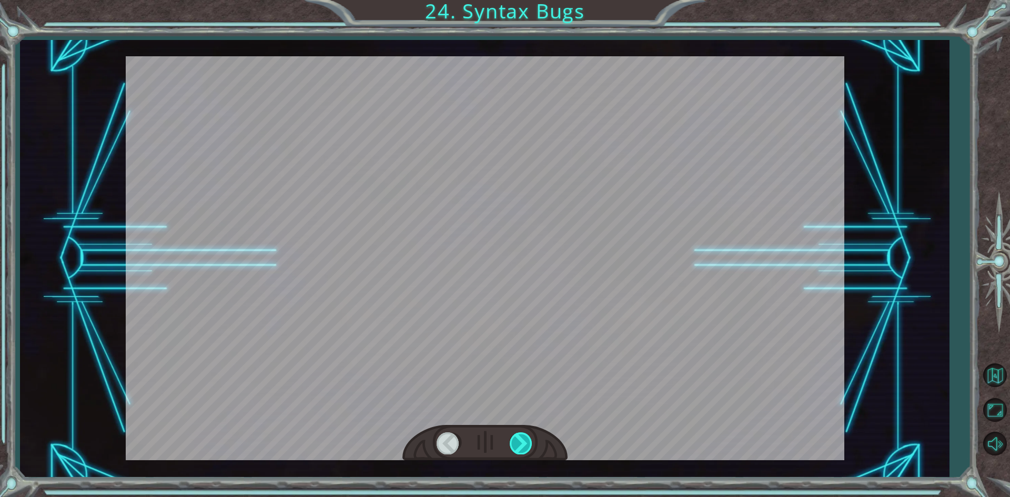
click at [522, 444] on div at bounding box center [521, 443] width 24 height 22
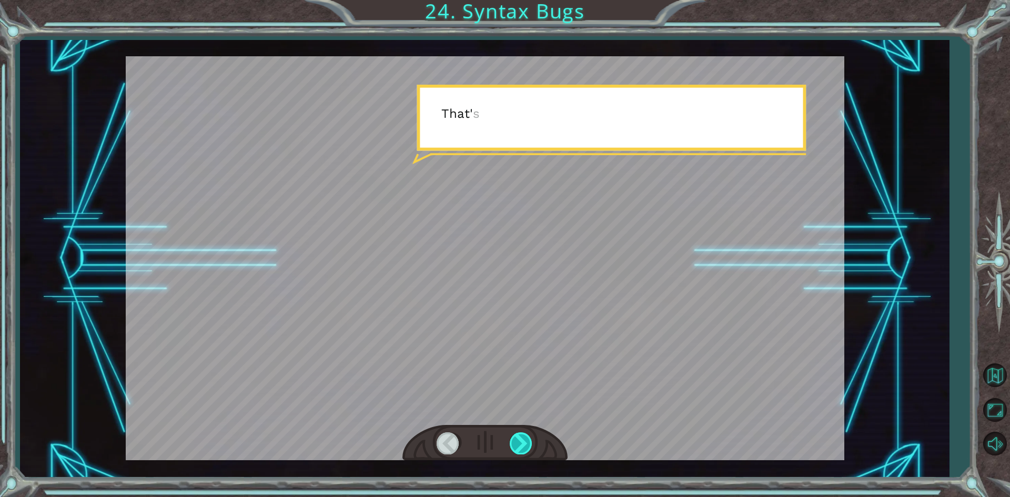
click at [522, 444] on div at bounding box center [521, 443] width 24 height 22
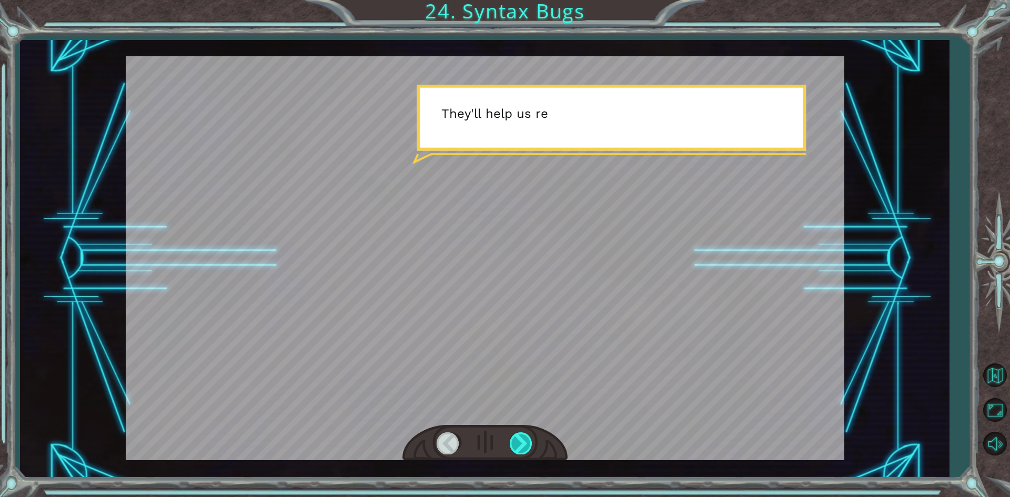
click at [522, 444] on div at bounding box center [521, 443] width 24 height 22
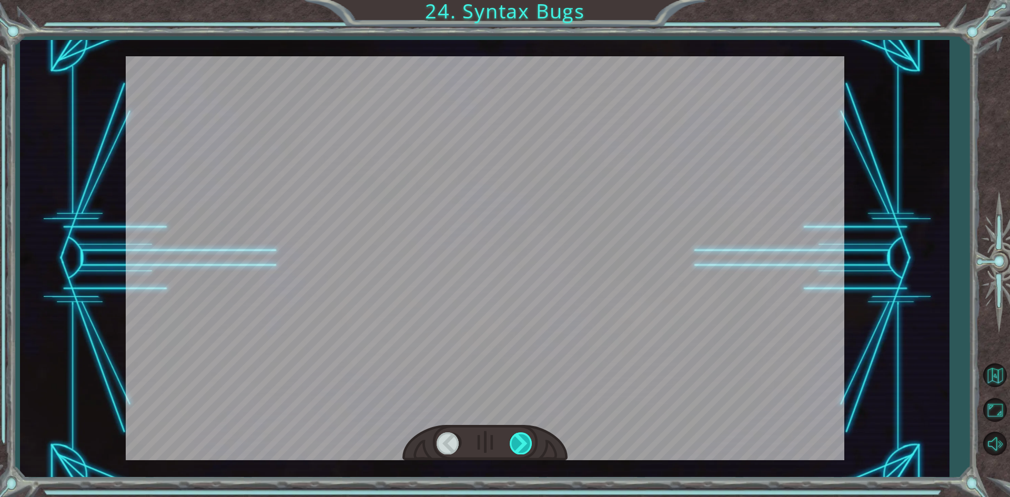
click at [522, 444] on div at bounding box center [521, 443] width 24 height 22
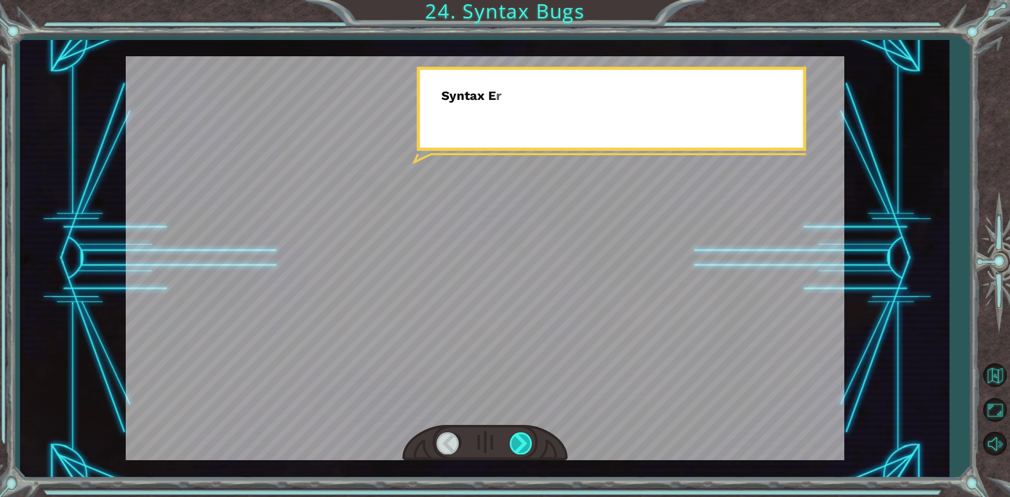
click at [522, 444] on div at bounding box center [521, 443] width 24 height 22
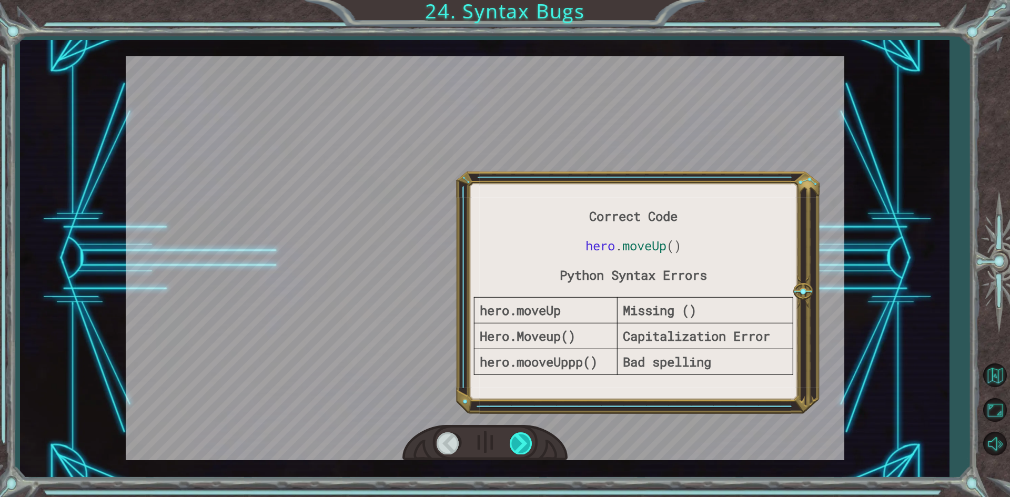
click at [522, 444] on div at bounding box center [521, 443] width 24 height 22
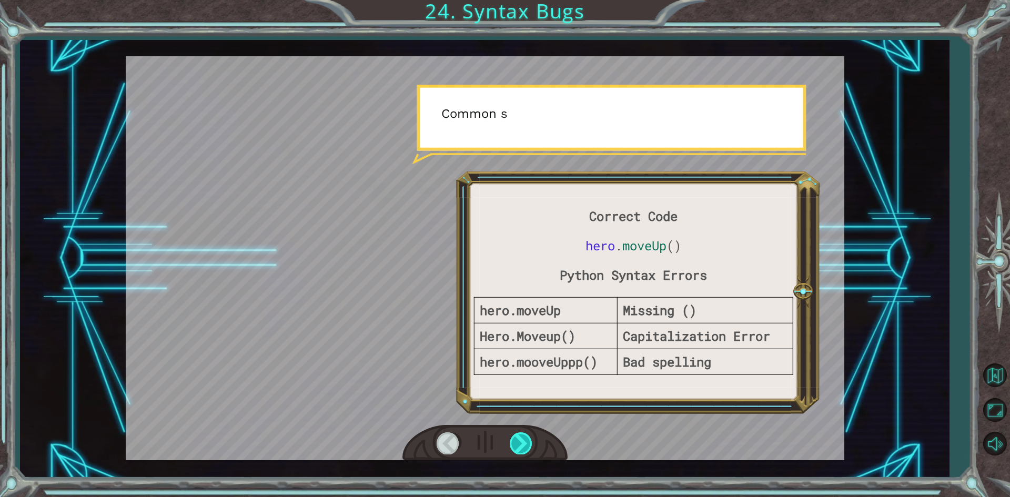
click at [522, 444] on div at bounding box center [521, 443] width 24 height 22
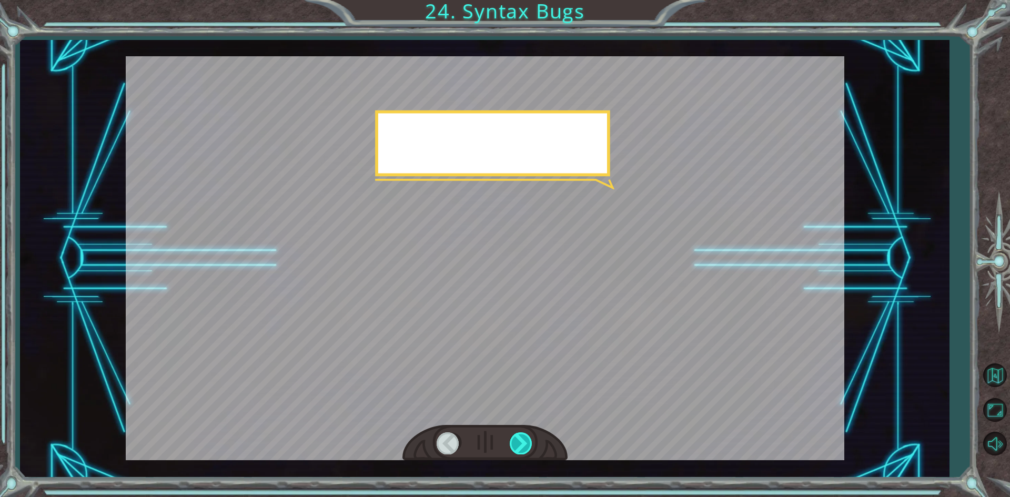
click at [522, 444] on div at bounding box center [521, 443] width 24 height 22
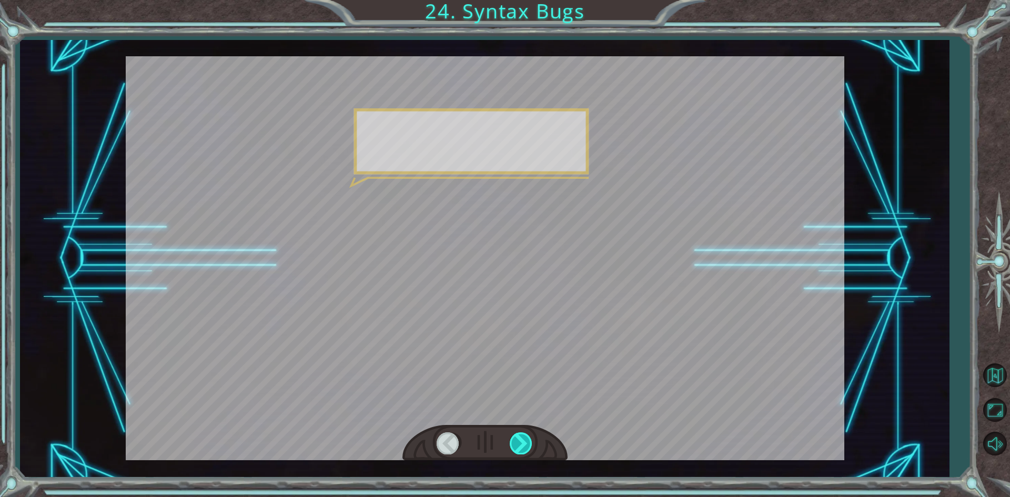
click at [522, 444] on div at bounding box center [521, 443] width 24 height 22
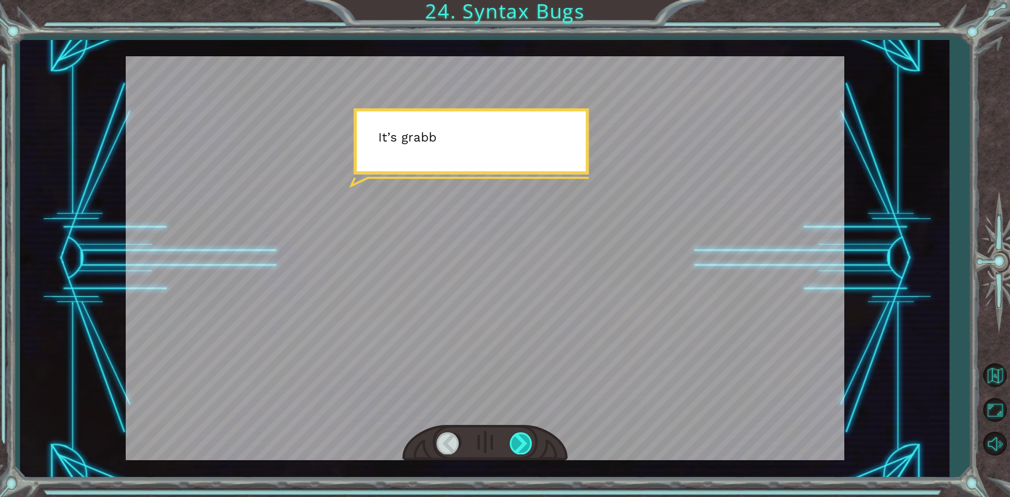
click at [522, 444] on div at bounding box center [521, 443] width 24 height 22
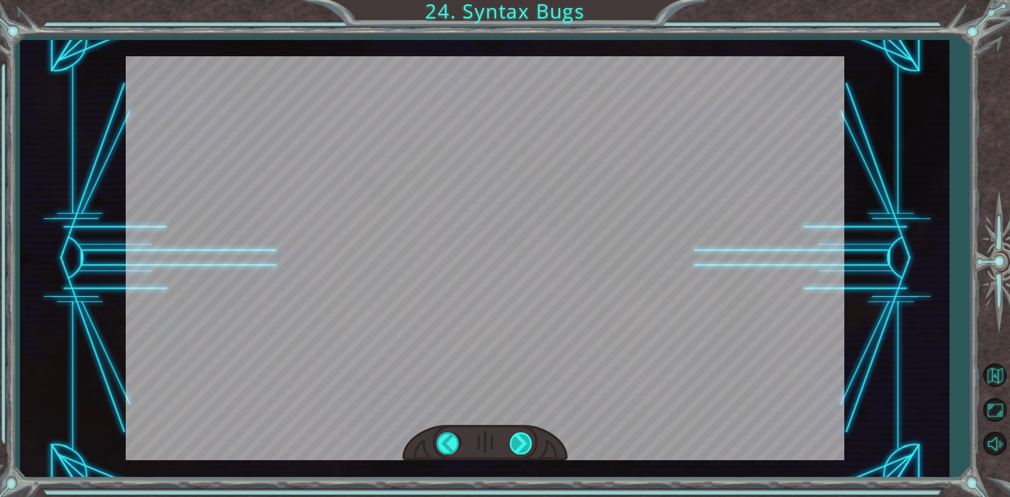
click at [522, 444] on div at bounding box center [521, 443] width 24 height 22
click at [522, 0] on div "Correct Code hero . moveUp () Python Syntax Errors hero.moveUp Missing () Hero.…" at bounding box center [505, 0] width 1010 height 0
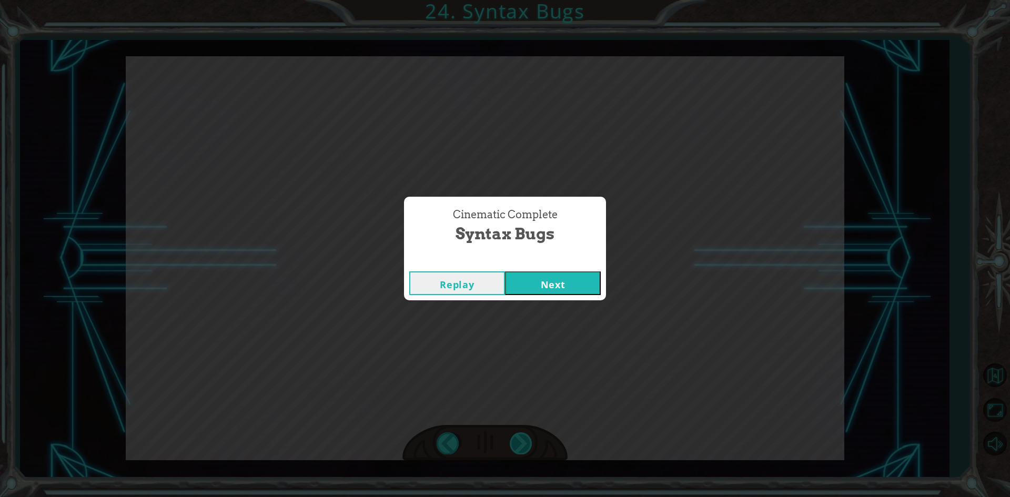
click at [522, 444] on div "Cinematic Complete Syntax Bugs Replay Next" at bounding box center [505, 248] width 1010 height 497
click at [524, 277] on button "Next" at bounding box center [553, 283] width 96 height 24
